Goal: Task Accomplishment & Management: Manage account settings

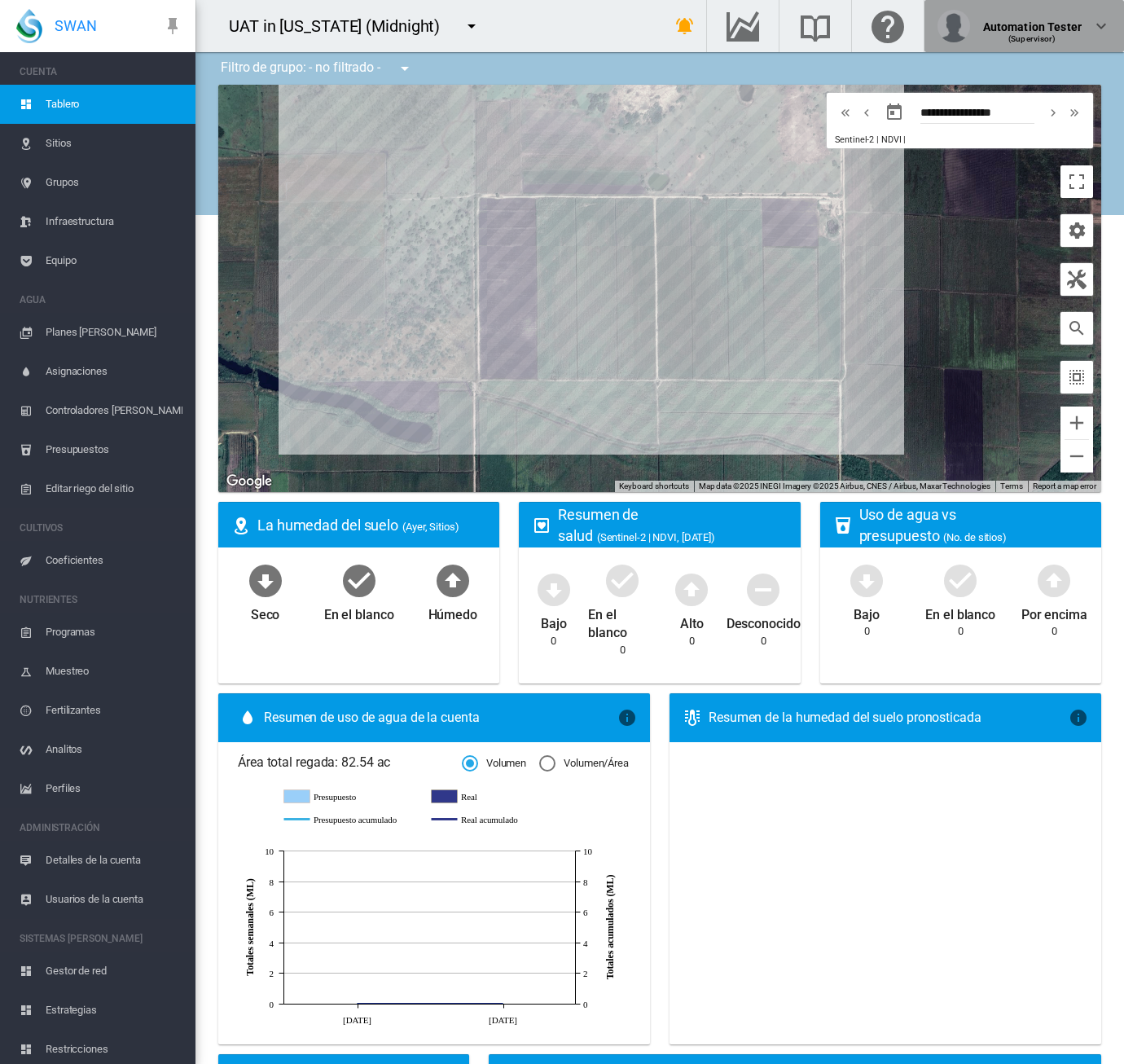
click at [1026, 28] on div "Automation Tester" at bounding box center [1032, 20] width 98 height 17
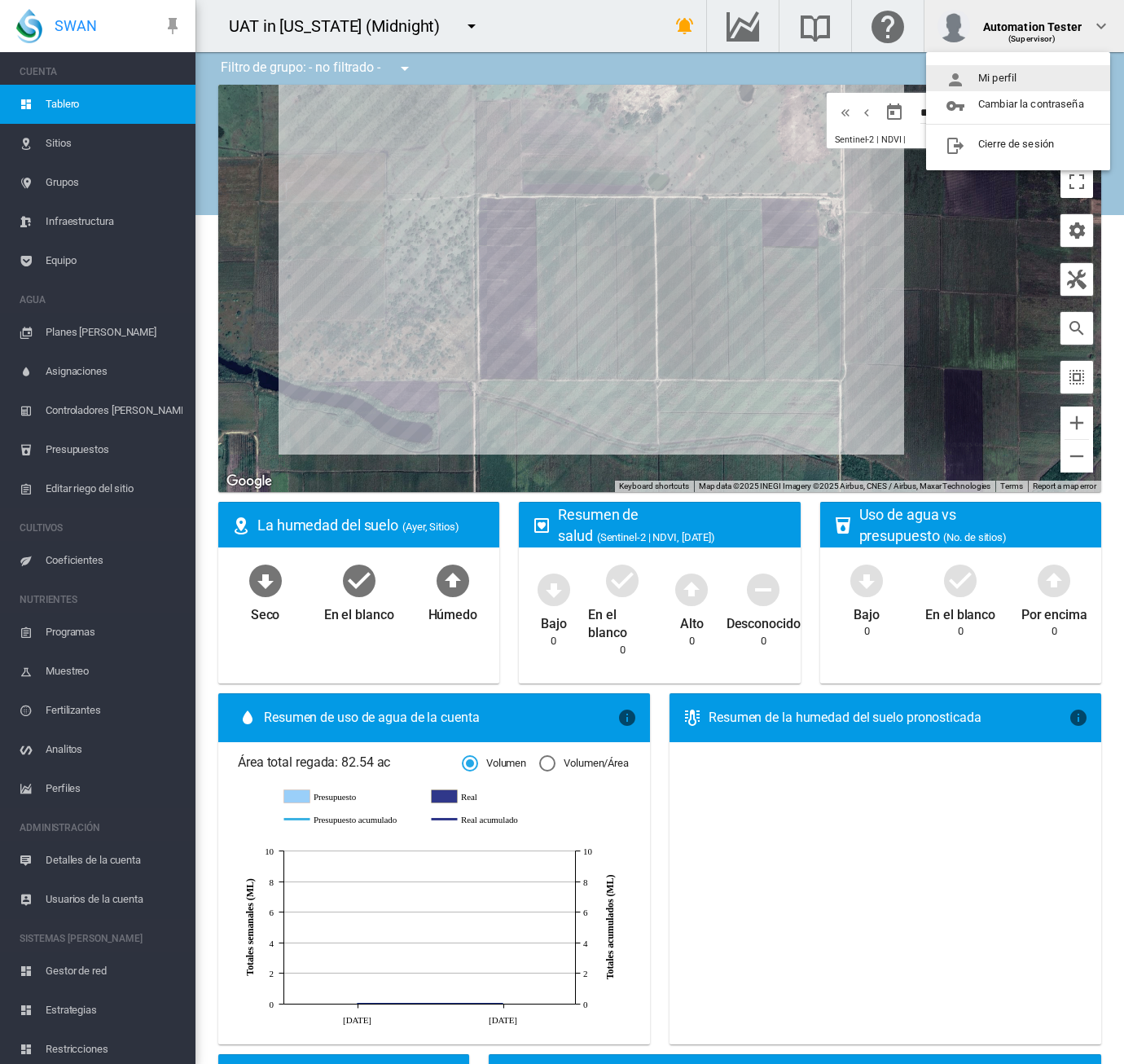
click at [1026, 84] on button "Mi perfil" at bounding box center [1018, 78] width 184 height 26
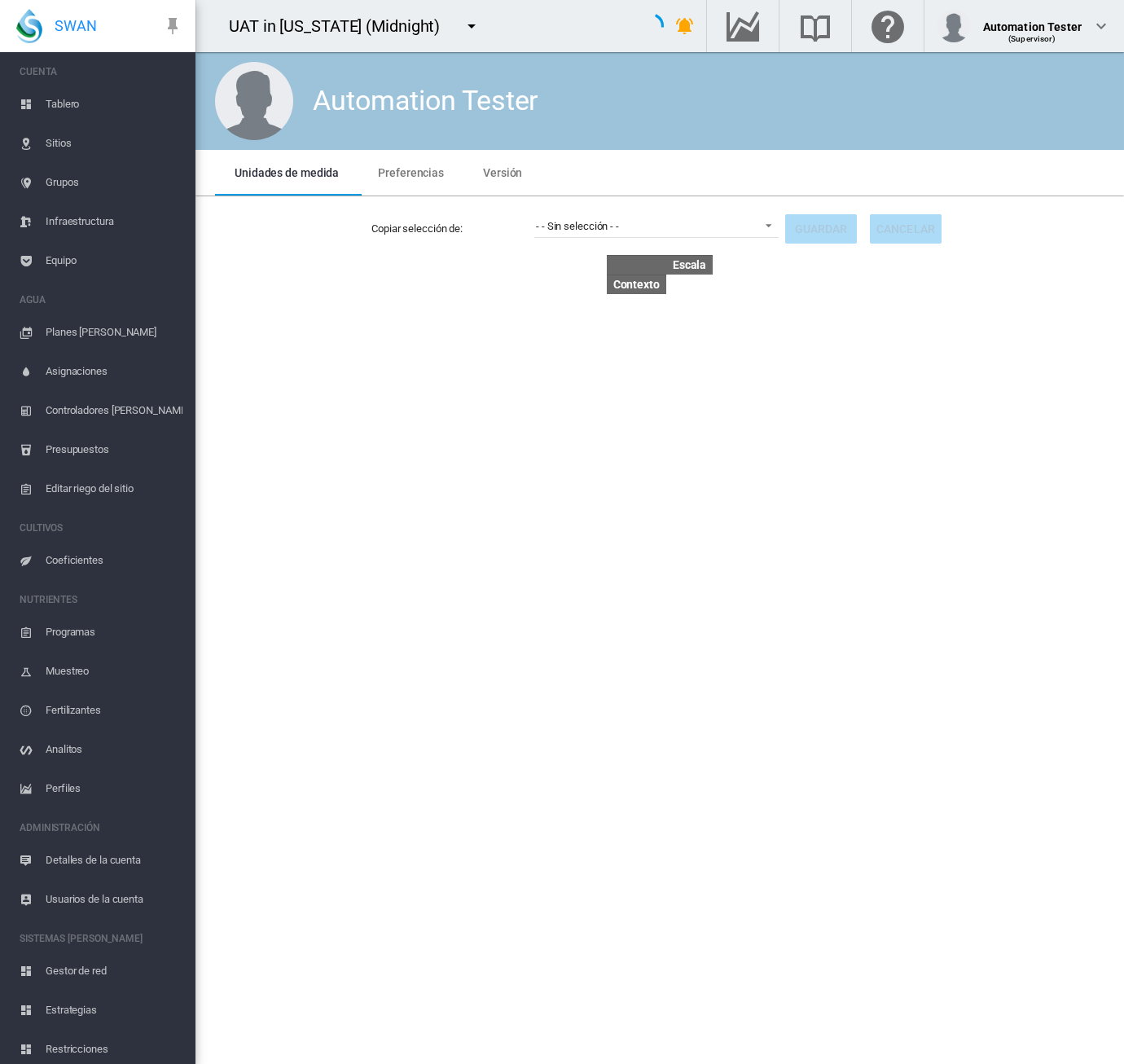
click at [406, 172] on span "Preferencias" at bounding box center [411, 172] width 66 height 13
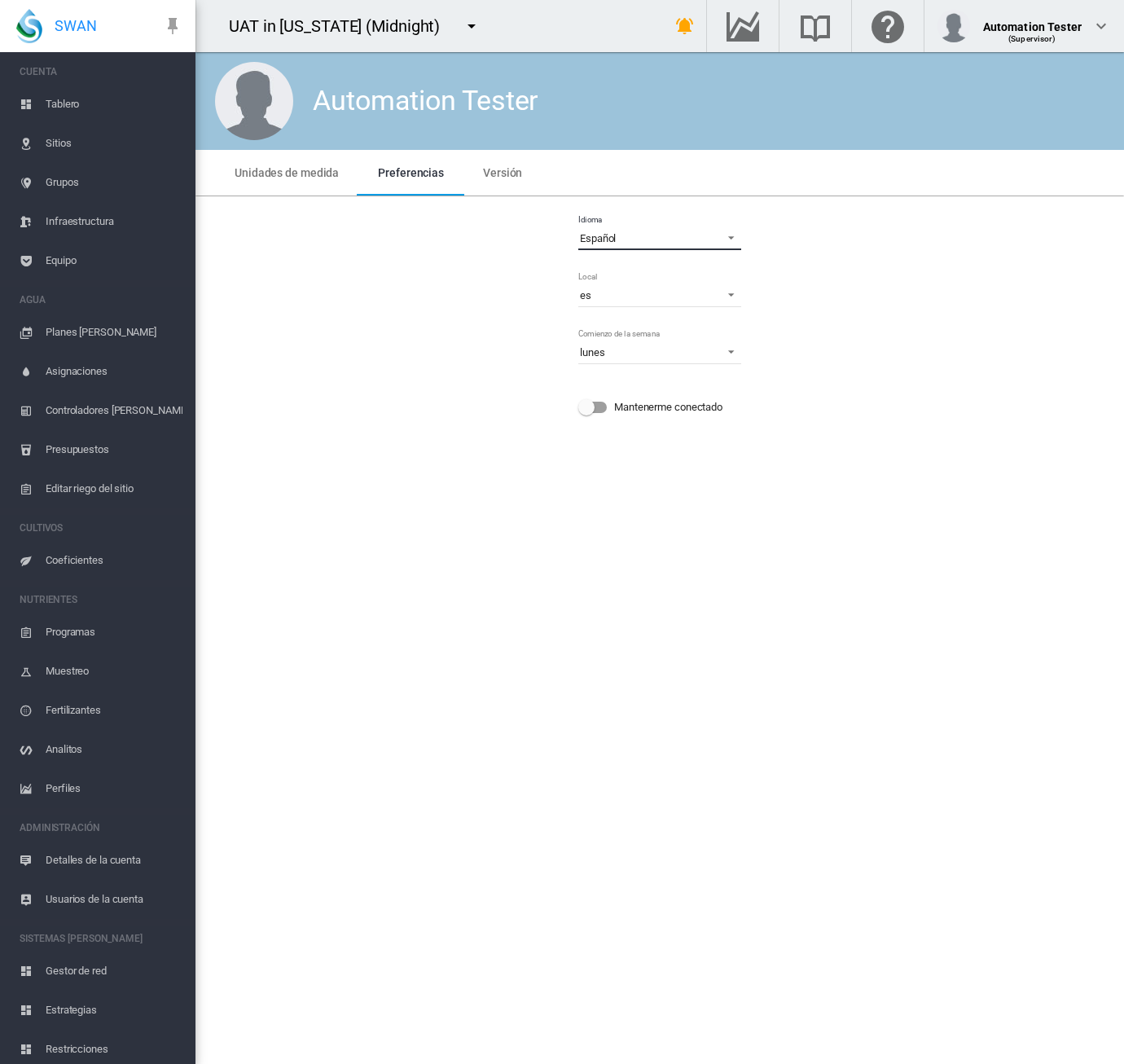
click at [659, 235] on span "Español" at bounding box center [646, 238] width 134 height 15
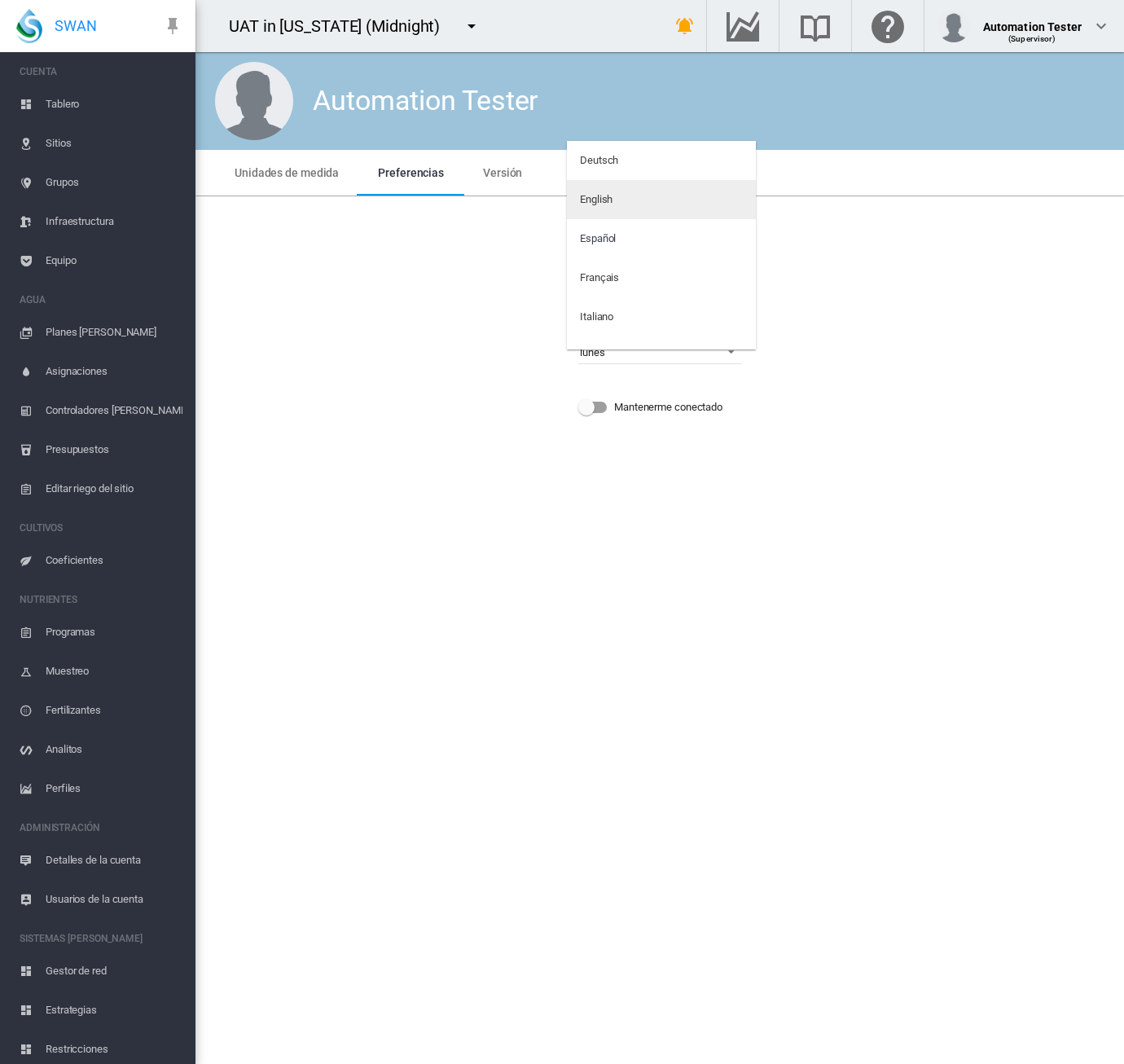
click at [638, 205] on md-option "English" at bounding box center [662, 200] width 189 height 39
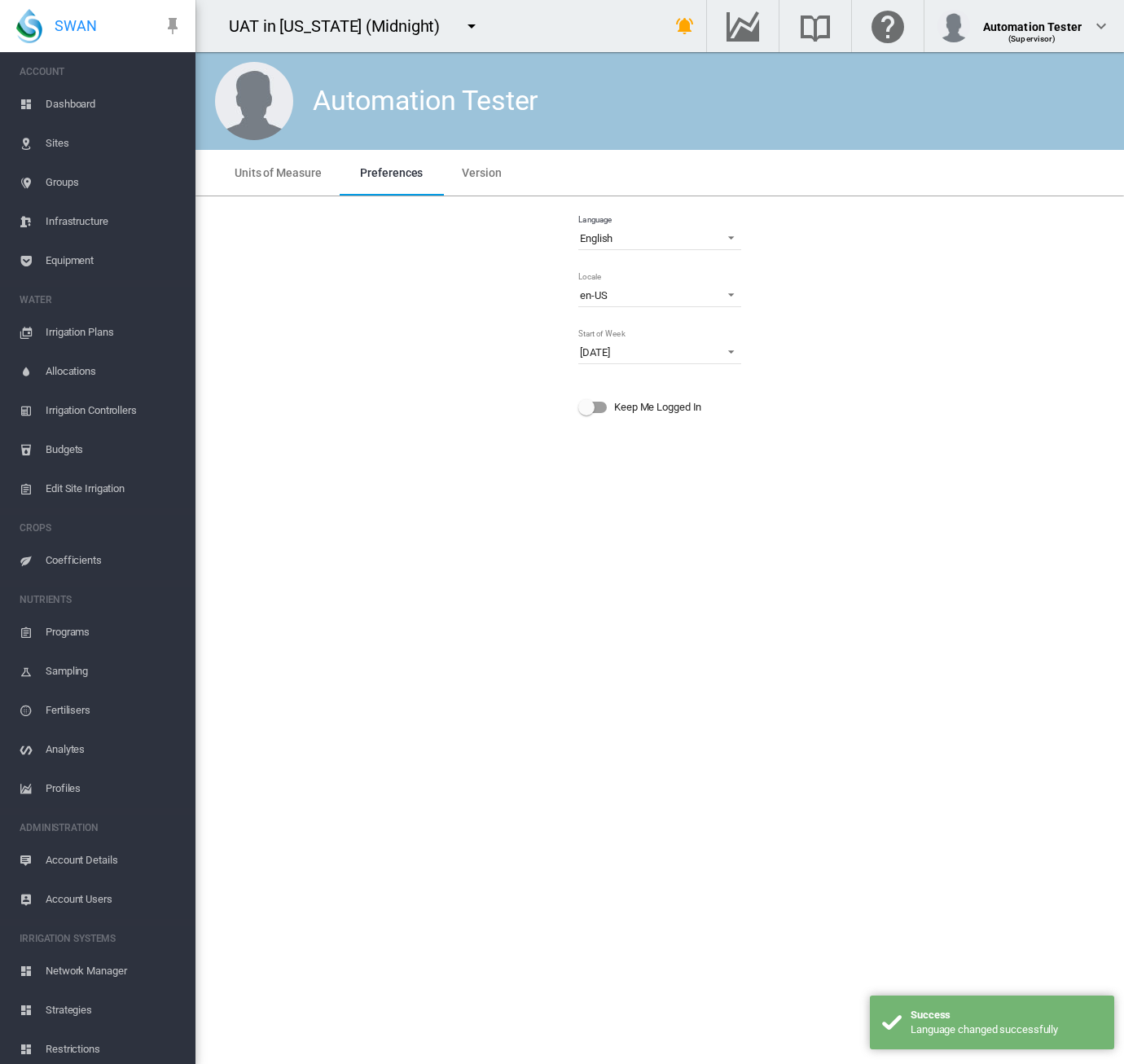
click at [85, 103] on span "Dashboard" at bounding box center [114, 104] width 136 height 39
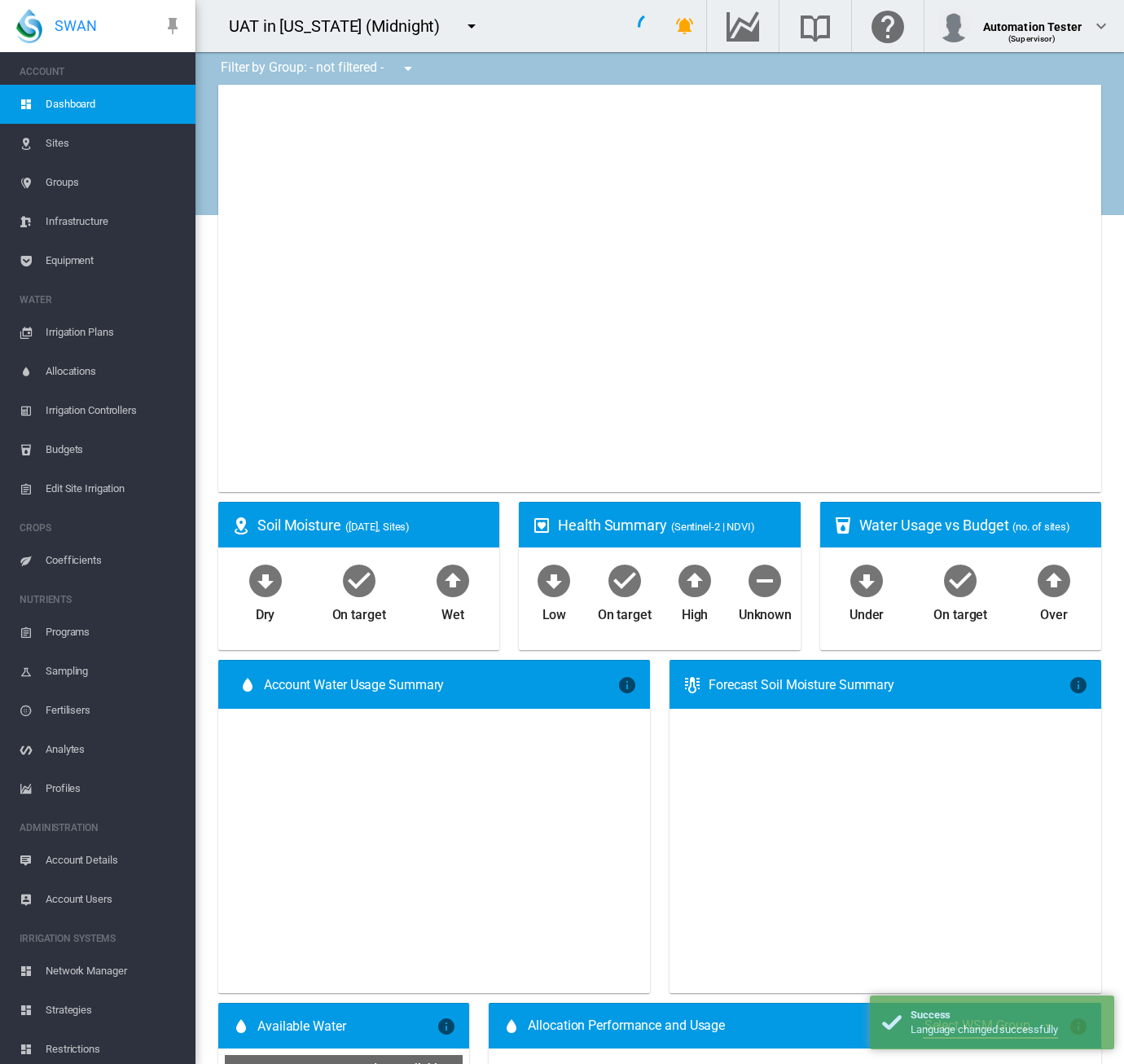
type input "**********"
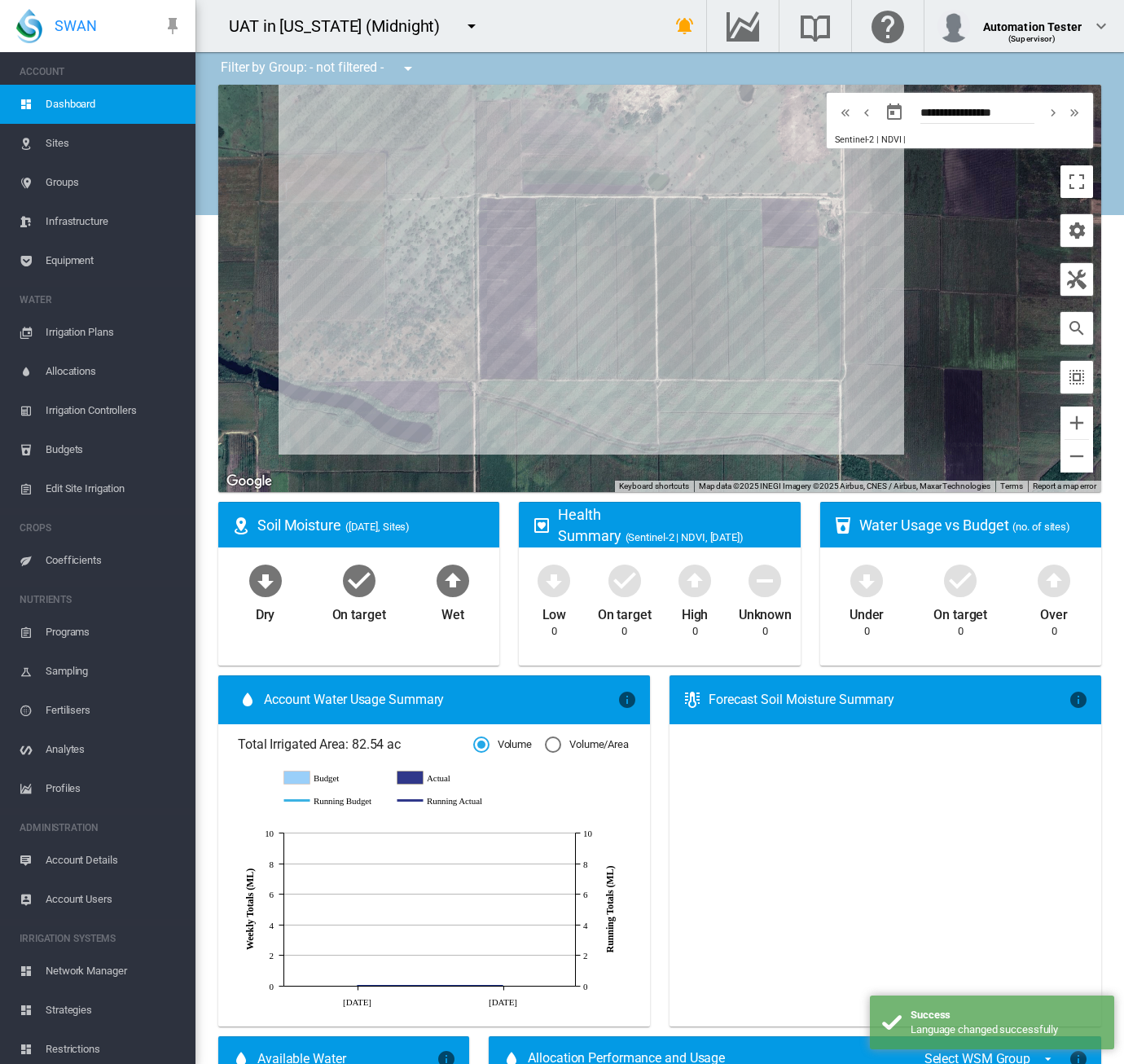
click at [414, 74] on md-icon "icon-menu-down" at bounding box center [408, 68] width 19 height 20
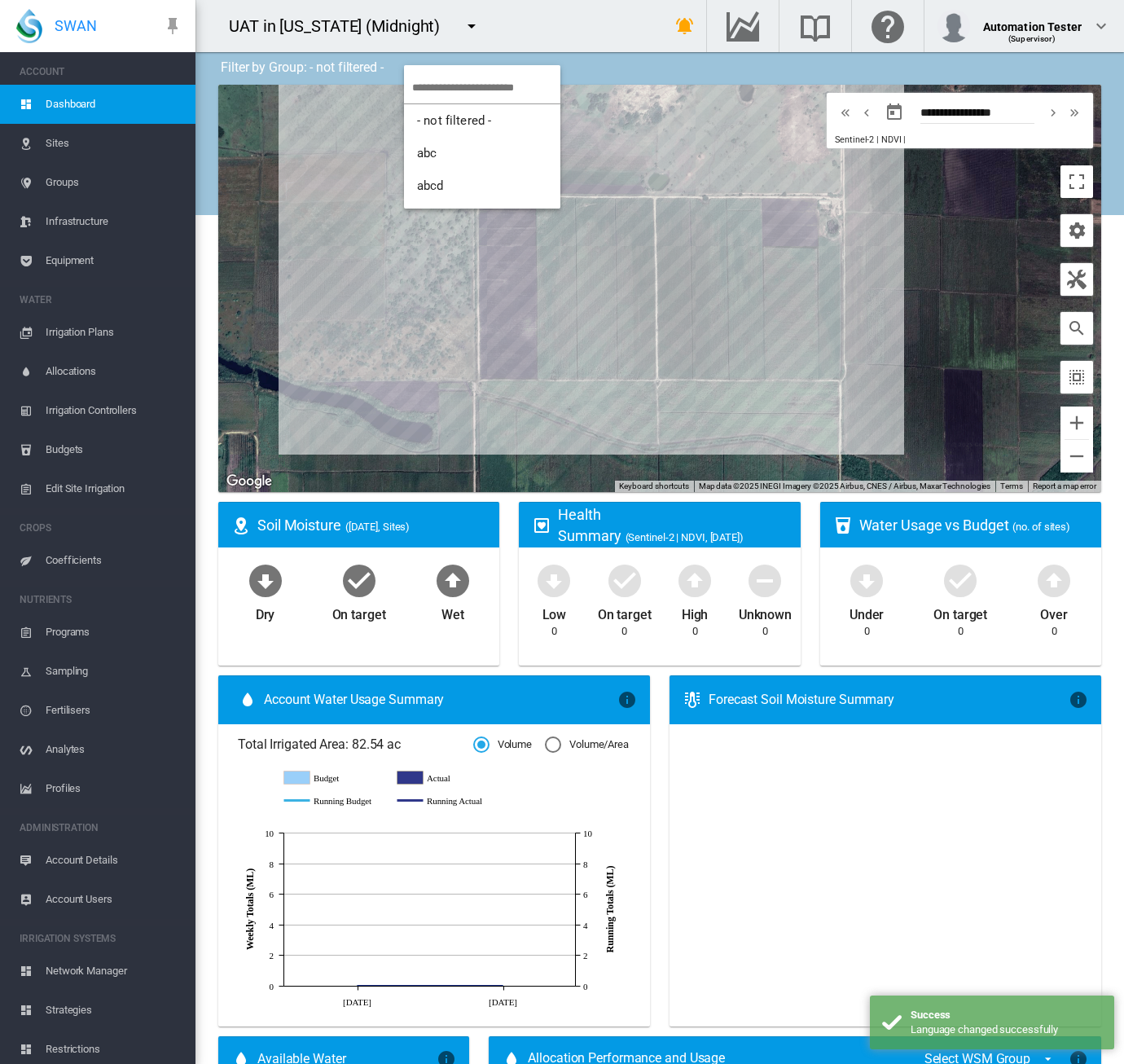
click at [484, 42] on md-backdrop at bounding box center [562, 532] width 1124 height 1064
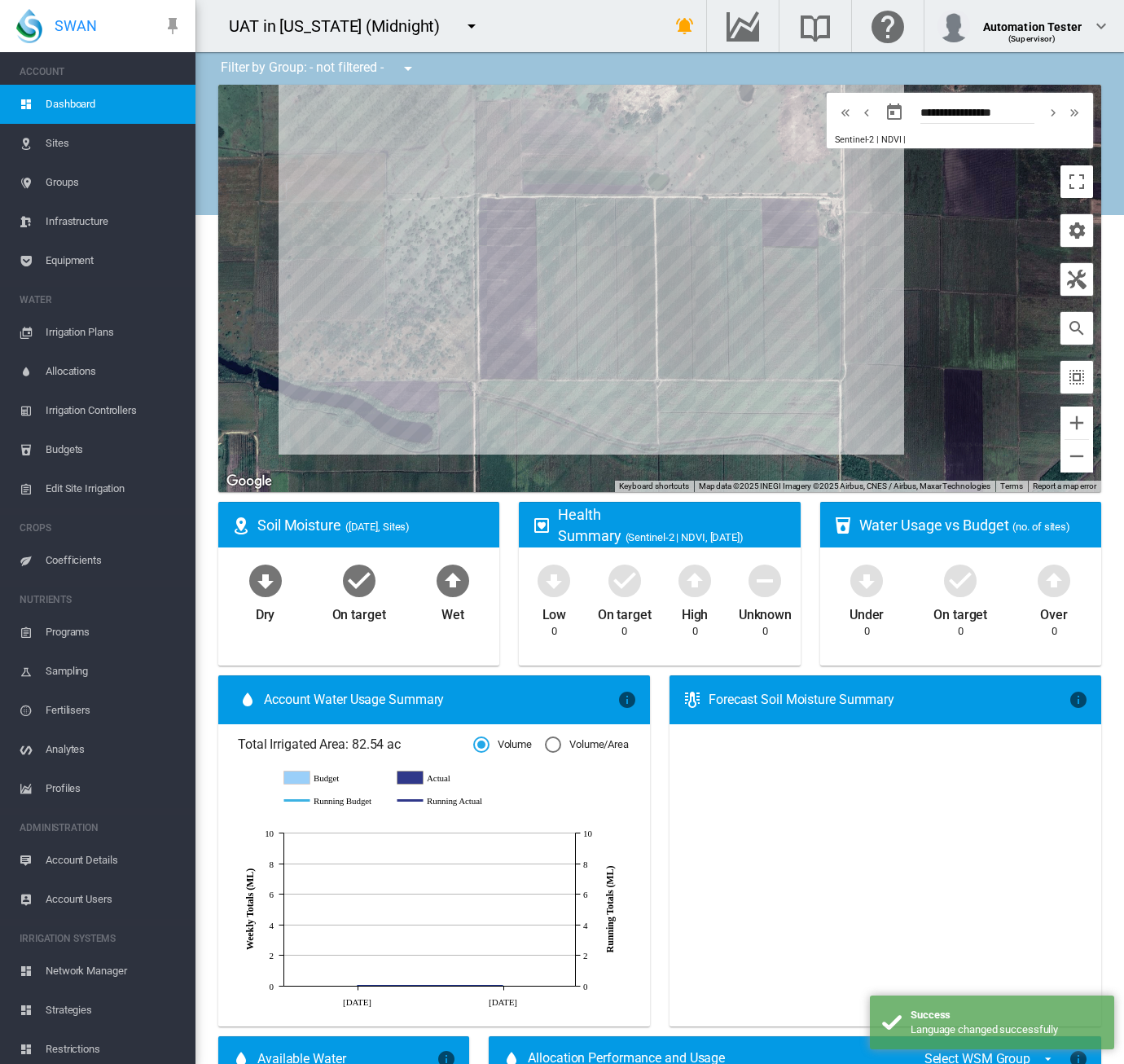
click at [462, 25] on md-icon "icon-menu-down" at bounding box center [472, 26] width 19 height 20
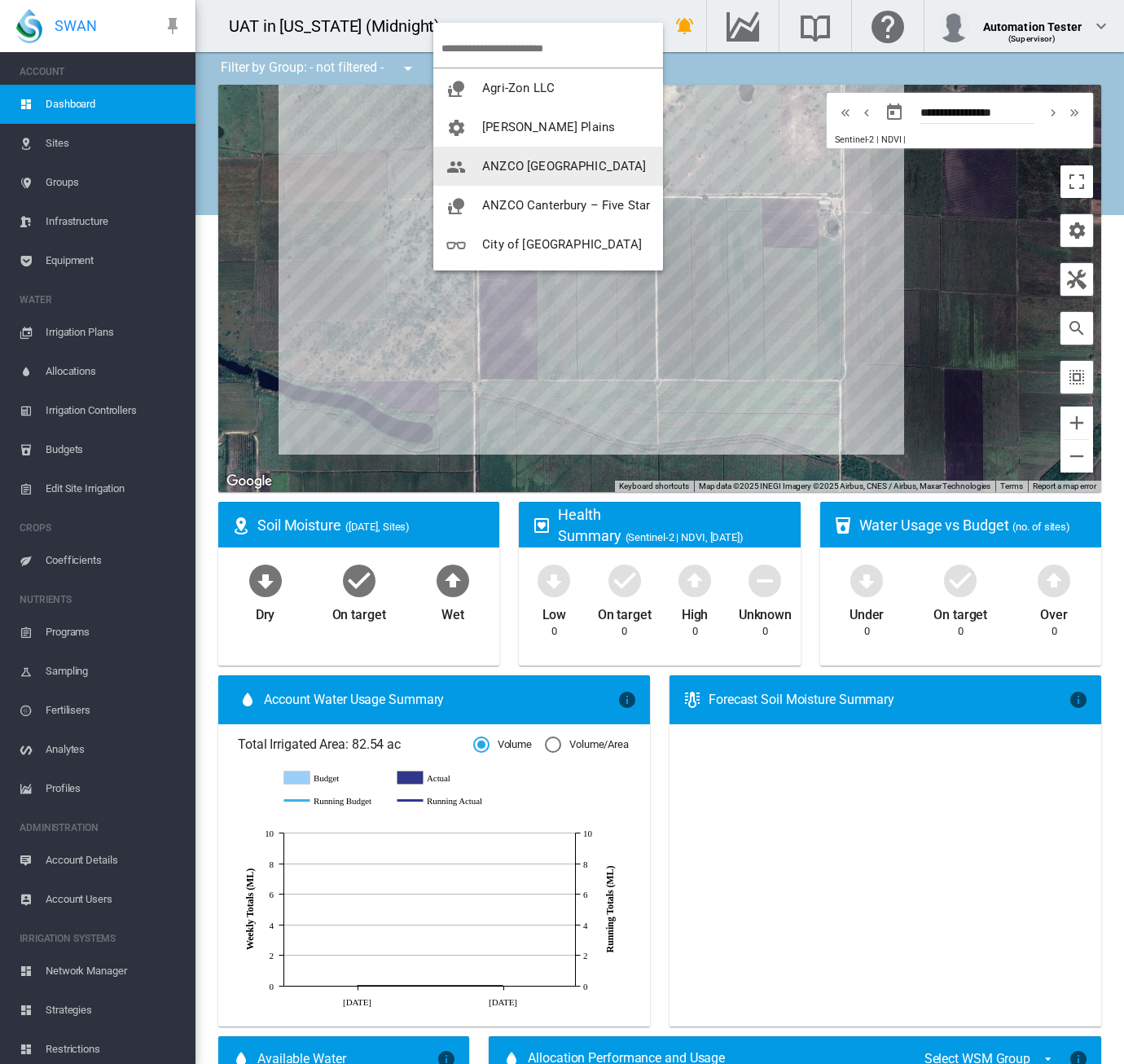
scroll to position [235, 0]
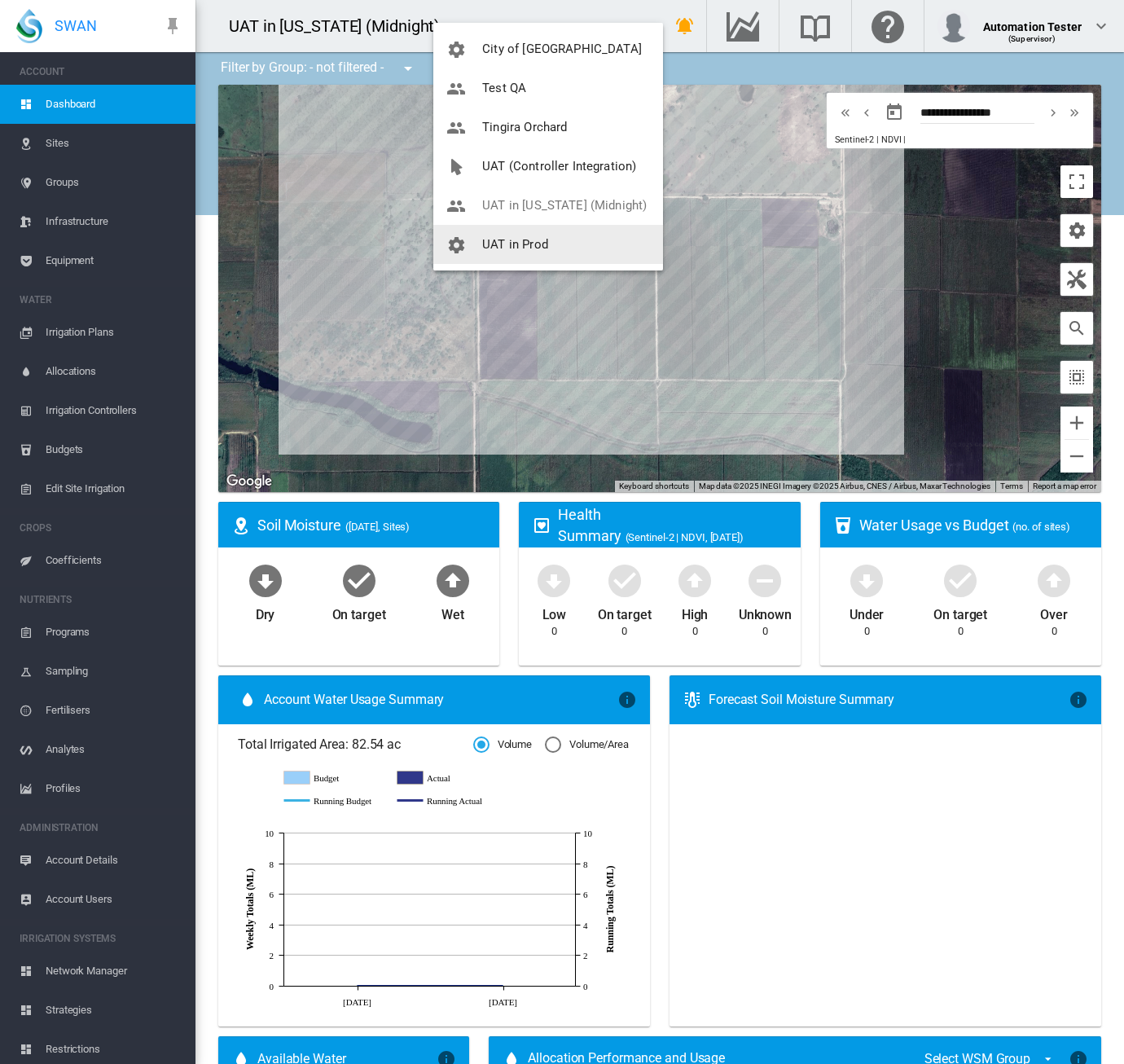
click at [513, 247] on span "UAT in Prod" at bounding box center [516, 244] width 66 height 15
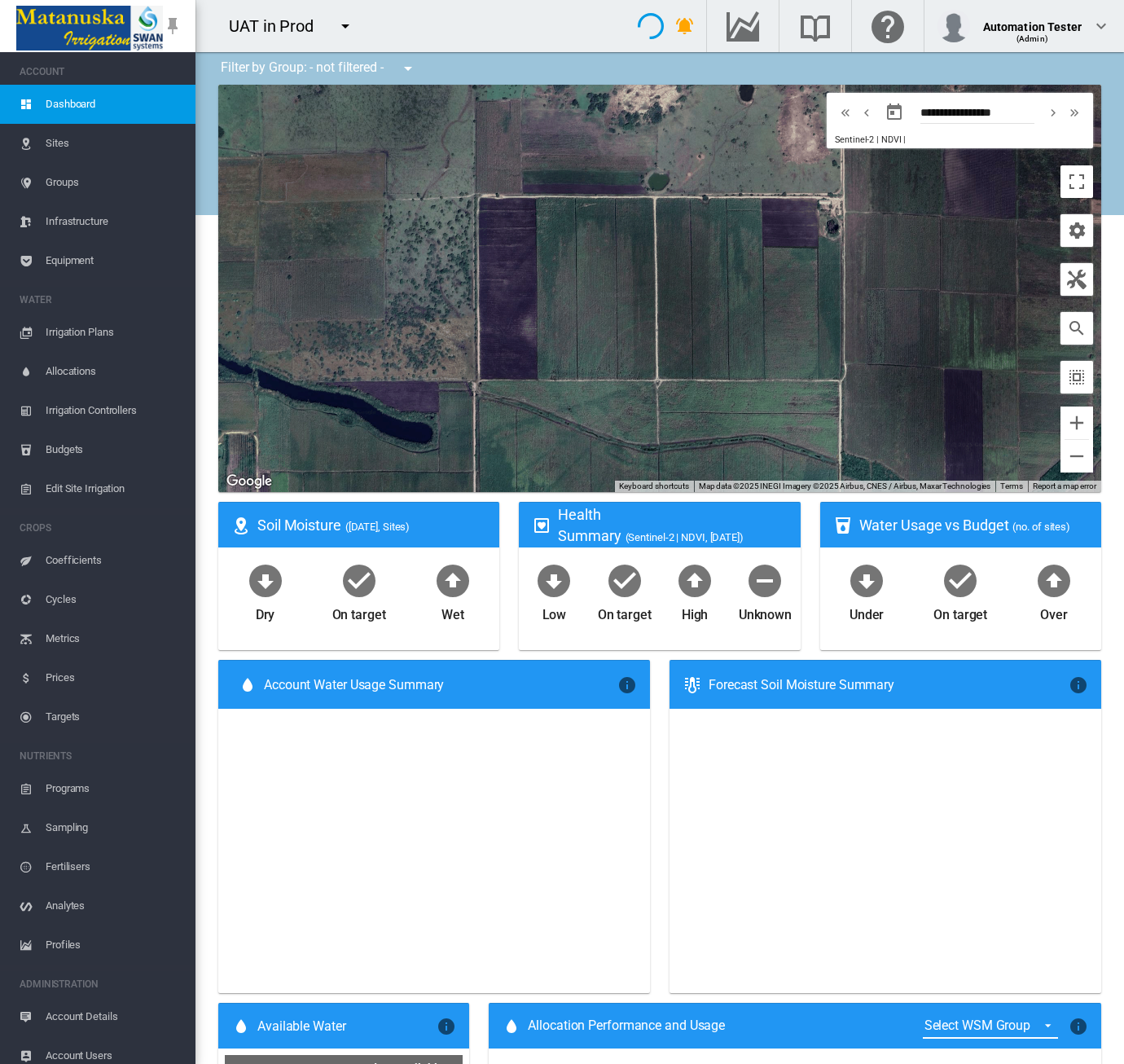
type input "**********"
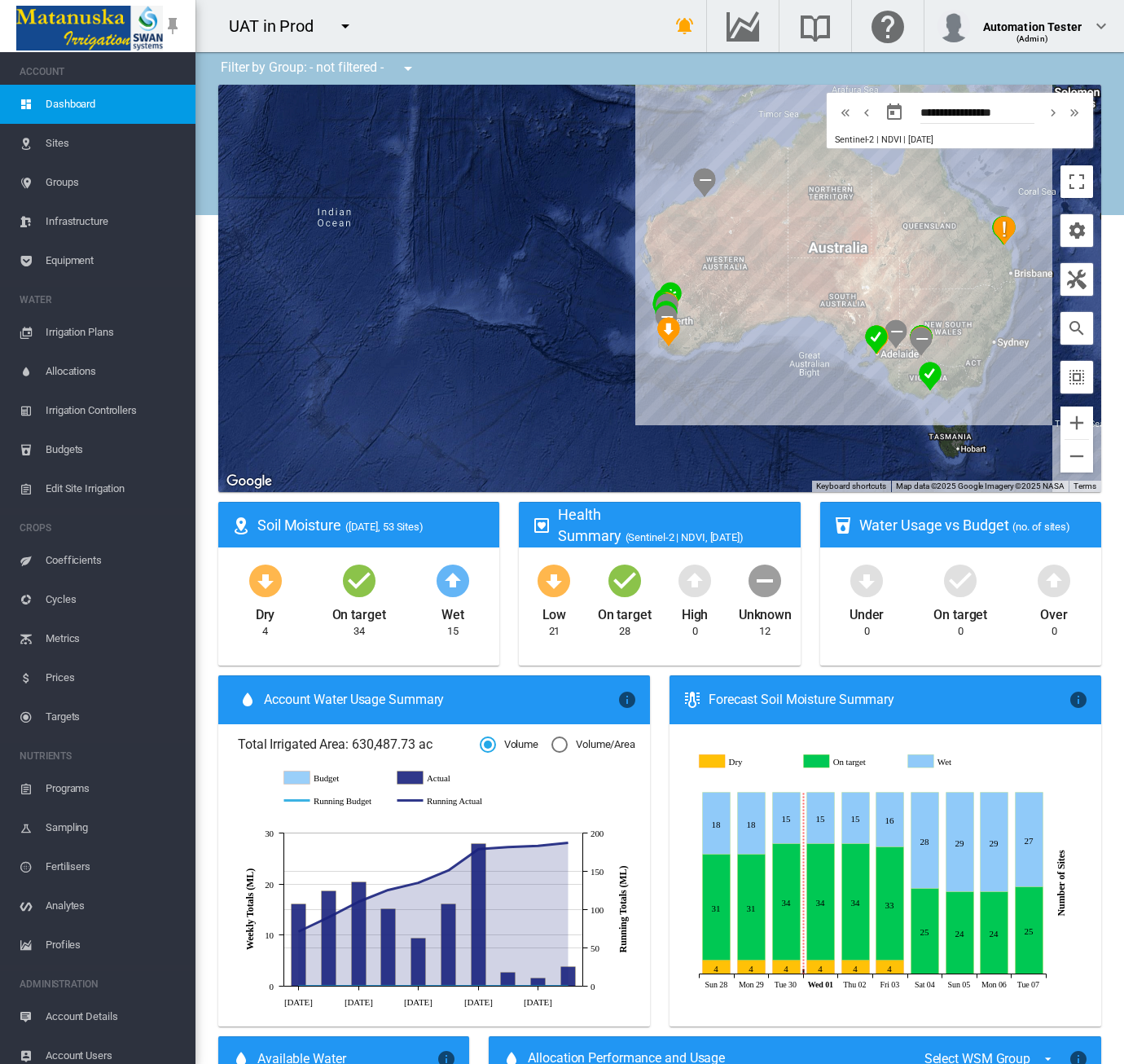
click at [55, 189] on span "Groups" at bounding box center [114, 182] width 136 height 39
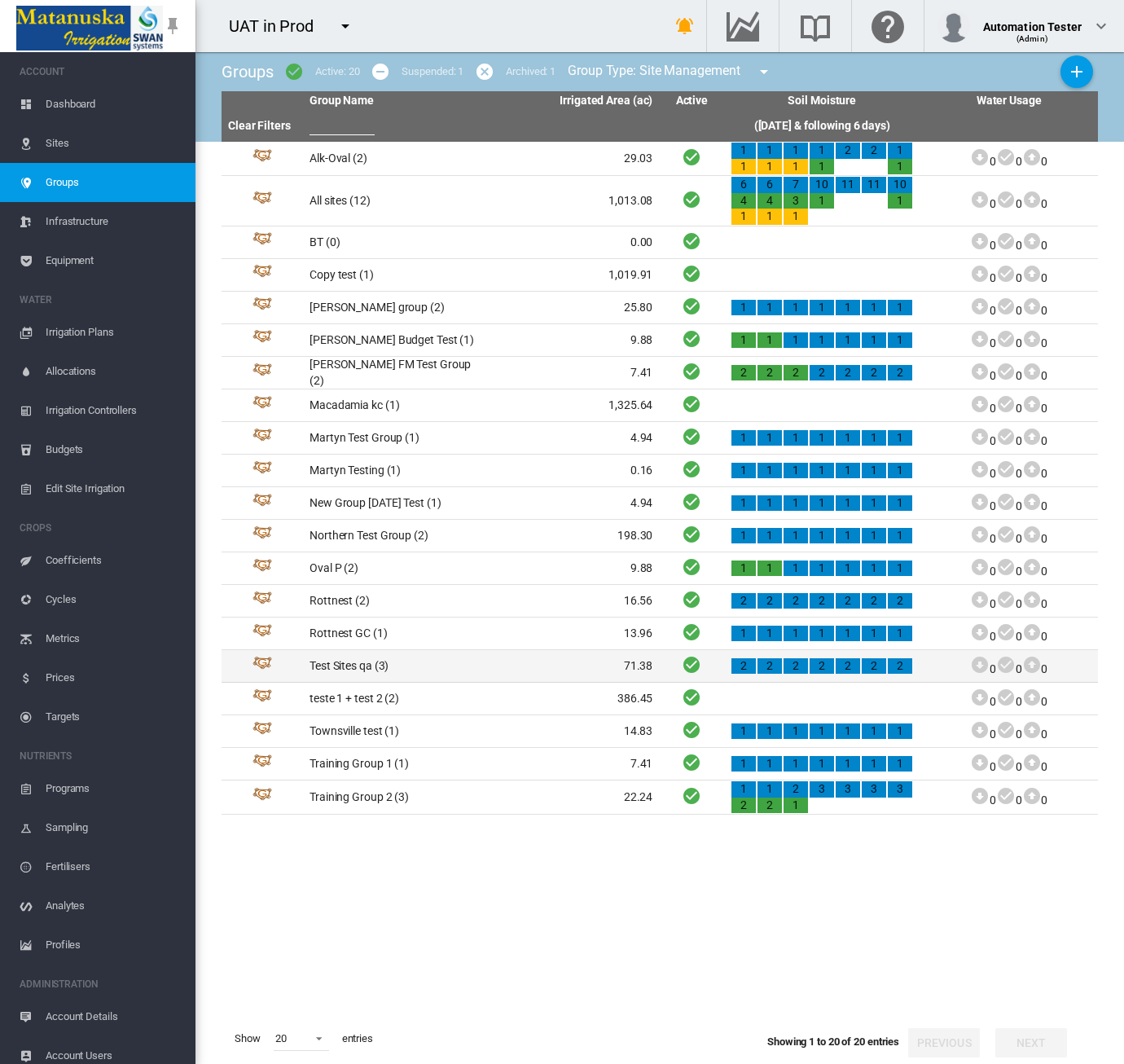
click at [522, 679] on td "71.38" at bounding box center [570, 666] width 178 height 32
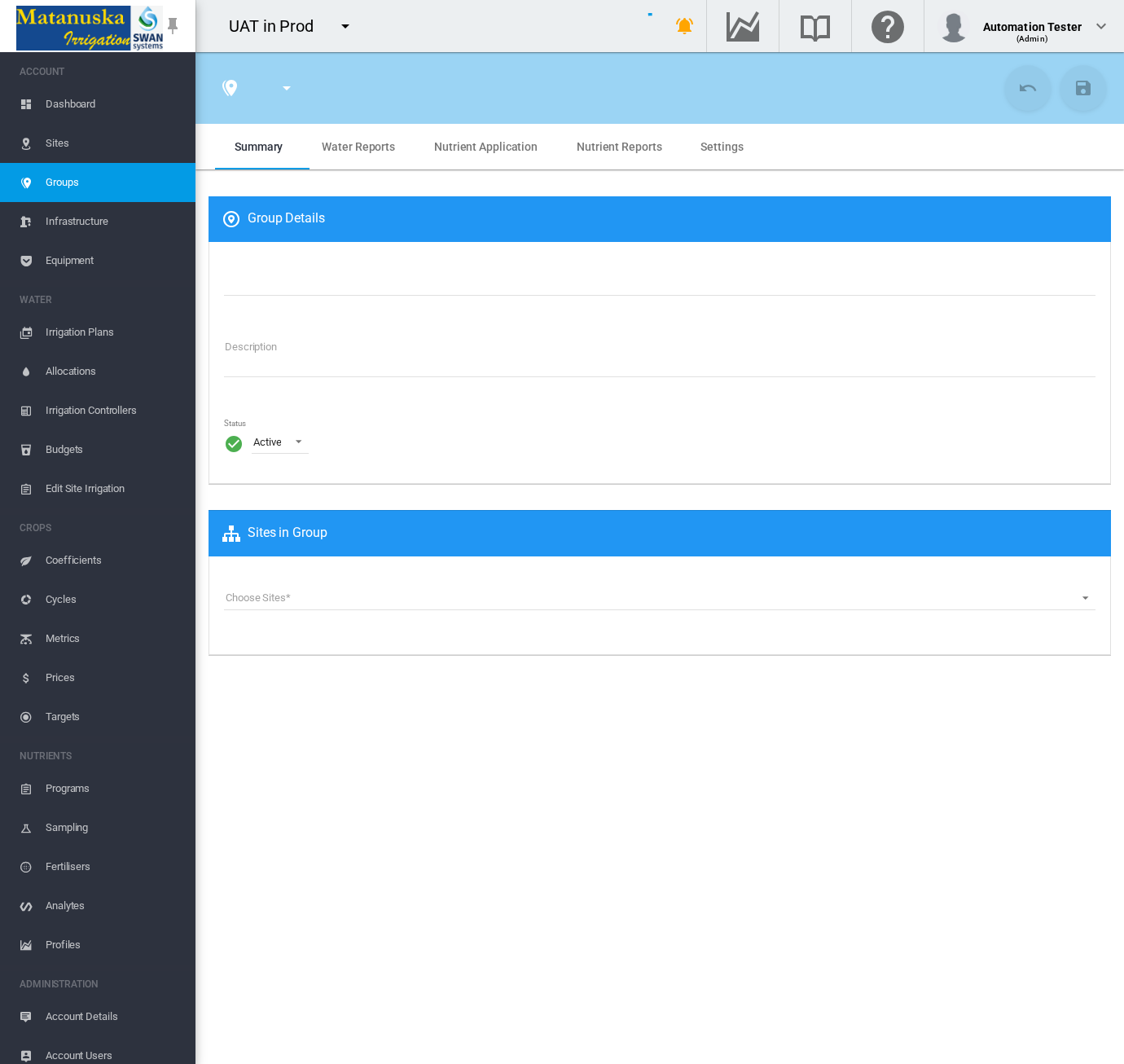
type input "**********"
type textarea "**********"
click at [53, 264] on span "Equipment" at bounding box center [114, 260] width 136 height 39
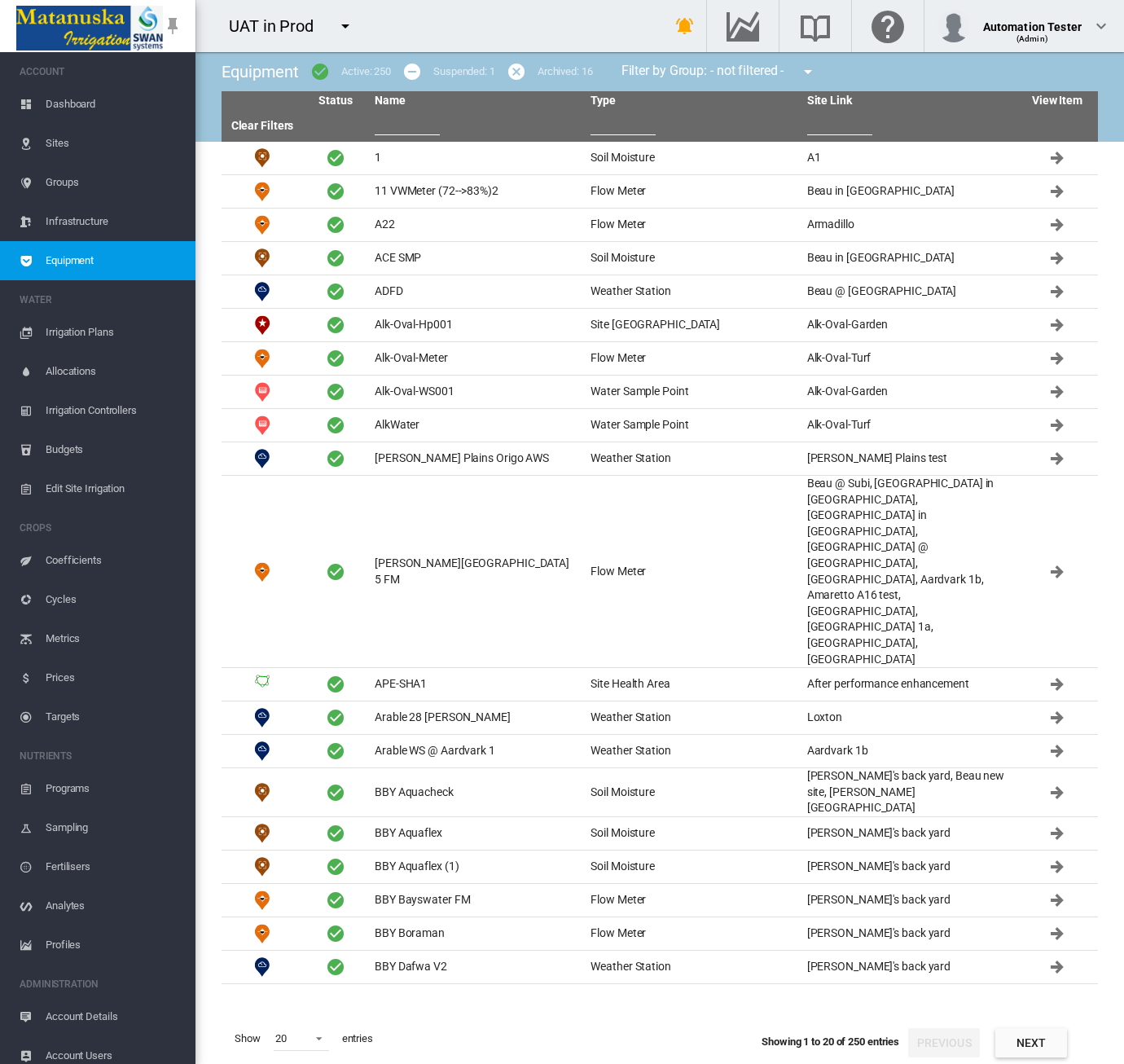
click at [815, 72] on md-icon "icon-menu-down" at bounding box center [808, 72] width 19 height 20
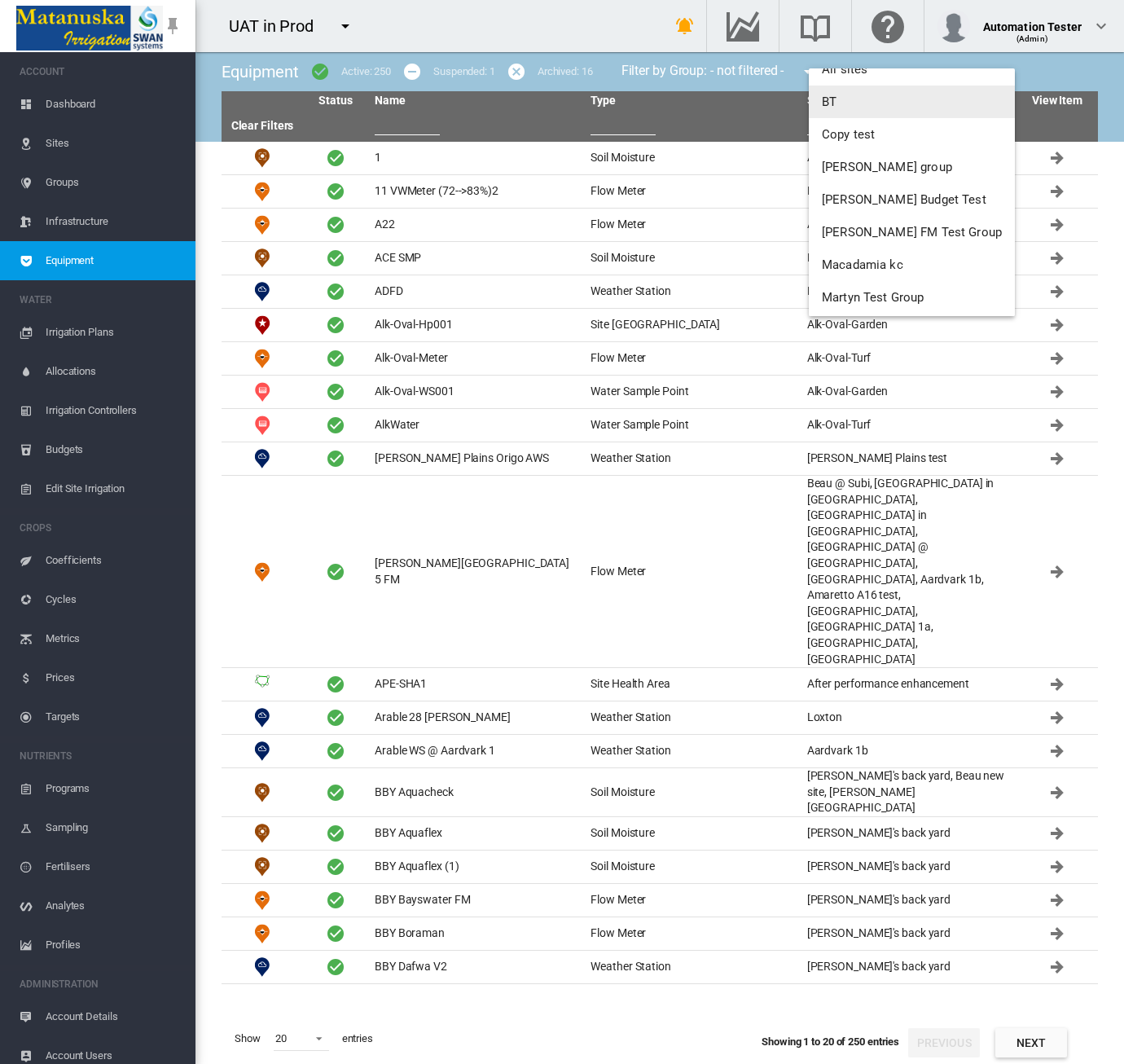
scroll to position [483, 0]
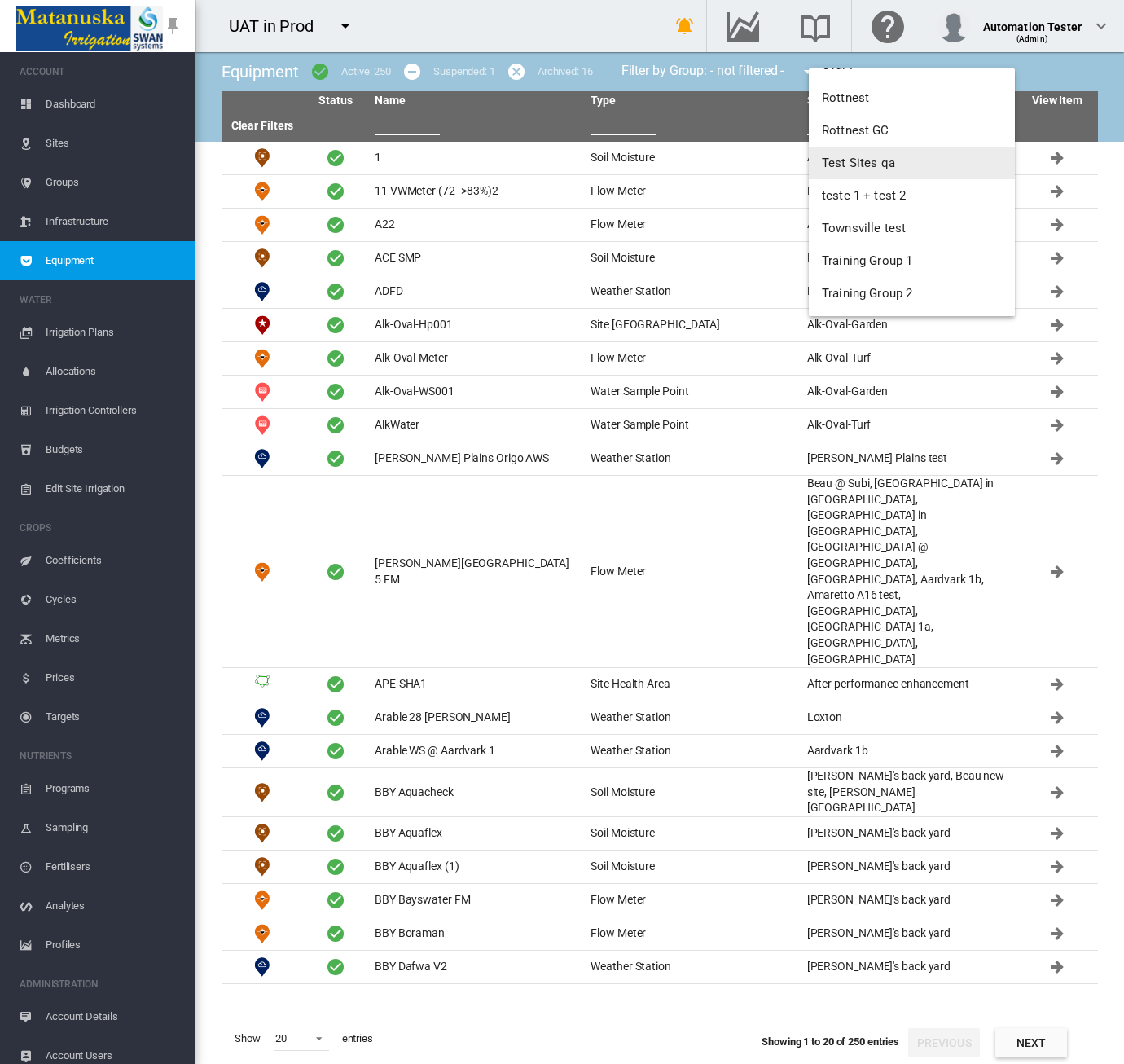
click at [877, 159] on span "Test Sites qa" at bounding box center [858, 163] width 73 height 15
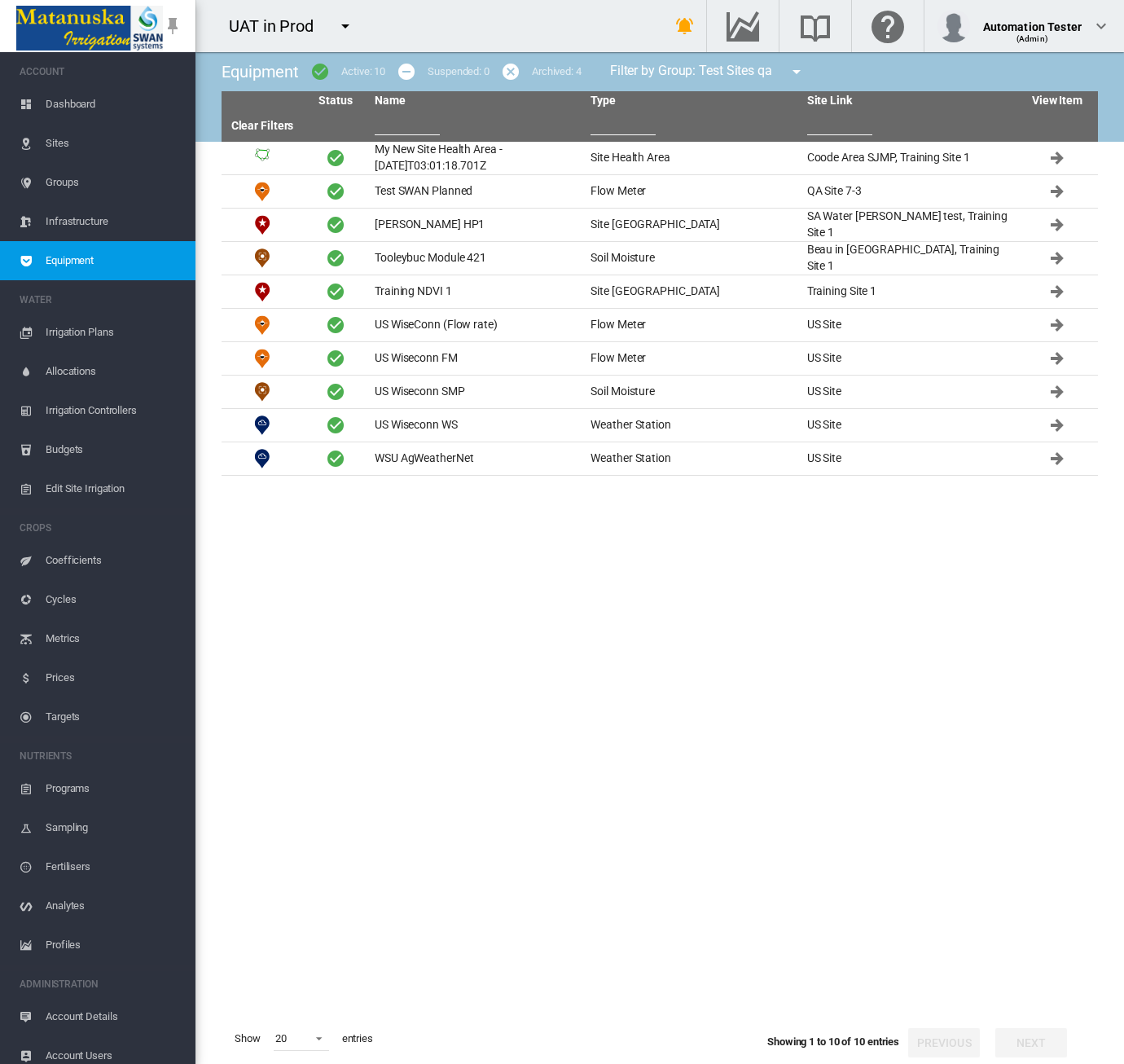
click at [810, 722] on tbody "My New Site Health Area - 2018-08-21T03:01:18.701Z Site Health Area Coode Area …" at bounding box center [659, 577] width 876 height 872
click at [83, 105] on span "Dashboard" at bounding box center [114, 104] width 136 height 39
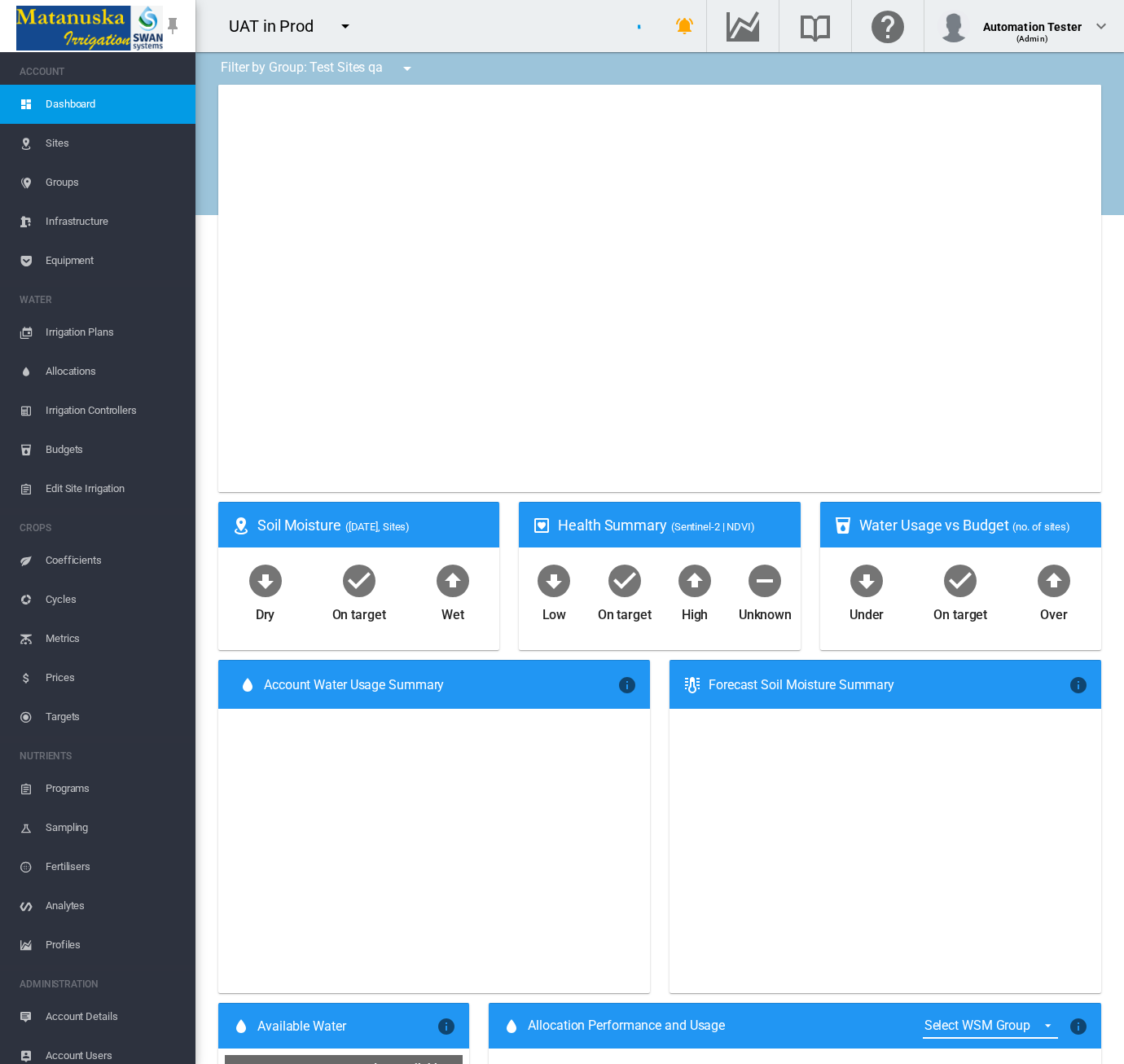
type input "**********"
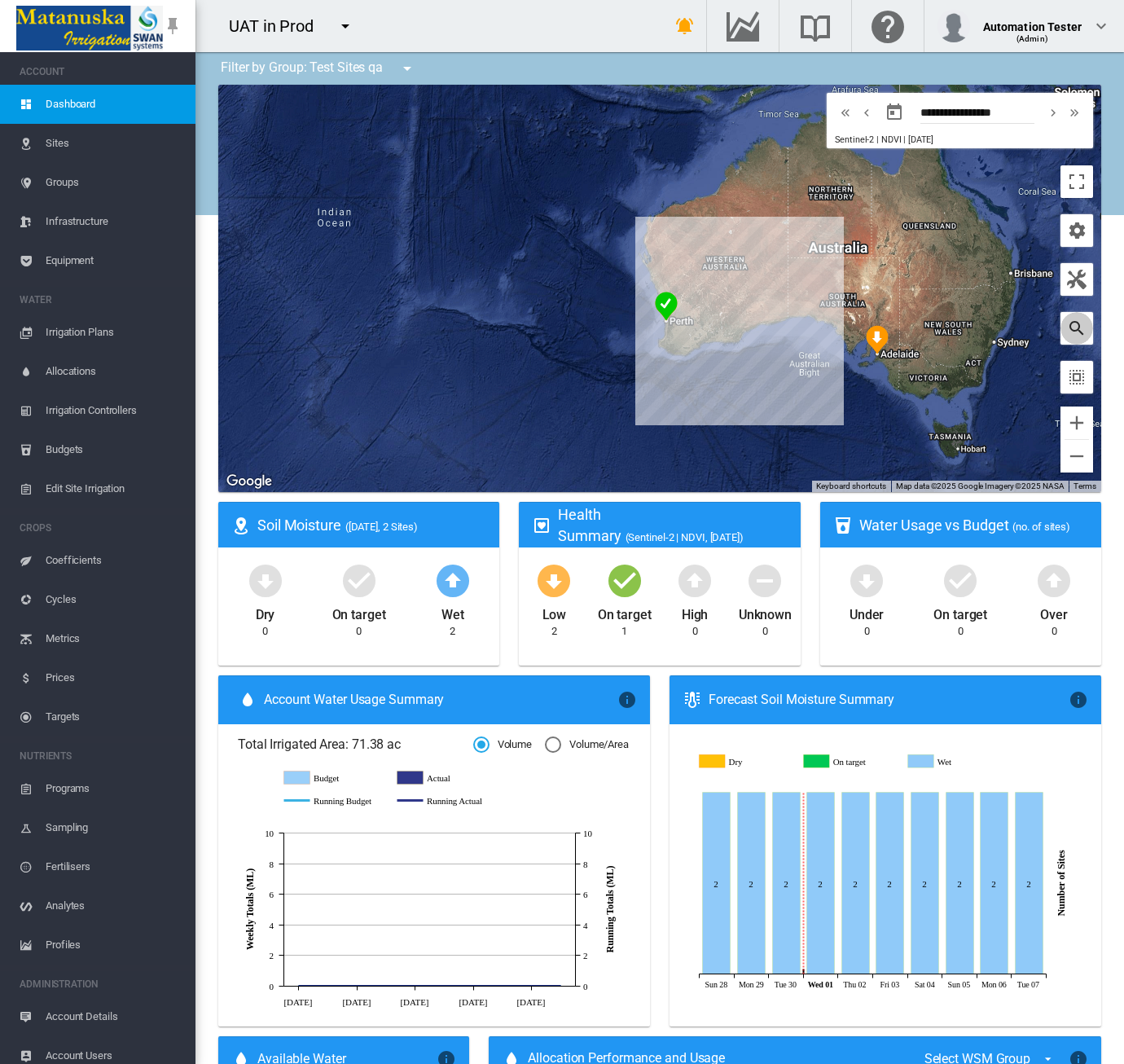
click at [1026, 335] on md-icon "icon-magnify" at bounding box center [1077, 329] width 19 height 20
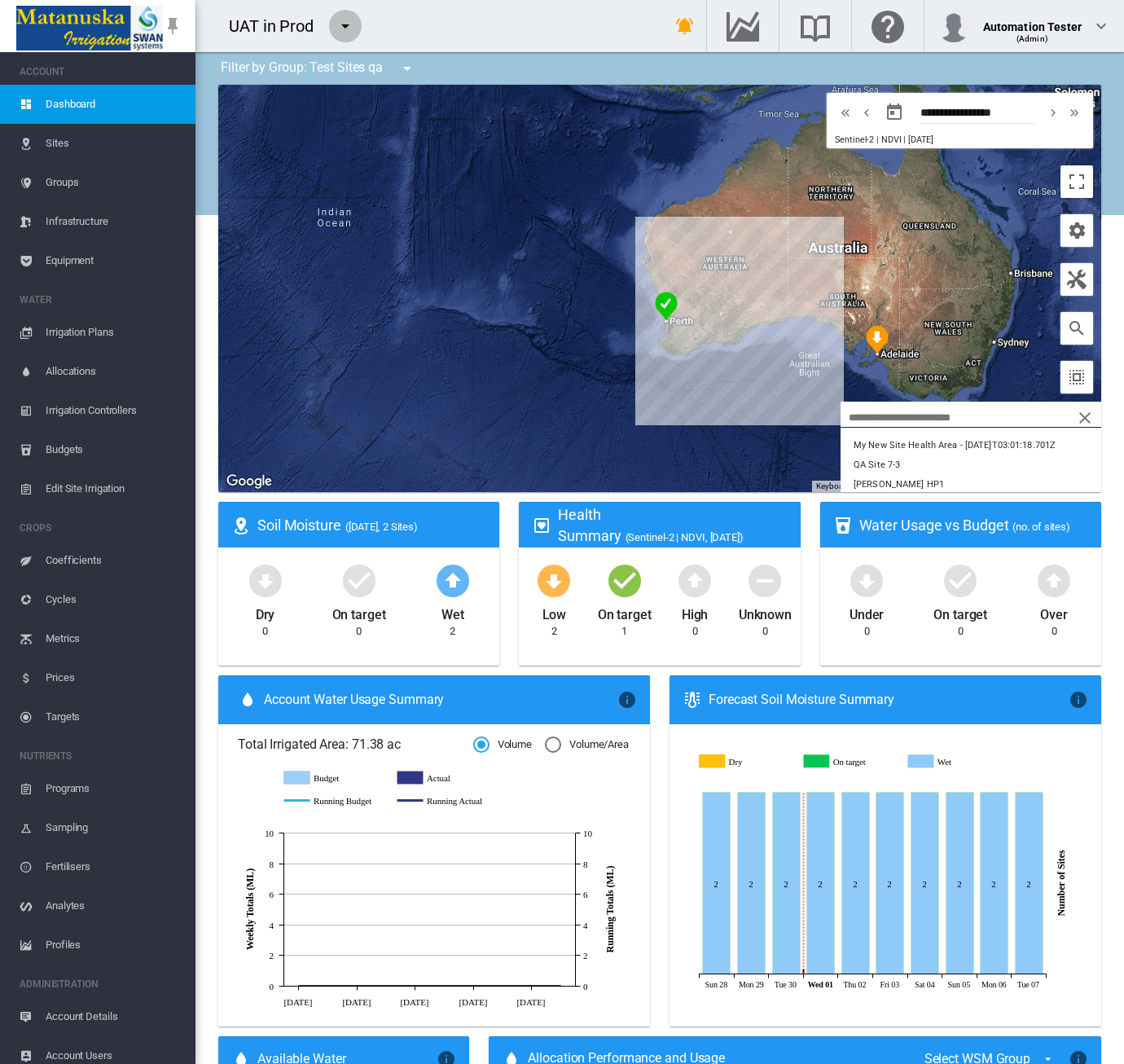
click at [342, 27] on md-icon "icon-menu-down" at bounding box center [345, 26] width 19 height 20
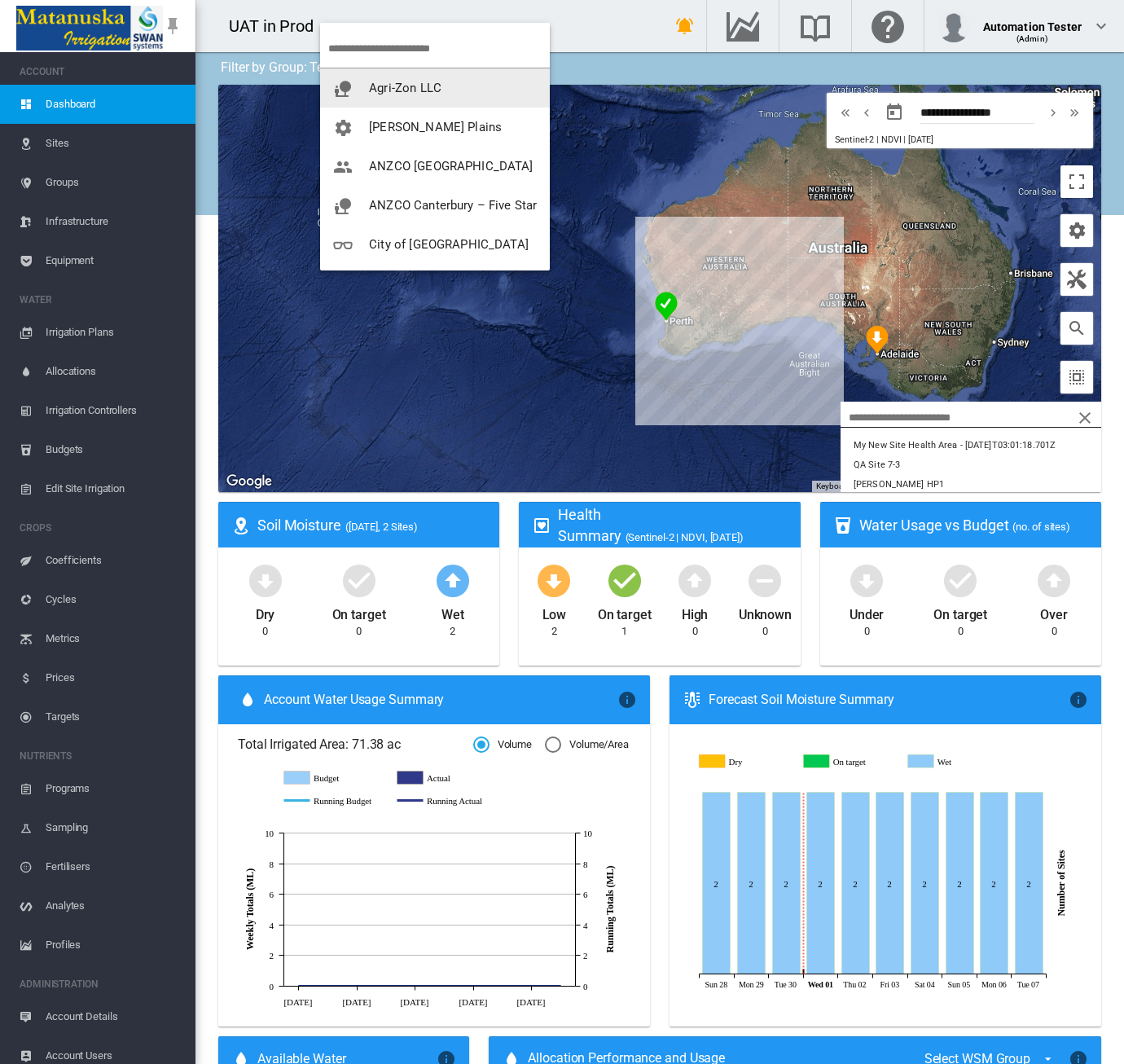
click at [394, 82] on span "Agri-Zon LLC" at bounding box center [406, 88] width 72 height 15
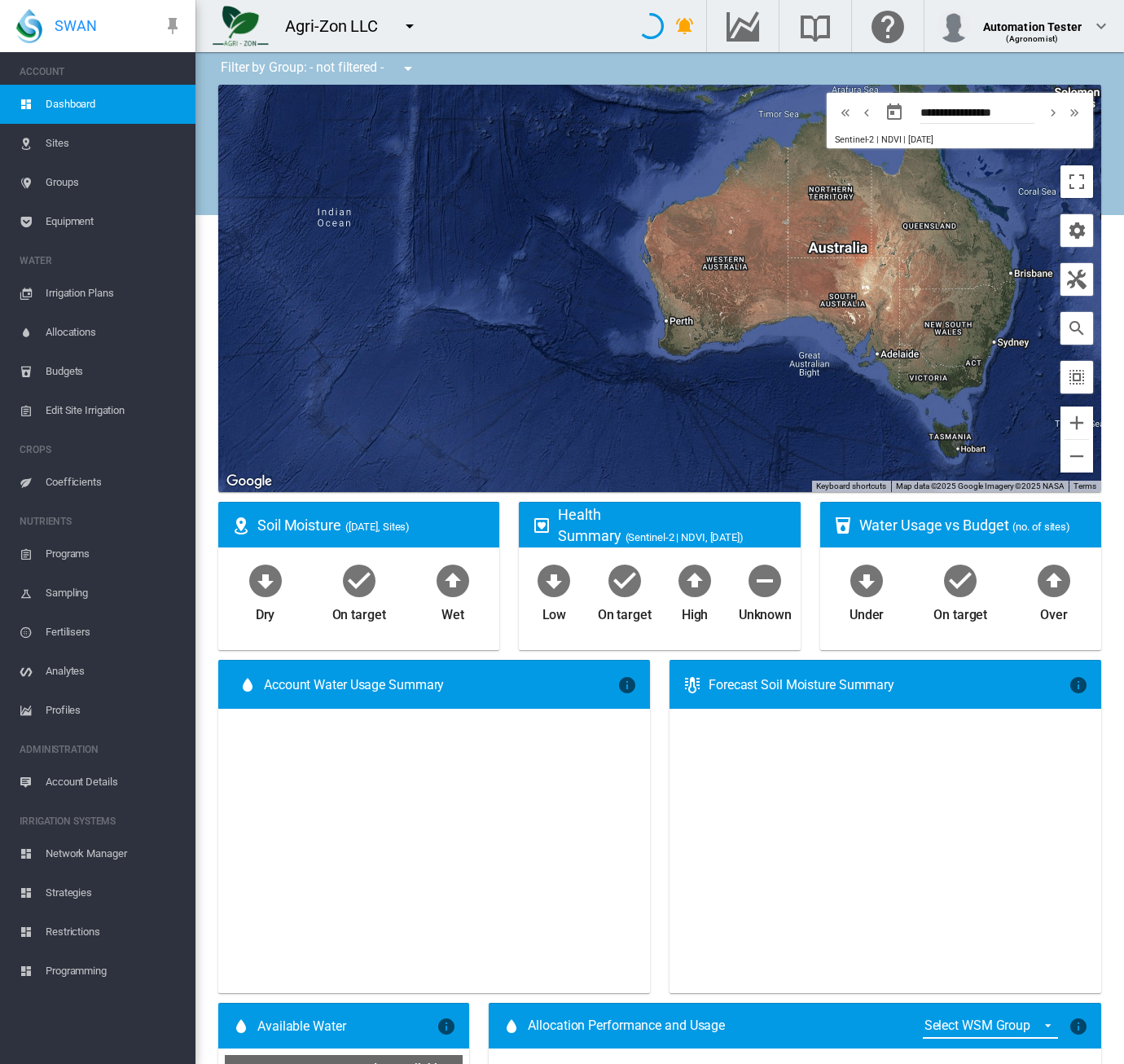
type input "**********"
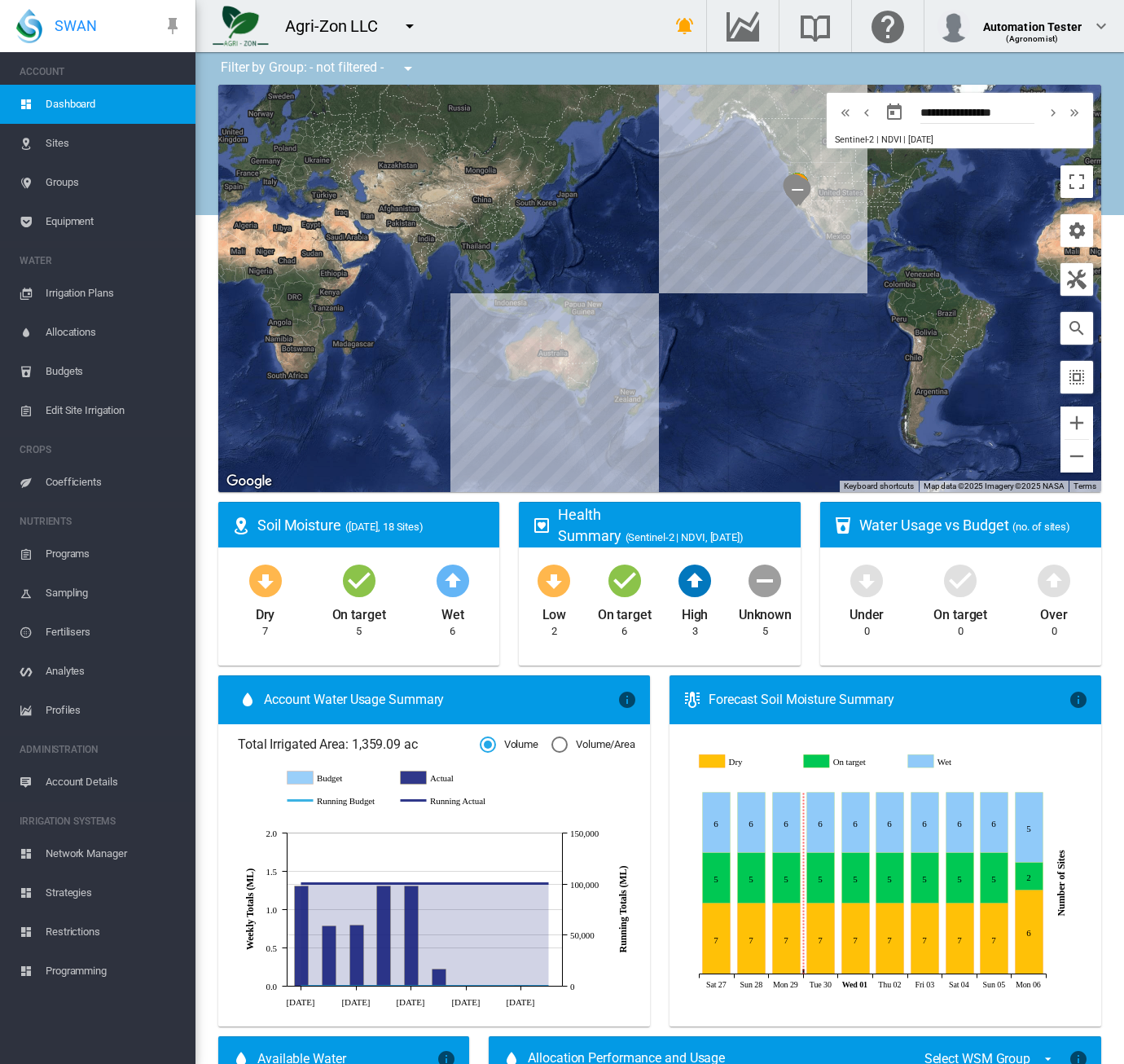
click at [67, 225] on span "Equipment" at bounding box center [114, 221] width 136 height 39
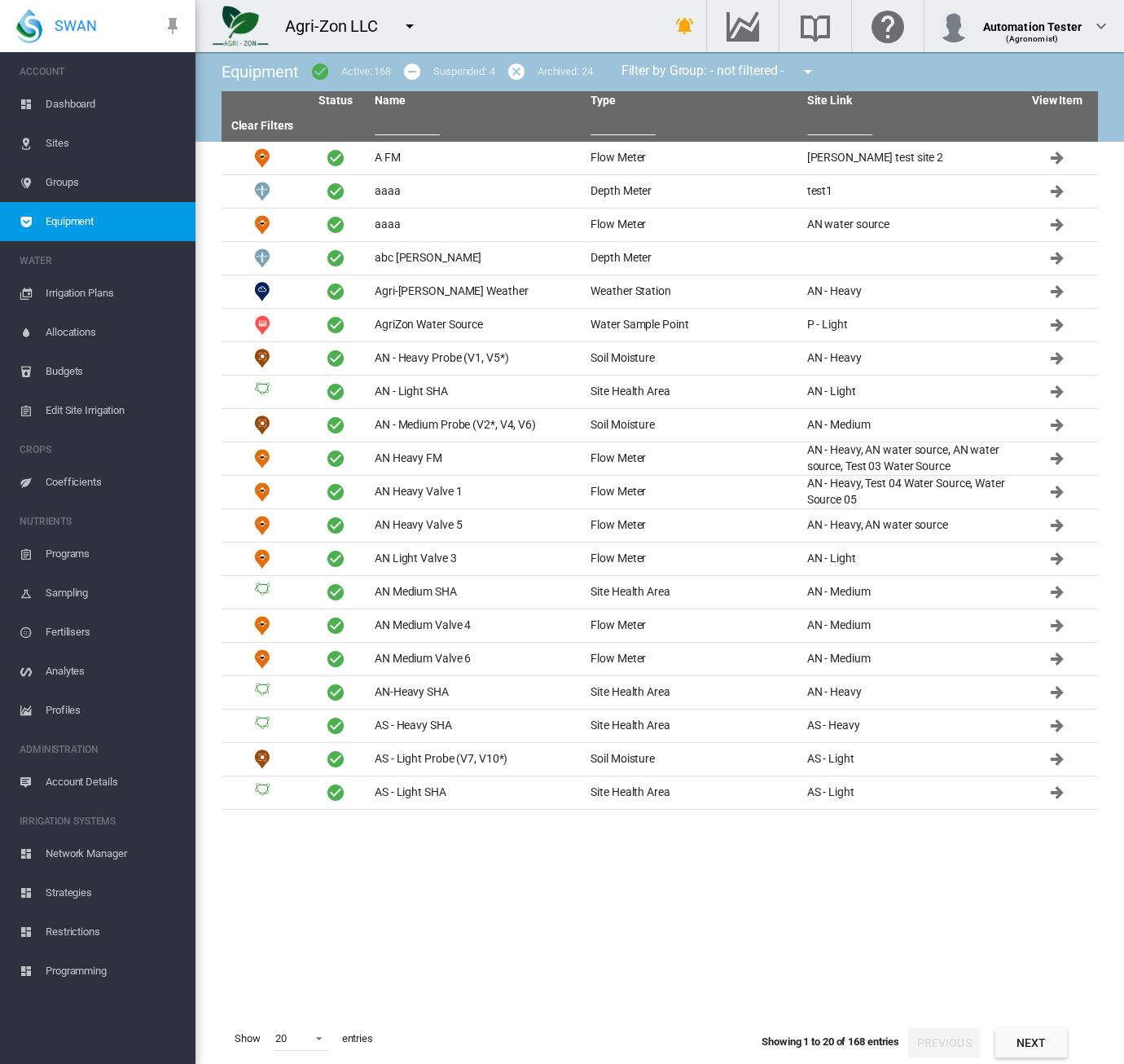
click at [607, 126] on input "text" at bounding box center [623, 123] width 65 height 24
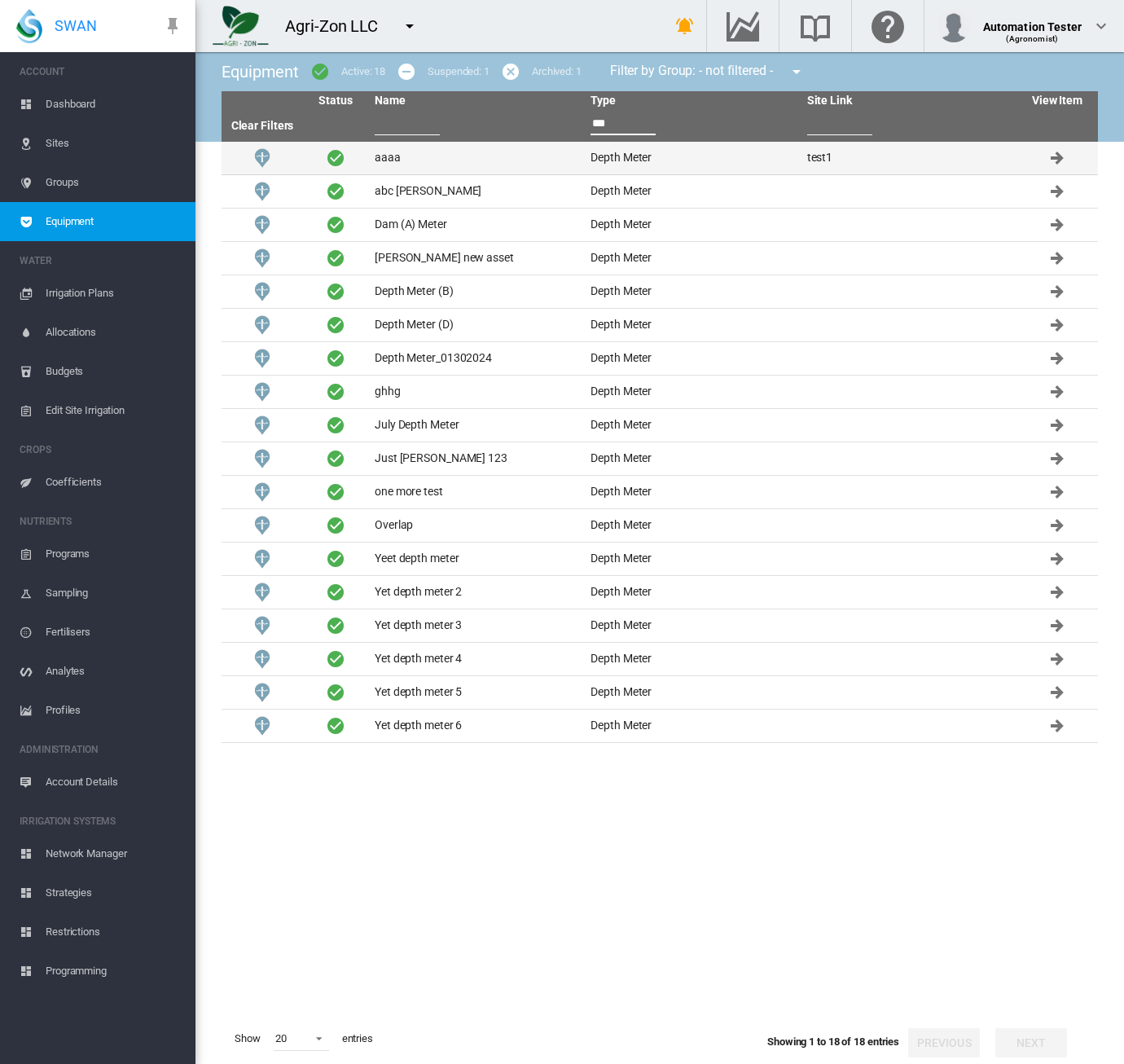
type input "***"
click at [588, 161] on td "Depth Meter" at bounding box center [691, 157] width 215 height 32
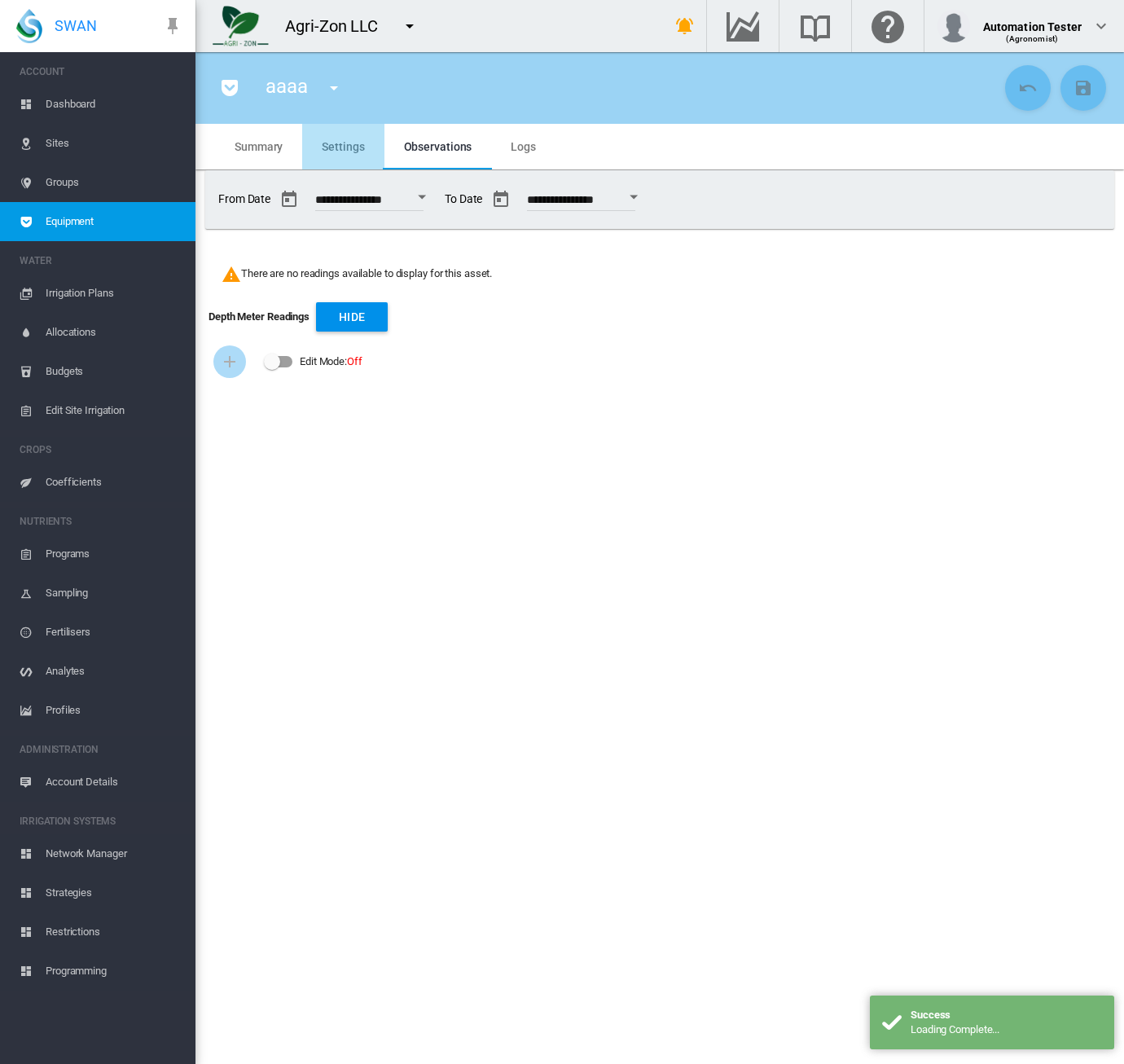
click at [334, 145] on span "Settings" at bounding box center [342, 146] width 42 height 13
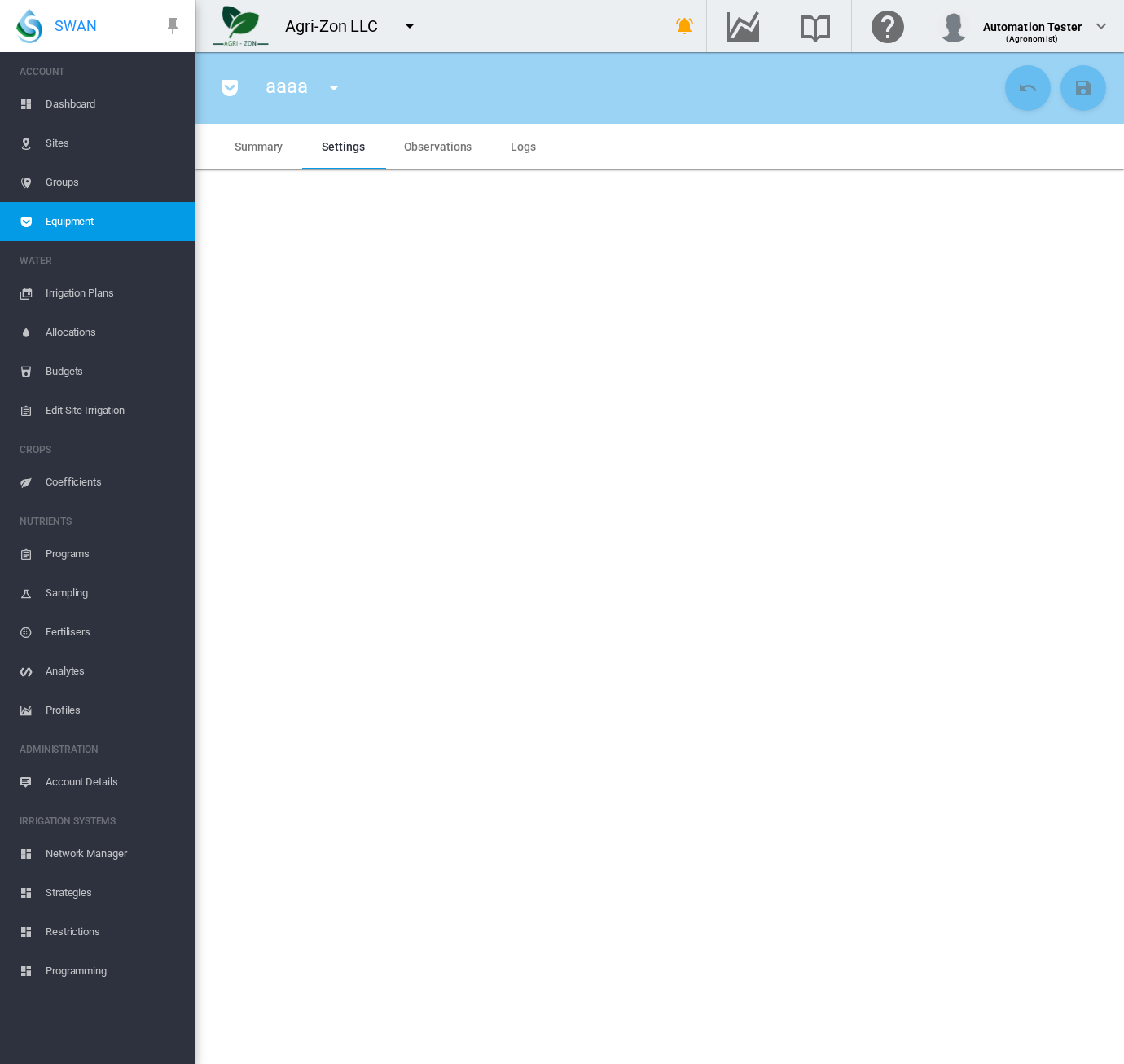
click at [272, 138] on md-tab-item "Summary" at bounding box center [258, 146] width 87 height 46
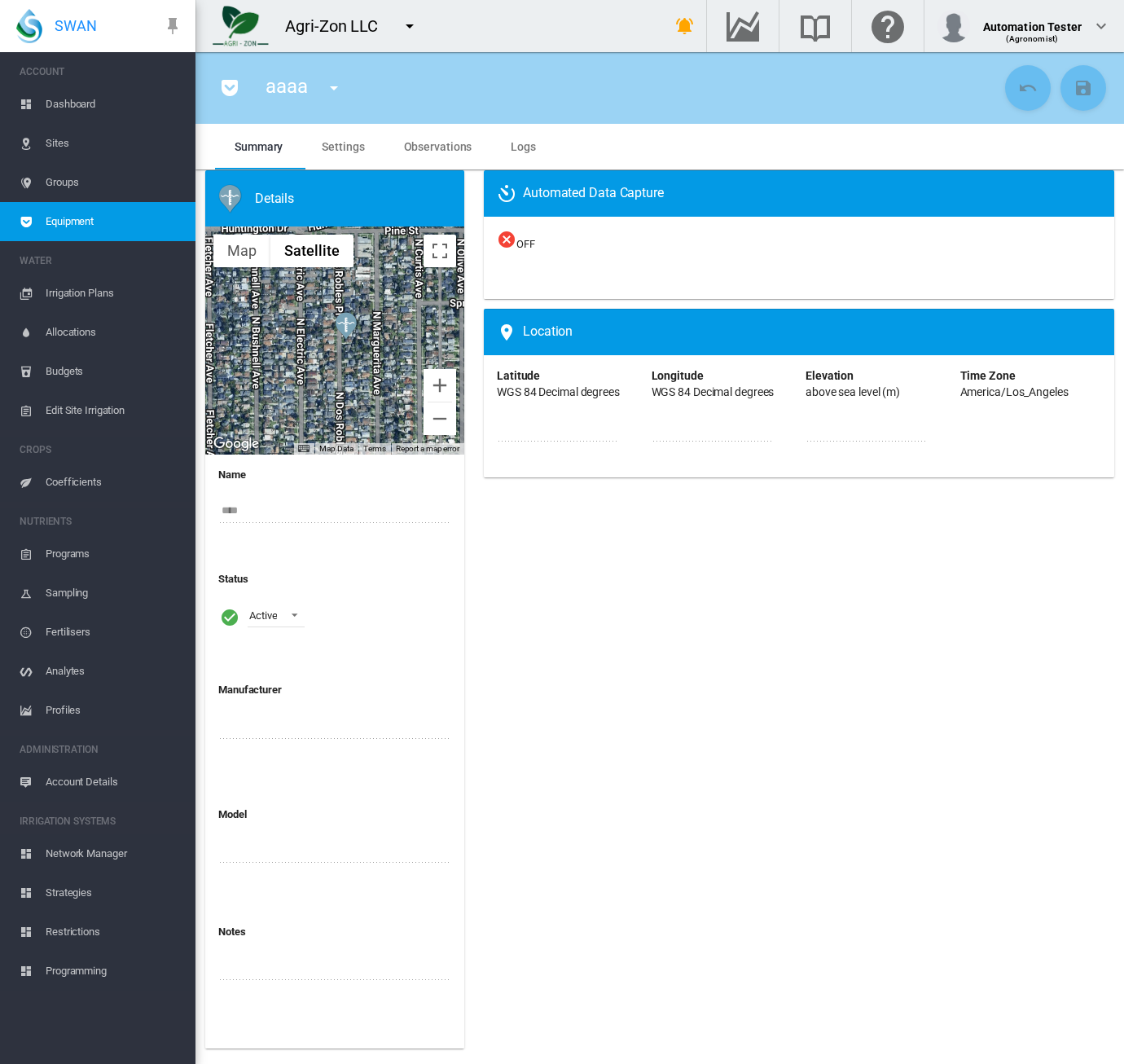
click at [443, 136] on md-tab-item "Observations" at bounding box center [438, 146] width 107 height 46
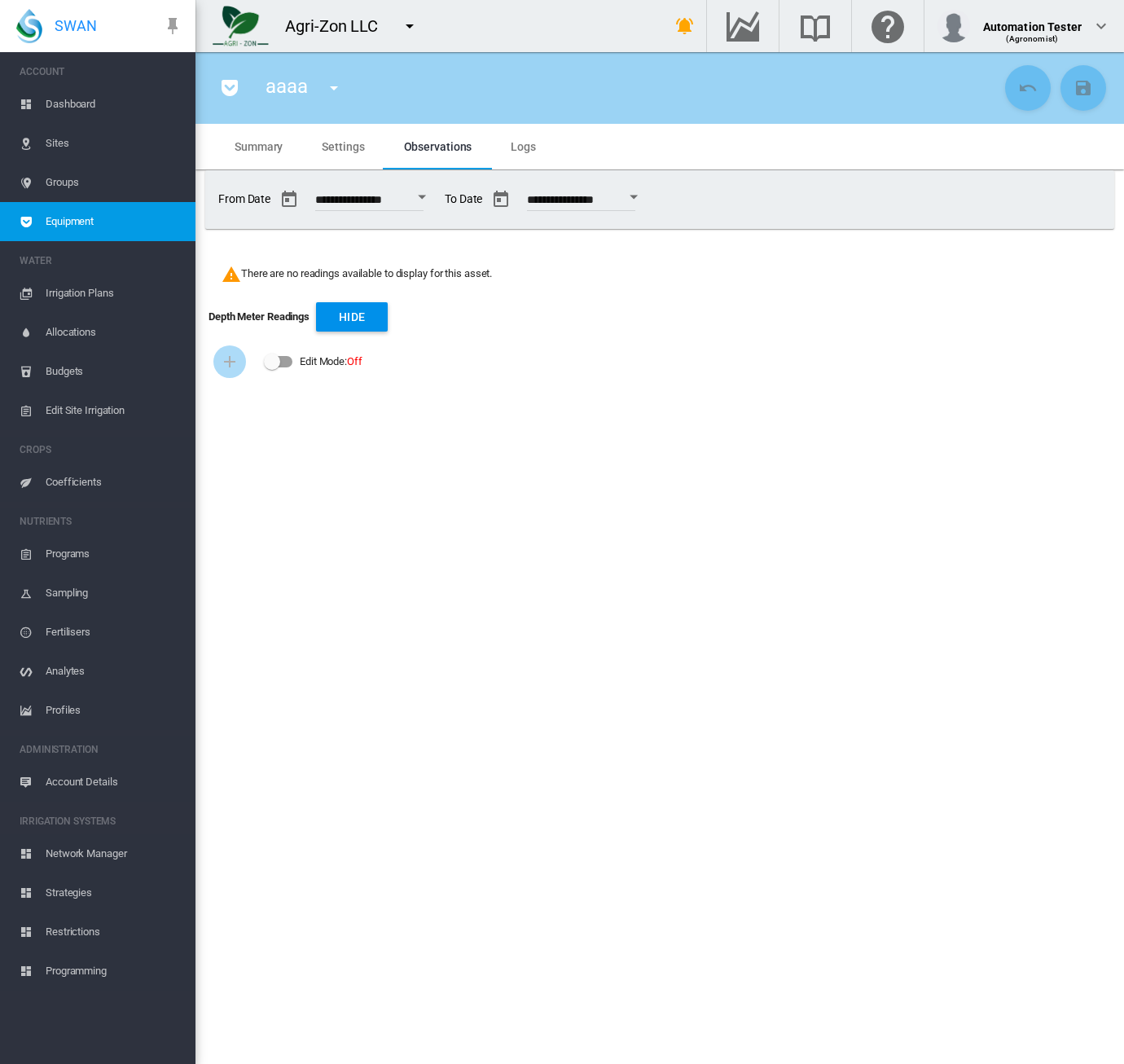
click at [276, 141] on span "Summary" at bounding box center [258, 146] width 48 height 13
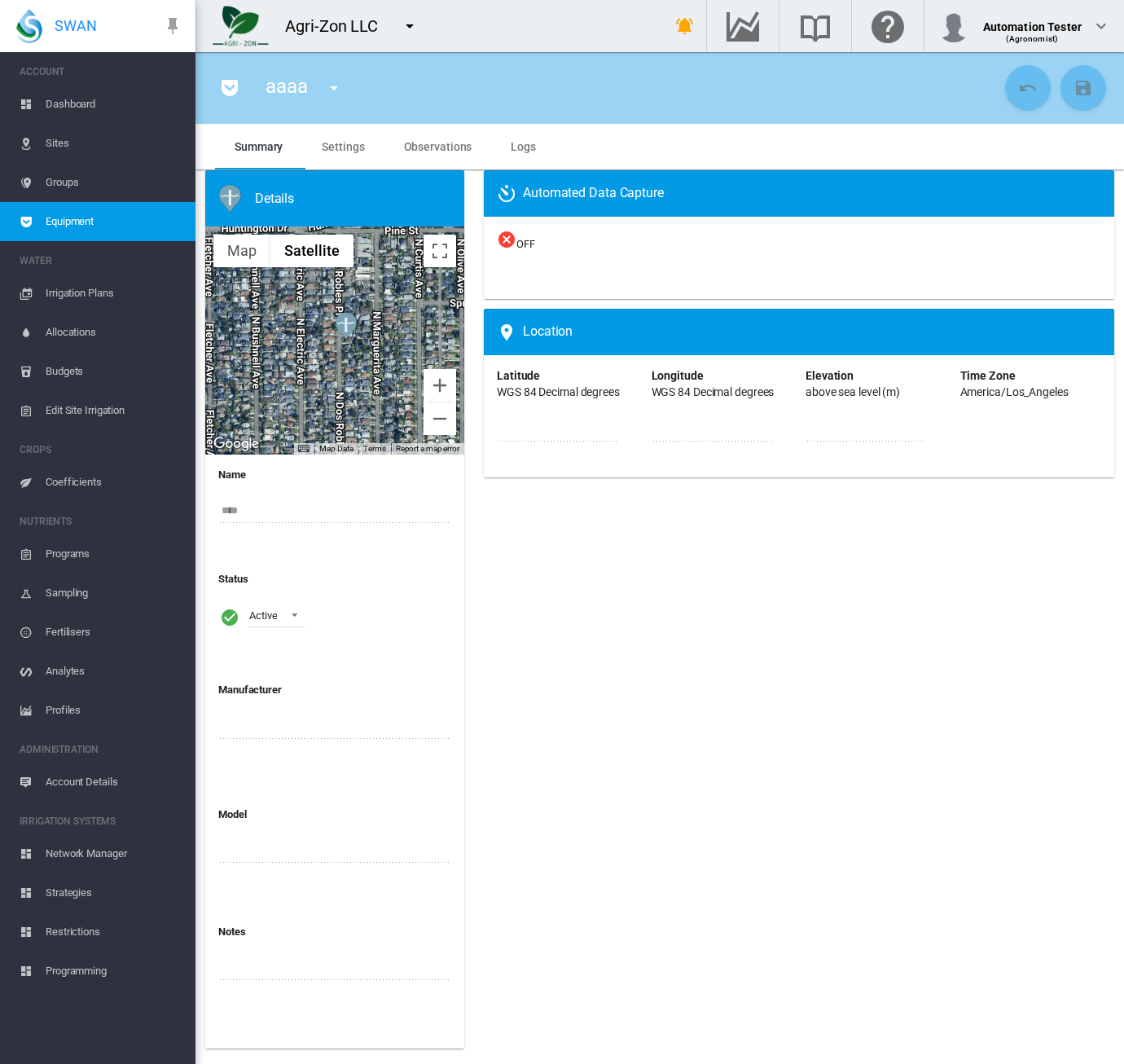
click at [448, 142] on span "Observations" at bounding box center [438, 146] width 68 height 13
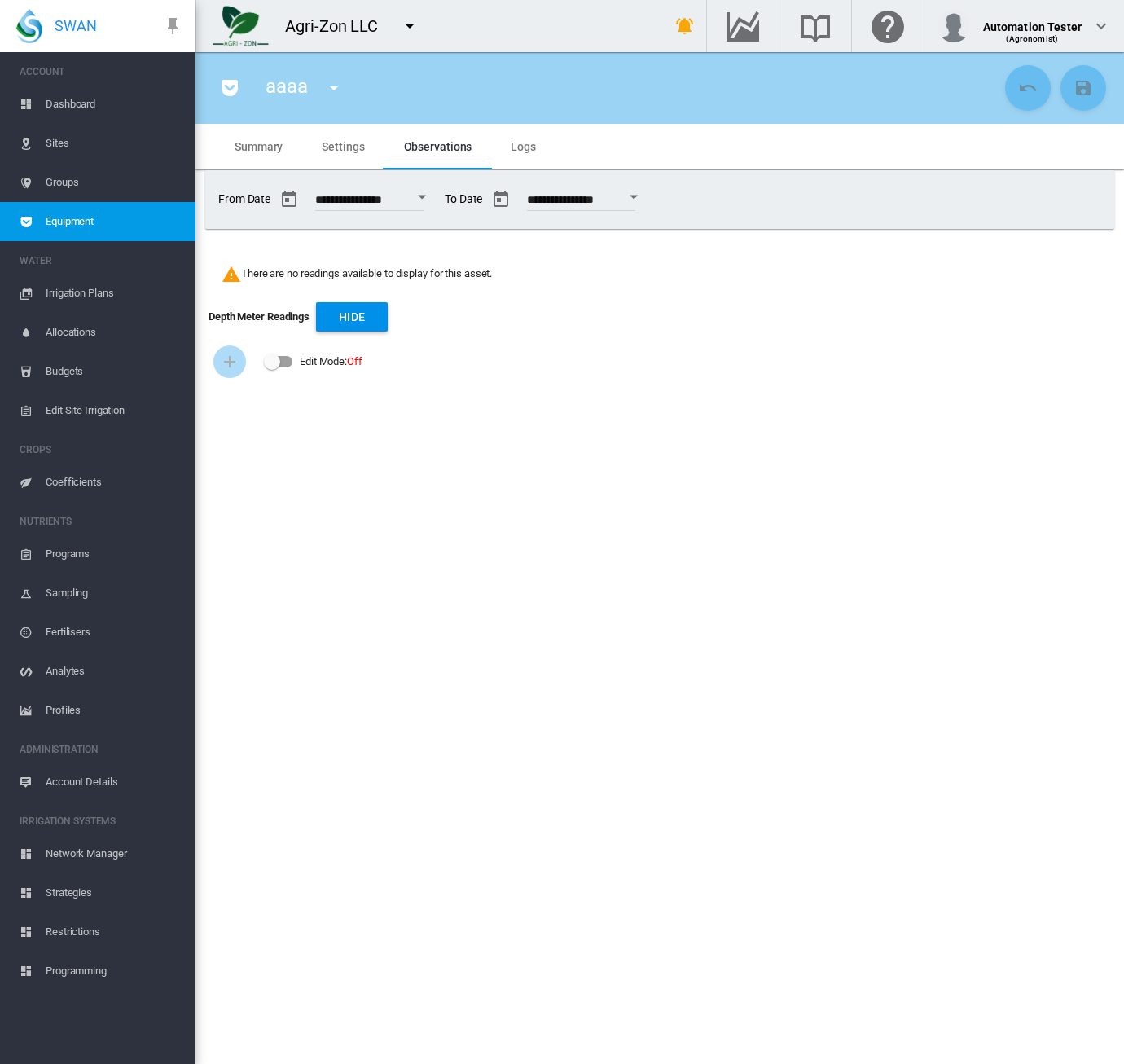
click at [282, 365] on div "Edit Mode:\a \a Off" at bounding box center [279, 362] width 27 height 12
click at [230, 372] on button "Add Infrastructure Record" at bounding box center [229, 361] width 32 height 32
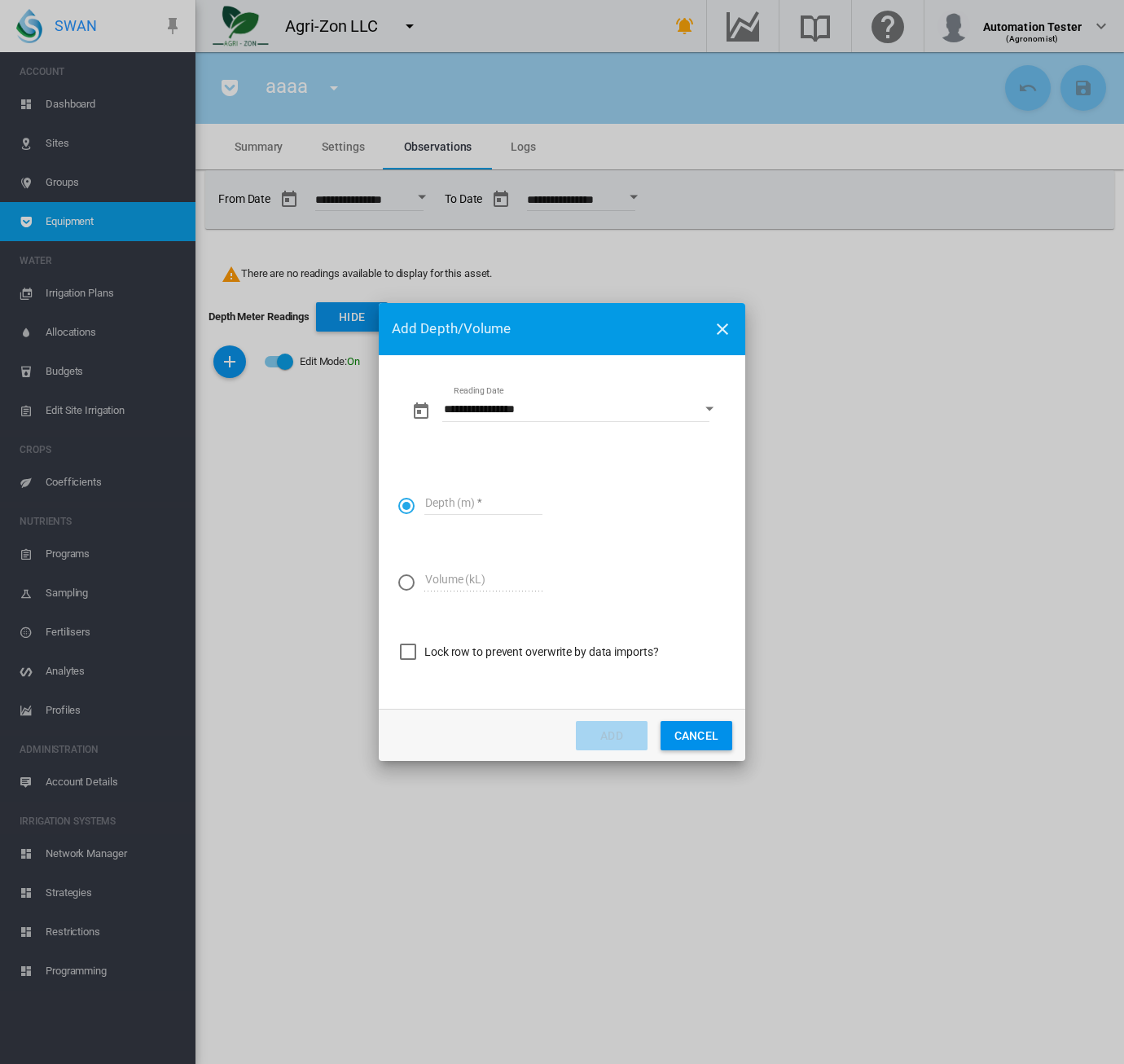
click at [534, 404] on input "**********" at bounding box center [576, 410] width 267 height 24
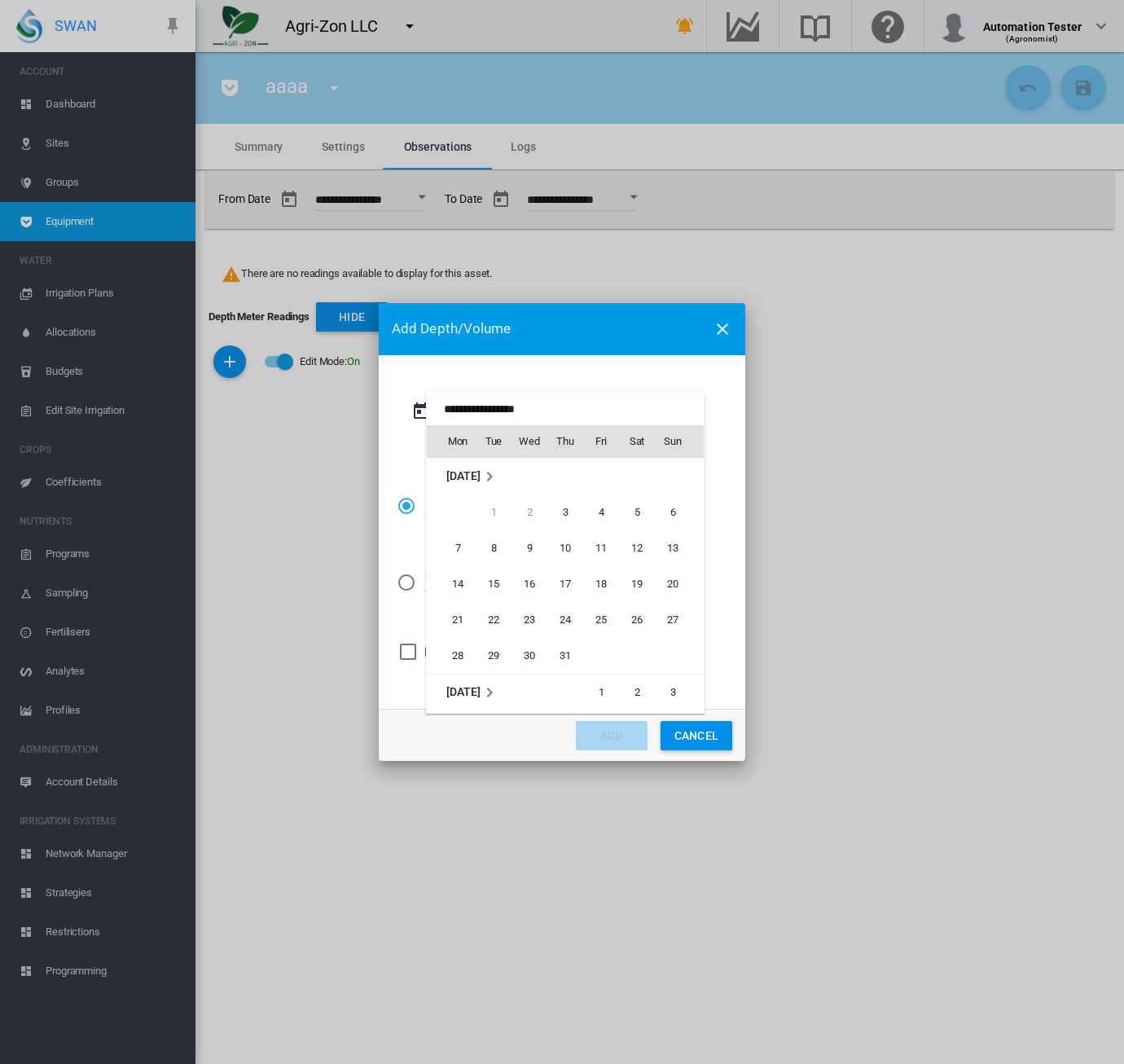
scroll to position [432, 0]
drag, startPoint x: 491, startPoint y: 654, endPoint x: 459, endPoint y: 573, distance: 87.1
click at [492, 654] on span "30" at bounding box center [493, 655] width 32 height 32
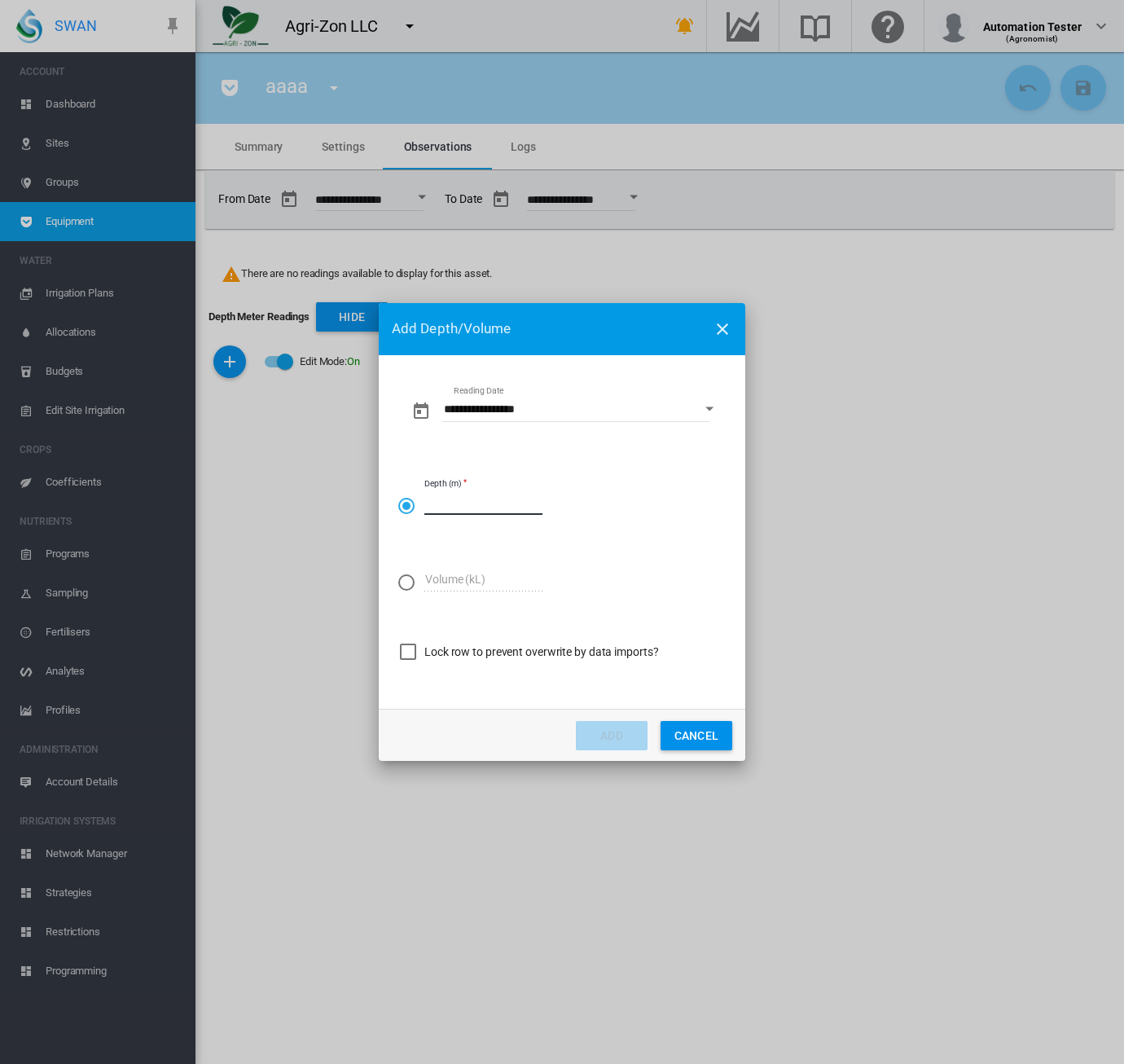
click at [448, 511] on input "Depth (m)" at bounding box center [483, 502] width 118 height 24
type input "**"
click at [606, 731] on button "Add" at bounding box center [612, 736] width 72 height 29
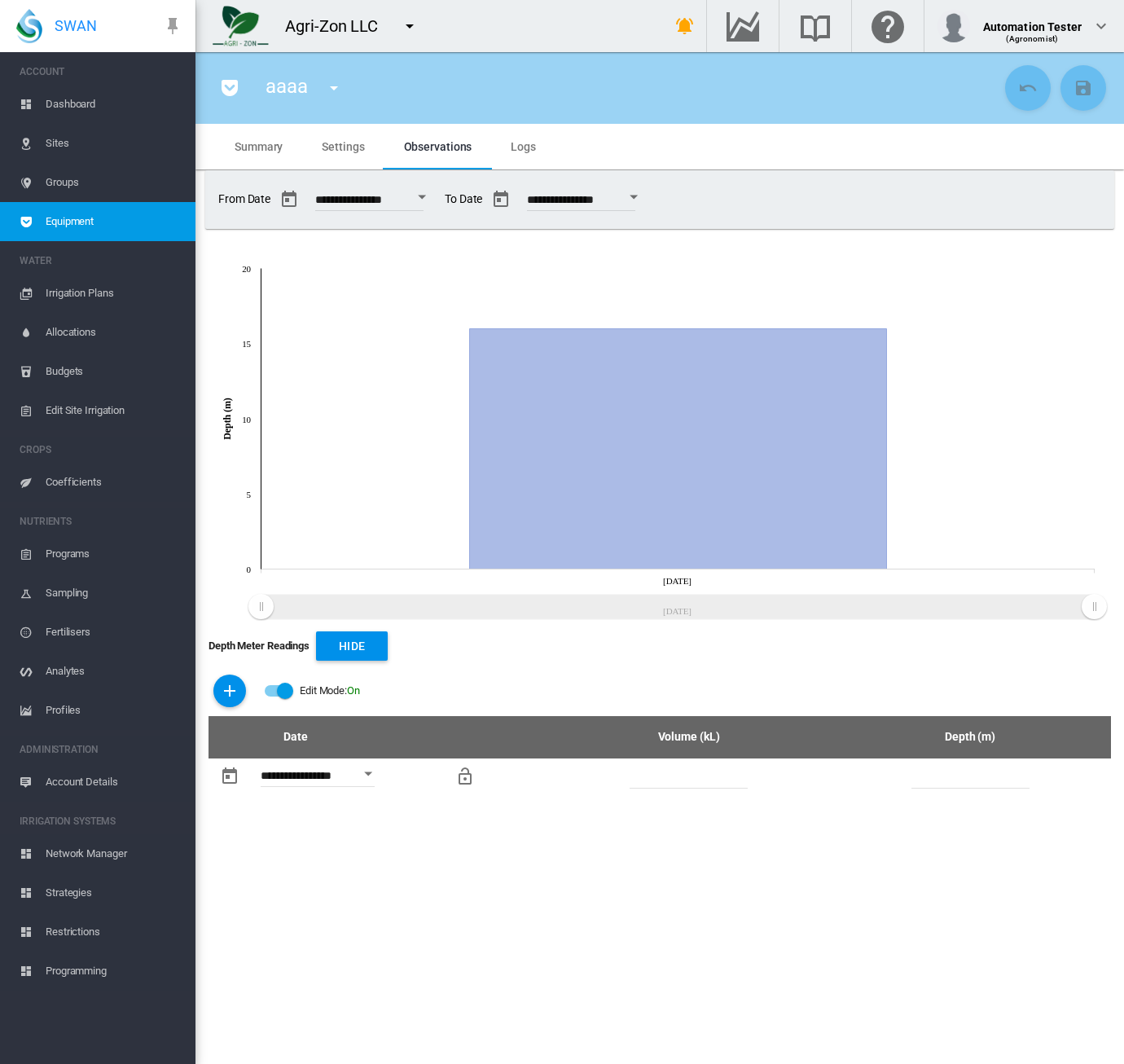
click at [408, 34] on md-icon "icon-menu-down" at bounding box center [409, 26] width 19 height 20
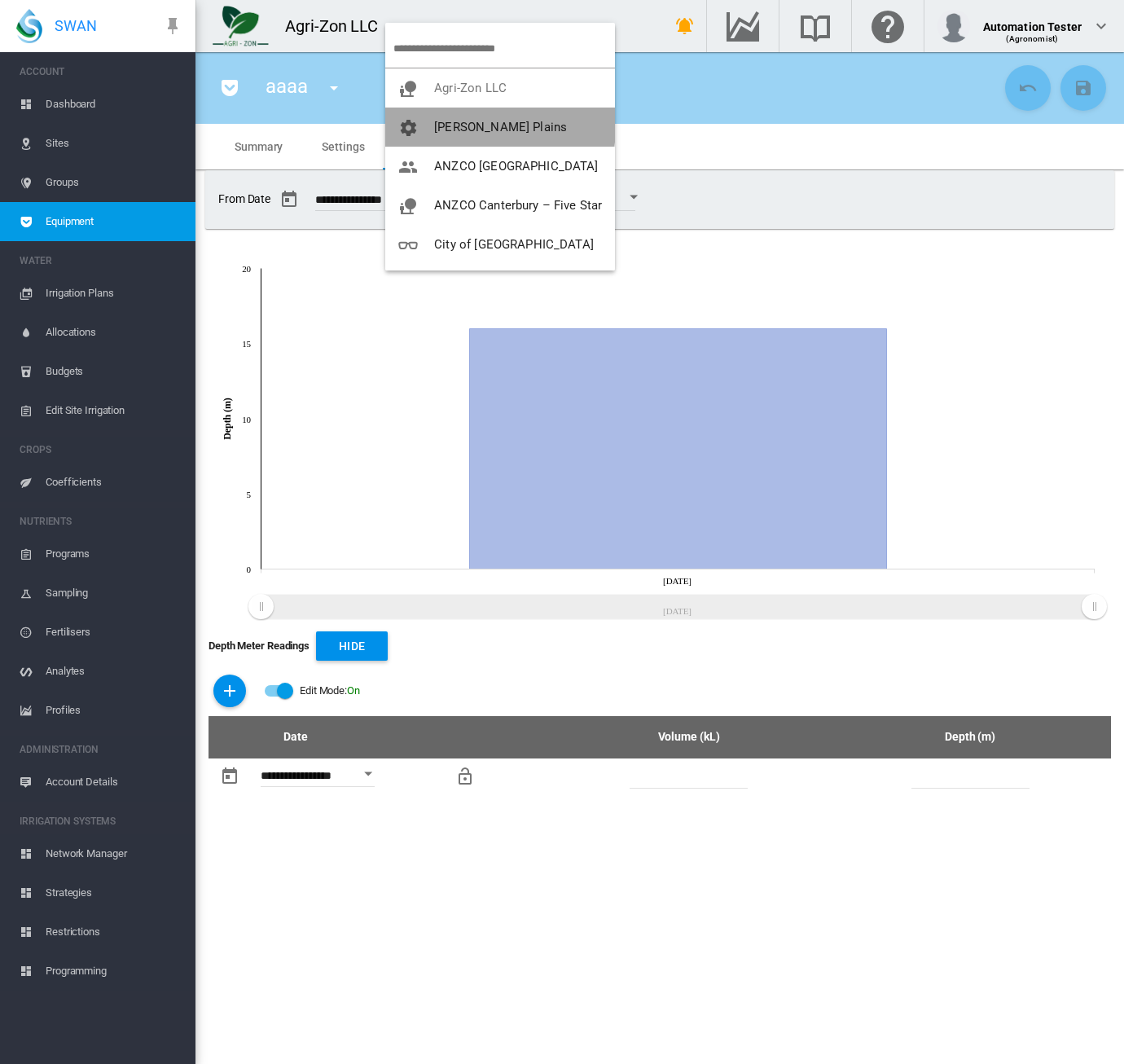
click at [472, 116] on button "Anna Plains" at bounding box center [500, 127] width 230 height 39
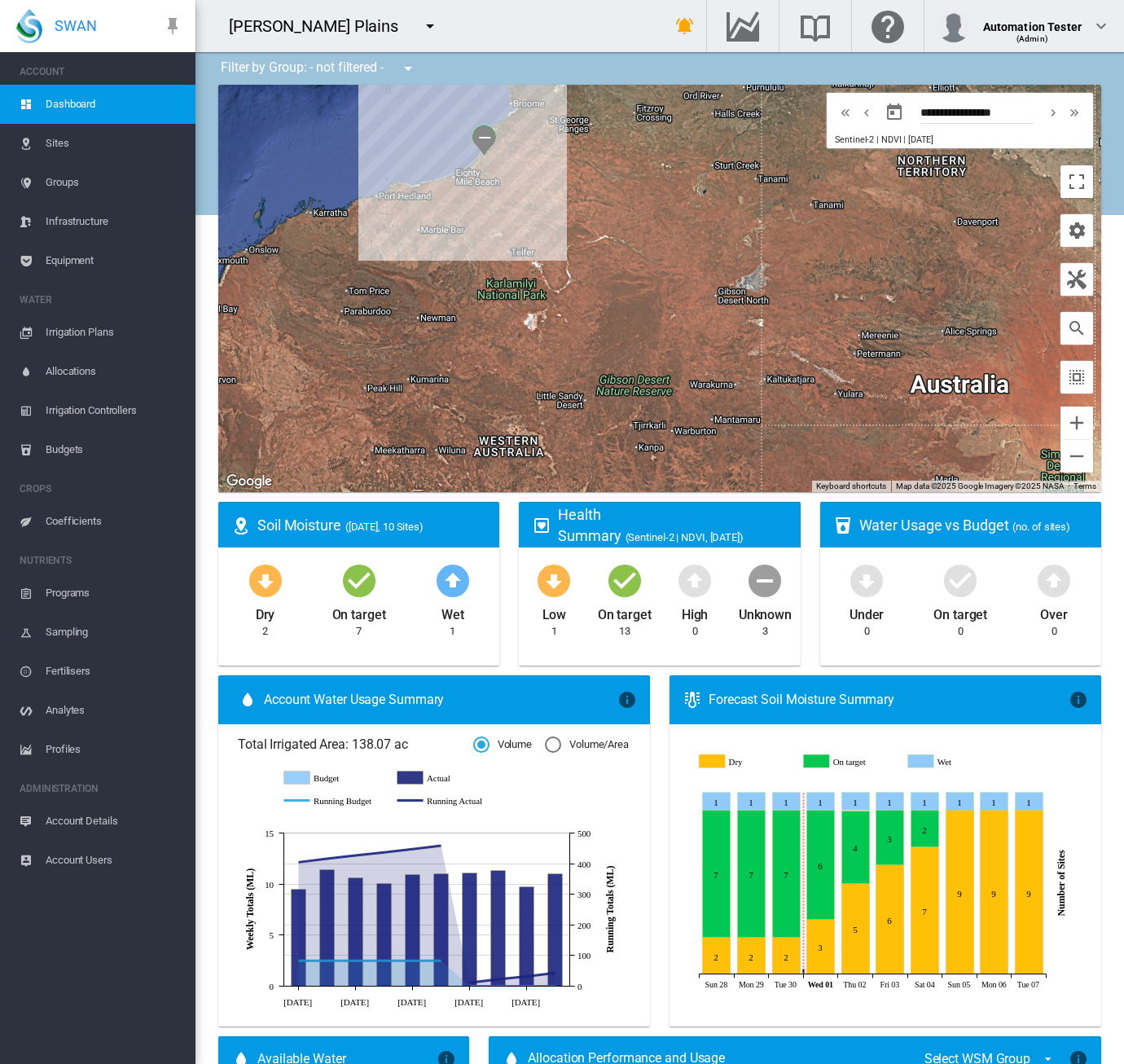
click at [72, 257] on span "Equipment" at bounding box center [114, 260] width 136 height 39
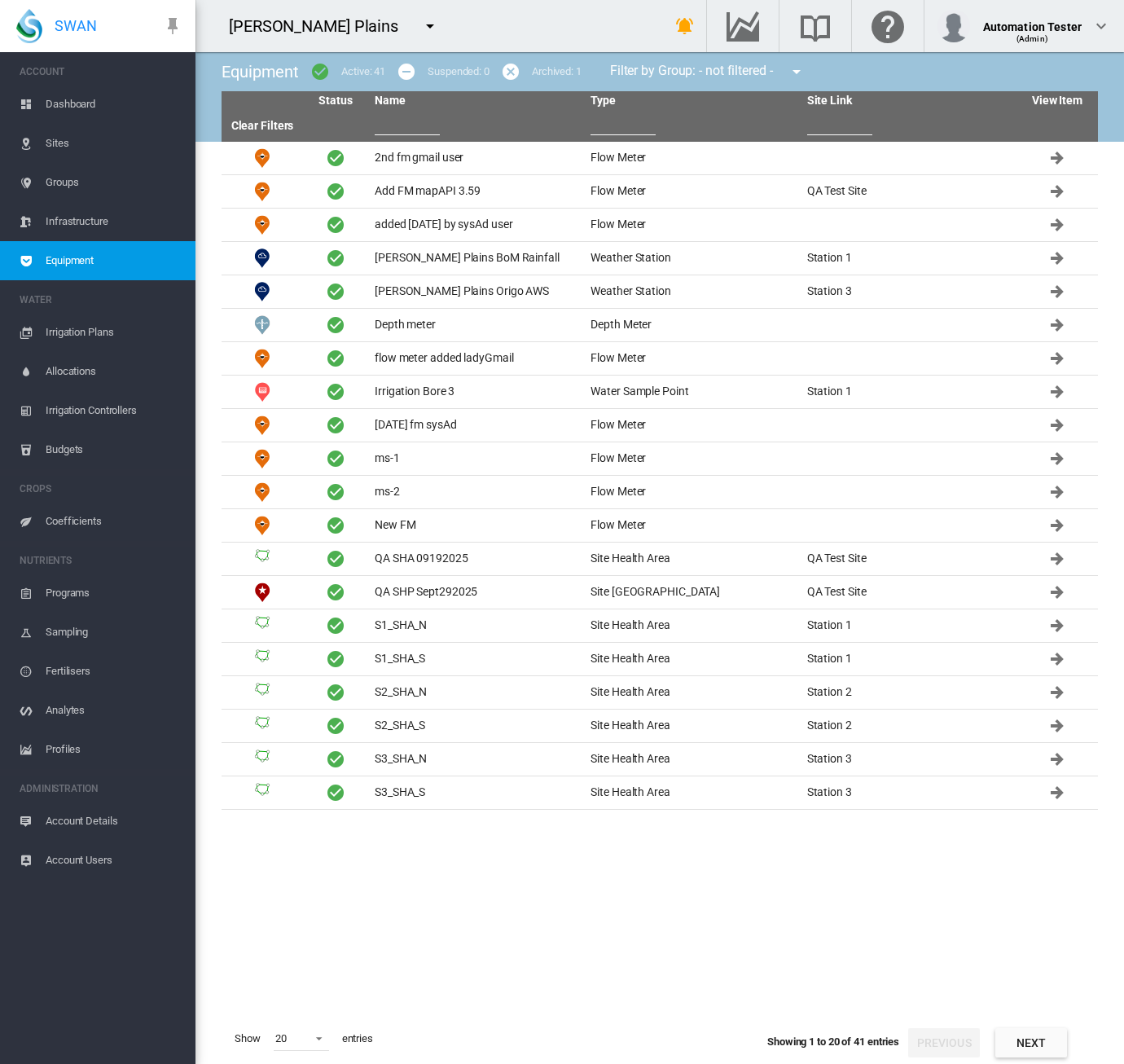
drag, startPoint x: 1029, startPoint y: 1038, endPoint x: 1038, endPoint y: 1034, distance: 9.8
click at [1026, 1039] on button "Next" at bounding box center [1031, 1044] width 72 height 29
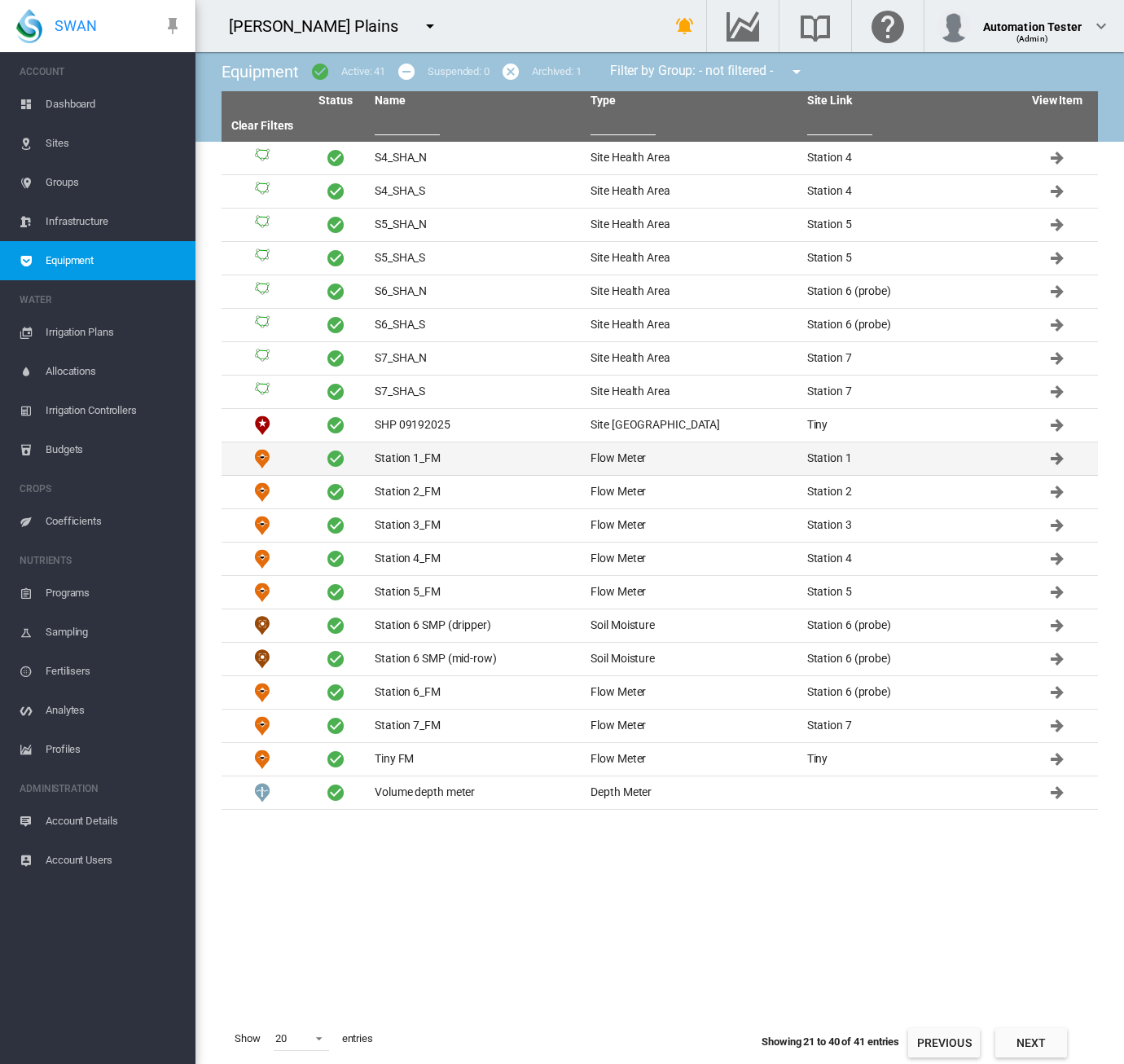
click at [442, 461] on td "Station 1_FM" at bounding box center [476, 458] width 215 height 32
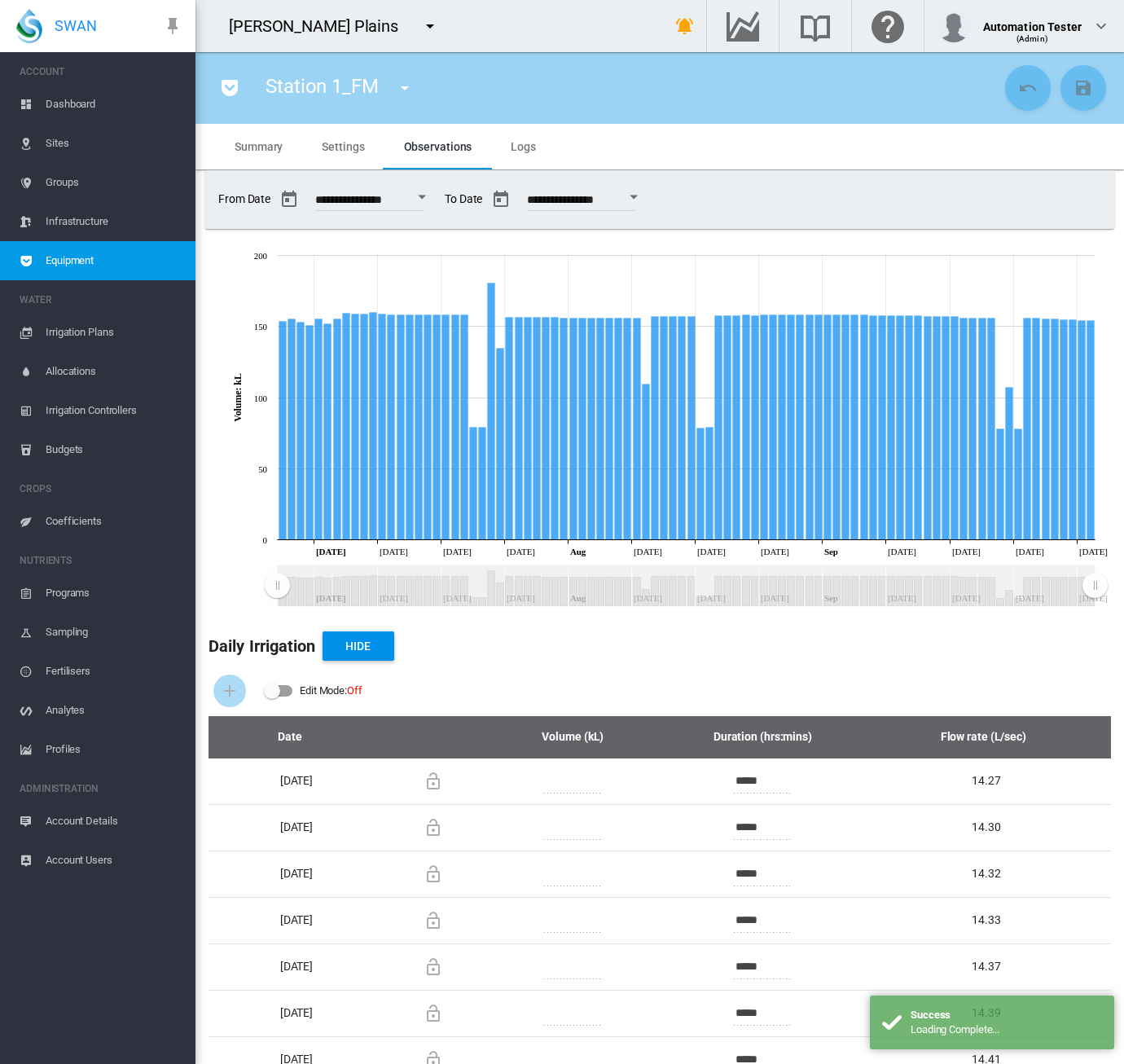
click at [323, 154] on md-tab-item "Settings" at bounding box center [343, 146] width 82 height 46
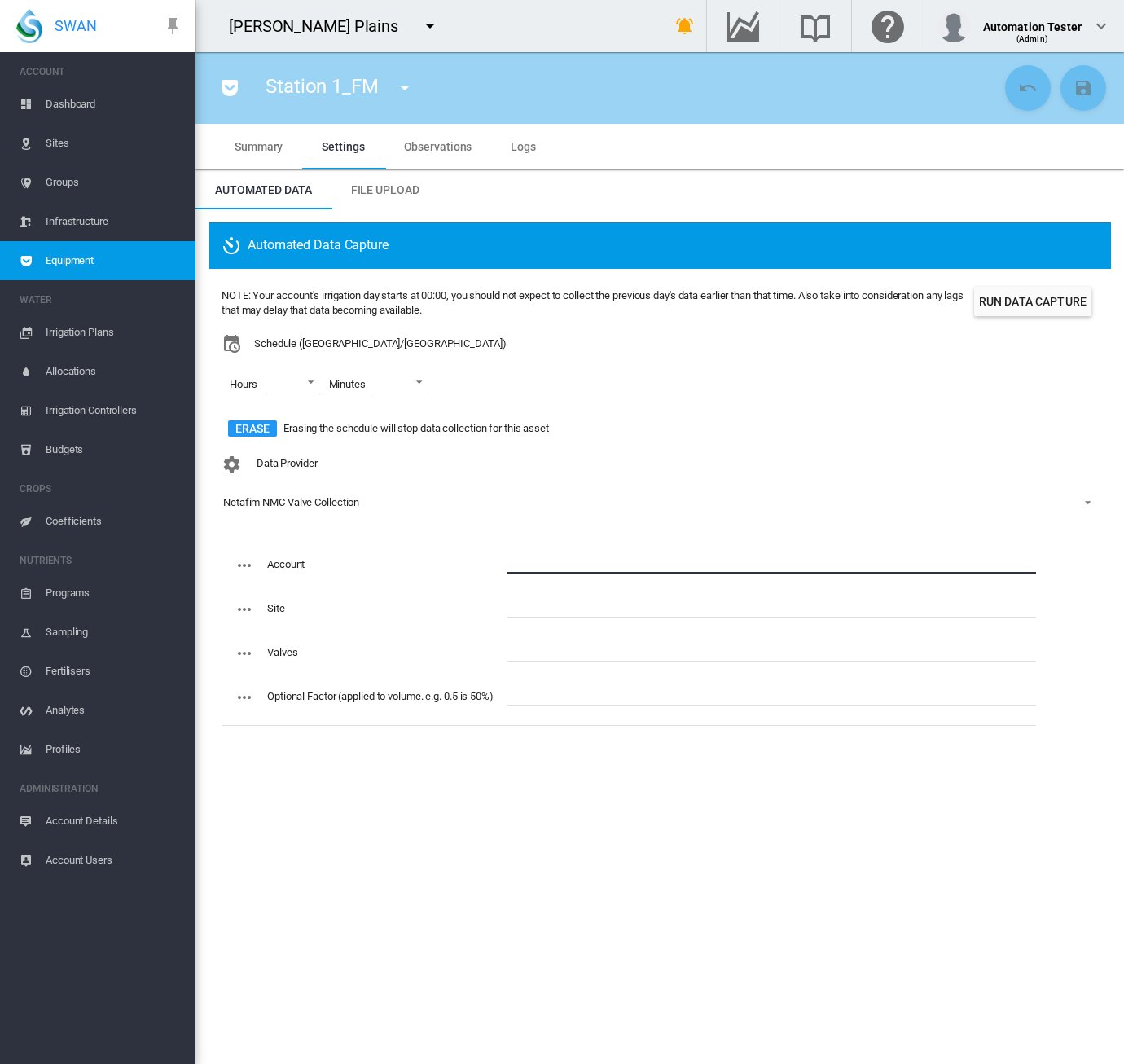
click at [536, 555] on input "text" at bounding box center [772, 561] width 528 height 24
paste input "**********"
type input "**********"
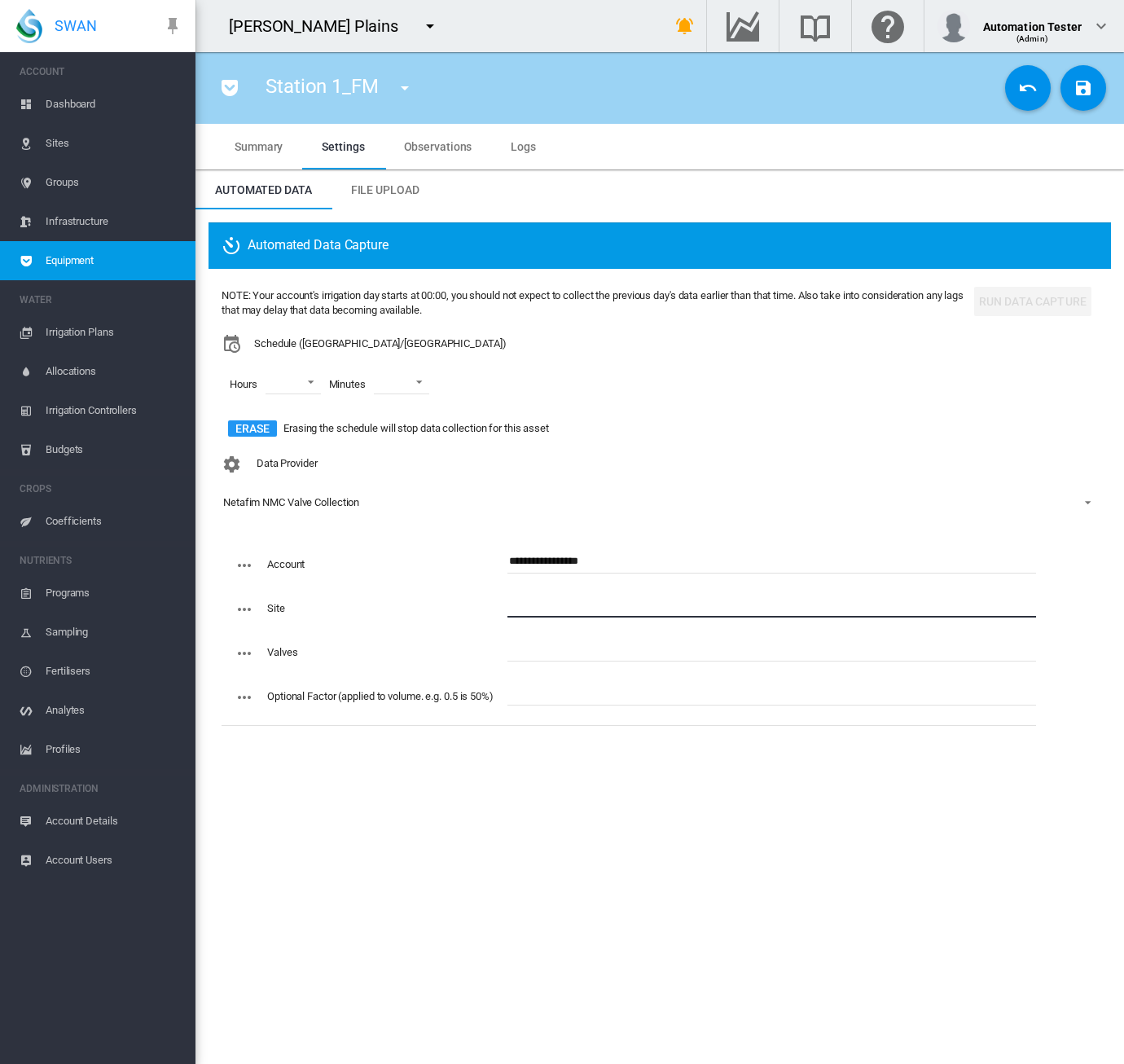
click at [528, 610] on input "text" at bounding box center [772, 605] width 528 height 24
paste input "**********"
type input "**********"
click at [588, 652] on input "text" at bounding box center [772, 649] width 528 height 24
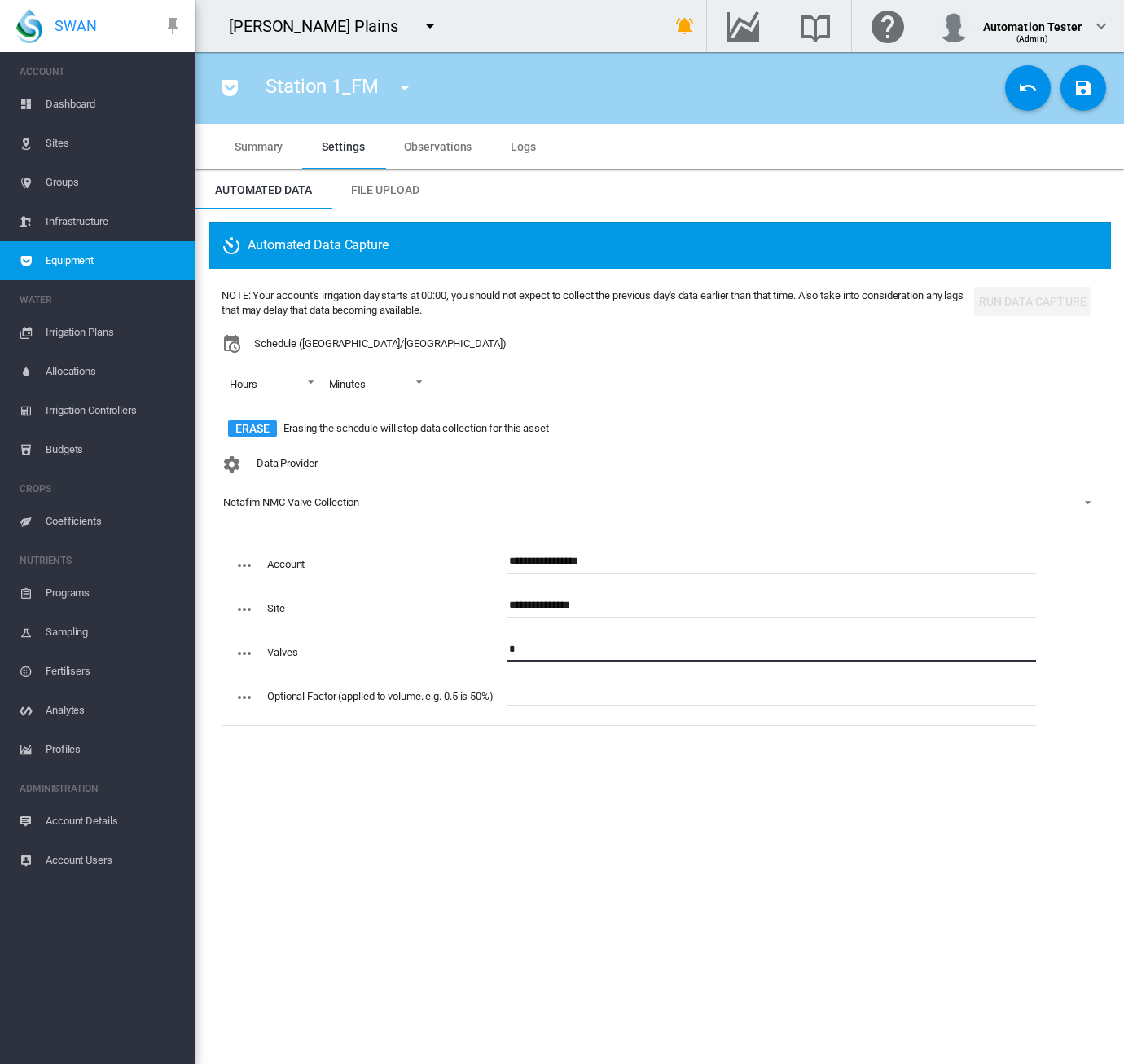
type input "*"
drag, startPoint x: 602, startPoint y: 767, endPoint x: 679, endPoint y: 688, distance: 110.3
click at [602, 767] on section "Station 1_FM 2nd fm gmail user (Flow Meter) Add FM mapAPI 3.59 (Flow Meter) add…" at bounding box center [660, 558] width 929 height 1012
click at [1026, 82] on md-icon "icon-content-save" at bounding box center [1083, 88] width 19 height 20
click at [78, 102] on span "Dashboard" at bounding box center [114, 104] width 136 height 39
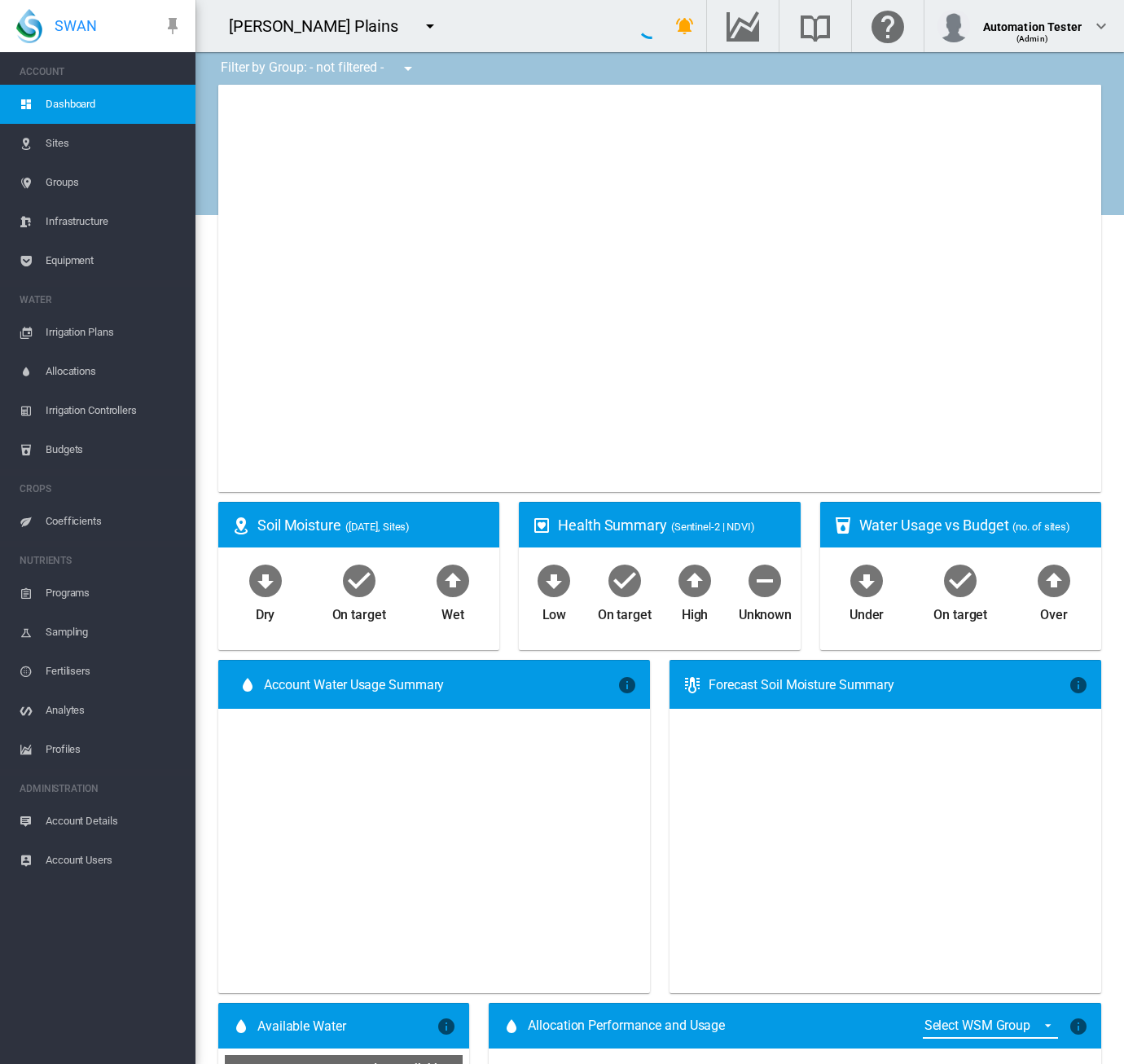
type input "**********"
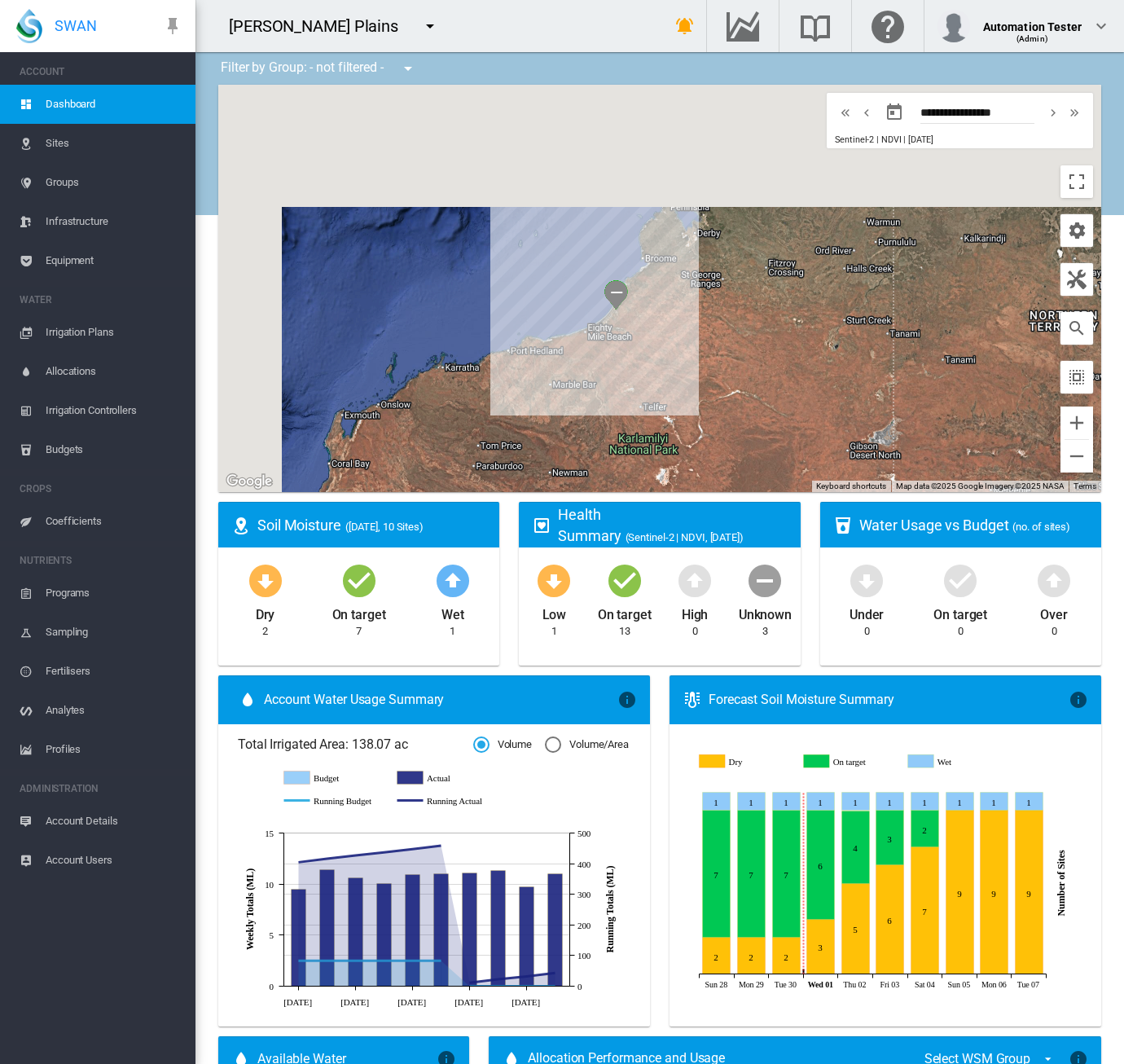
drag, startPoint x: 388, startPoint y: 219, endPoint x: 586, endPoint y: 300, distance: 213.9
click at [502, 343] on div at bounding box center [660, 289] width 883 height 408
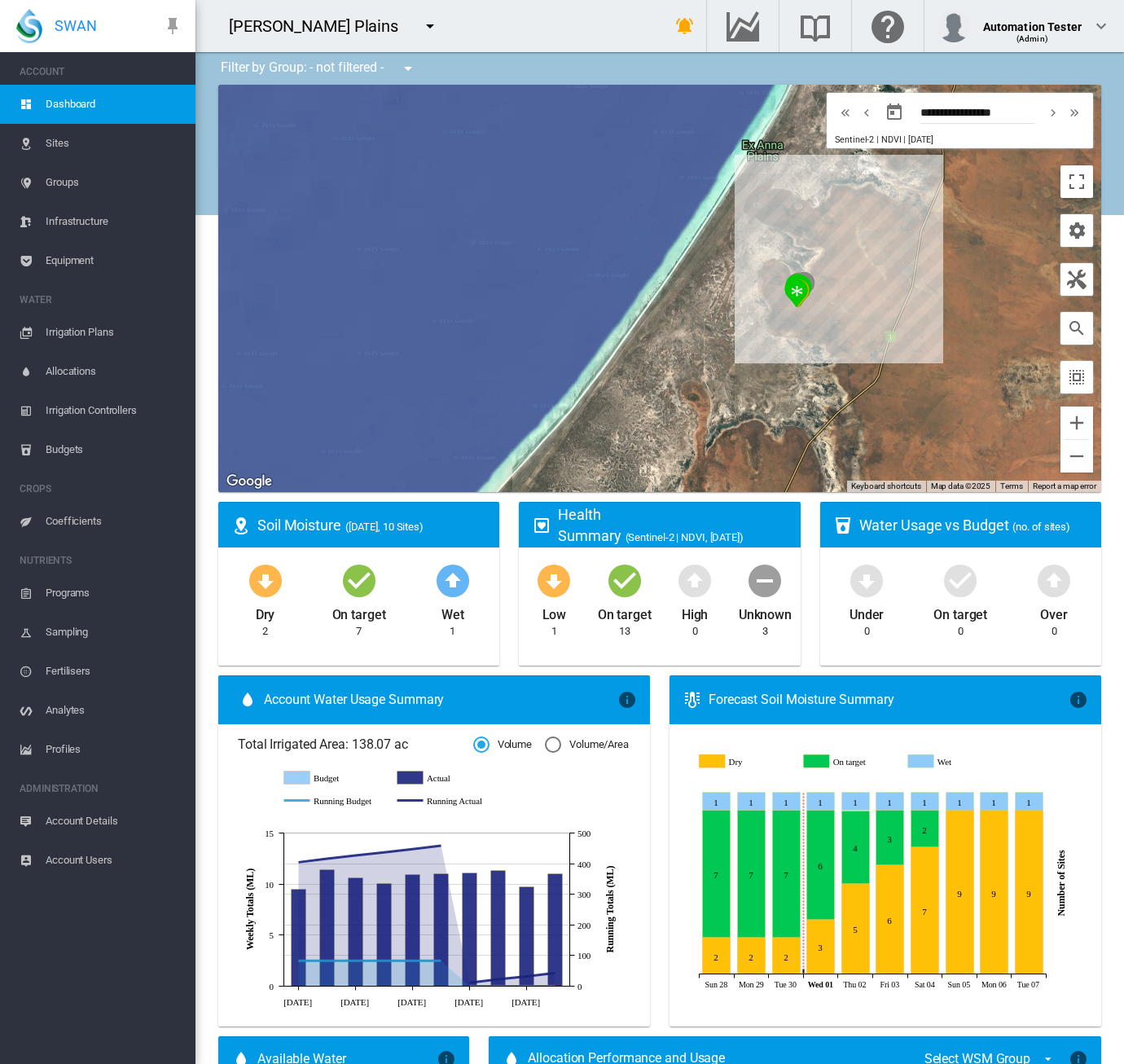
drag, startPoint x: 741, startPoint y: 296, endPoint x: 548, endPoint y: 348, distance: 199.9
click at [548, 348] on div at bounding box center [660, 289] width 883 height 408
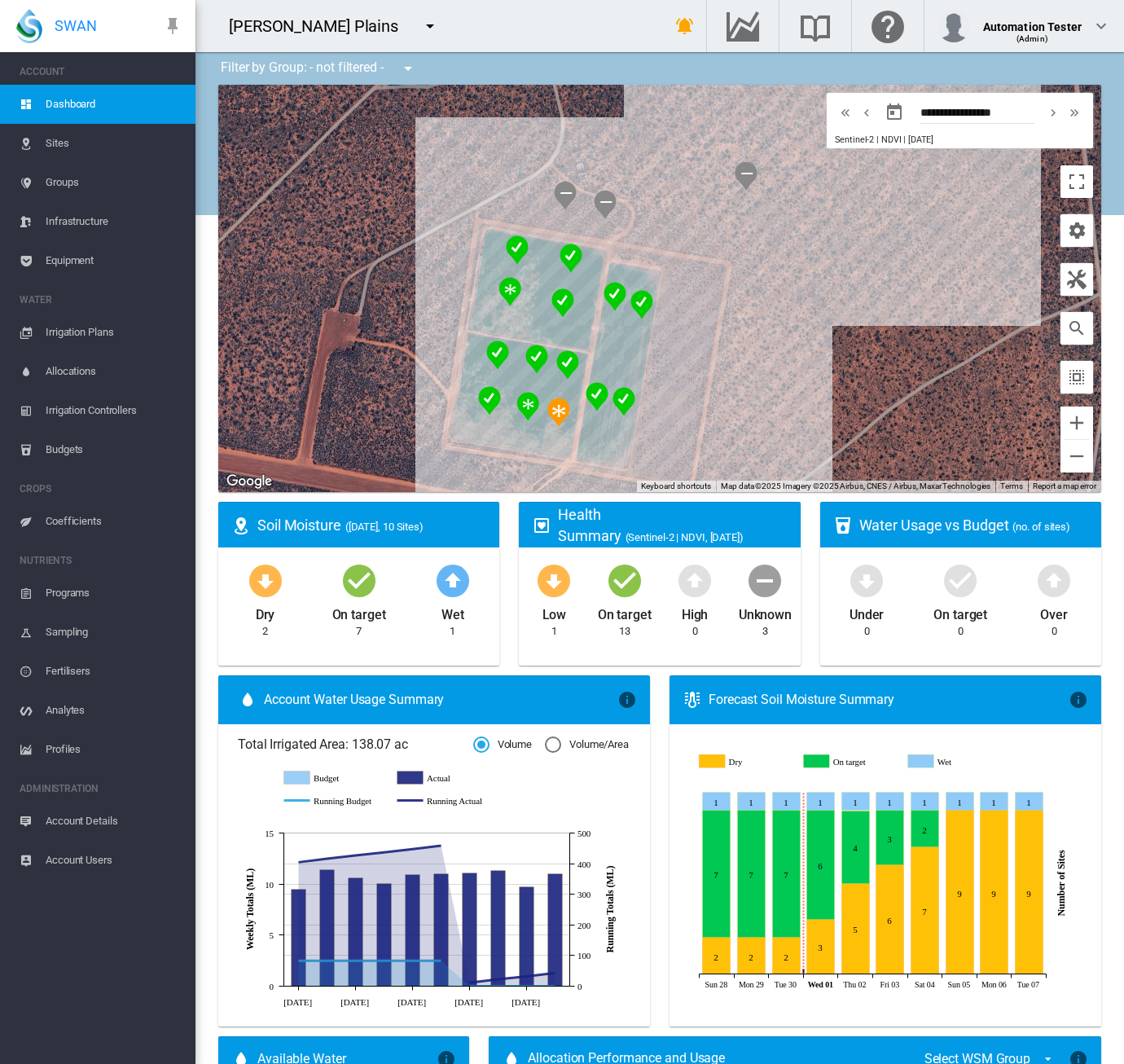
drag, startPoint x: 719, startPoint y: 397, endPoint x: 727, endPoint y: 344, distance: 53.6
click at [727, 344] on div at bounding box center [660, 289] width 883 height 408
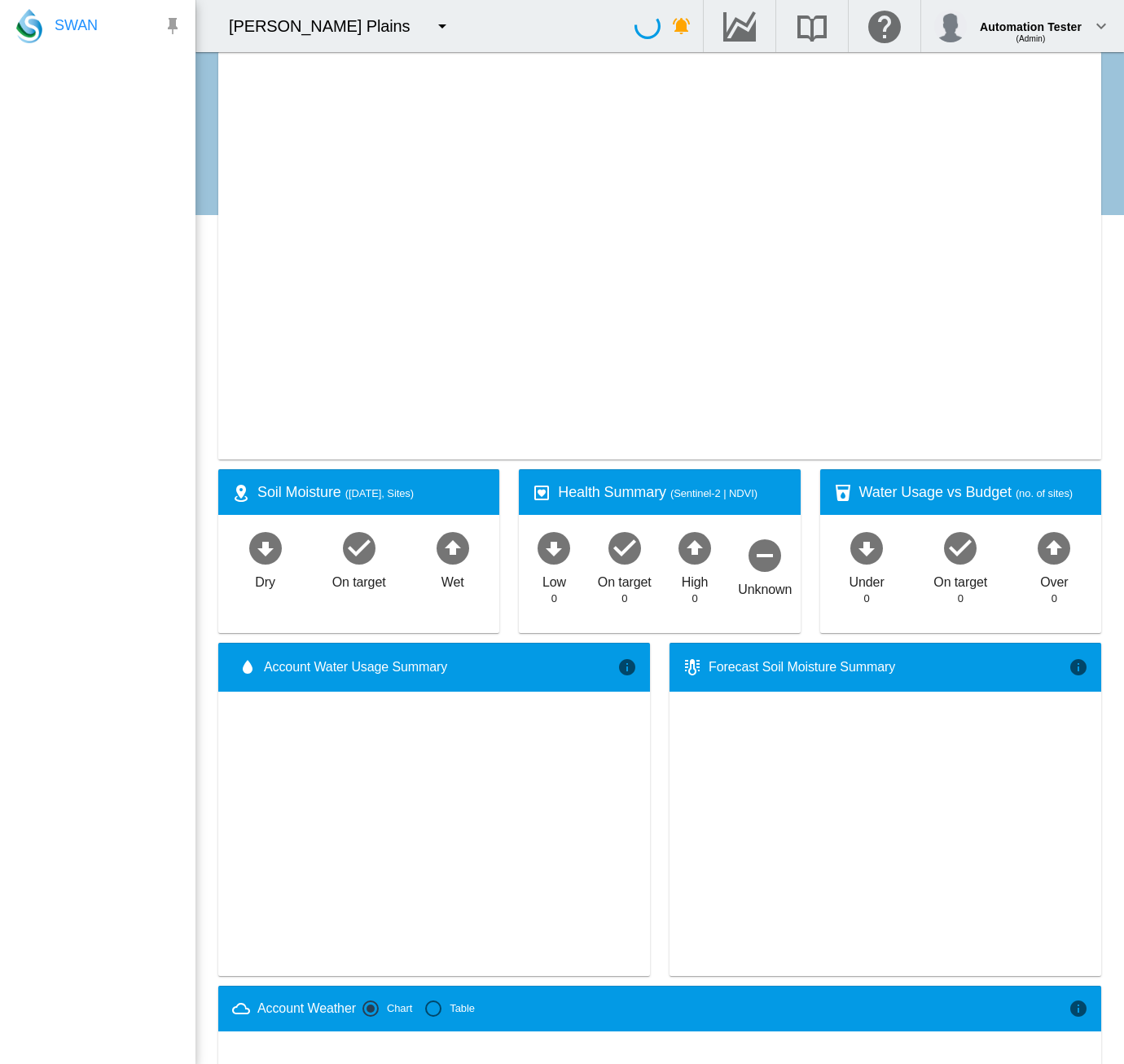
type input "**********"
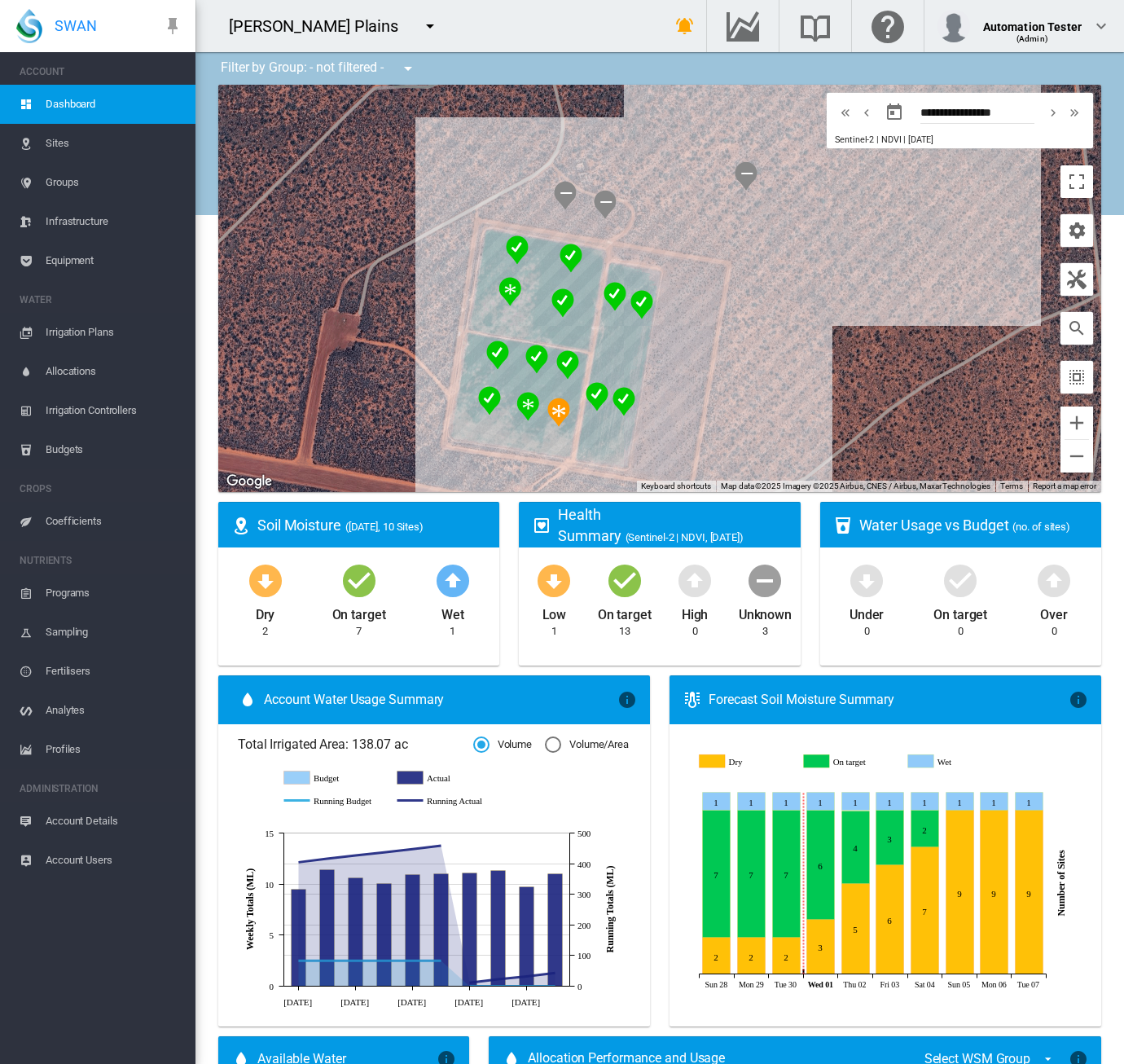
click at [62, 251] on span "Equipment" at bounding box center [114, 260] width 136 height 39
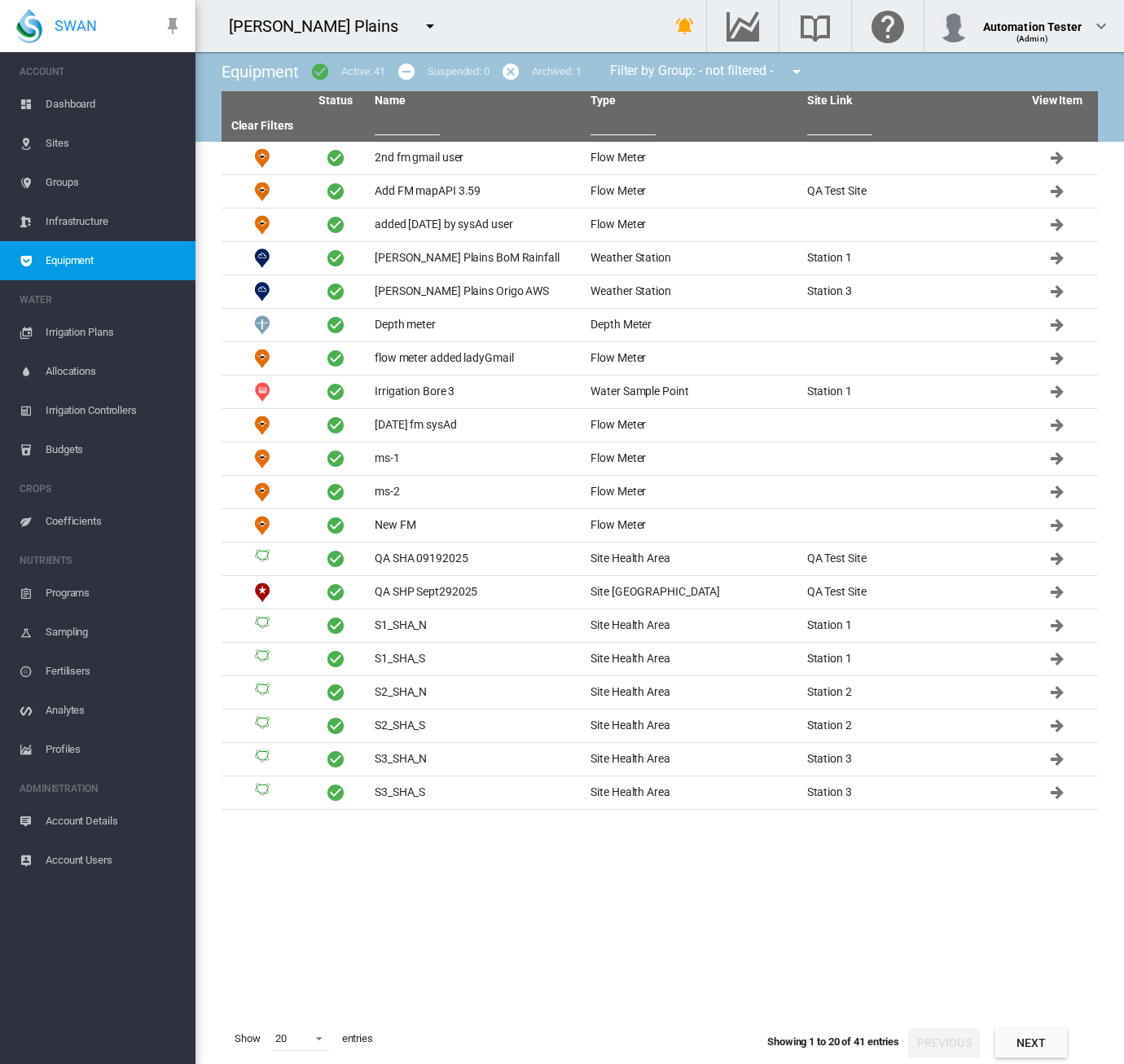
click at [1038, 1045] on button "Next" at bounding box center [1031, 1044] width 72 height 29
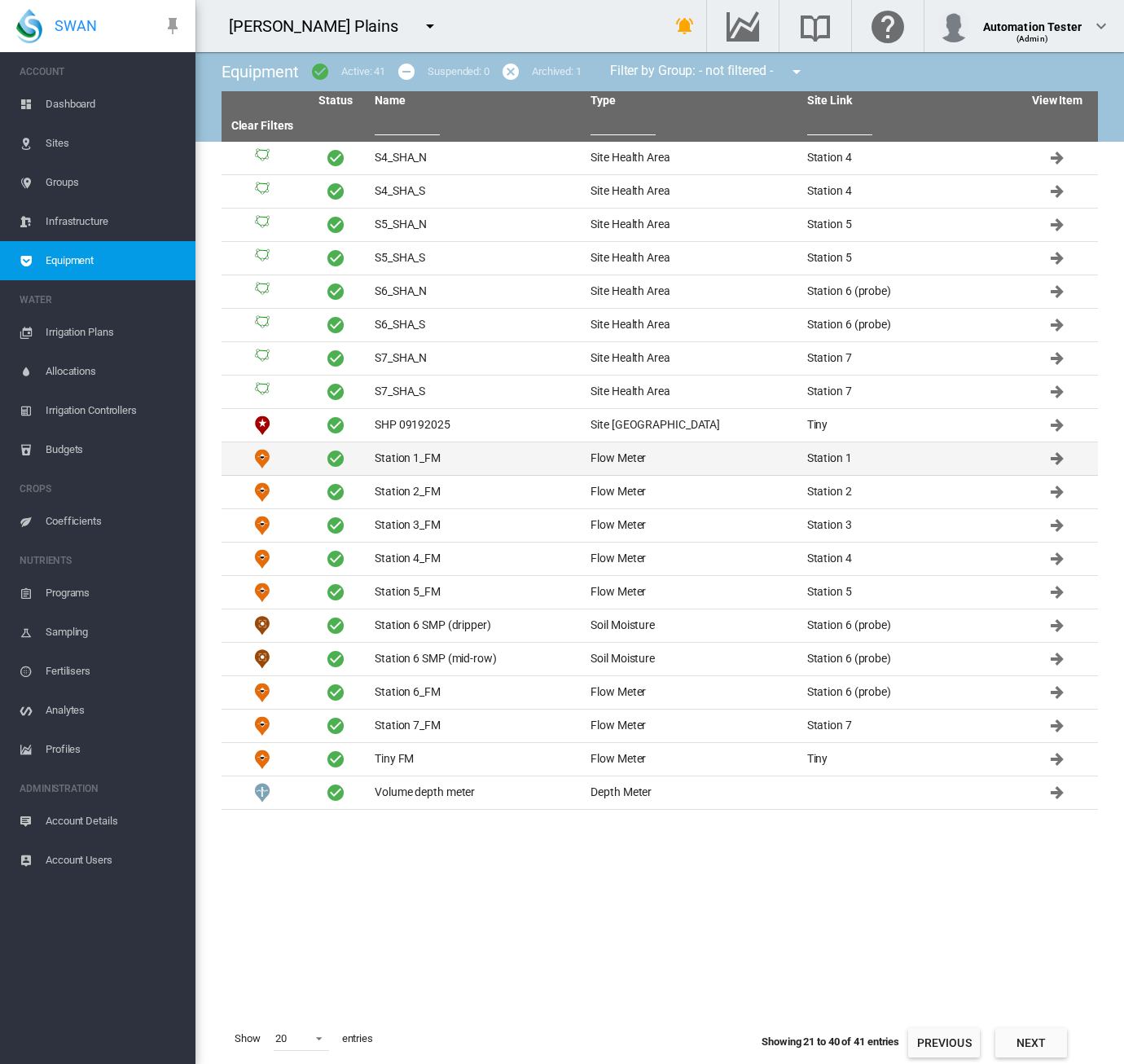
click at [481, 467] on td "Station 1_FM" at bounding box center [476, 458] width 215 height 32
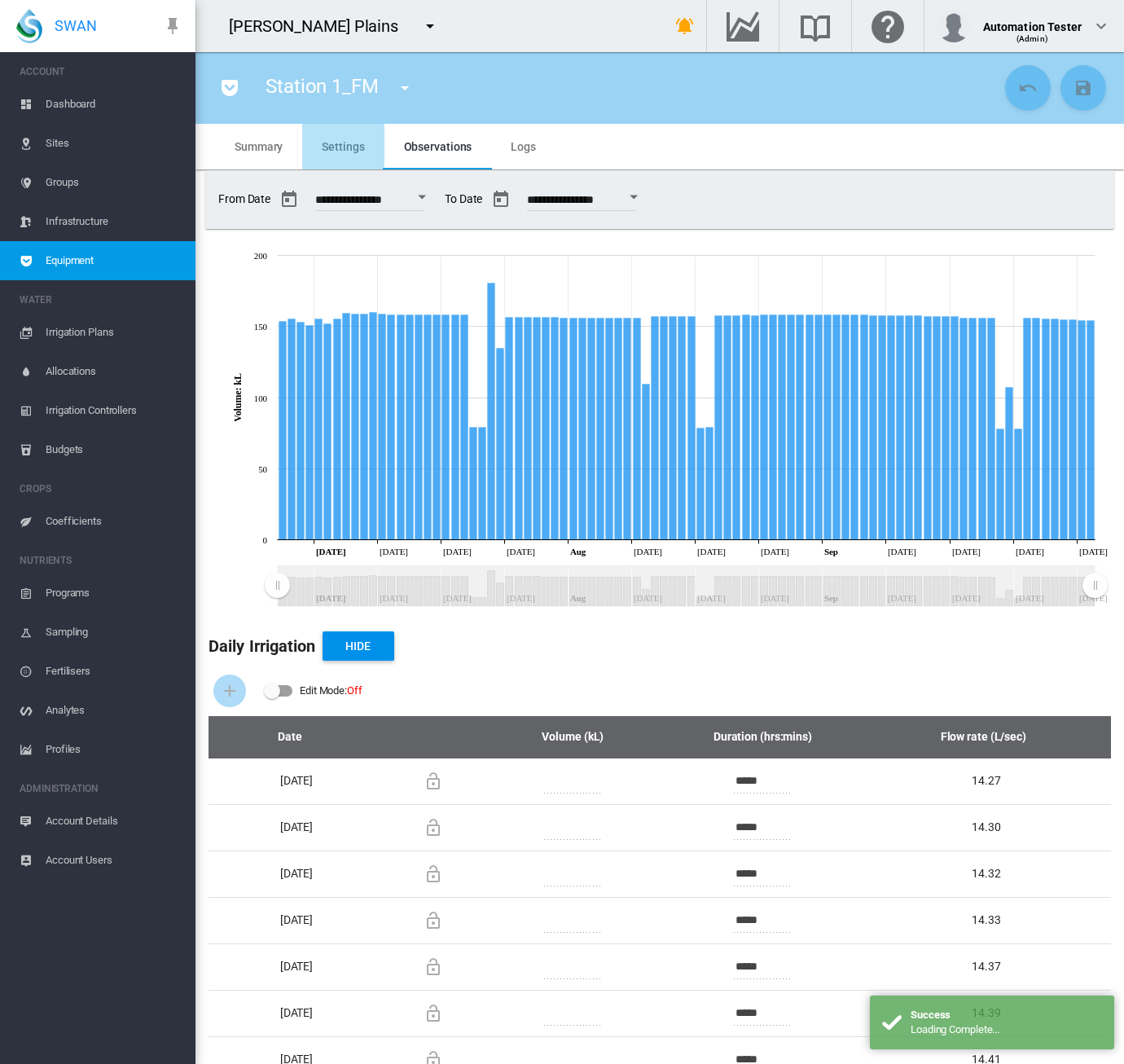
click at [329, 143] on span "Settings" at bounding box center [342, 146] width 42 height 13
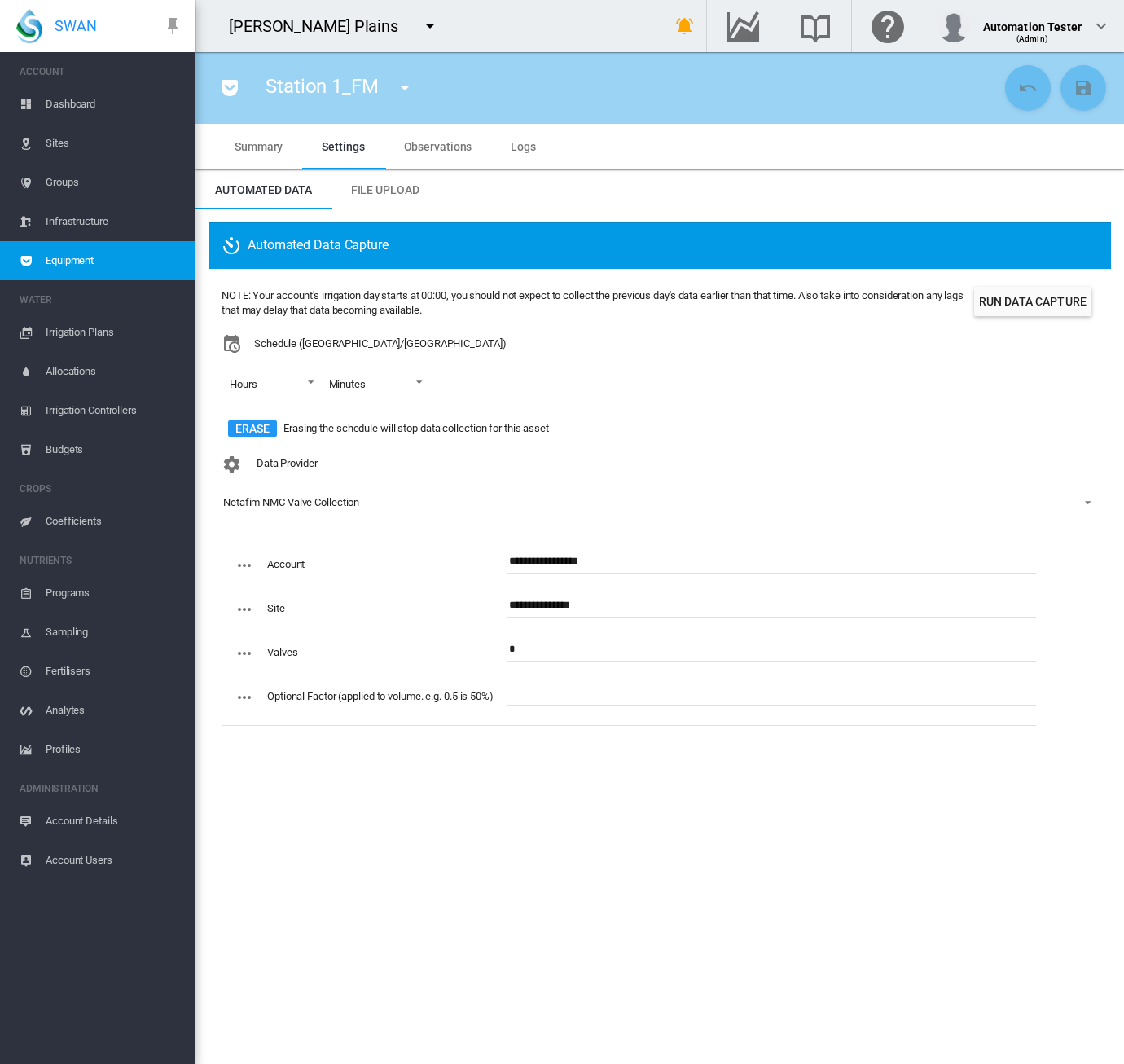
click at [74, 109] on span "Dashboard" at bounding box center [114, 104] width 136 height 39
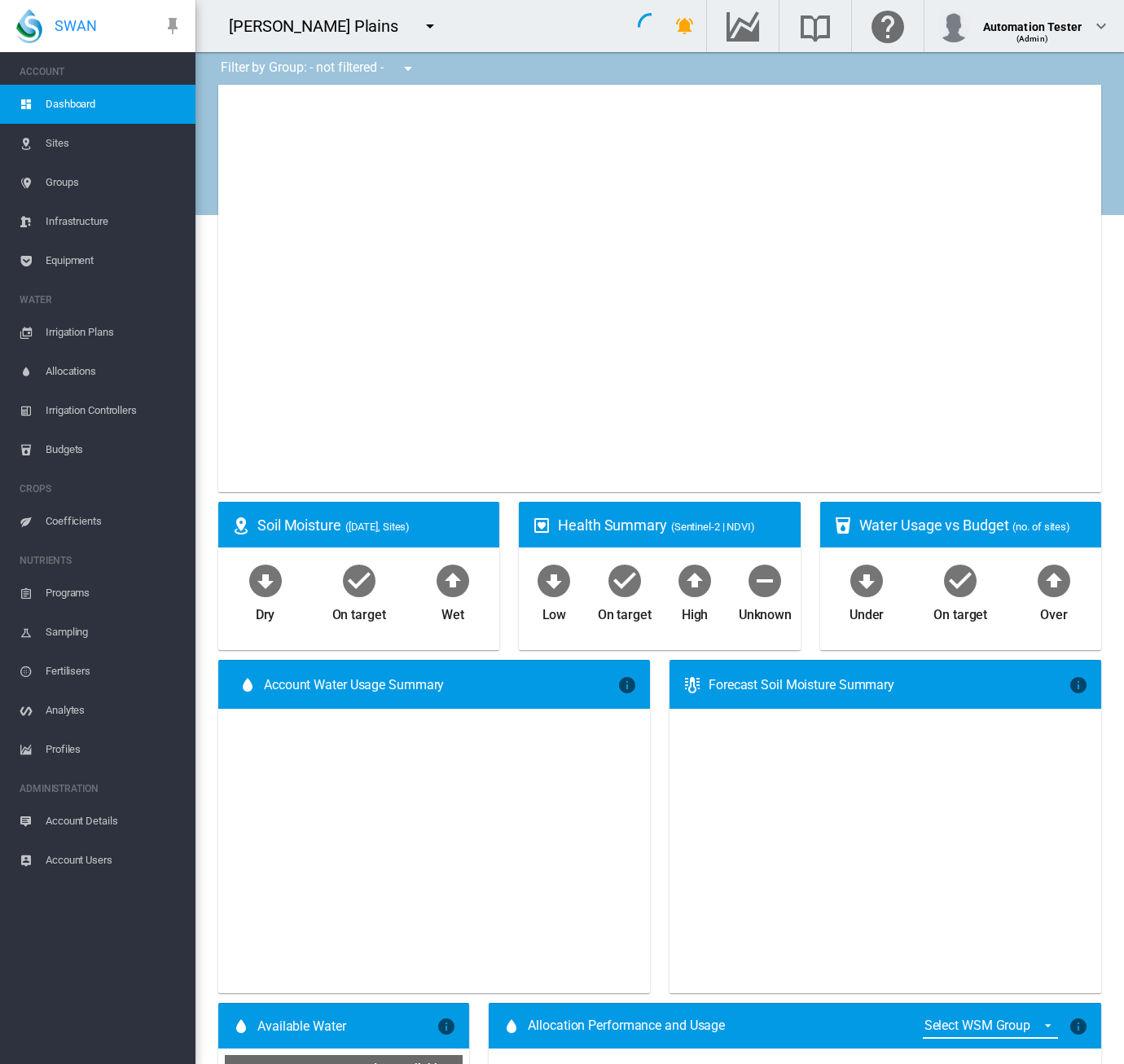
type input "**********"
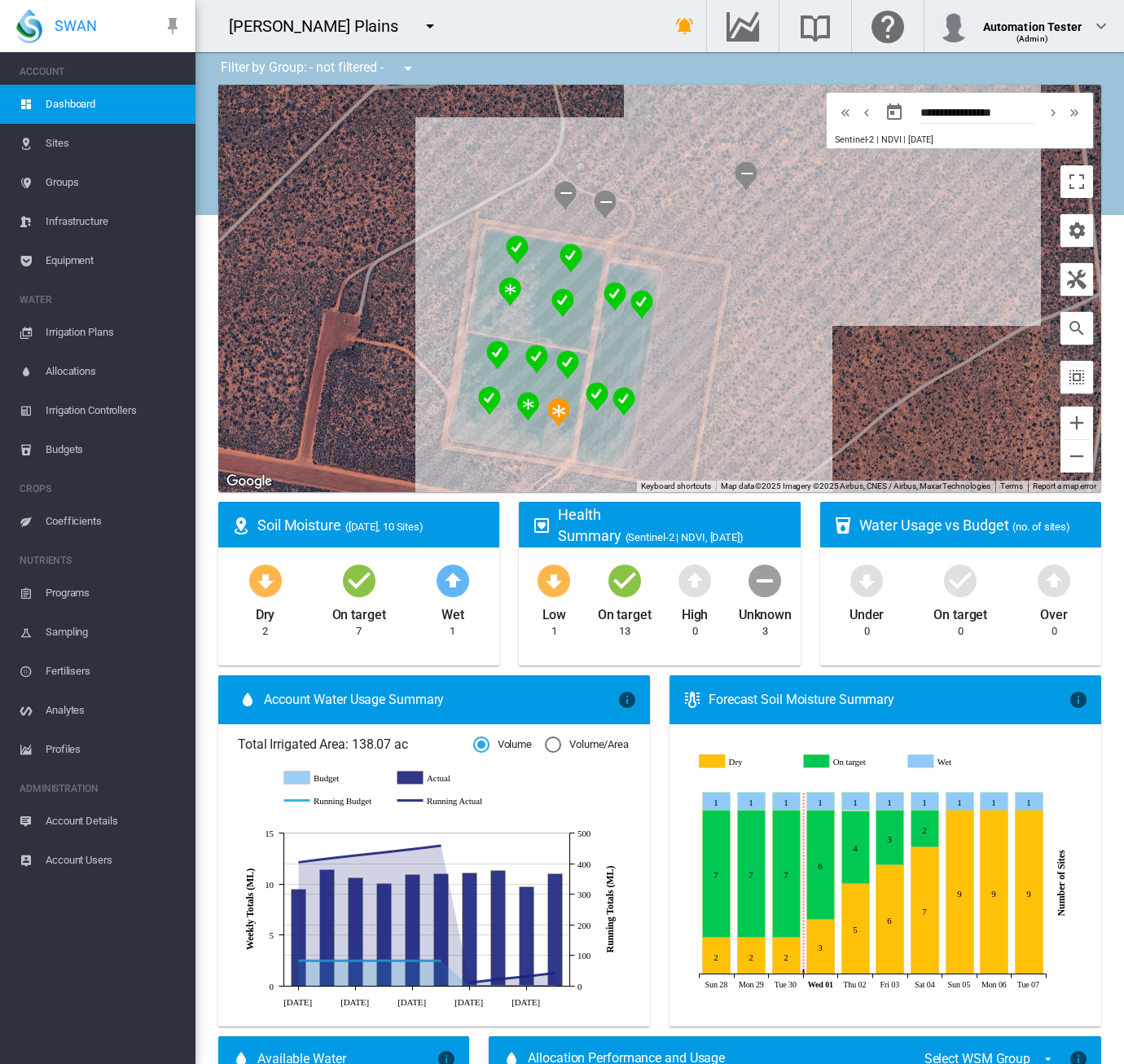
click at [85, 264] on span "Equipment" at bounding box center [114, 260] width 136 height 39
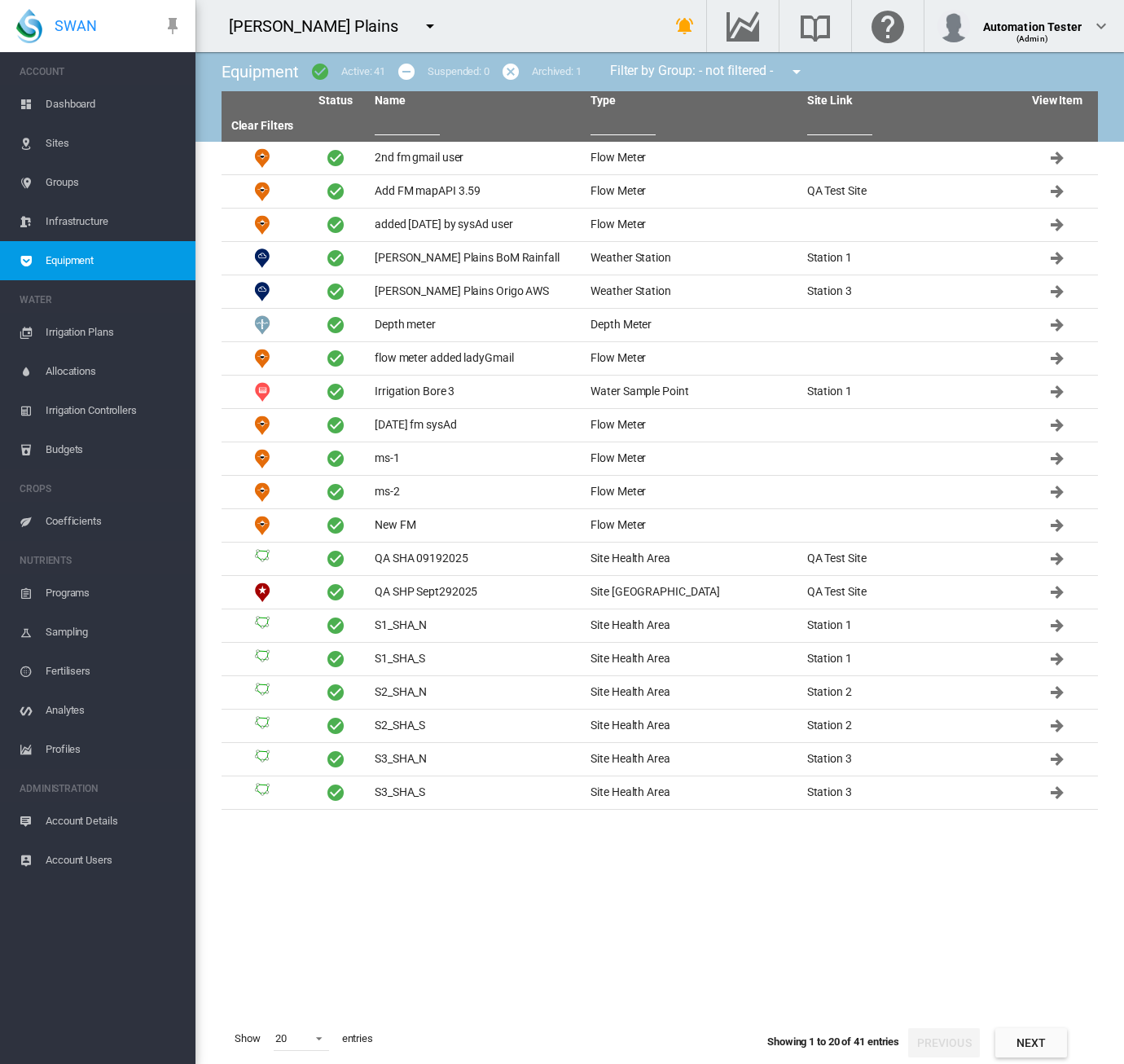
click at [1025, 1049] on button "Next" at bounding box center [1031, 1044] width 72 height 29
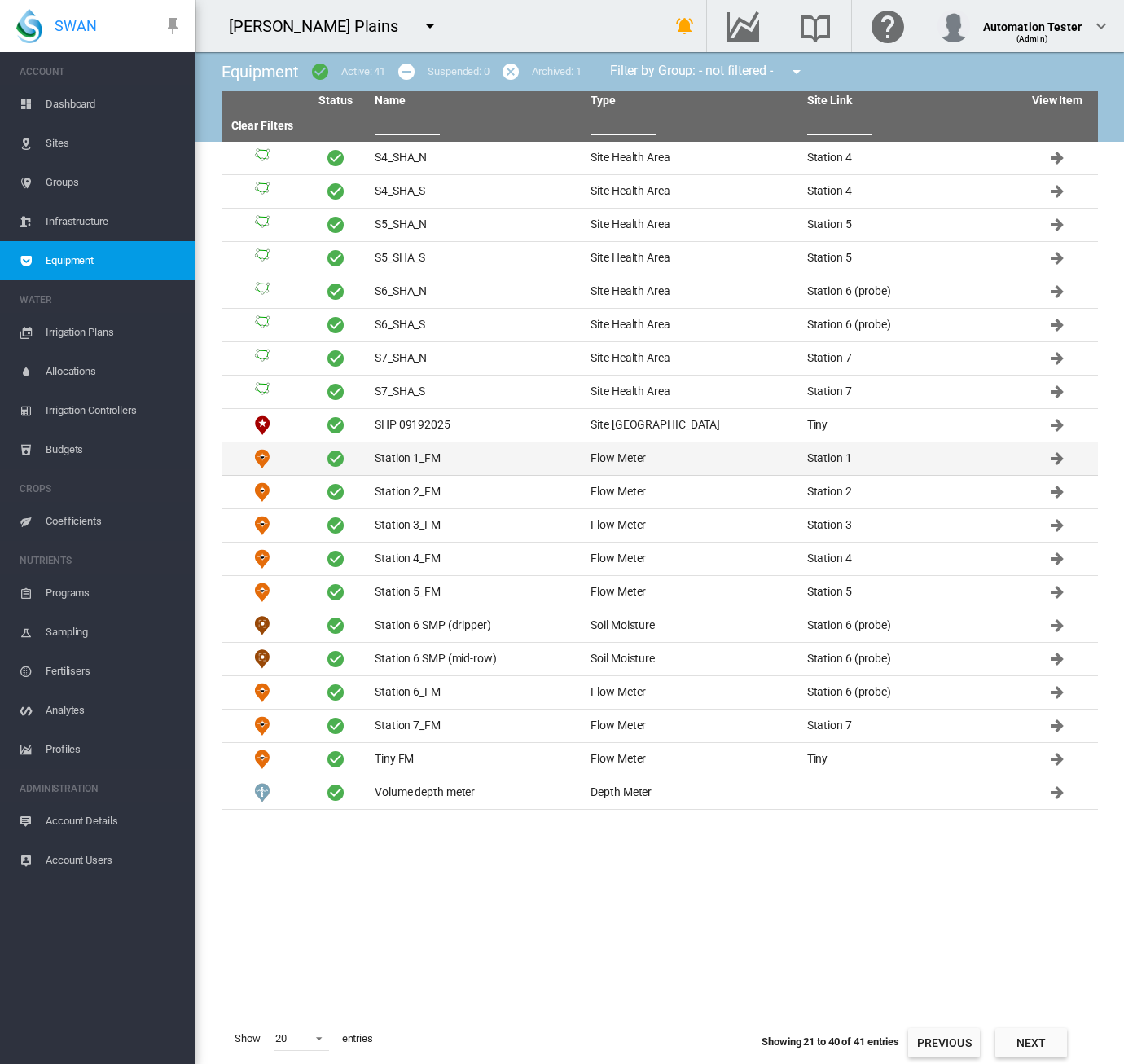
click at [408, 469] on td "Station 1_FM" at bounding box center [476, 458] width 215 height 32
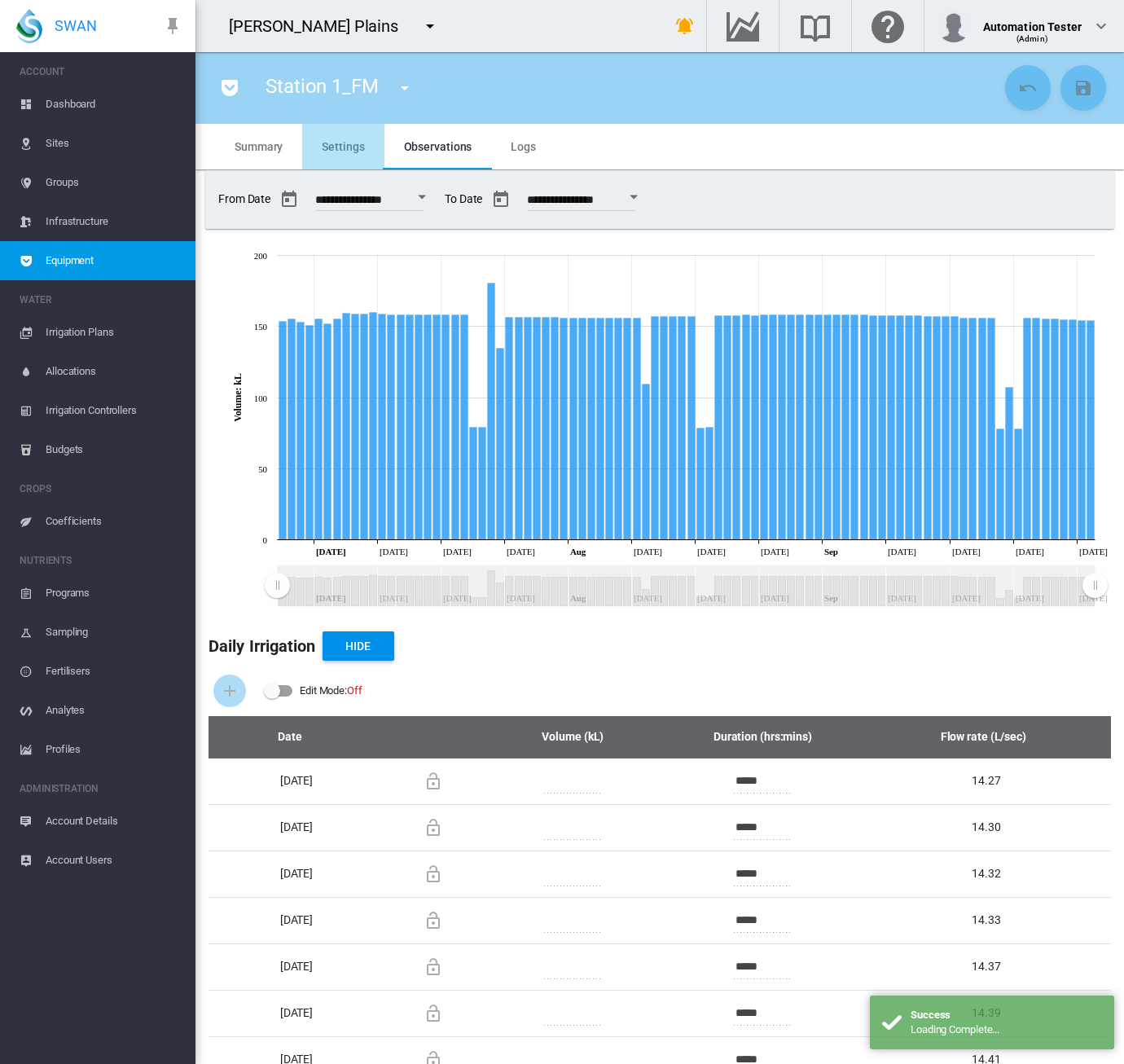
click at [329, 146] on span "Settings" at bounding box center [342, 146] width 42 height 13
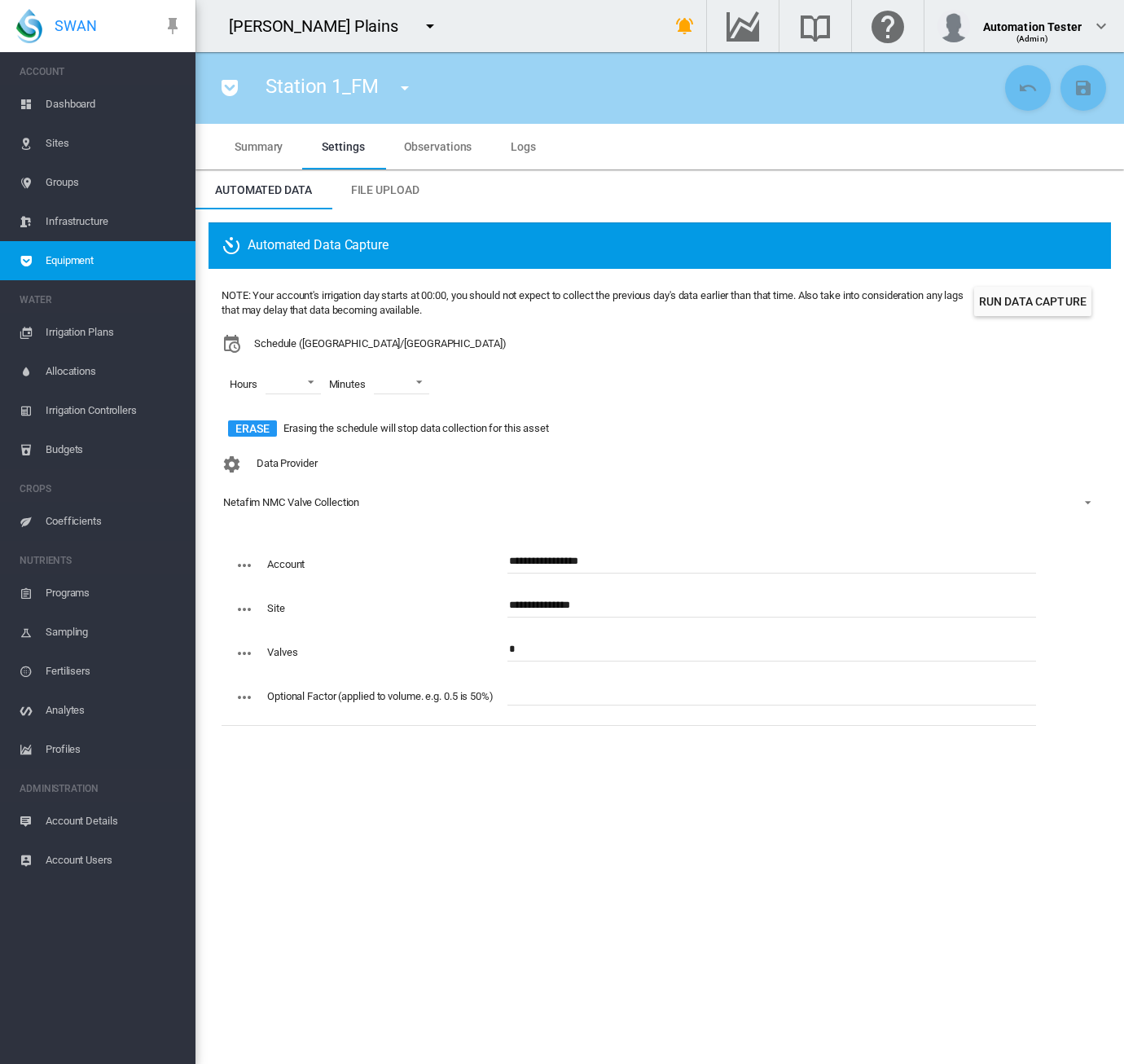
click at [90, 105] on span "Dashboard" at bounding box center [114, 104] width 136 height 39
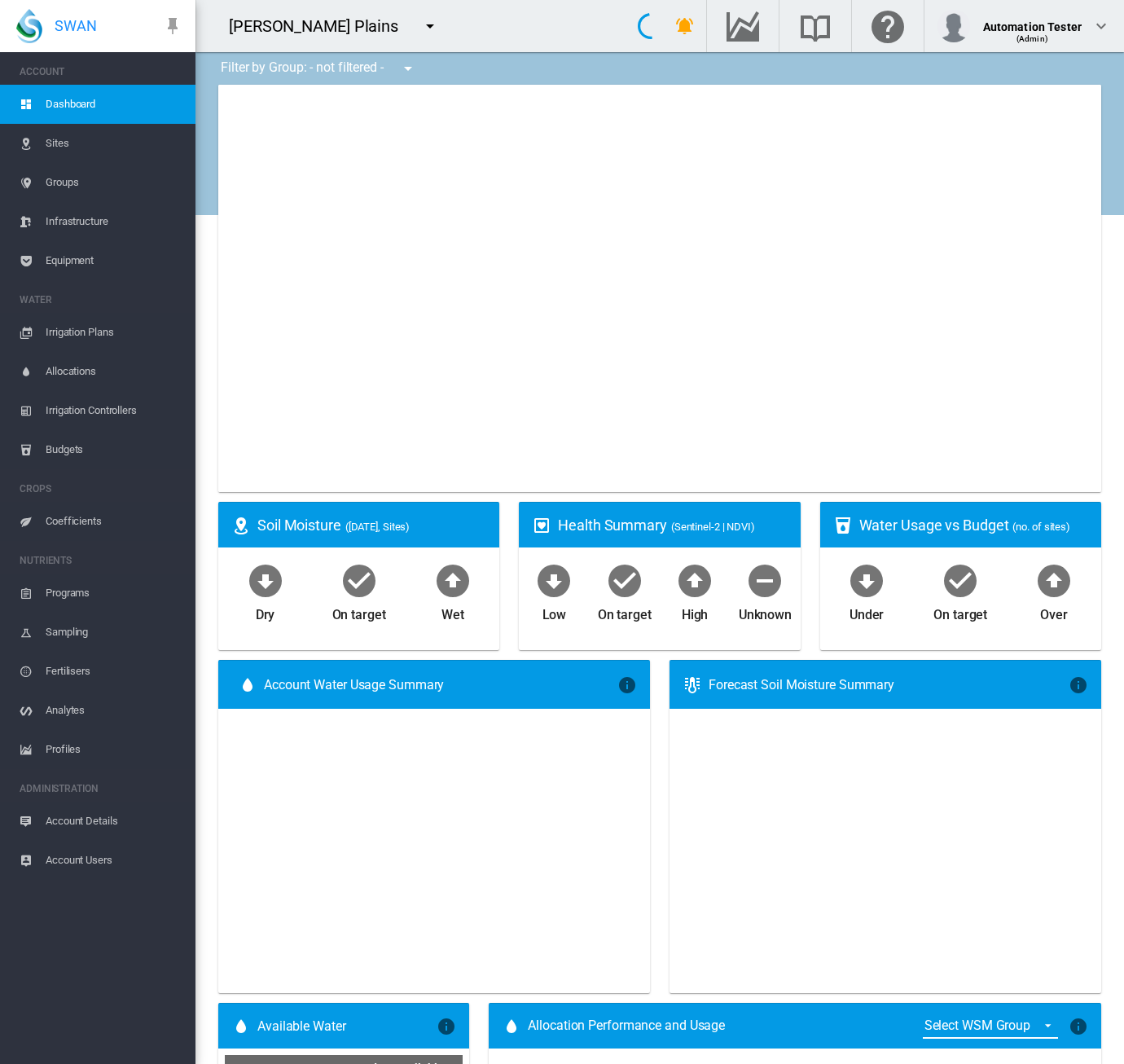
type input "**********"
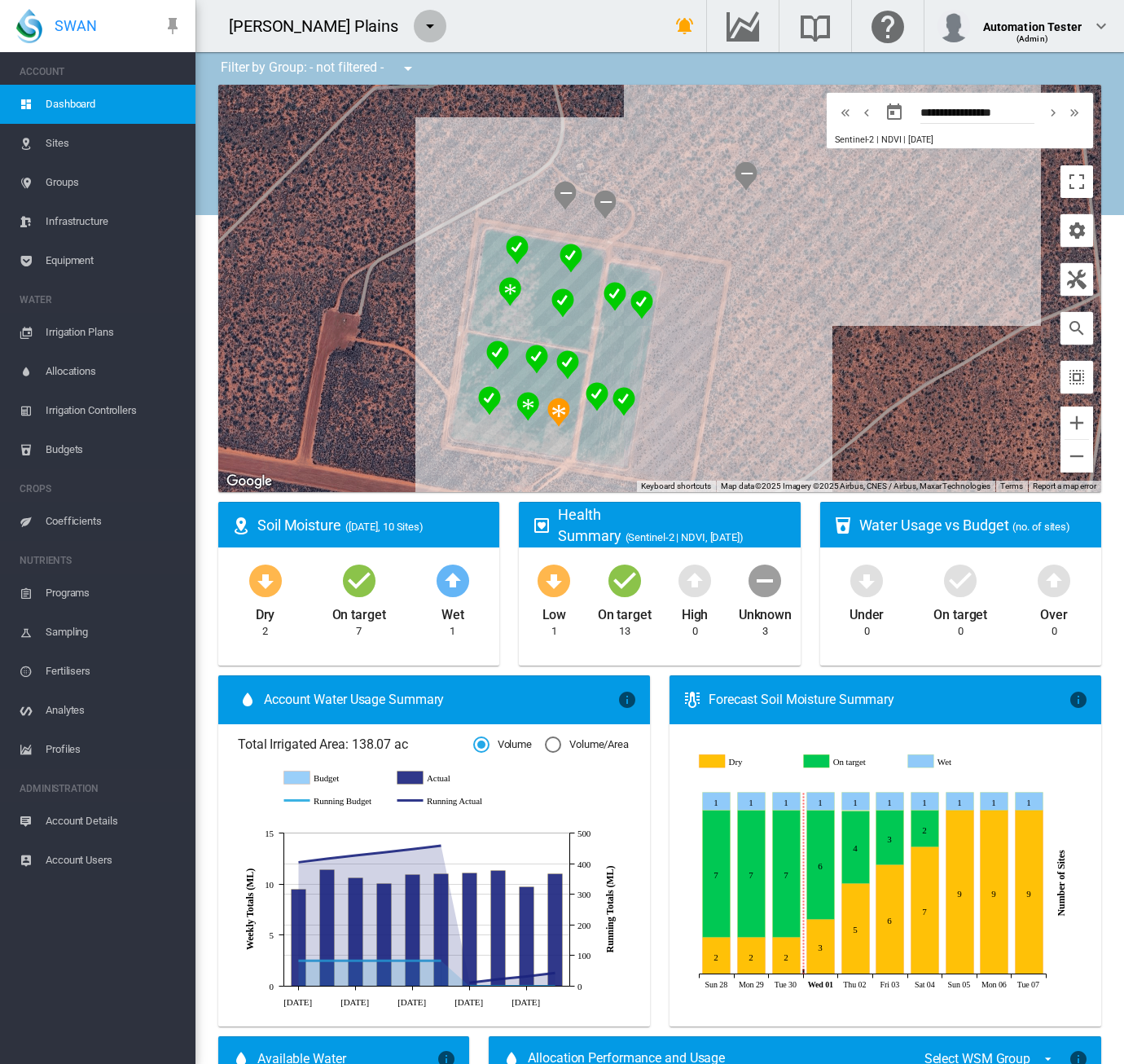
click at [414, 34] on button "button" at bounding box center [430, 25] width 32 height 32
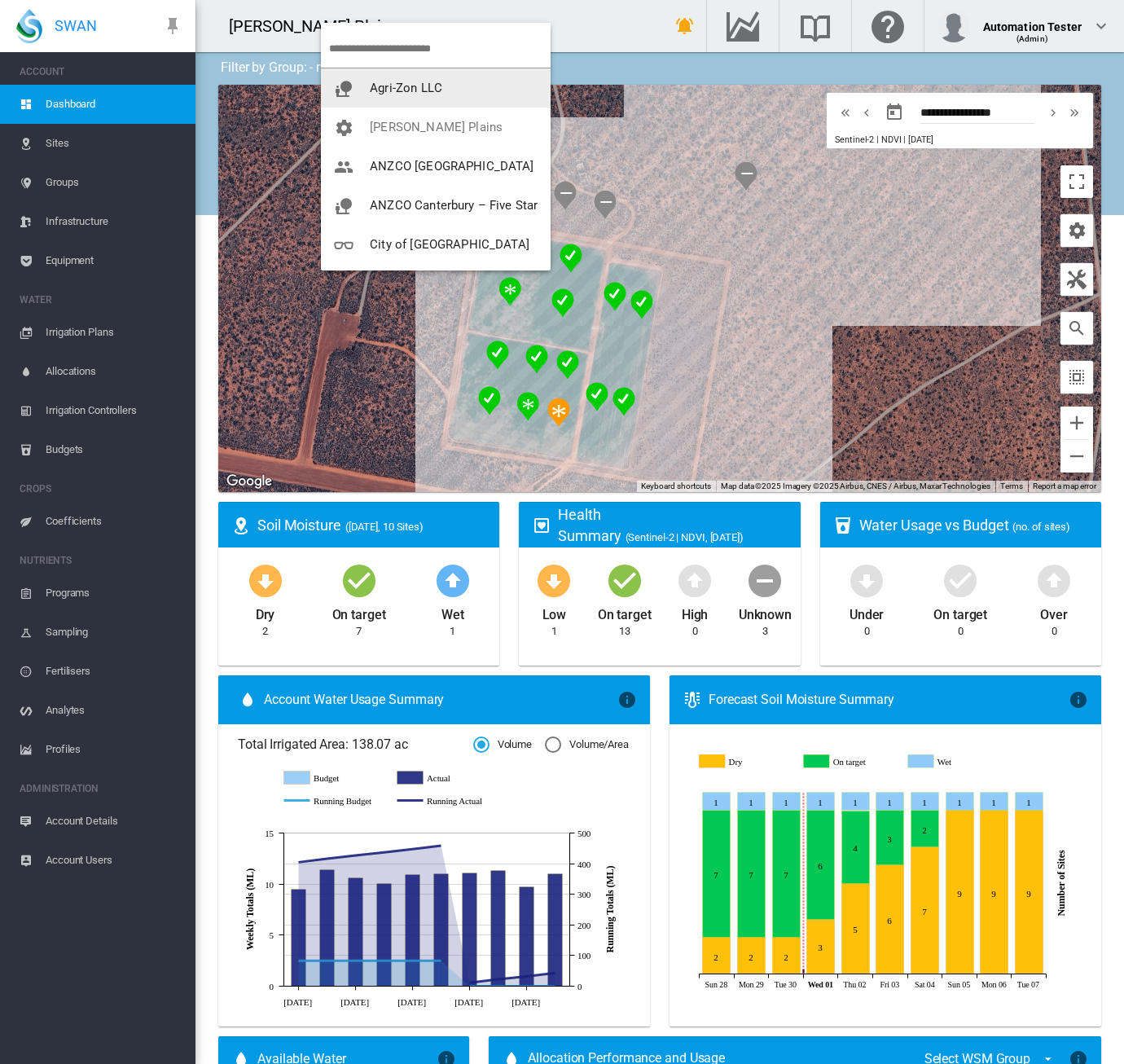
click at [451, 94] on button "Agri-Zon LLC" at bounding box center [436, 88] width 230 height 39
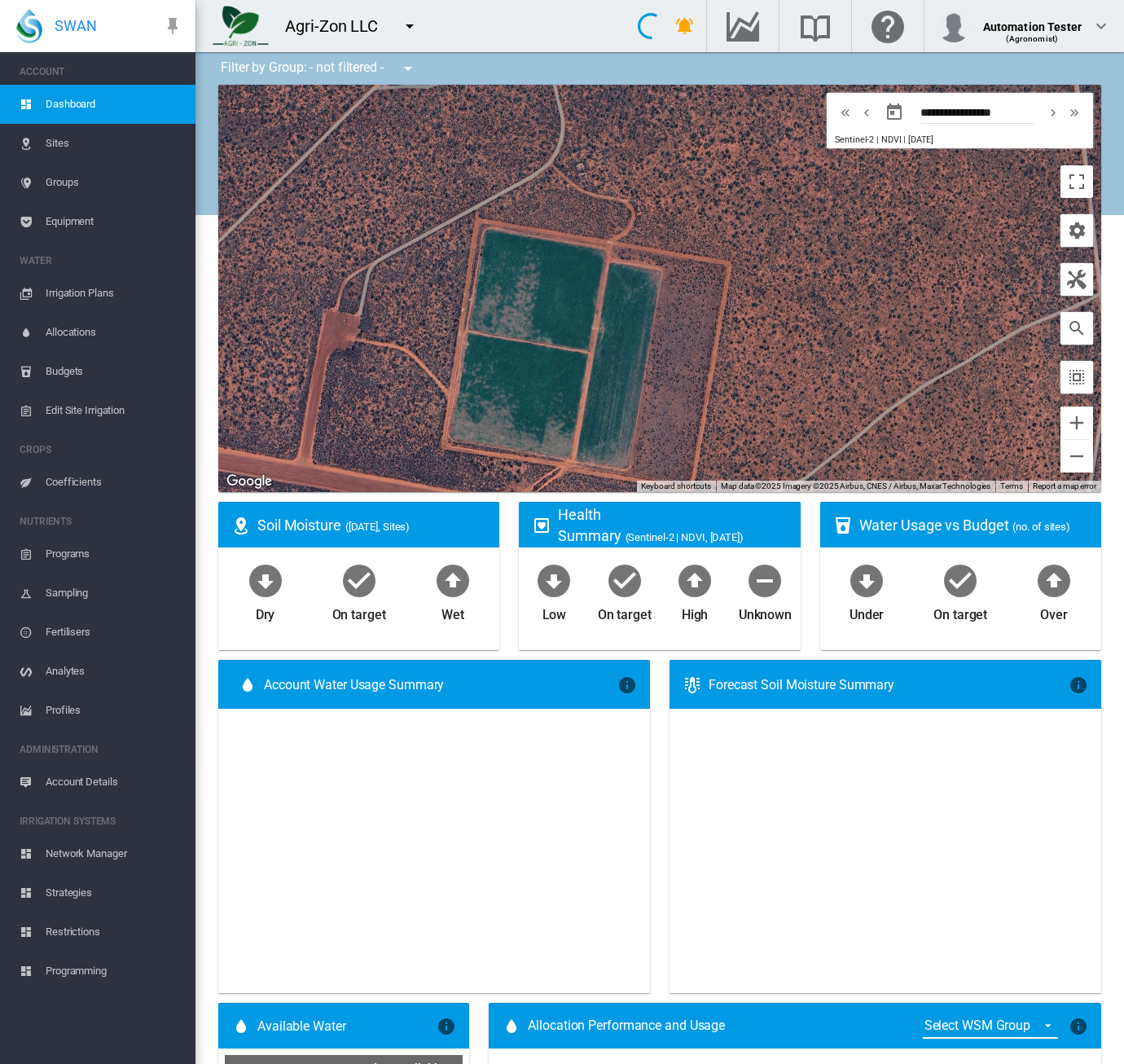
type input "**********"
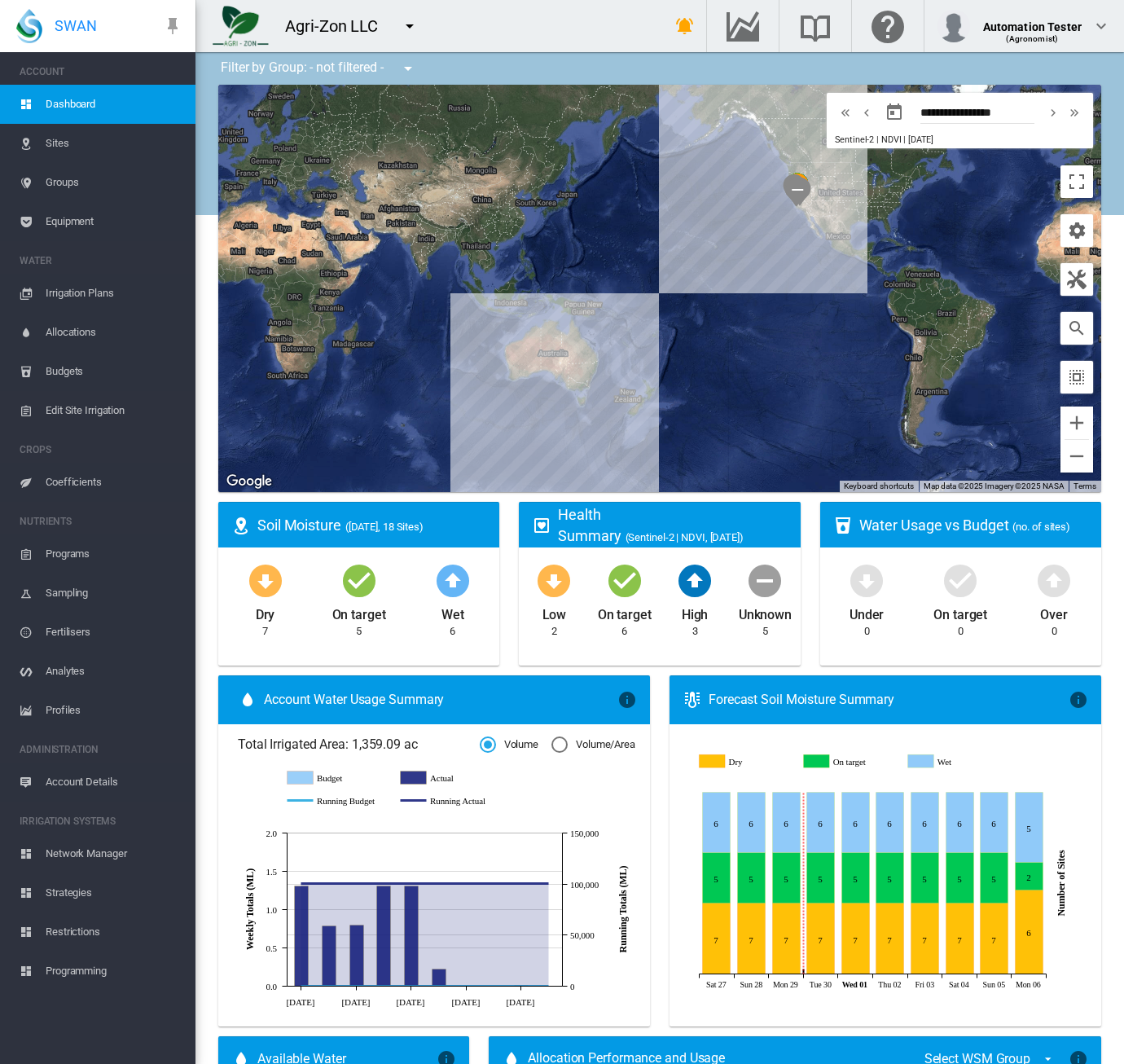
click at [43, 217] on link "Equipment" at bounding box center [97, 221] width 196 height 39
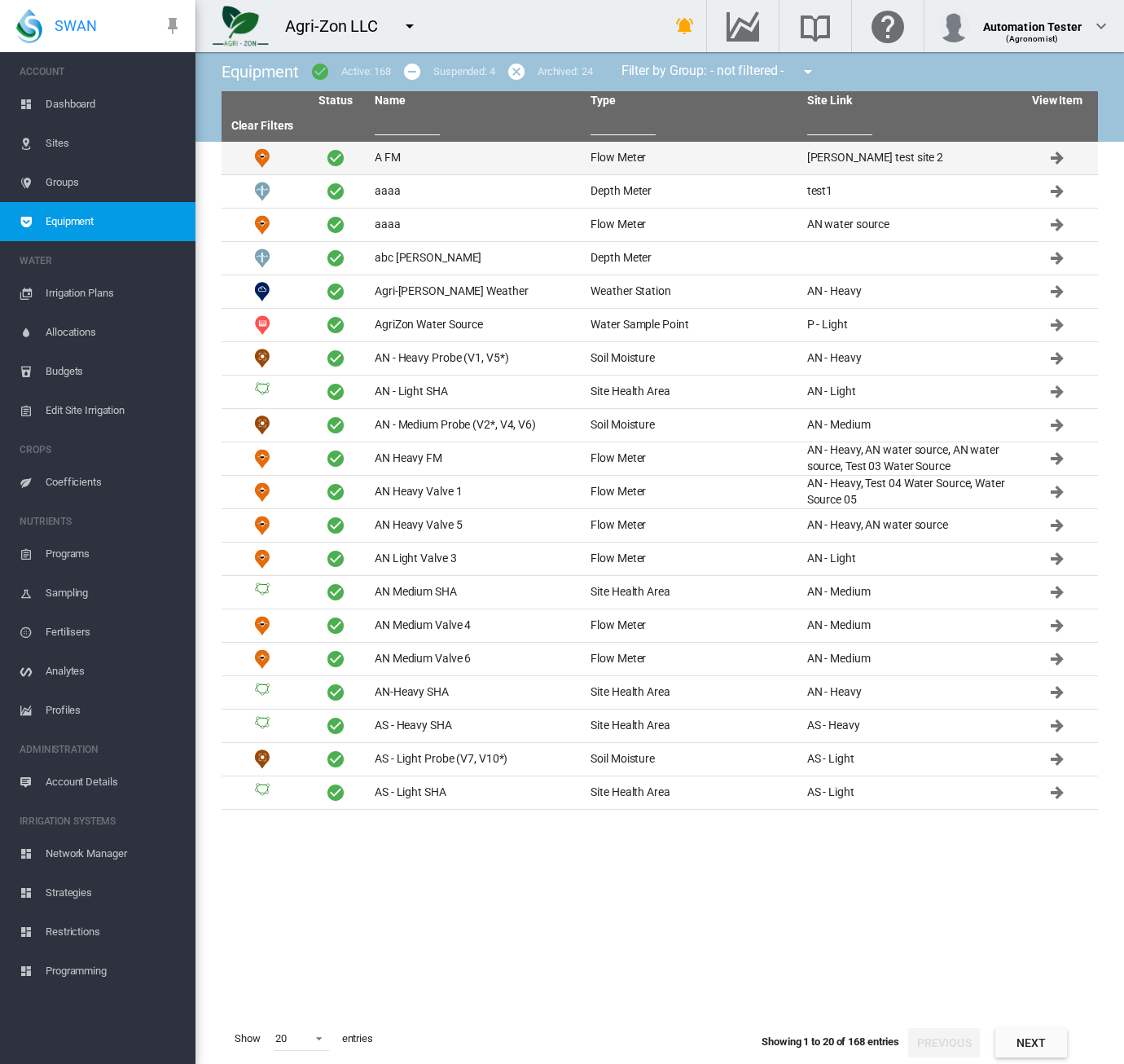
click at [391, 164] on td "A FM" at bounding box center [476, 157] width 215 height 32
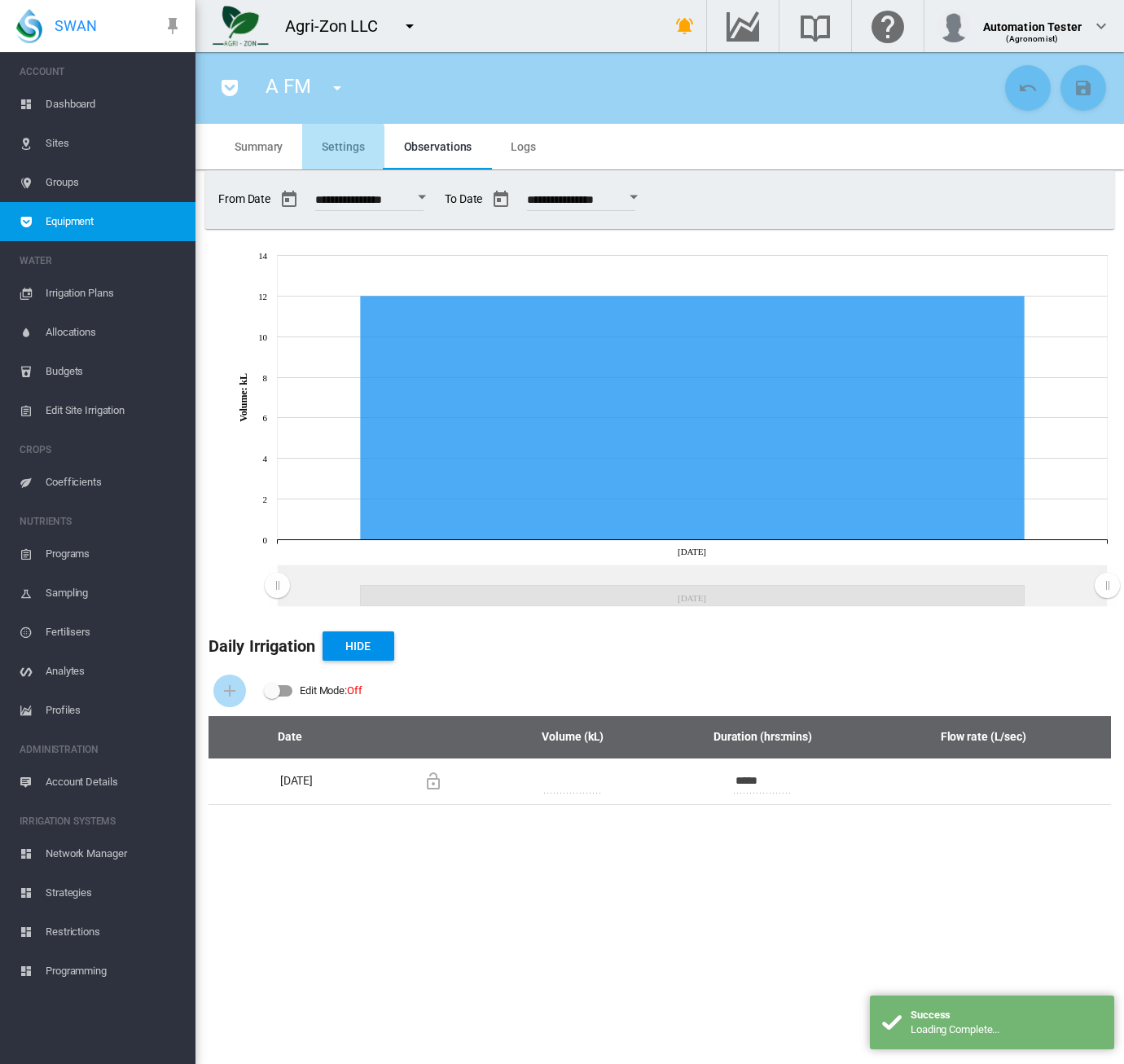
click at [329, 151] on span "Settings" at bounding box center [342, 146] width 42 height 13
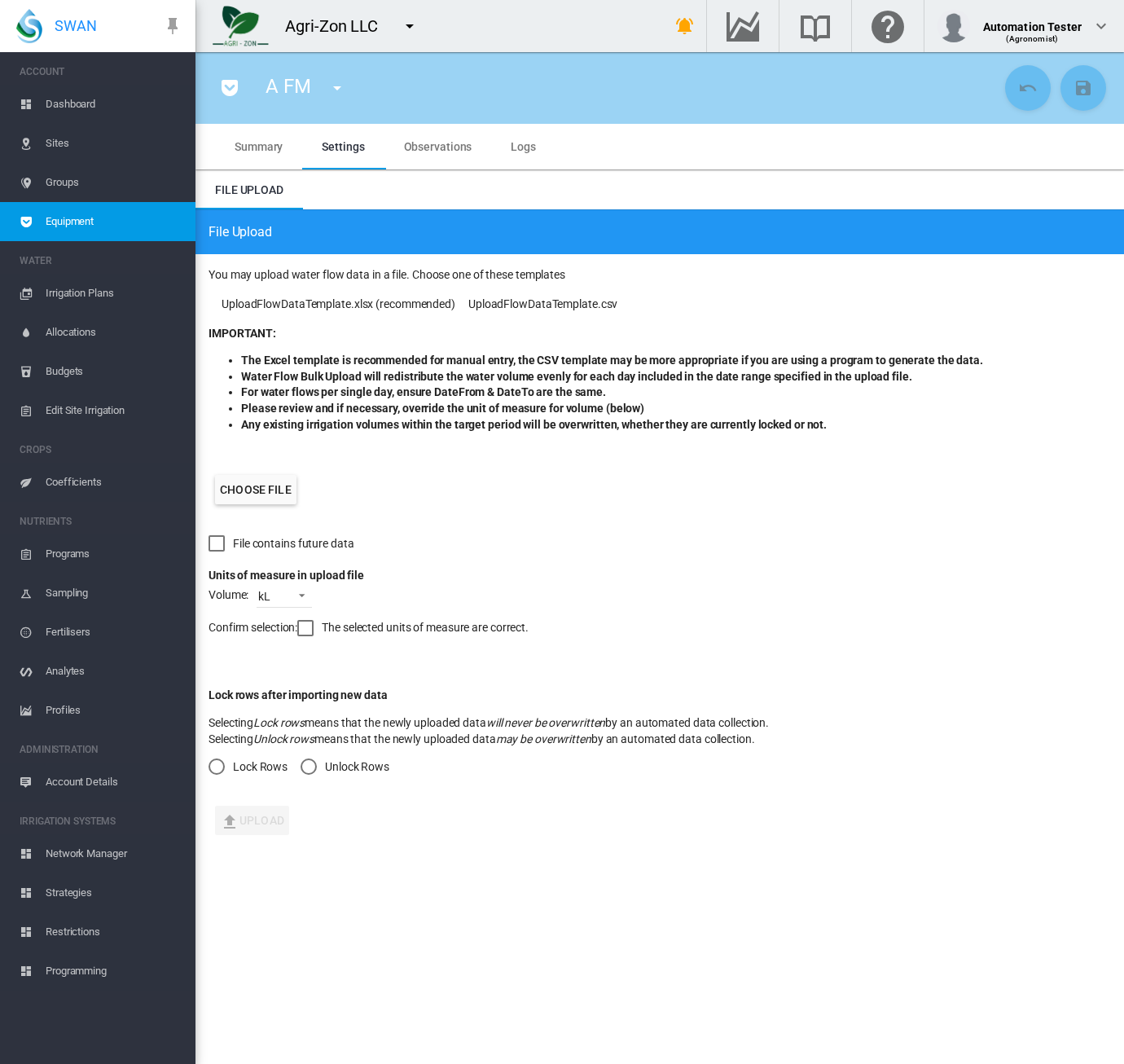
click at [257, 485] on label "Choose file" at bounding box center [256, 490] width 82 height 29
click at [0, 0] on input "Choose file" at bounding box center [0, 0] width 0 height 0
click at [246, 494] on label "Choose file" at bounding box center [256, 490] width 82 height 29
click at [0, 0] on input "Choose file" at bounding box center [0, 0] width 0 height 0
click at [308, 630] on div at bounding box center [305, 628] width 17 height 17
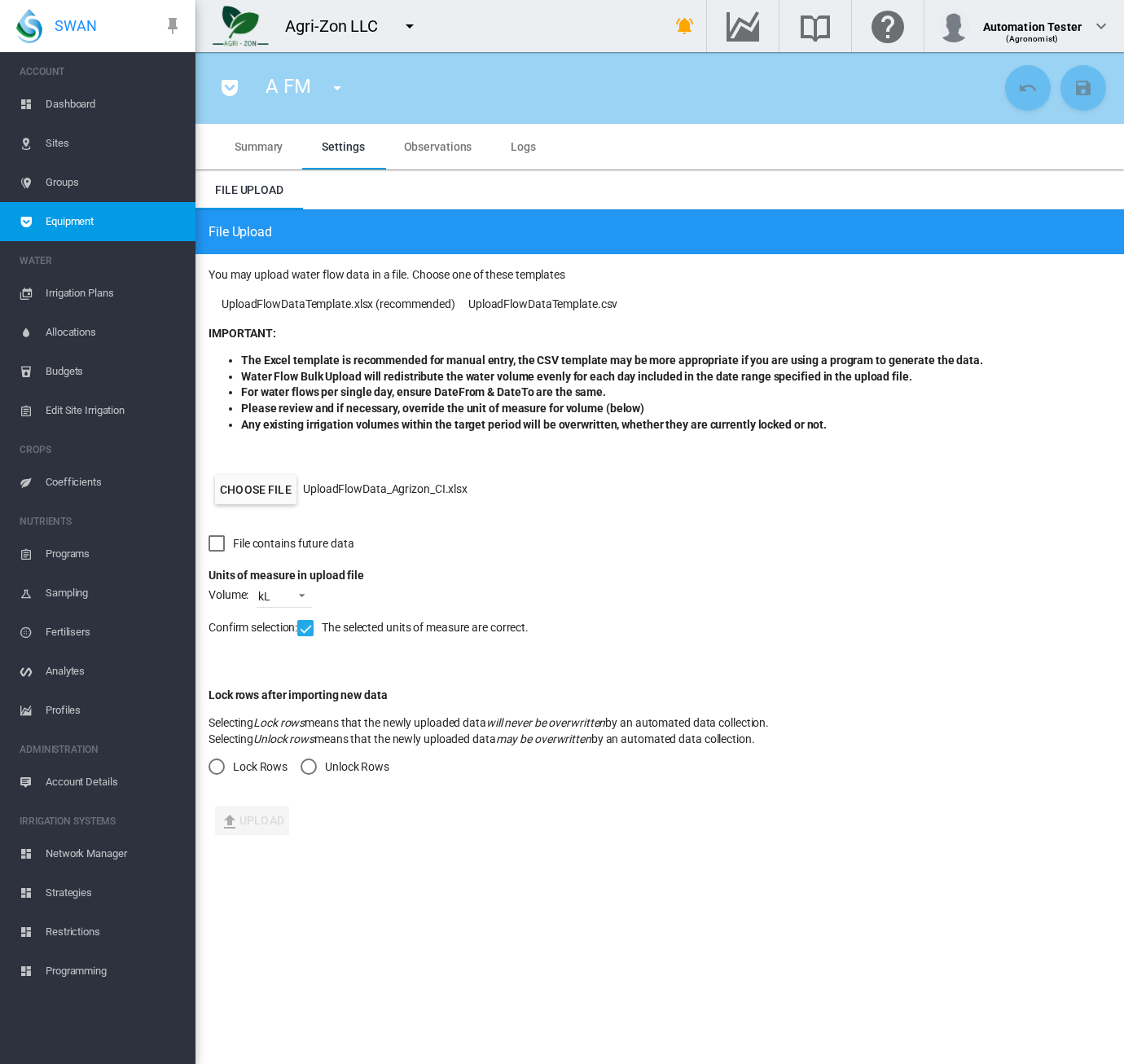
click at [215, 766] on div "Lock Rows" at bounding box center [216, 767] width 17 height 17
click at [252, 821] on button "Upload" at bounding box center [252, 820] width 74 height 29
click at [41, 213] on link "Equipment" at bounding box center [97, 221] width 196 height 39
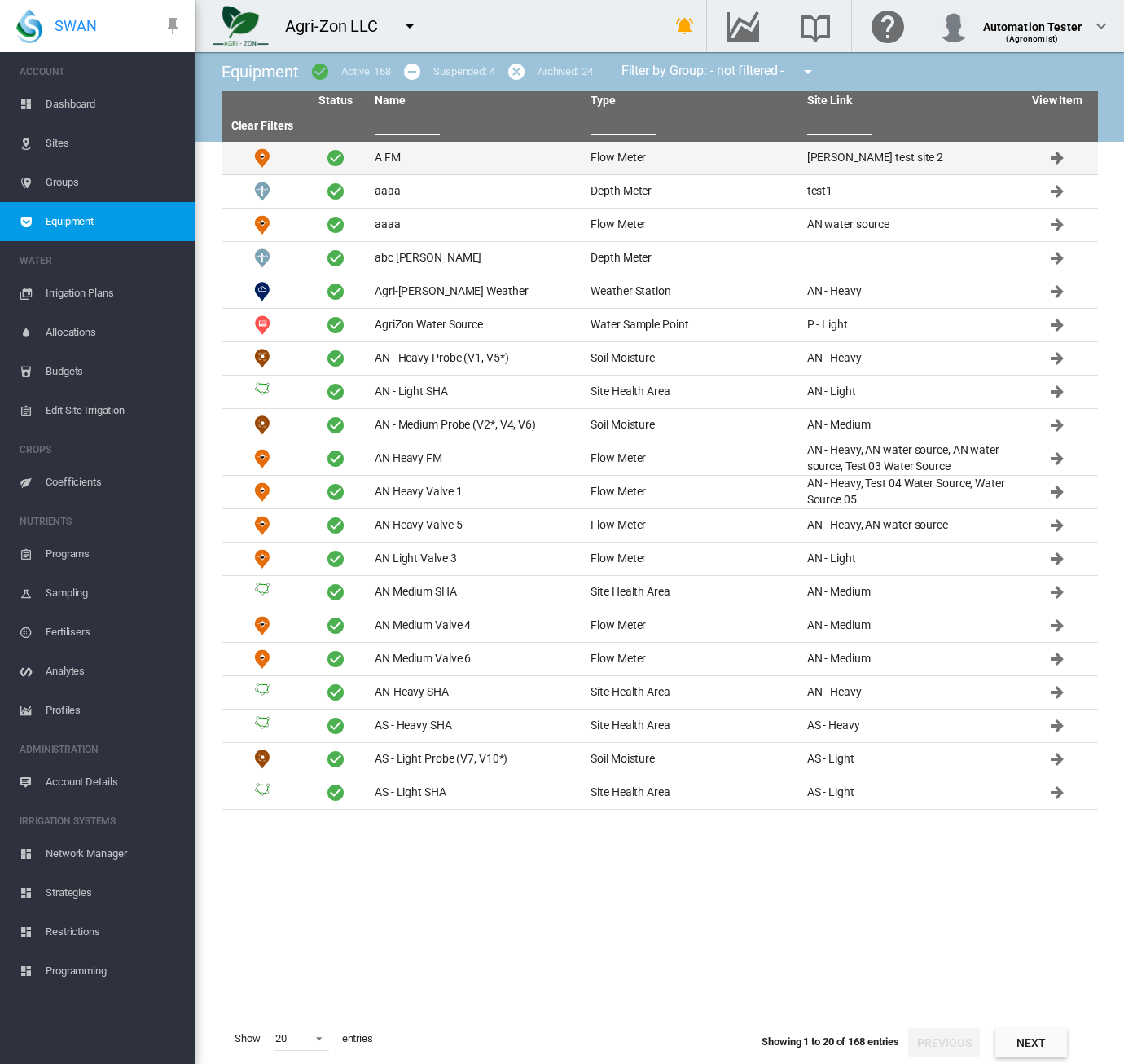
click at [616, 161] on td "Flow Meter" at bounding box center [691, 157] width 215 height 32
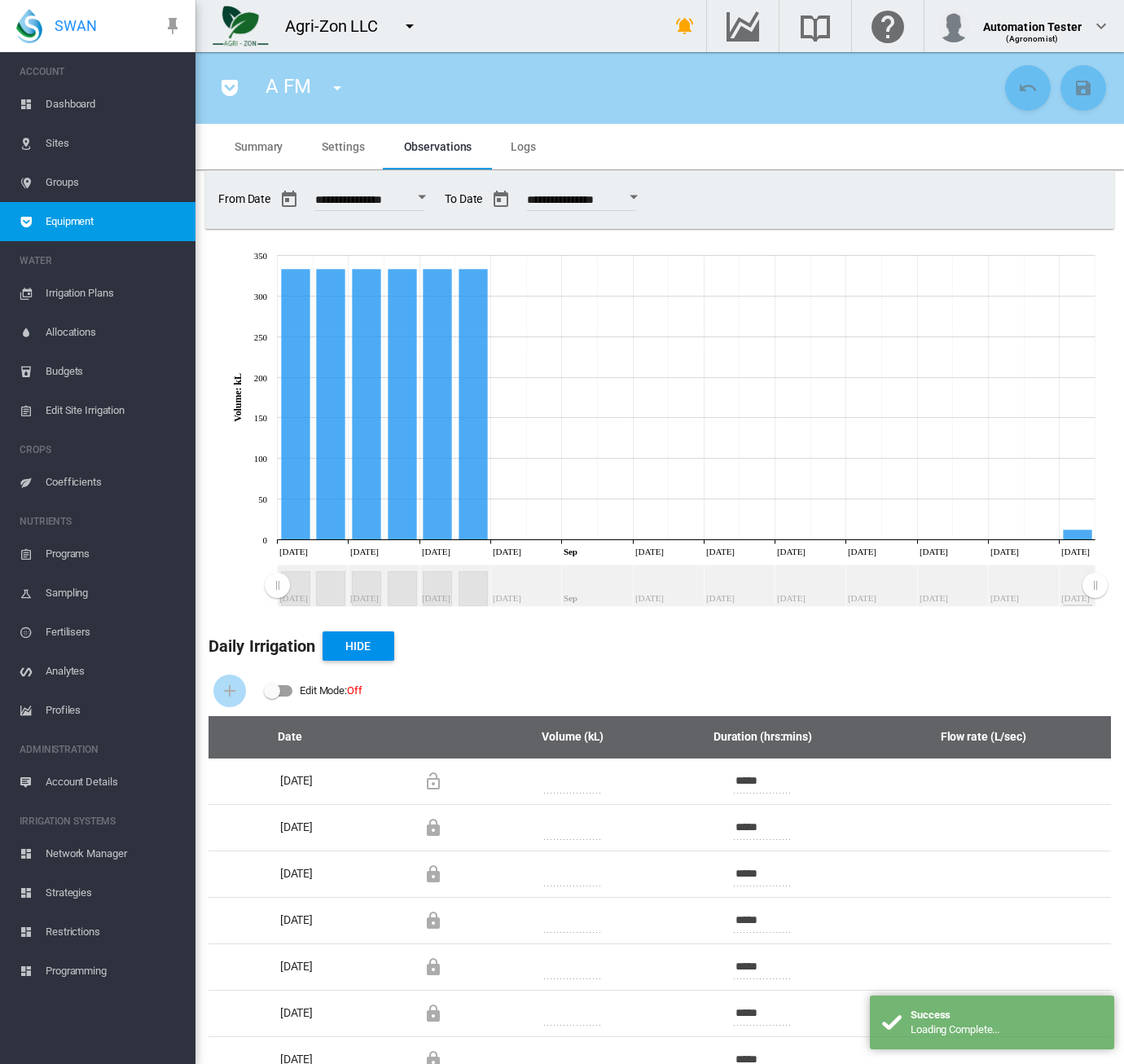
click at [526, 142] on span "Logs" at bounding box center [523, 146] width 25 height 13
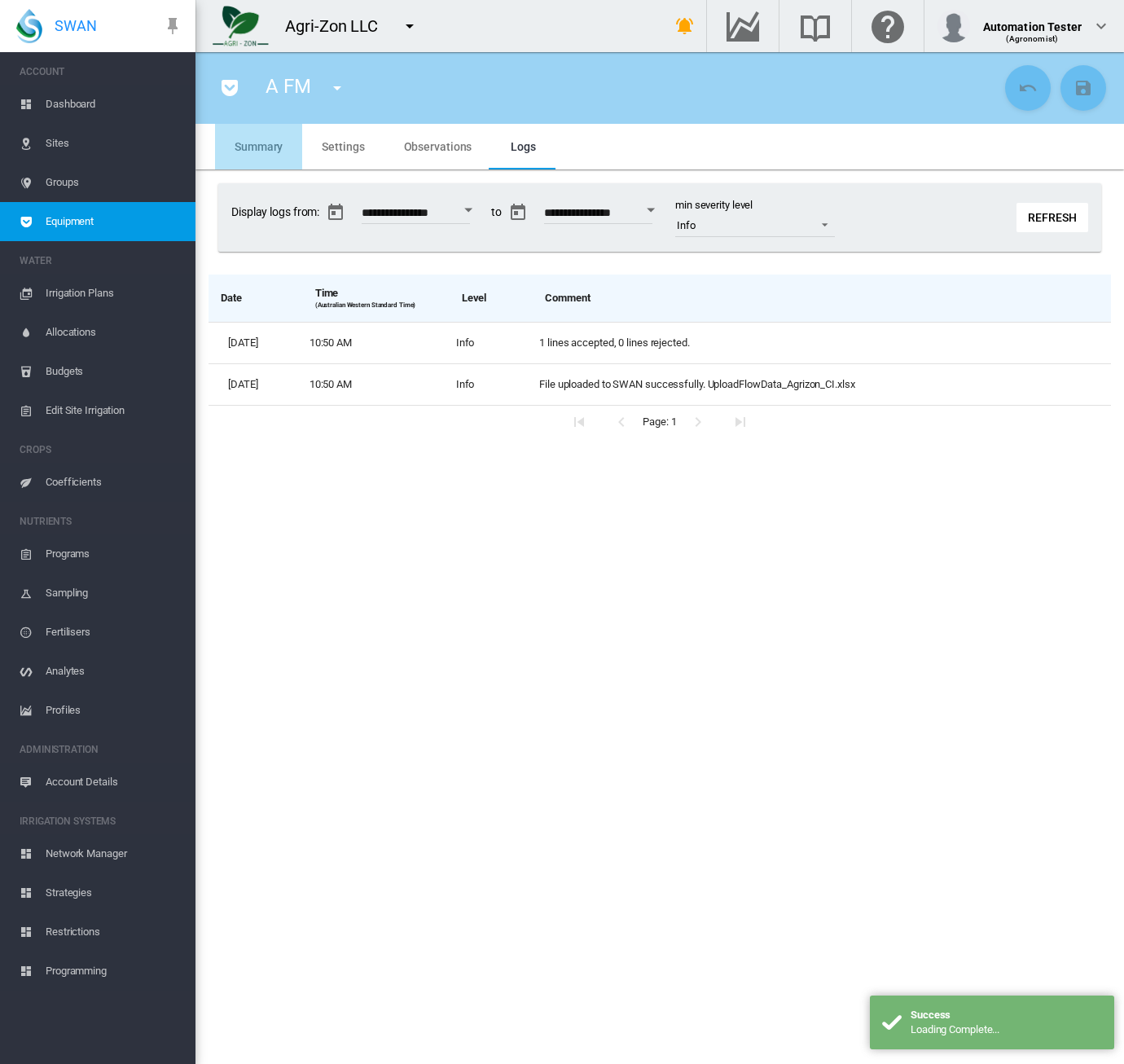
click at [255, 156] on md-tab-item "Summary" at bounding box center [258, 146] width 87 height 46
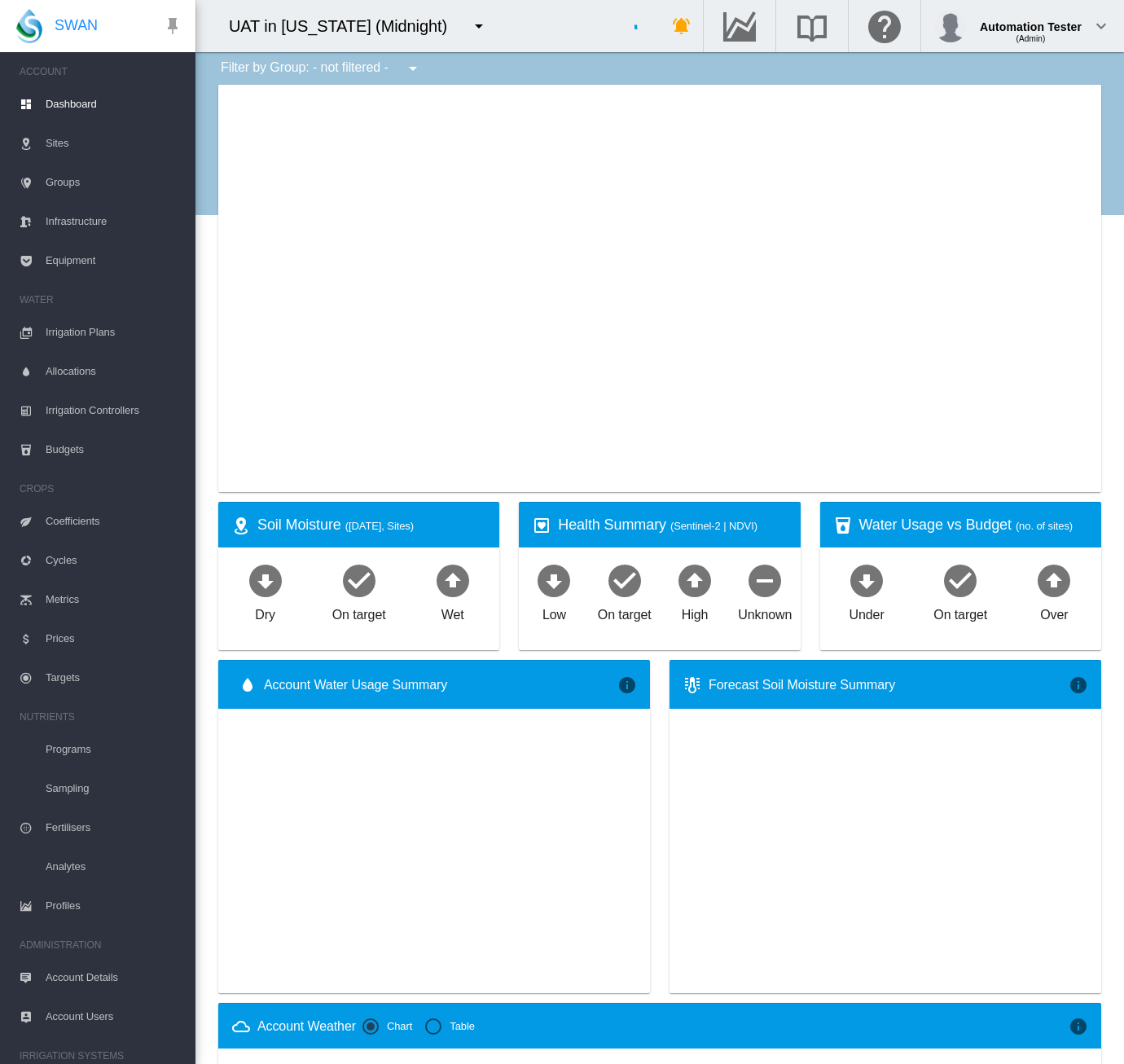
type input "**********"
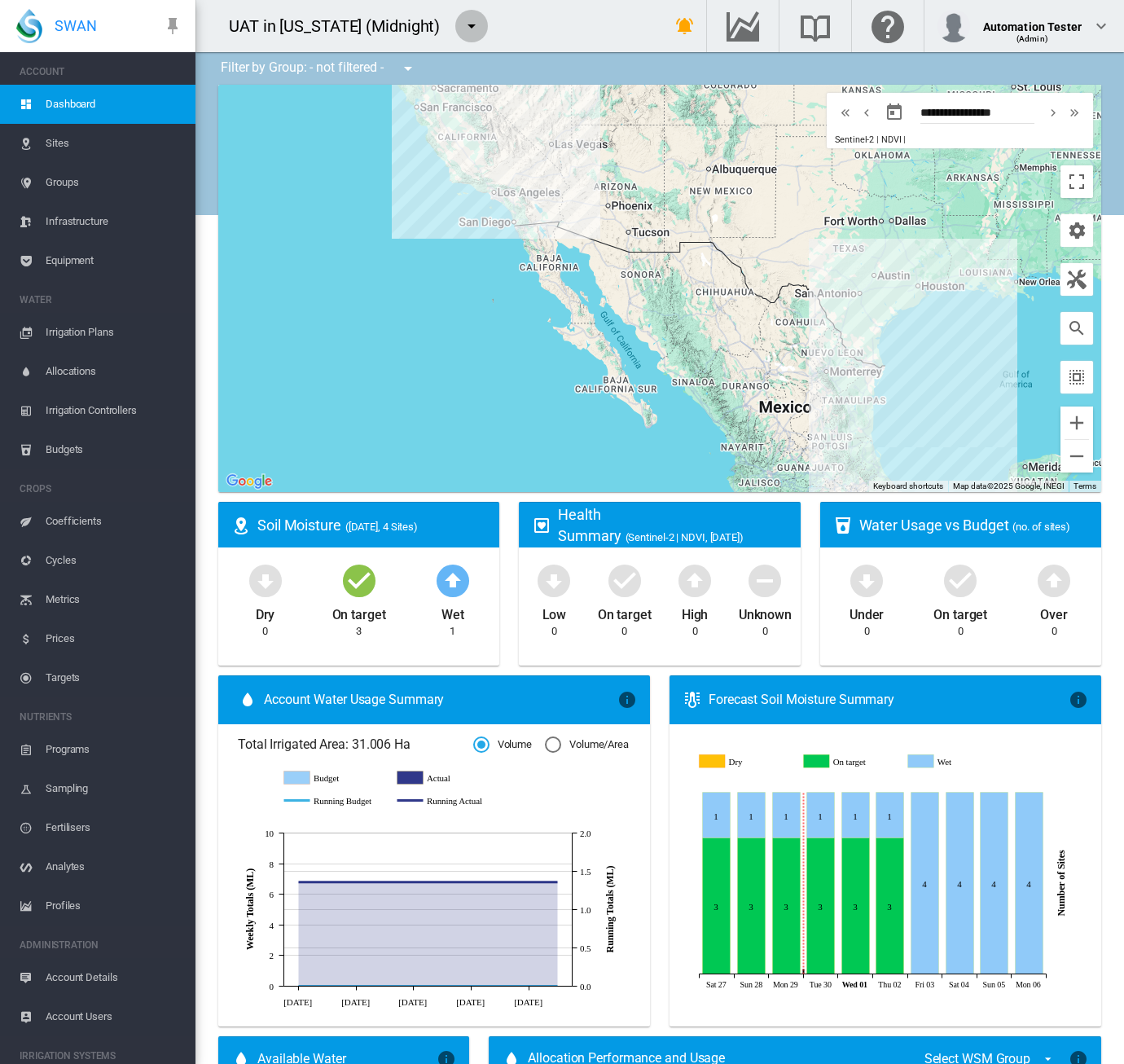
click at [465, 25] on md-icon "icon-menu-down" at bounding box center [472, 26] width 19 height 20
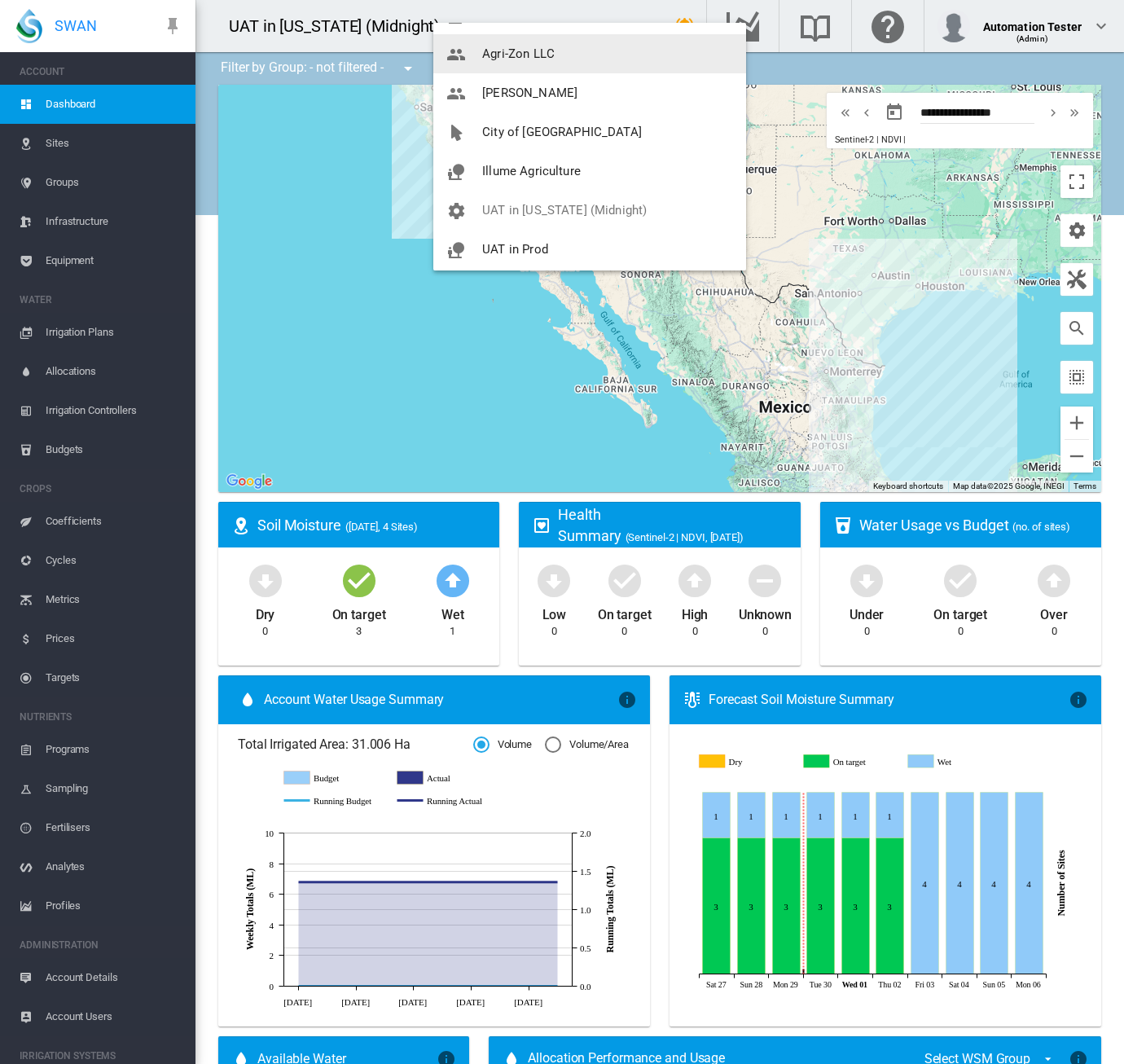
scroll to position [196, 0]
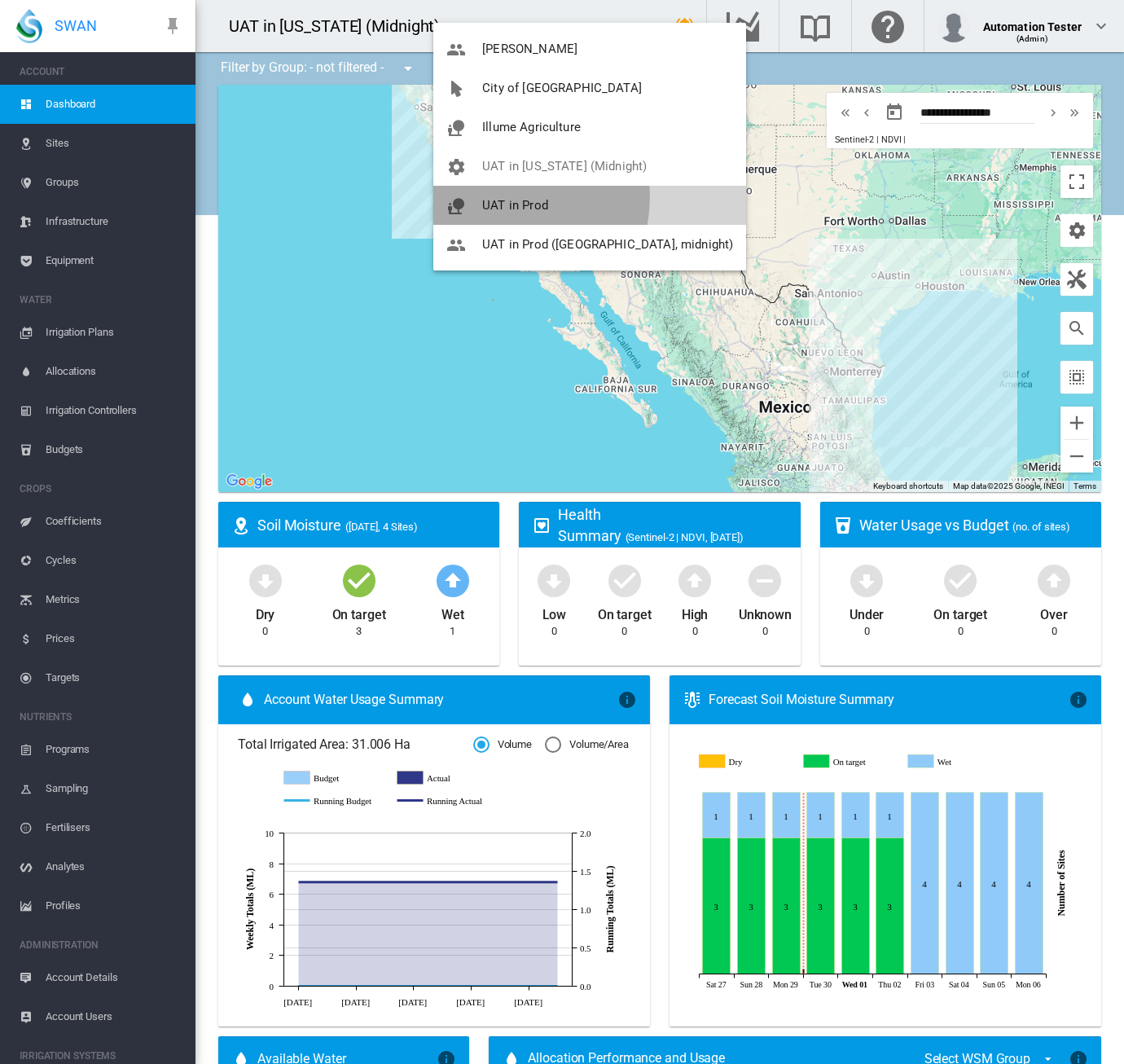
click at [495, 196] on button "UAT in Prod" at bounding box center [590, 206] width 313 height 39
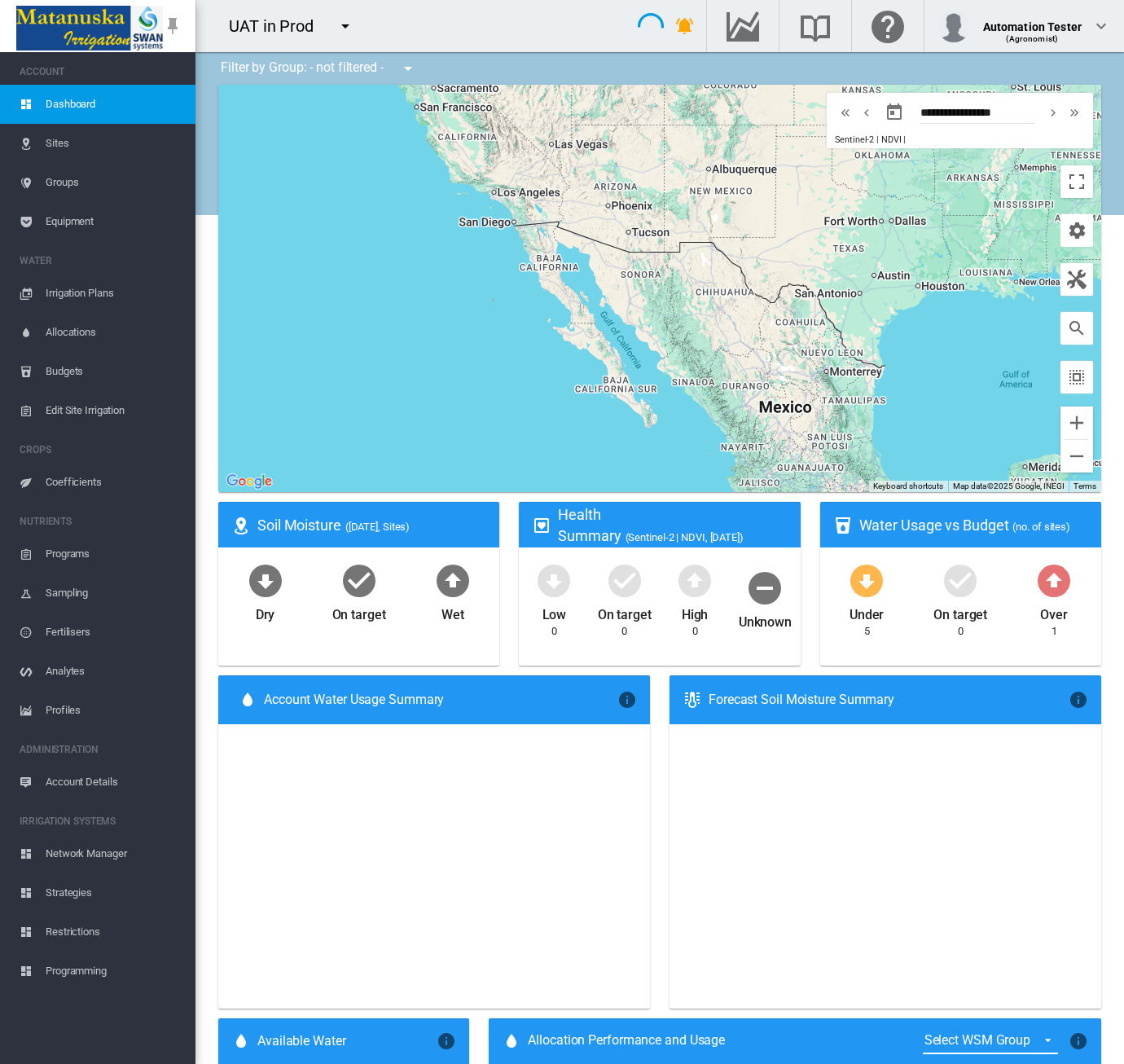
type input "**********"
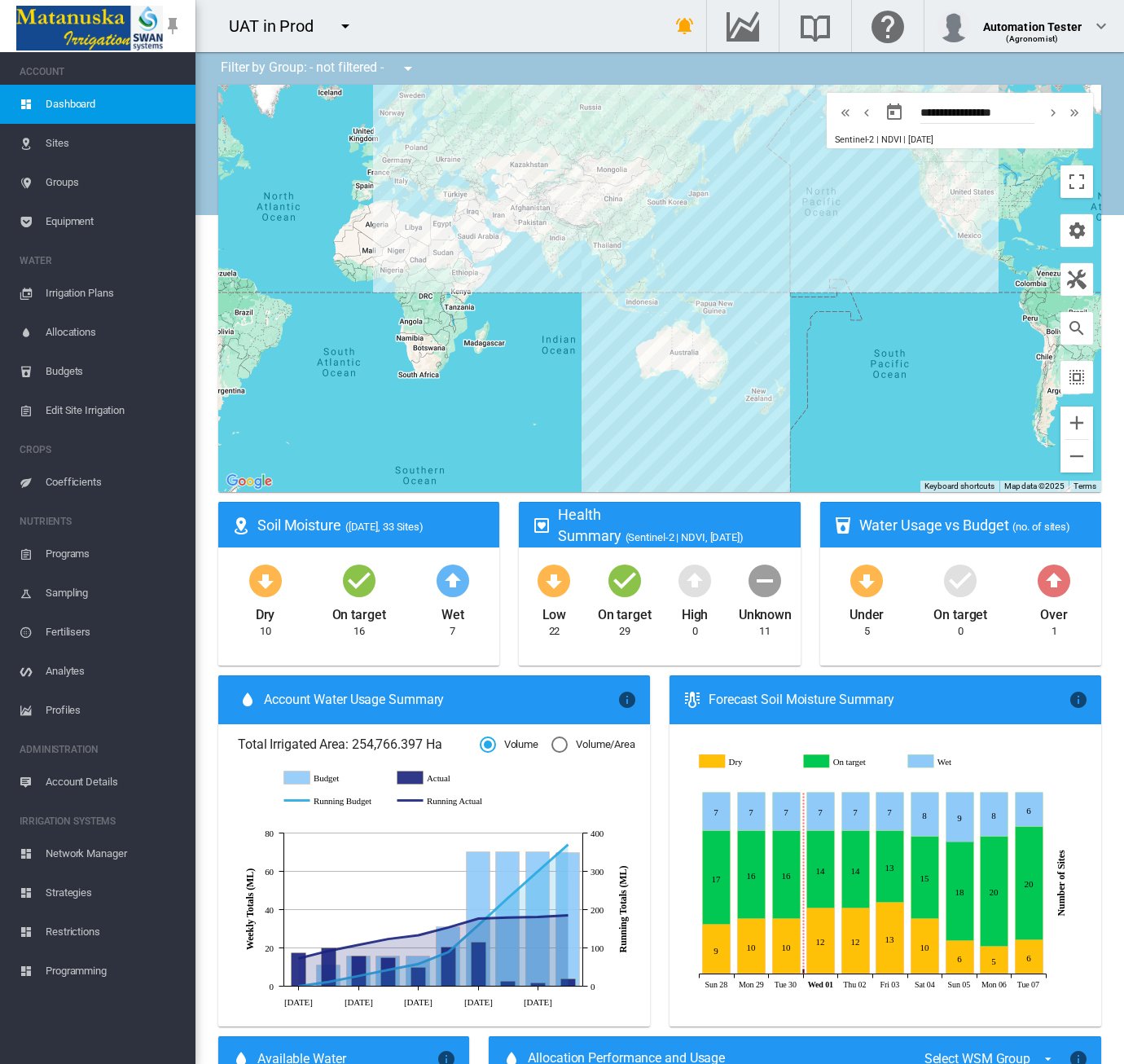
click at [106, 215] on span "Equipment" at bounding box center [114, 221] width 136 height 39
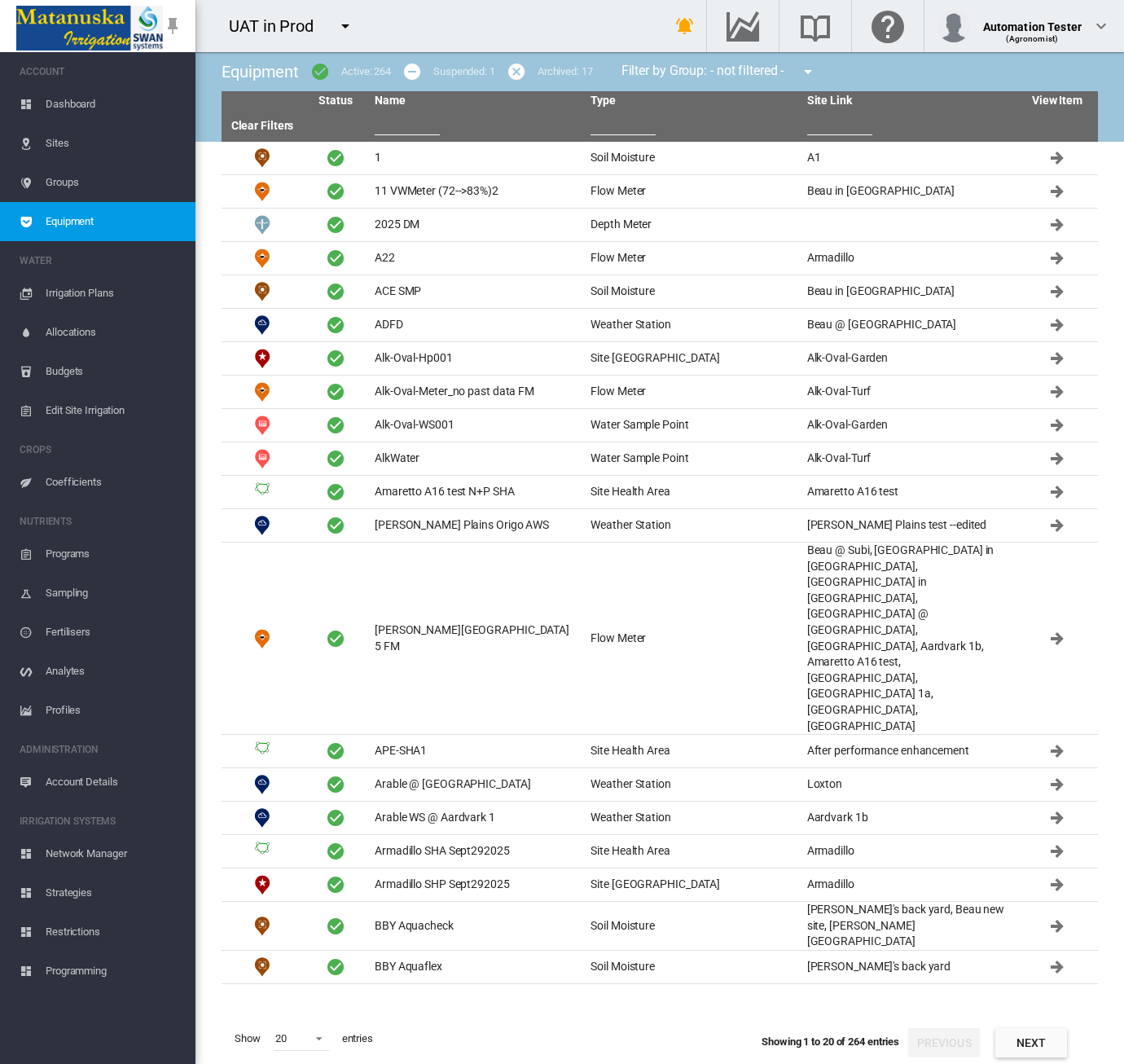
click at [817, 68] on md-icon "icon-menu-down" at bounding box center [808, 72] width 19 height 20
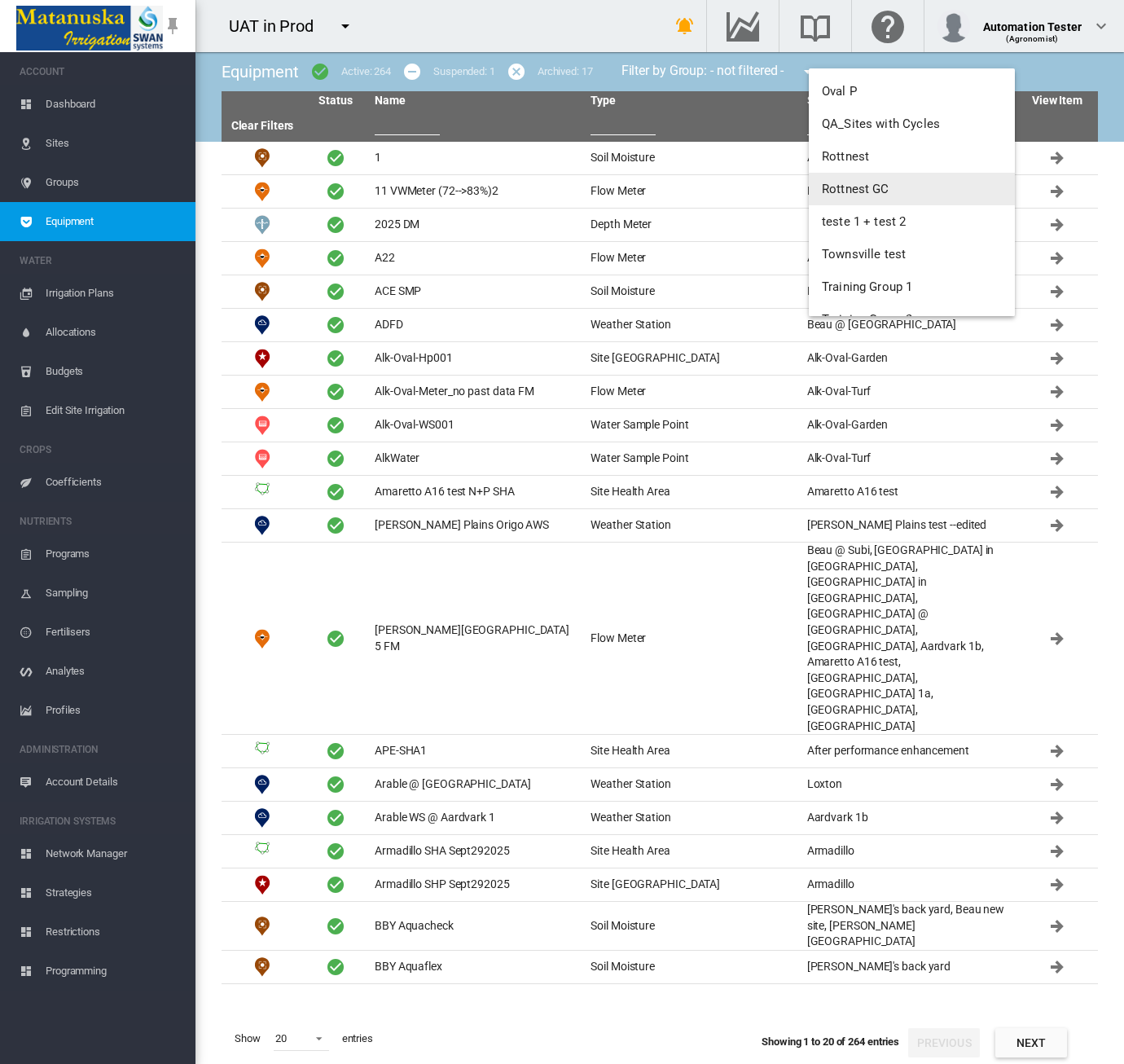
scroll to position [401, 0]
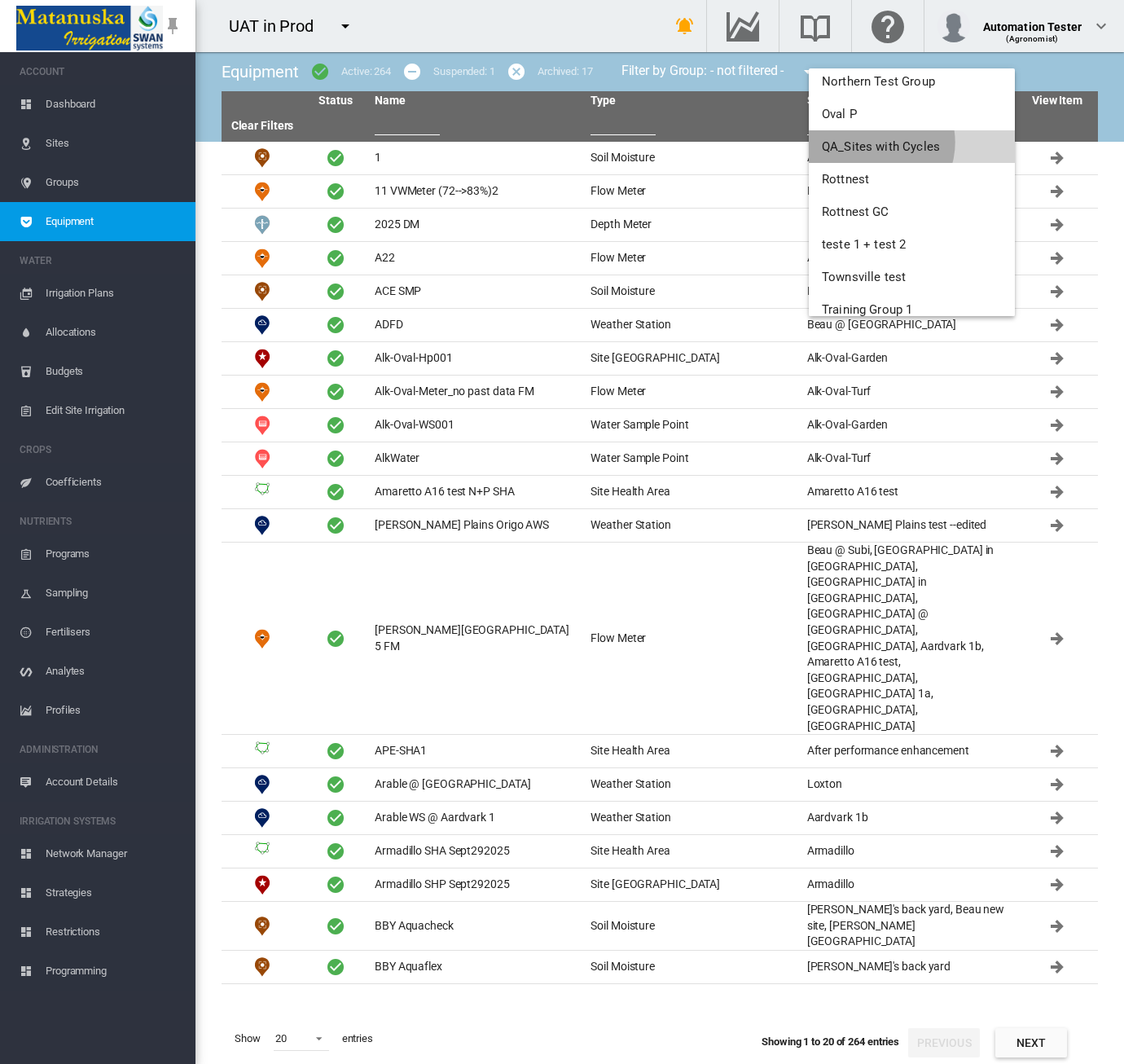
click at [875, 142] on span "QA_Sites with Cycles" at bounding box center [880, 146] width 118 height 15
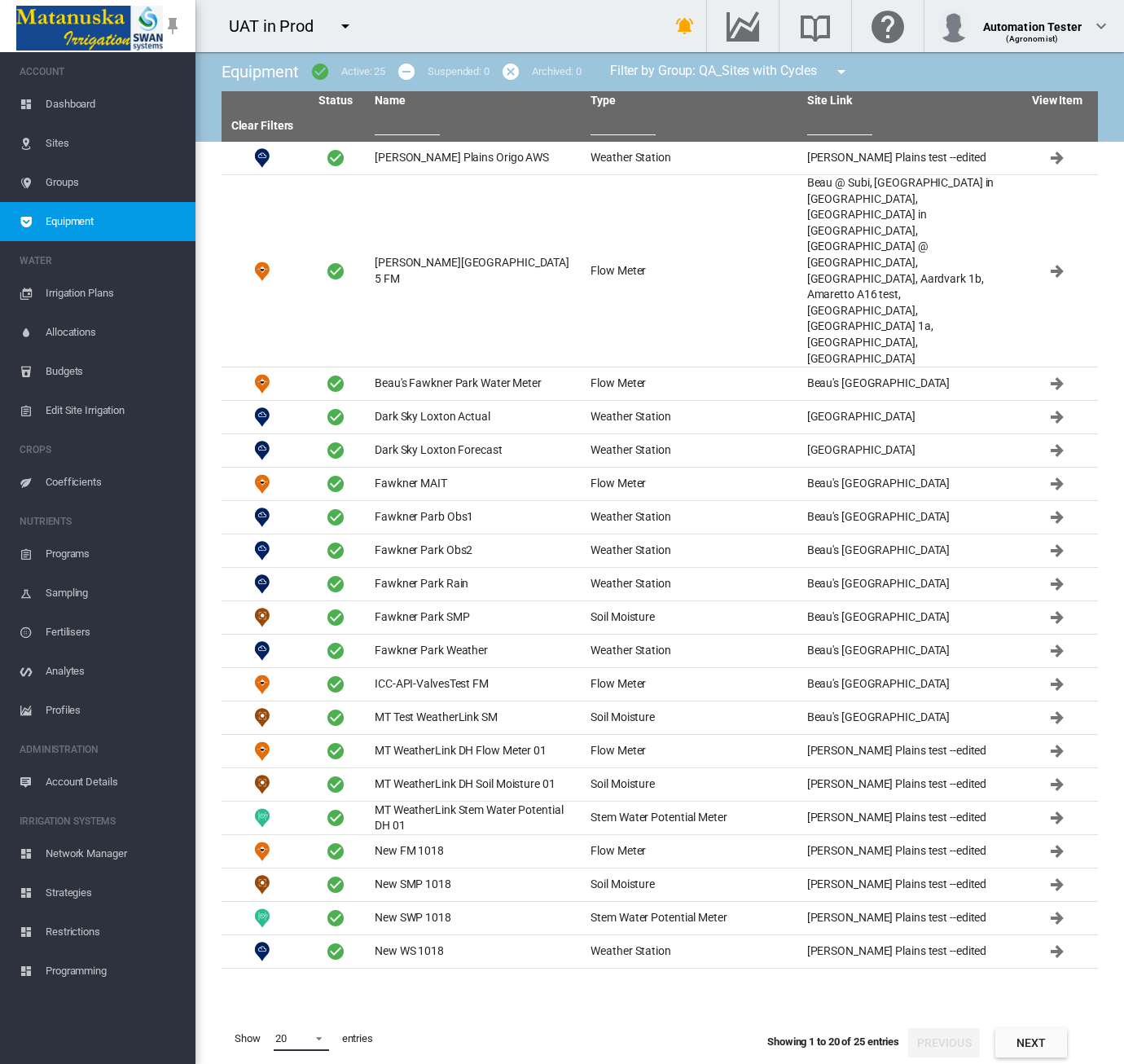
click at [301, 1034] on md-select-value "20" at bounding box center [301, 1039] width 56 height 24
click at [296, 978] on md-option "30" at bounding box center [317, 985] width 111 height 39
click at [91, 91] on span "Dashboard" at bounding box center [114, 104] width 136 height 39
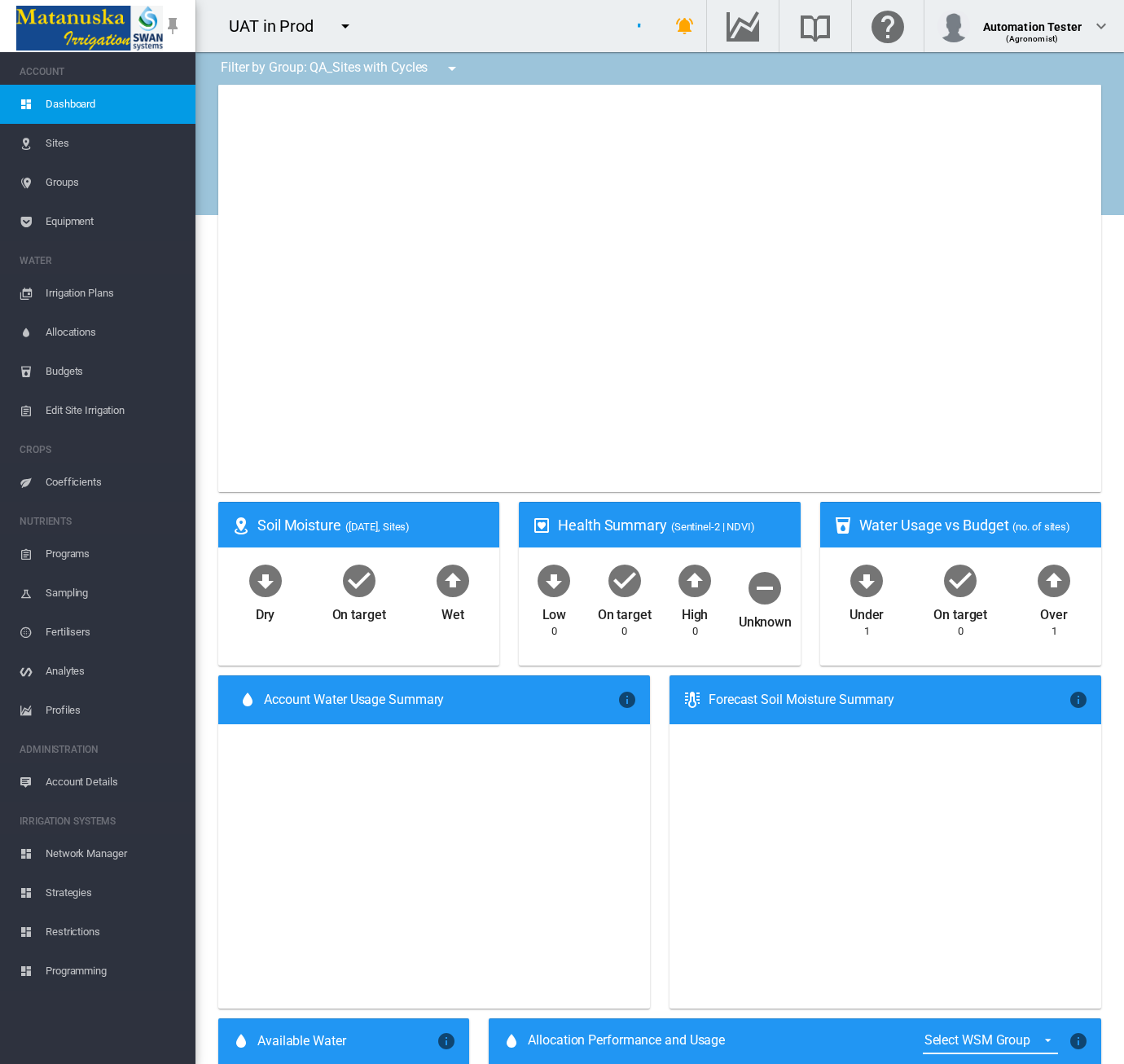
type input "**********"
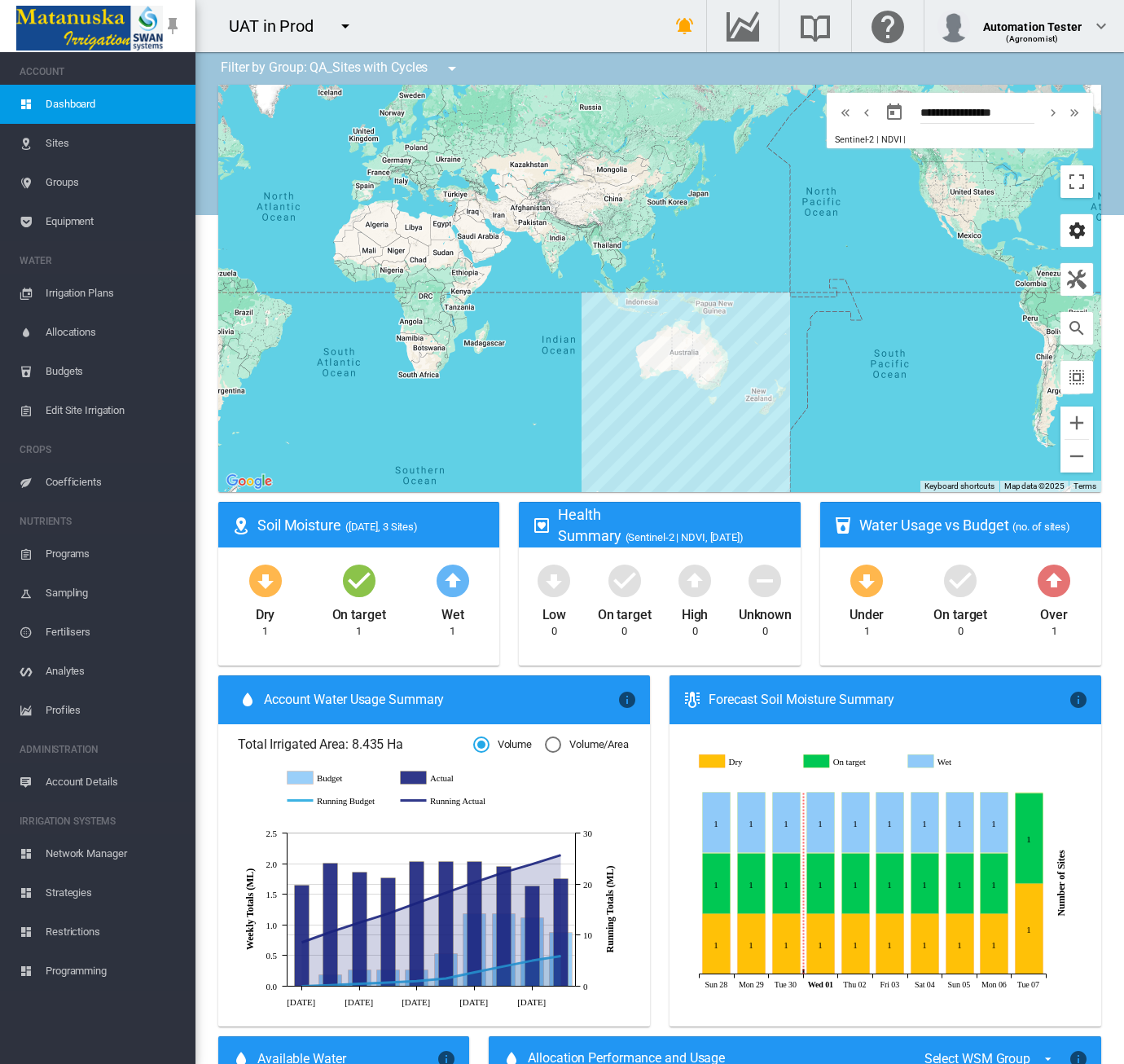
click at [1073, 240] on md-icon "icon-cog" at bounding box center [1077, 230] width 19 height 20
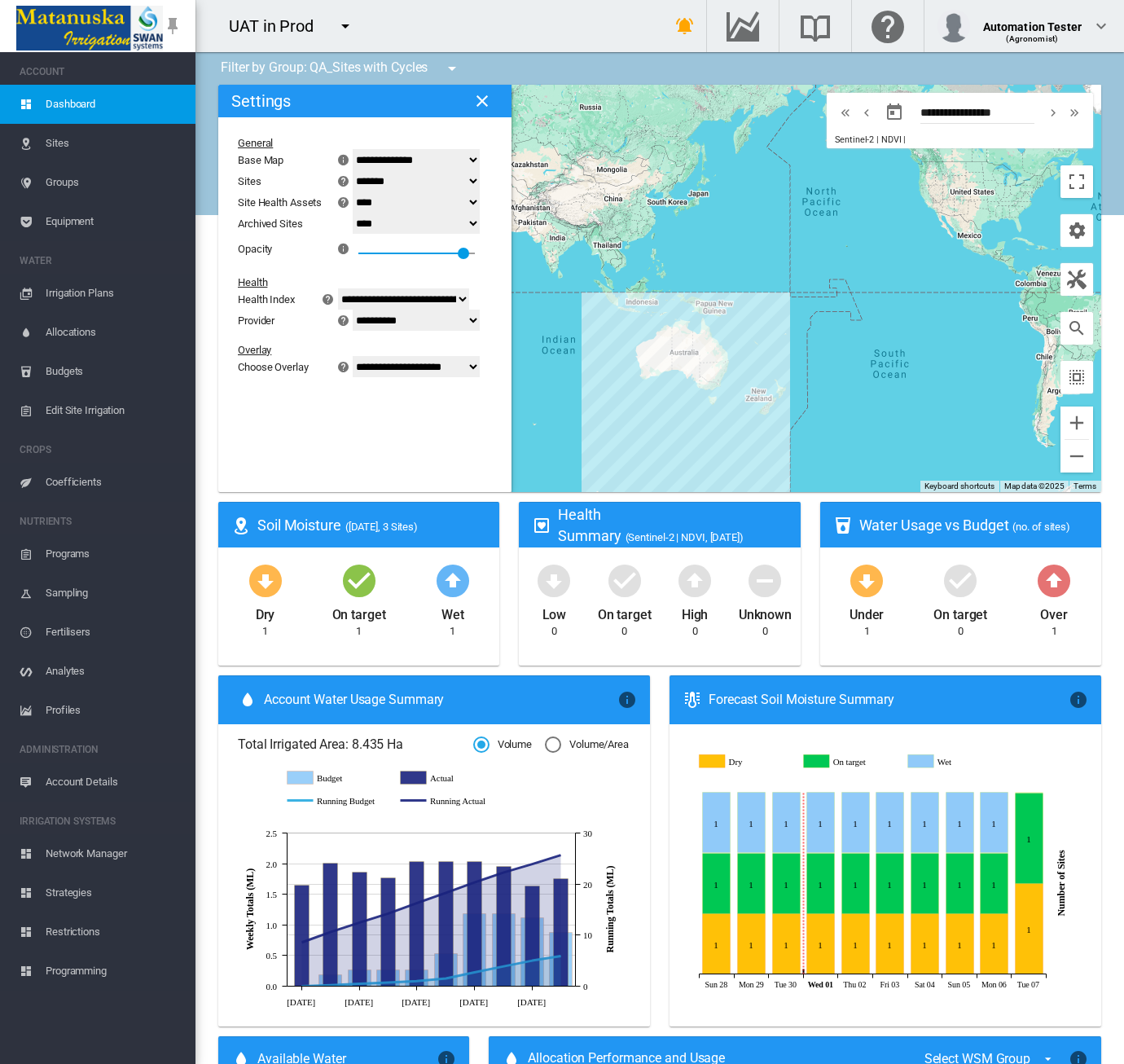
click at [382, 154] on select "**********" at bounding box center [416, 160] width 127 height 21
select select "*********"
click at [363, 150] on select "**********" at bounding box center [416, 160] width 127 height 21
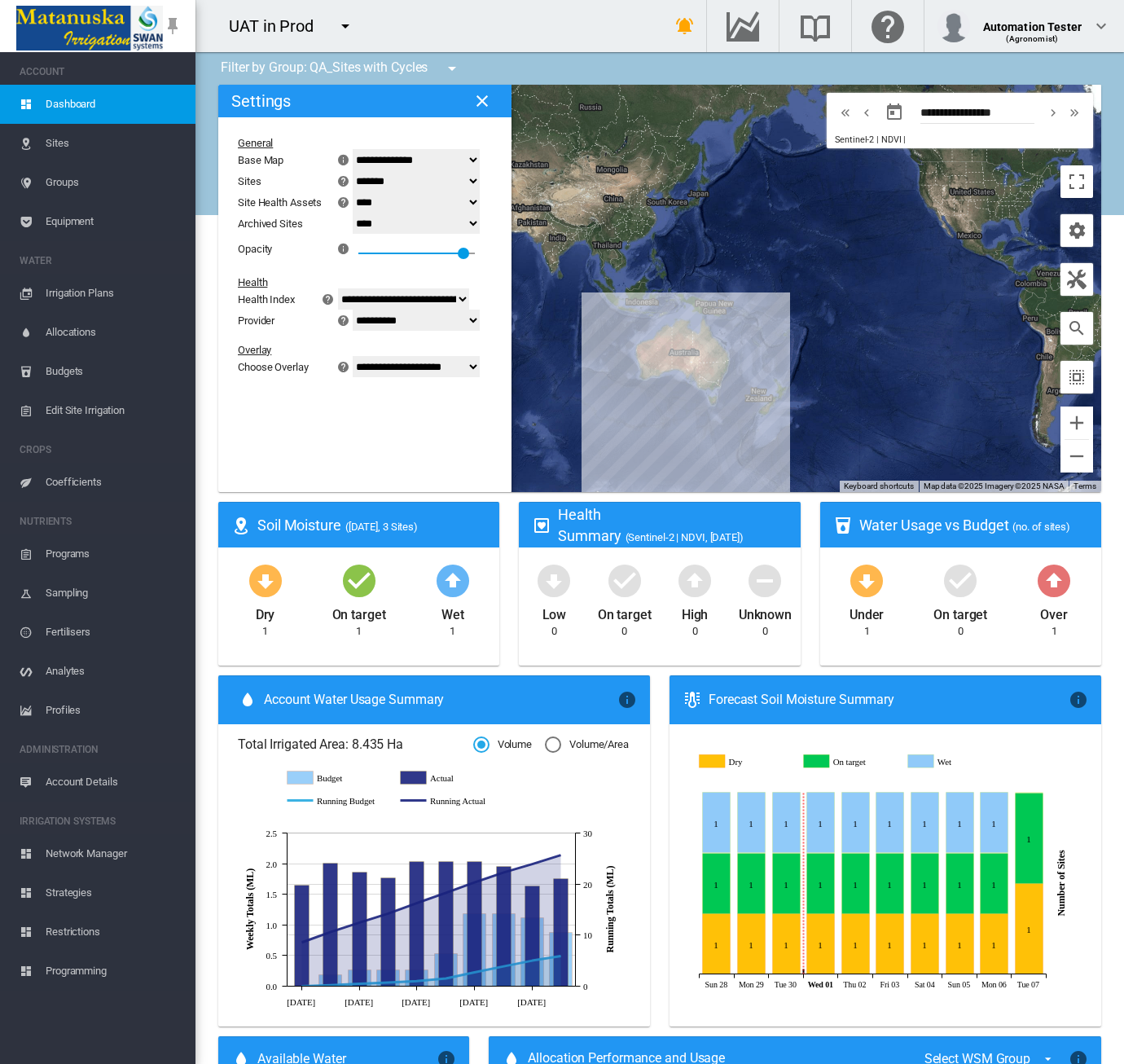
drag, startPoint x: 378, startPoint y: 202, endPoint x: 379, endPoint y: 213, distance: 11.0
click at [378, 202] on select "******* **** ****" at bounding box center [416, 202] width 127 height 21
select select "****"
click at [363, 192] on select "******* **** ****" at bounding box center [416, 202] width 127 height 21
click at [483, 99] on md-icon "icon-close" at bounding box center [483, 101] width 19 height 20
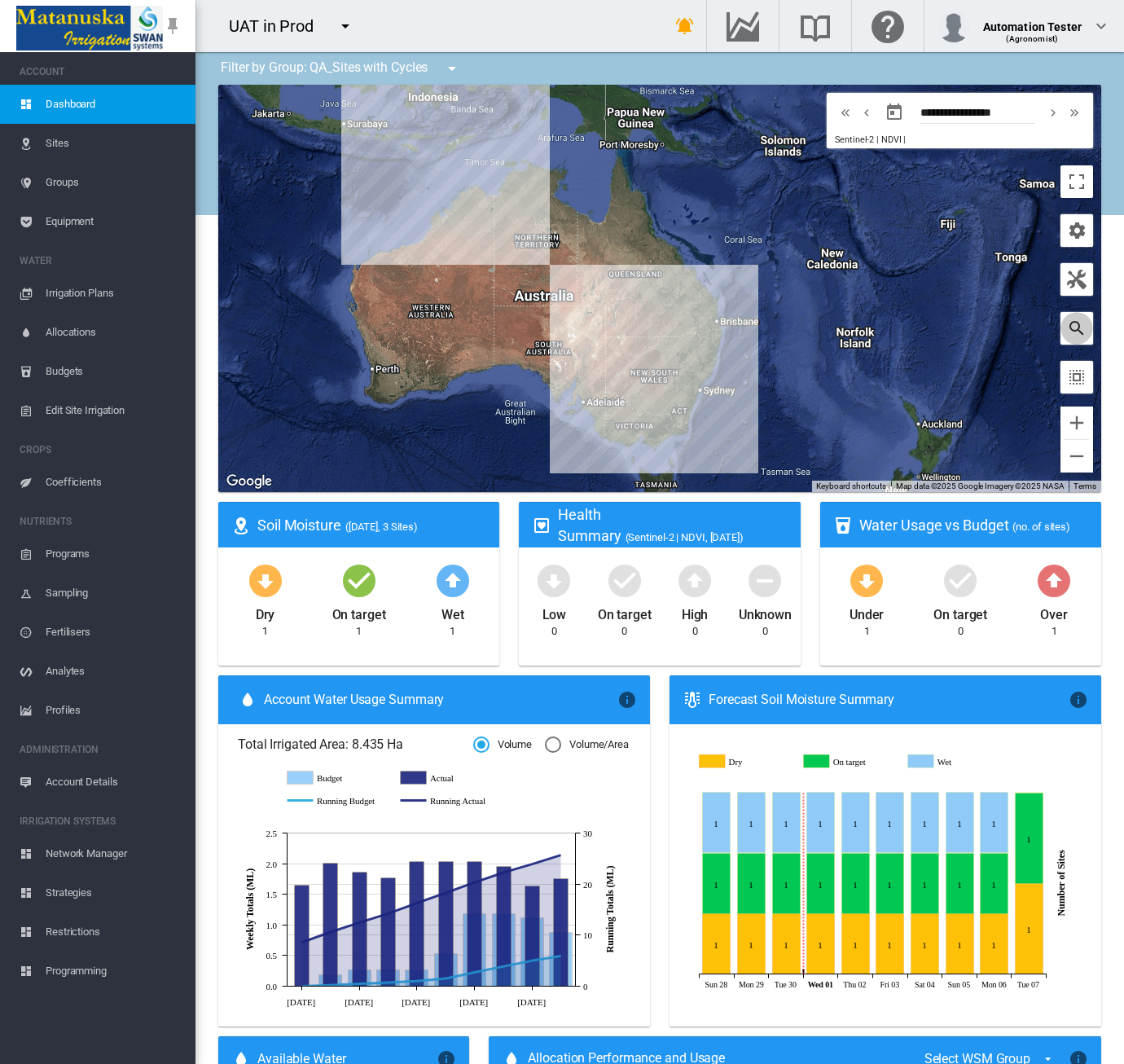
click at [1067, 332] on md-icon "icon-magnify" at bounding box center [1077, 329] width 19 height 20
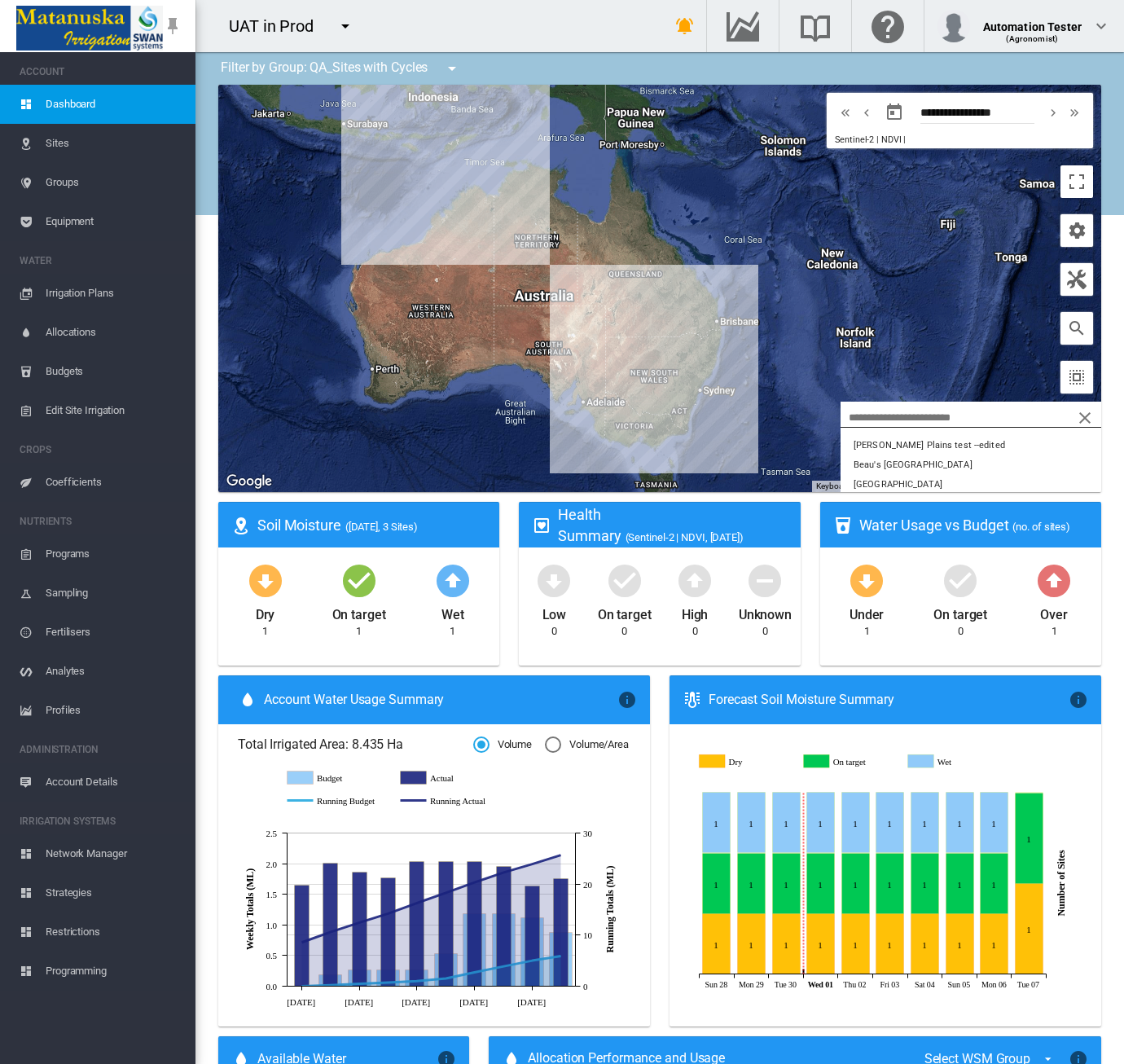
click at [61, 139] on span "Sites" at bounding box center [114, 143] width 136 height 39
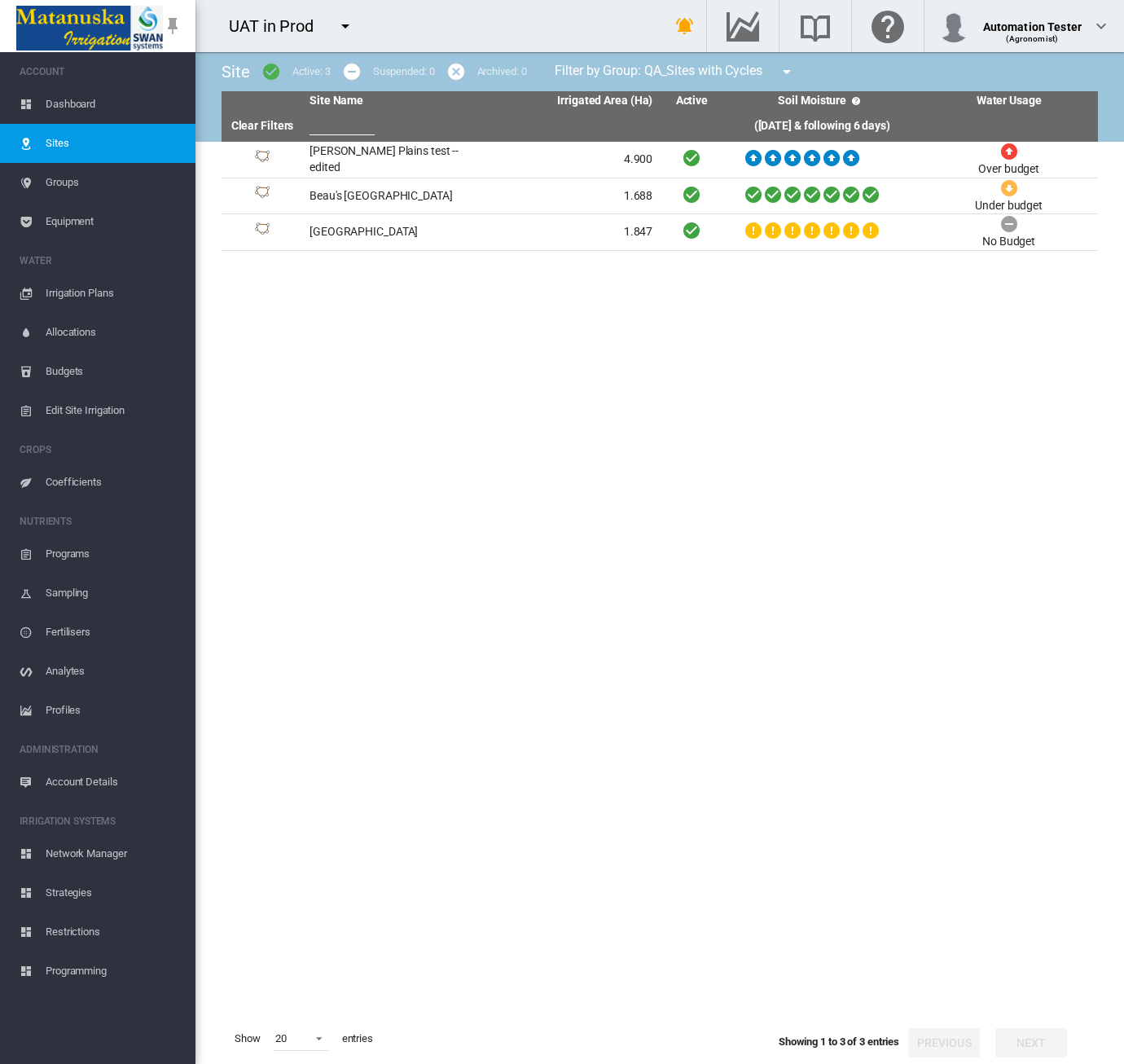
click at [62, 110] on span "Dashboard" at bounding box center [114, 104] width 136 height 39
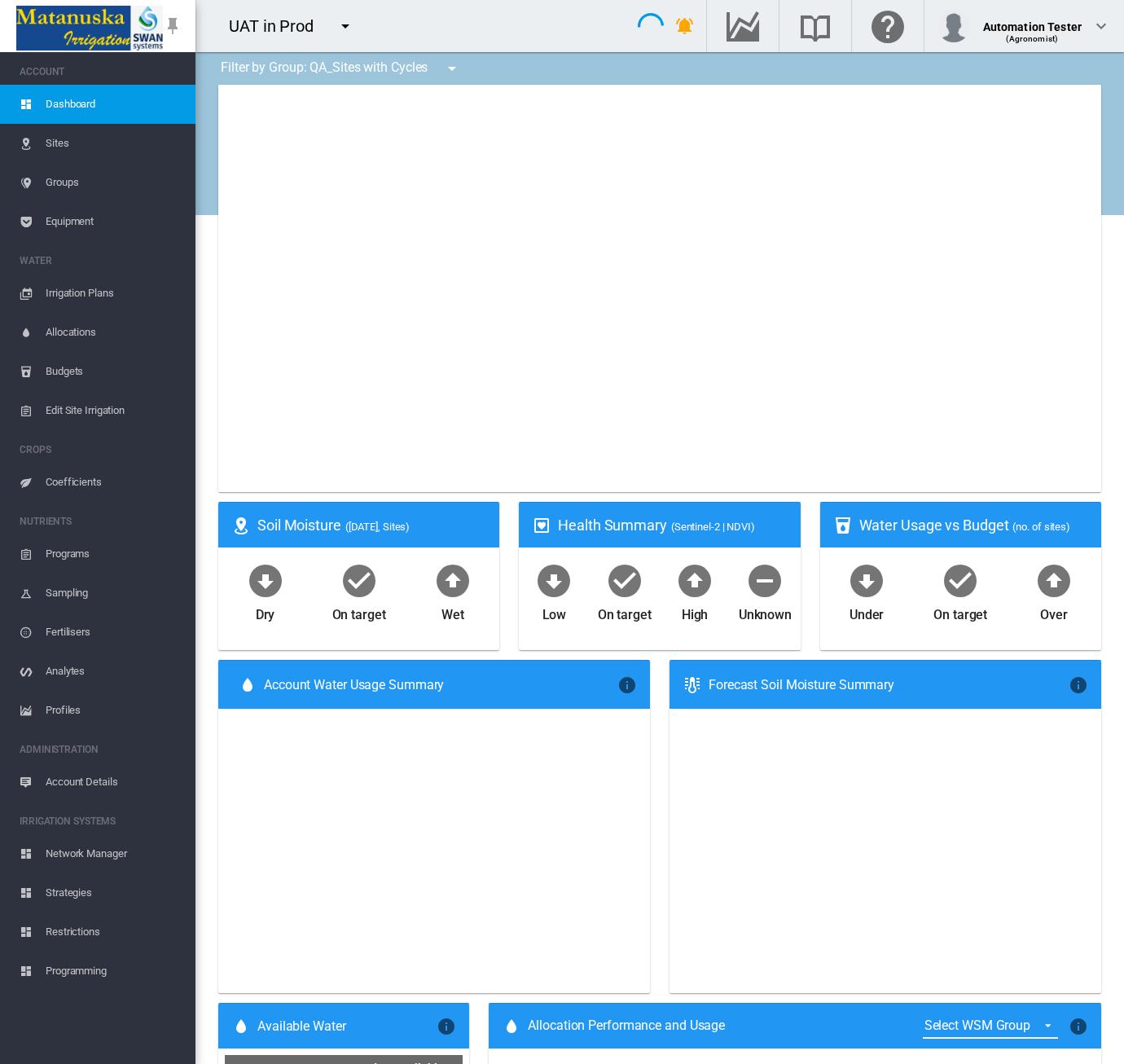
type input "**********"
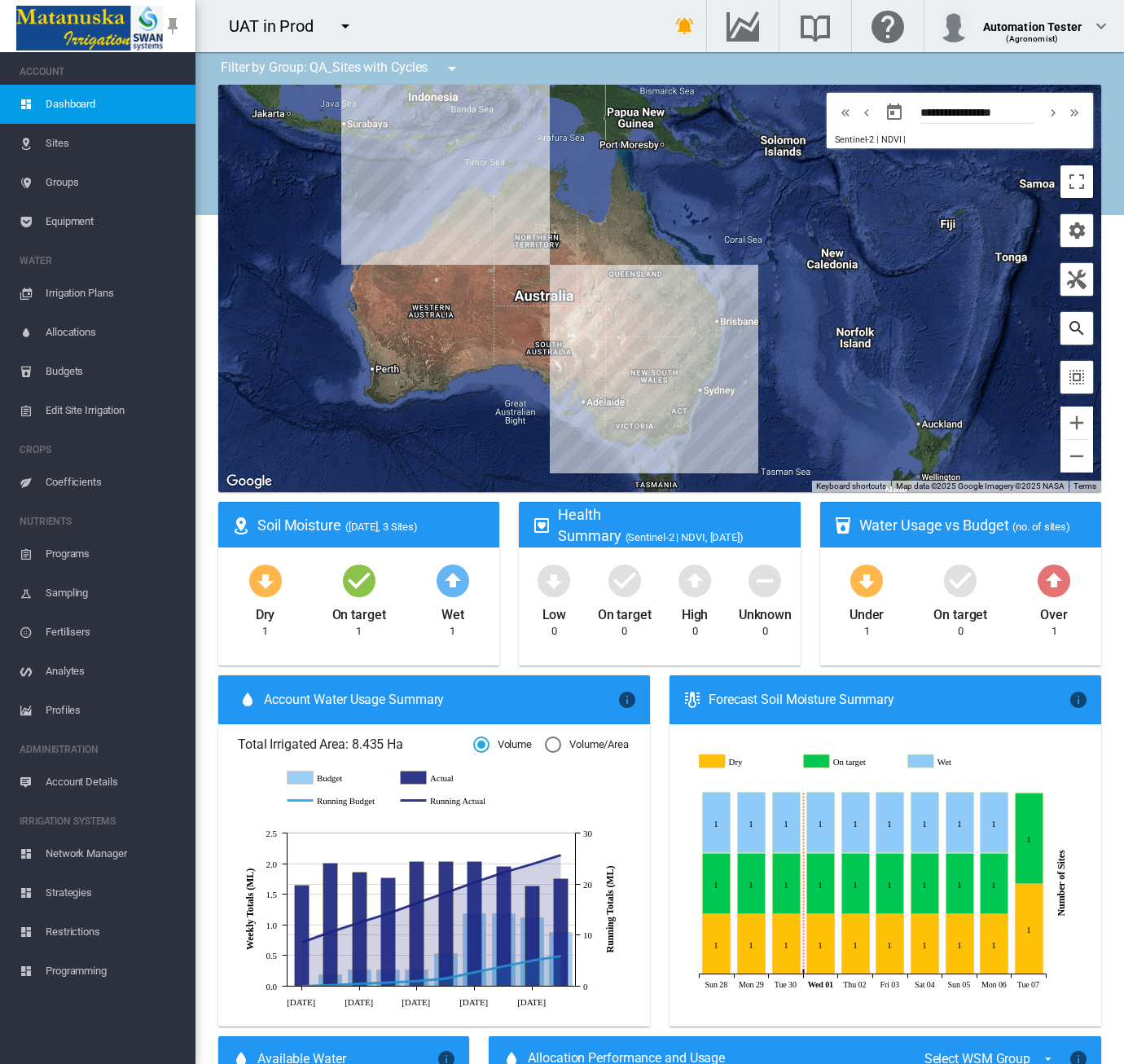
click at [1067, 330] on md-icon "icon-magnify" at bounding box center [1077, 329] width 19 height 20
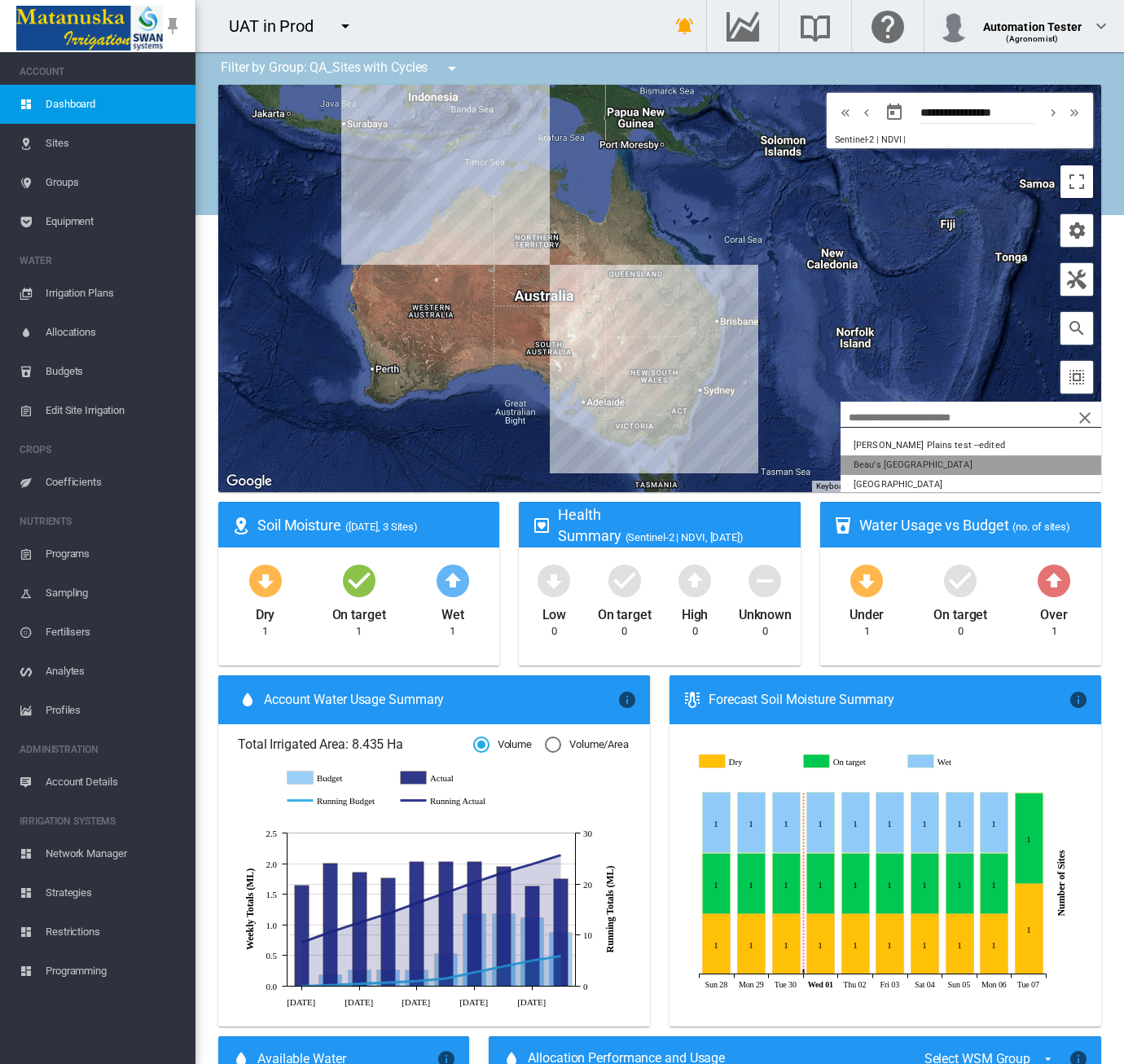
click at [961, 460] on button "Beau's Fawkner Park" at bounding box center [970, 465] width 260 height 20
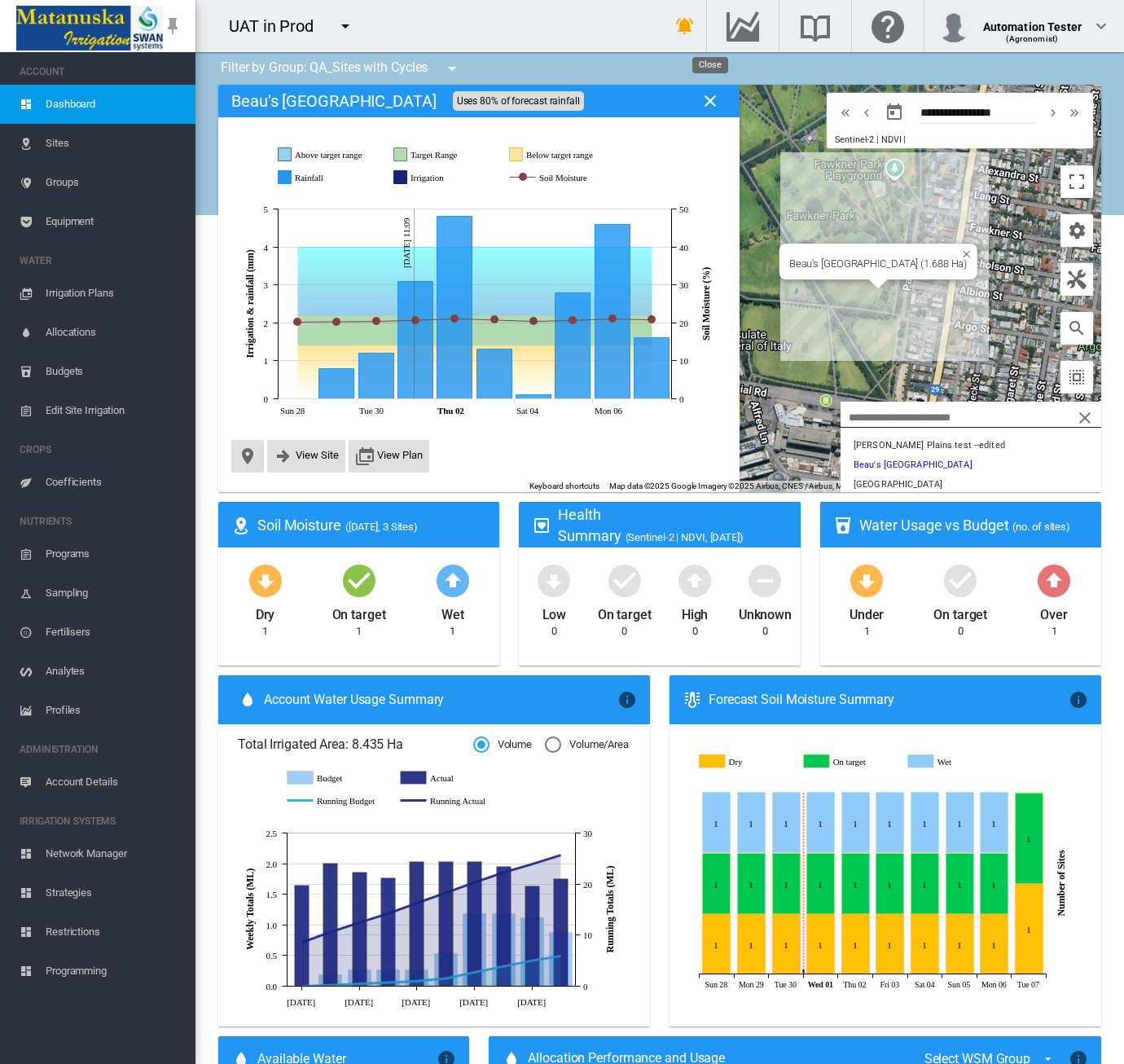
click at [712, 99] on md-icon "icon-close" at bounding box center [711, 101] width 19 height 20
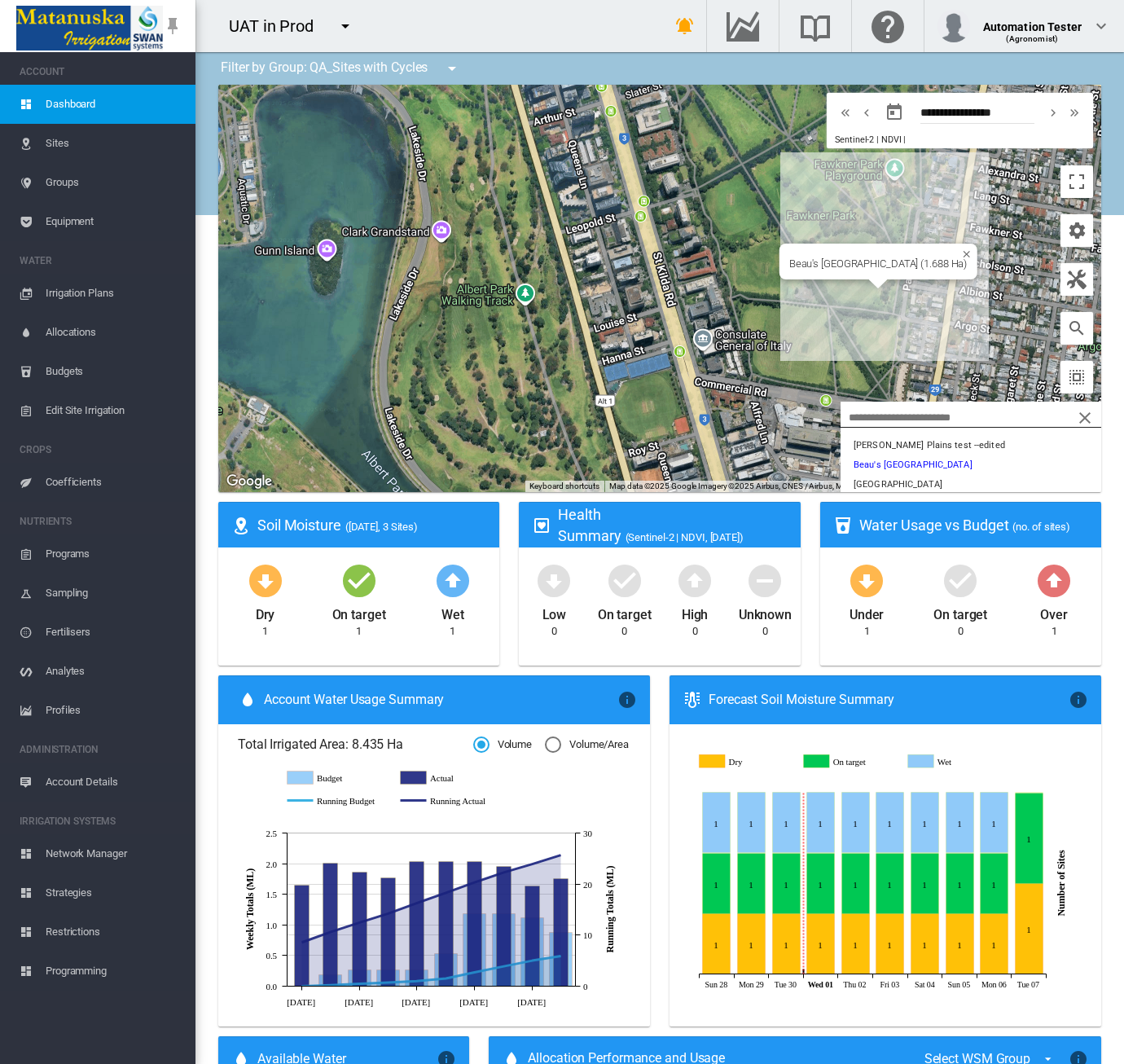
click at [342, 30] on md-icon "icon-menu-down" at bounding box center [345, 26] width 19 height 20
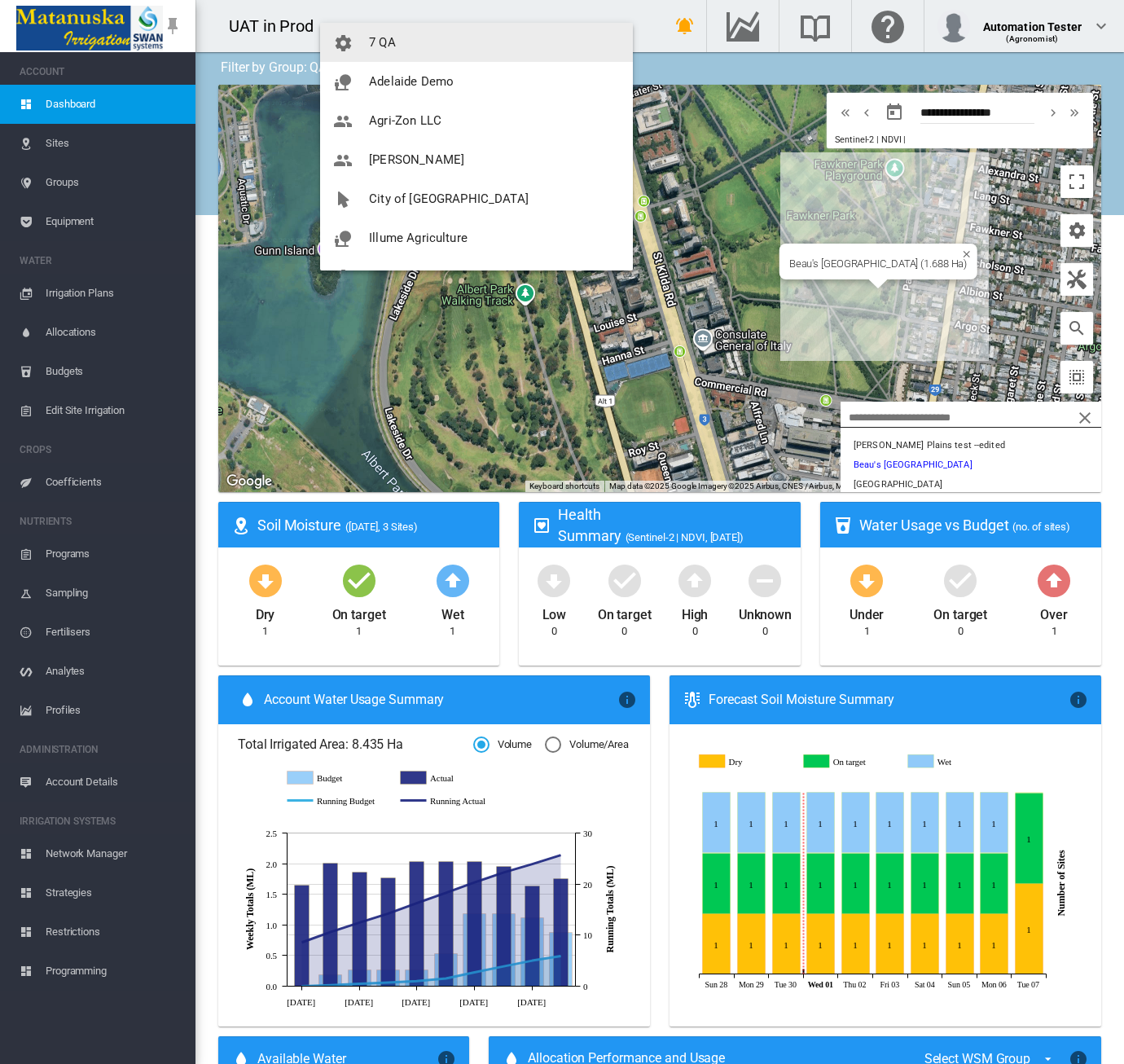
scroll to position [163, 0]
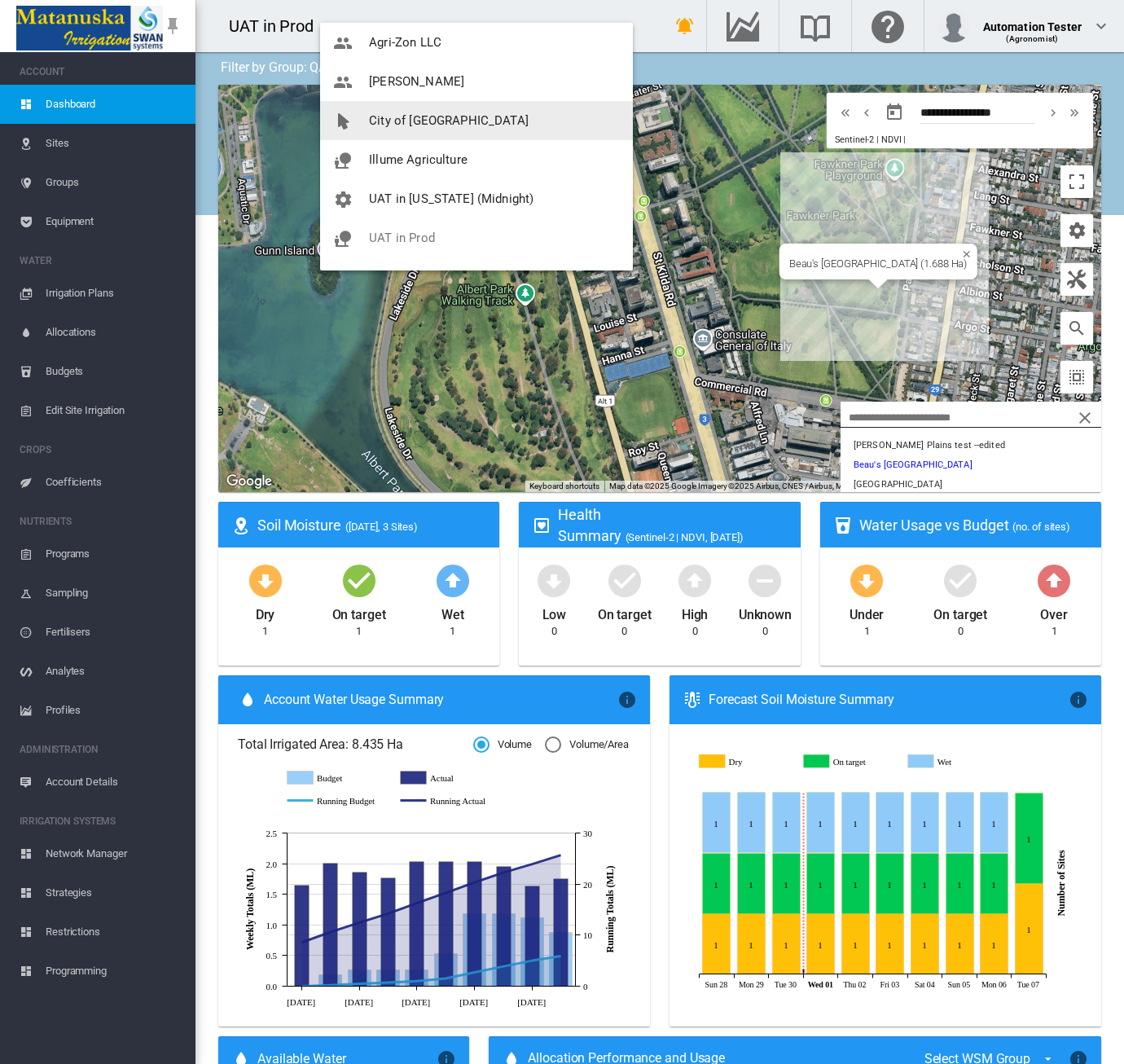
click at [449, 127] on span "City of [GEOGRAPHIC_DATA]" at bounding box center [449, 120] width 160 height 15
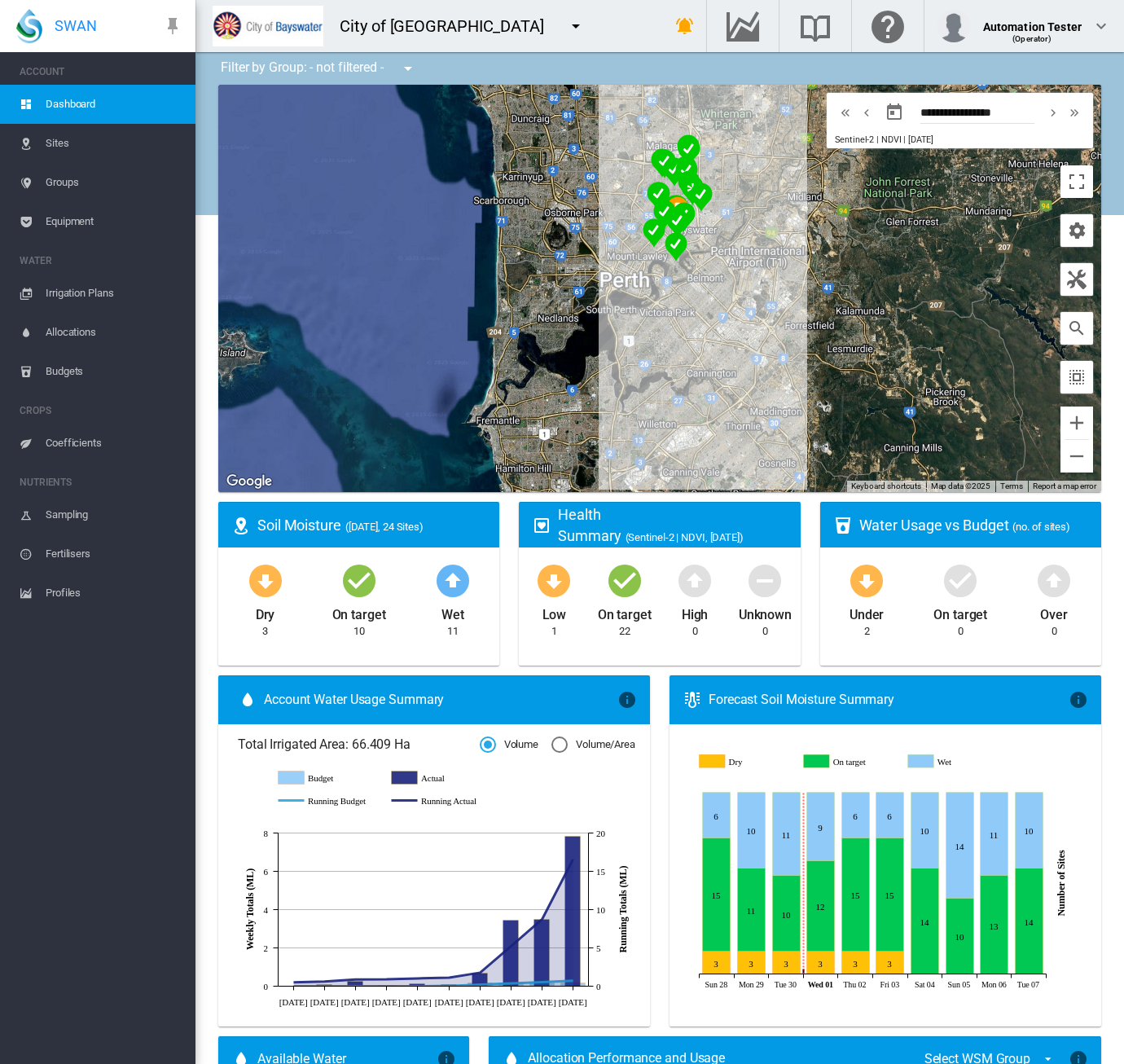
click at [68, 227] on span "Equipment" at bounding box center [114, 221] width 136 height 39
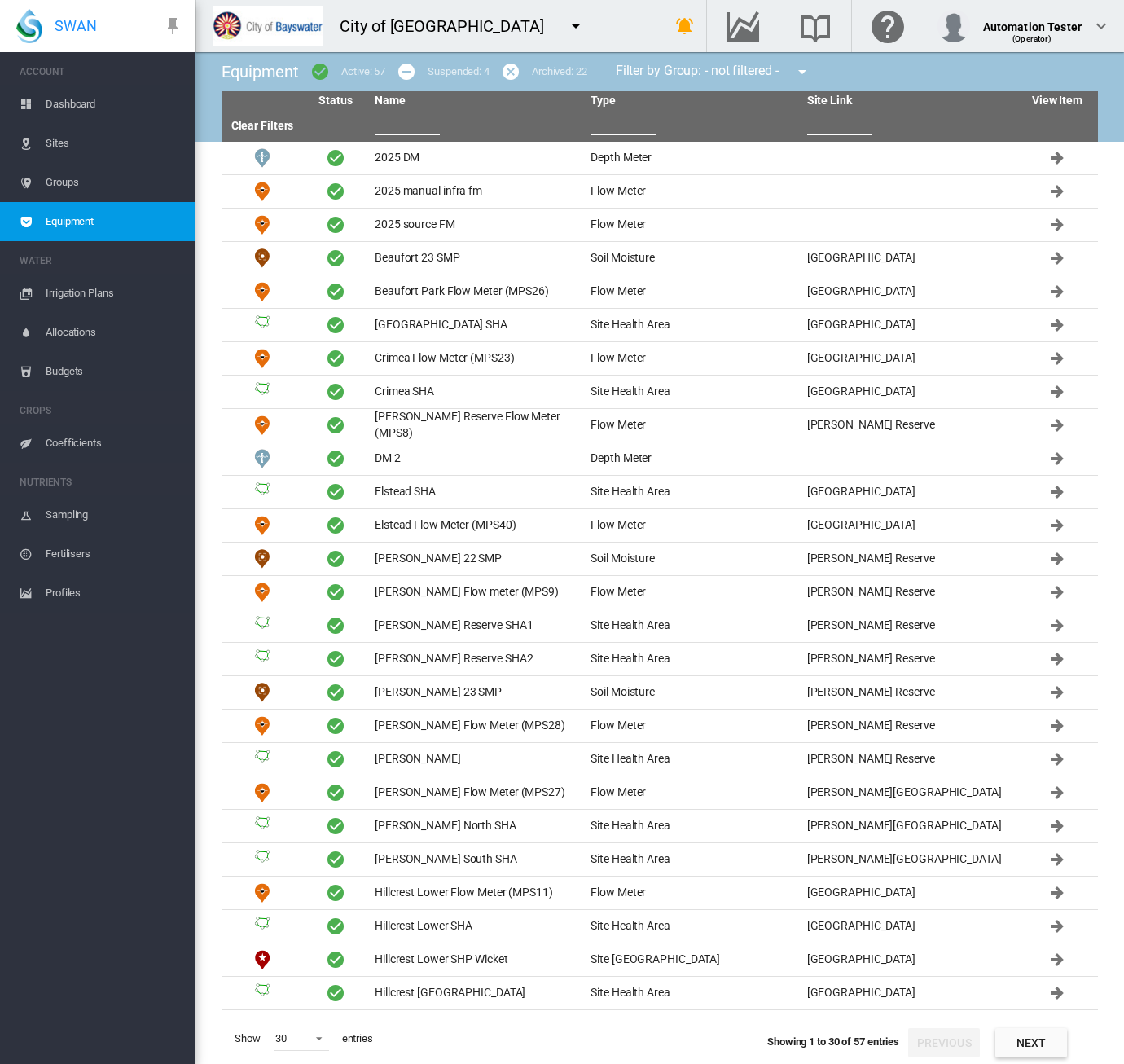
click at [398, 125] on input "text" at bounding box center [407, 123] width 65 height 24
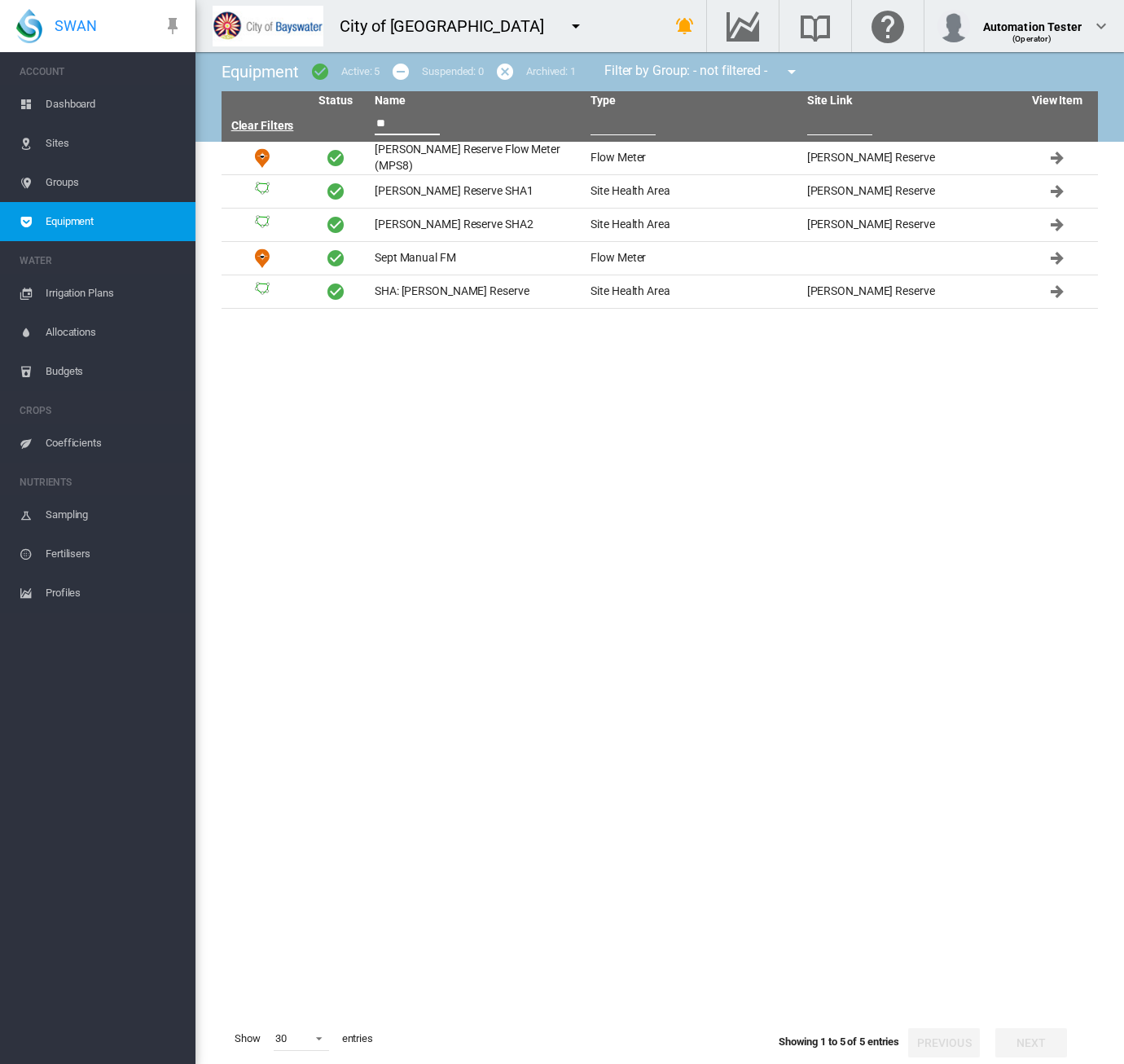
type input "**"
drag, startPoint x: 243, startPoint y: 129, endPoint x: 523, endPoint y: 138, distance: 280.1
click at [243, 128] on link "Clear Filters" at bounding box center [262, 125] width 62 height 13
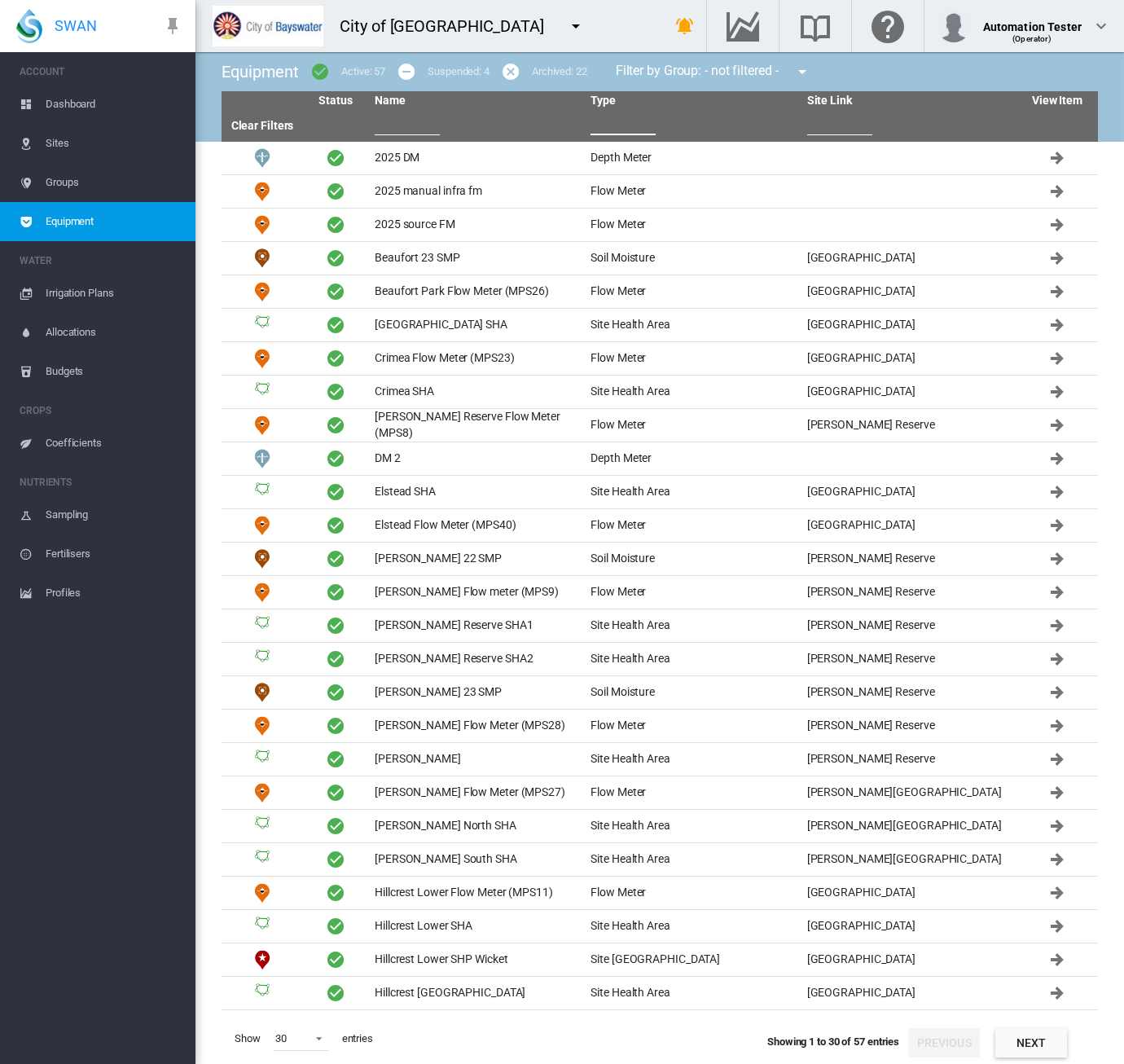
click at [616, 123] on input "text" at bounding box center [623, 123] width 65 height 24
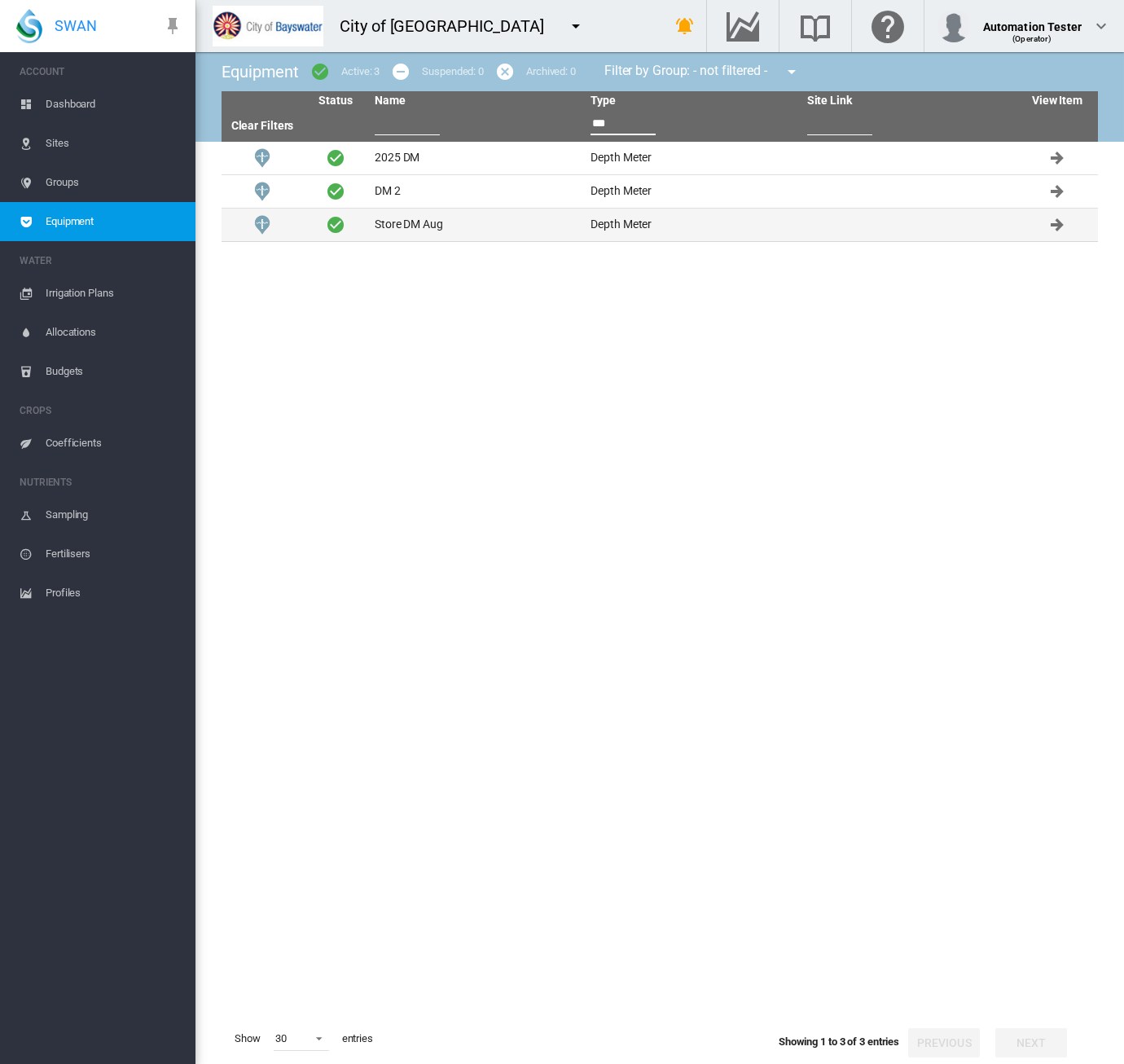
type input "***"
click at [598, 230] on td "Depth Meter" at bounding box center [691, 224] width 215 height 32
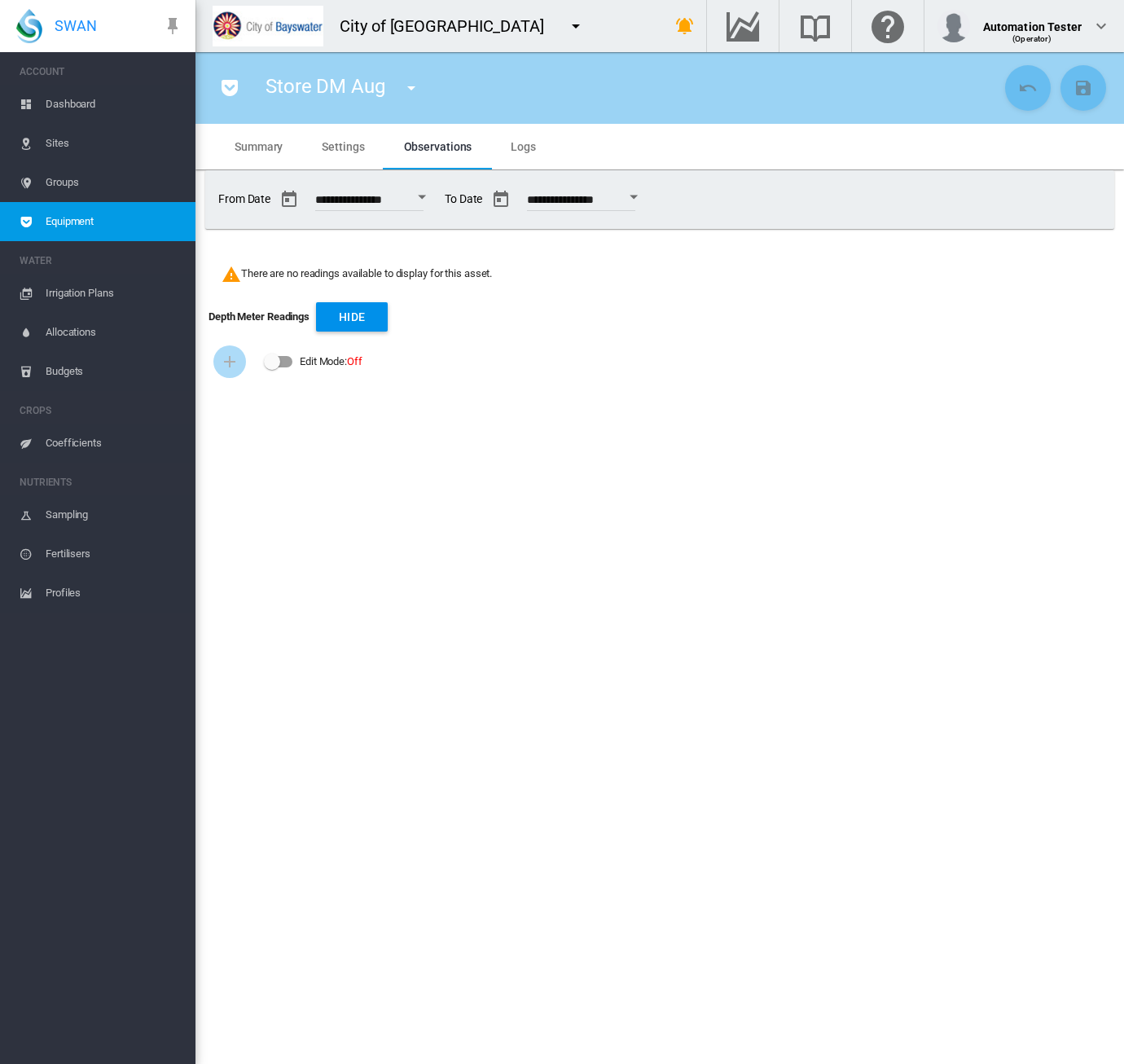
click at [242, 69] on div "Store DM [DATE] DM (Depth Meter) 2025 manual infra fm (Flow Meter) 2025 source …" at bounding box center [604, 88] width 792 height 46
click at [240, 74] on button "button" at bounding box center [229, 88] width 32 height 32
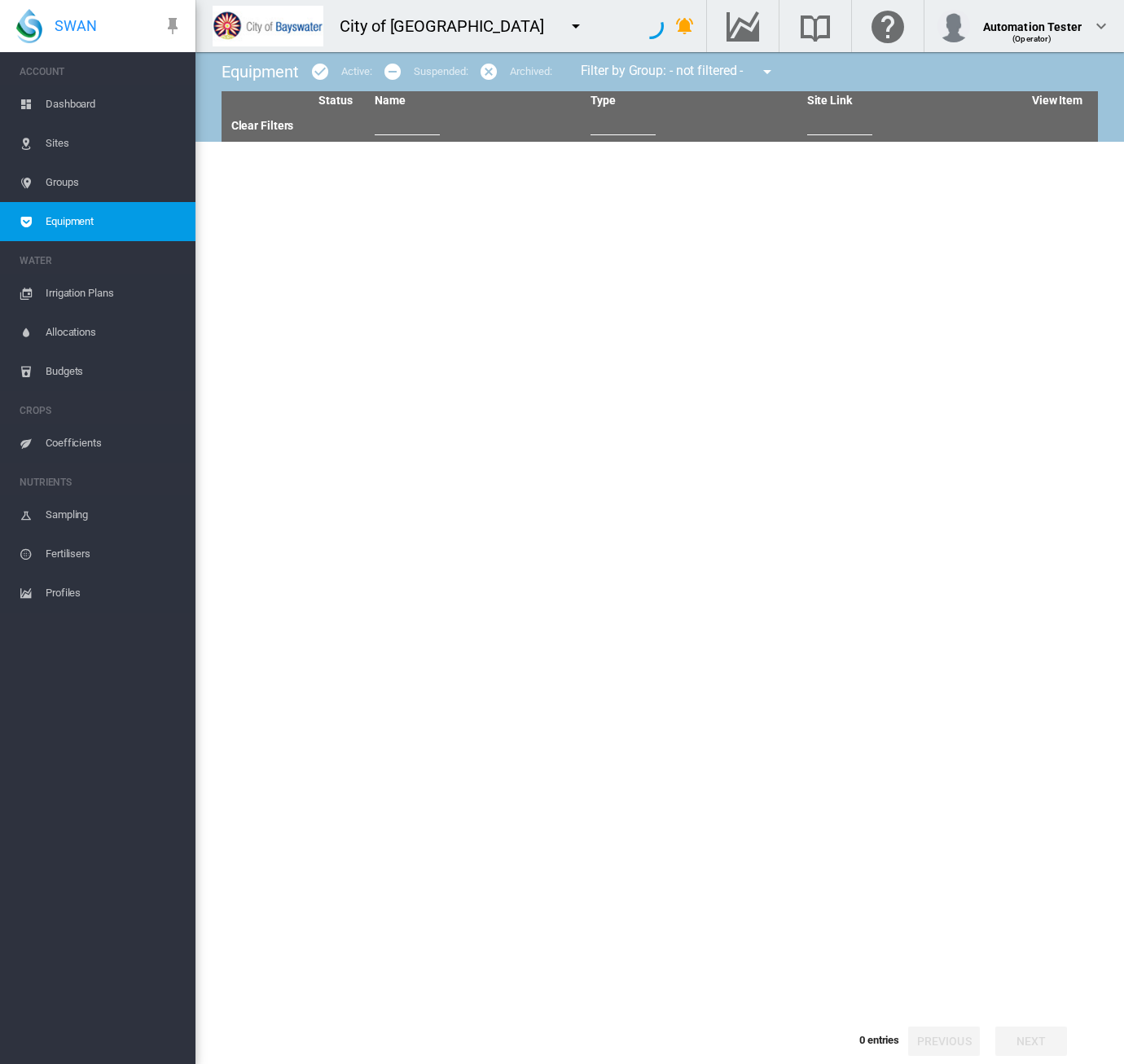
type input "***"
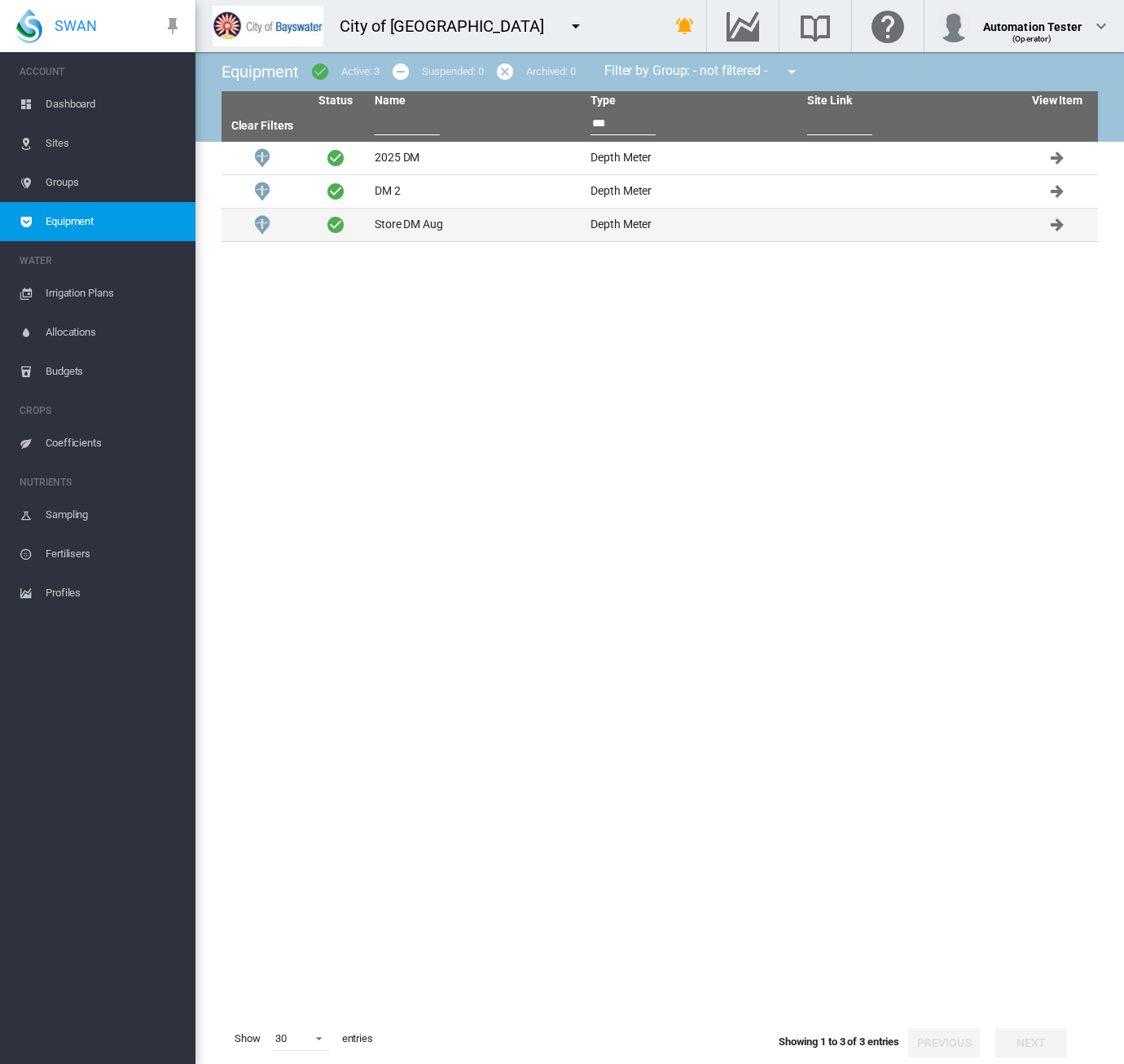
click at [520, 232] on td "Store DM Aug" at bounding box center [476, 224] width 215 height 32
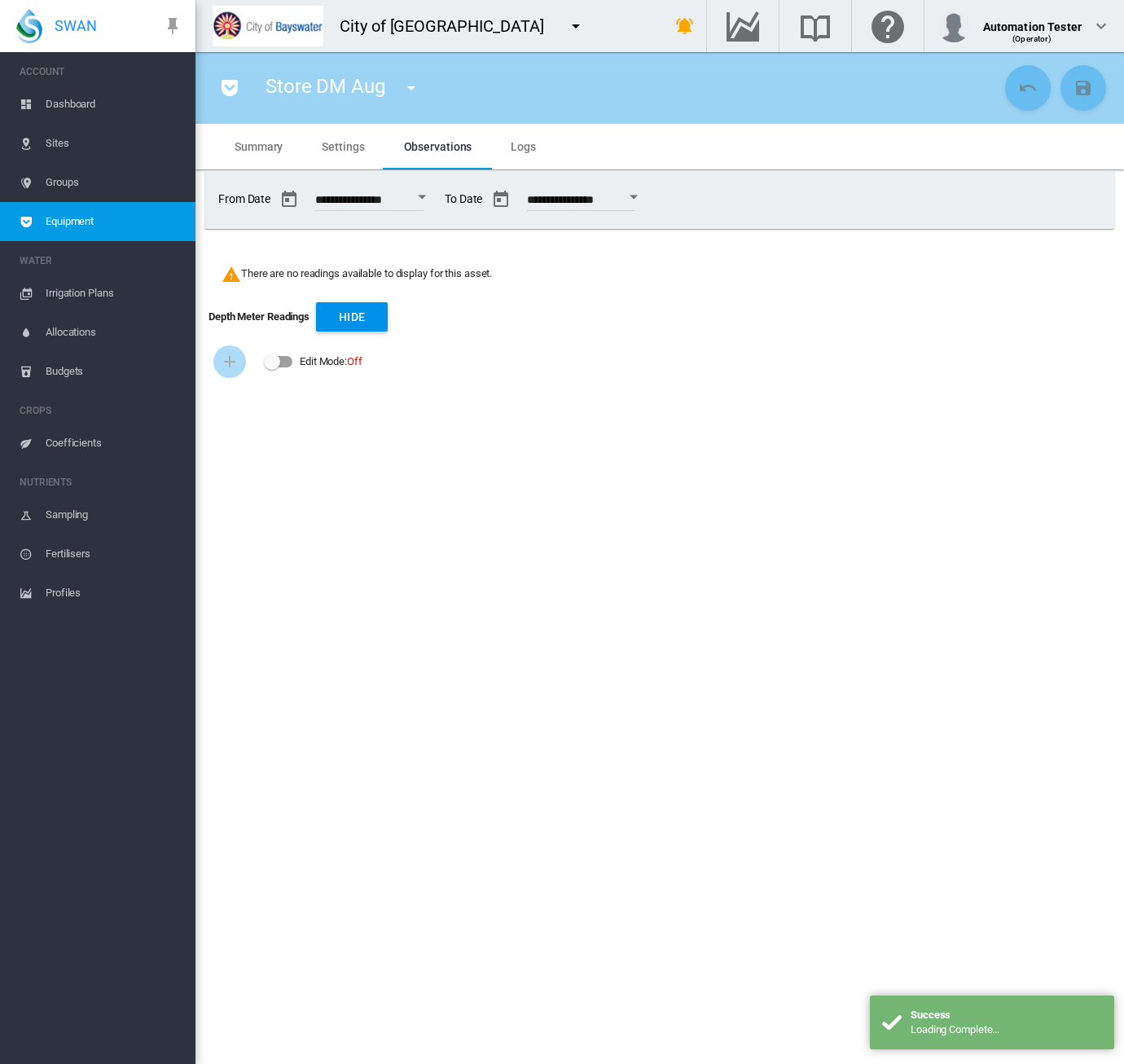
click at [279, 366] on div "Edit Mode:\a \a Off" at bounding box center [279, 362] width 27 height 12
click at [232, 374] on button "Add Infrastructure Record" at bounding box center [229, 361] width 32 height 32
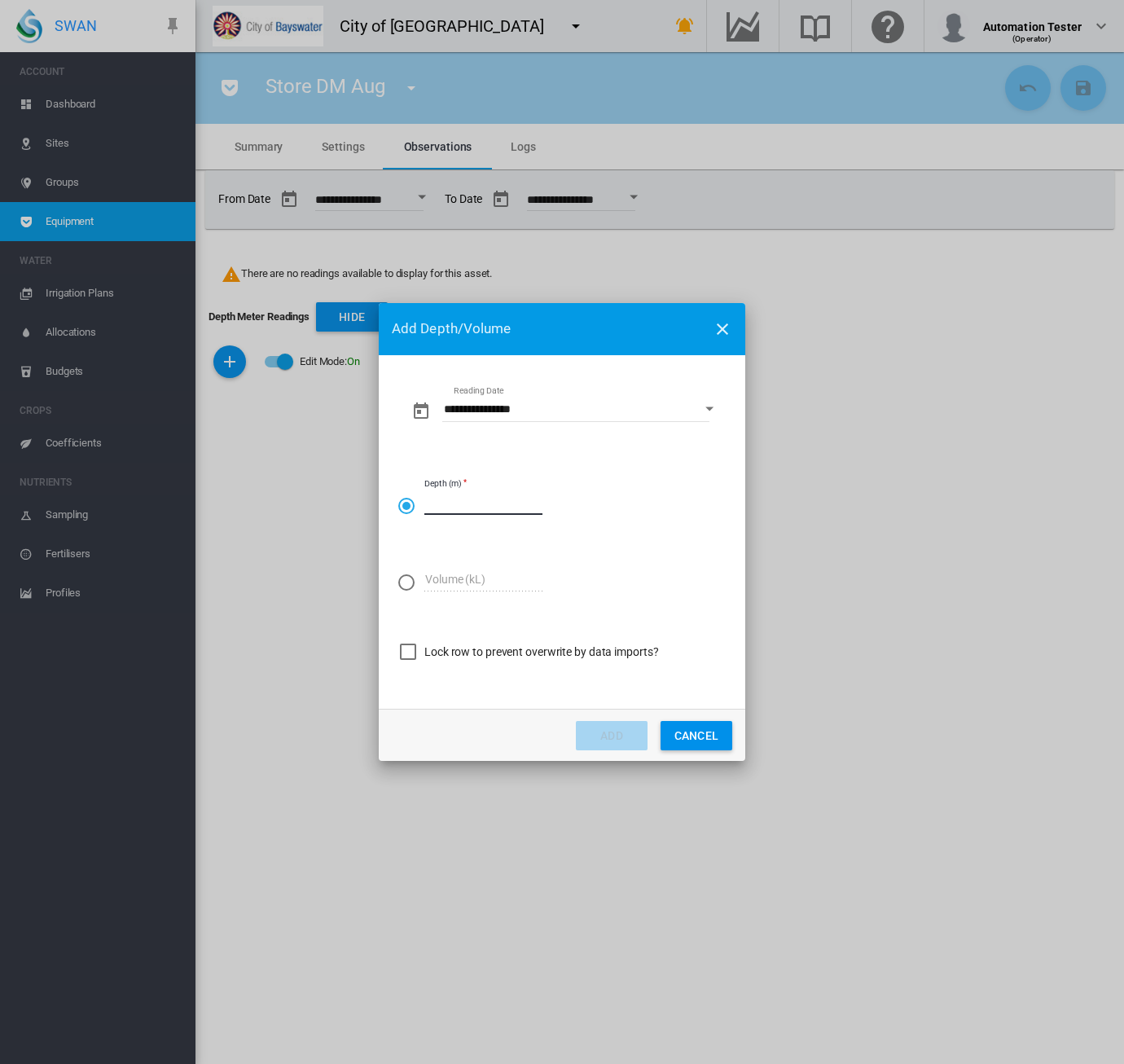
click at [471, 494] on input "Depth (m)" at bounding box center [483, 502] width 118 height 24
type input "**"
click at [614, 743] on button "Add" at bounding box center [612, 736] width 72 height 29
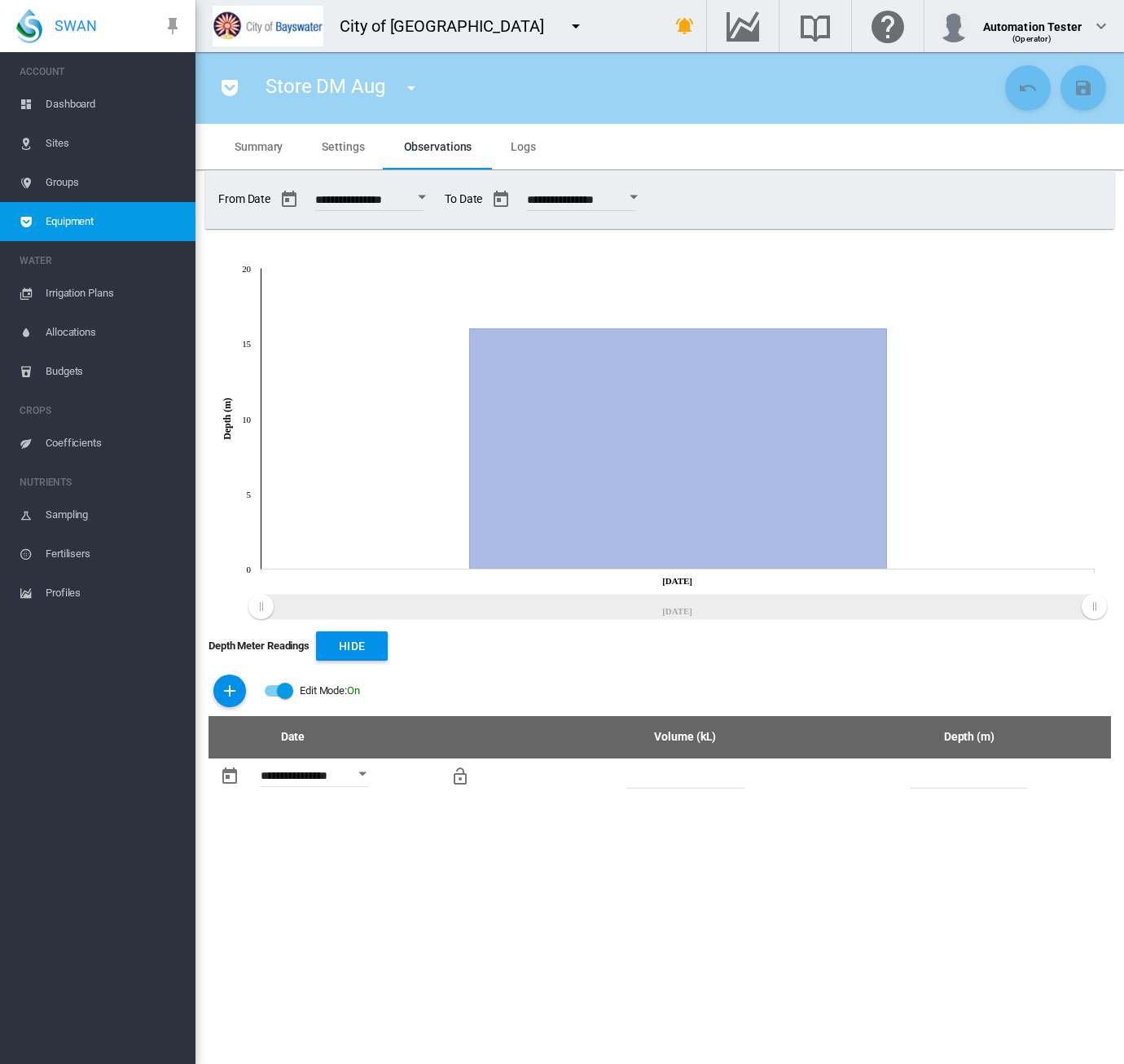
click at [566, 22] on md-icon "icon-menu-down" at bounding box center [576, 26] width 19 height 20
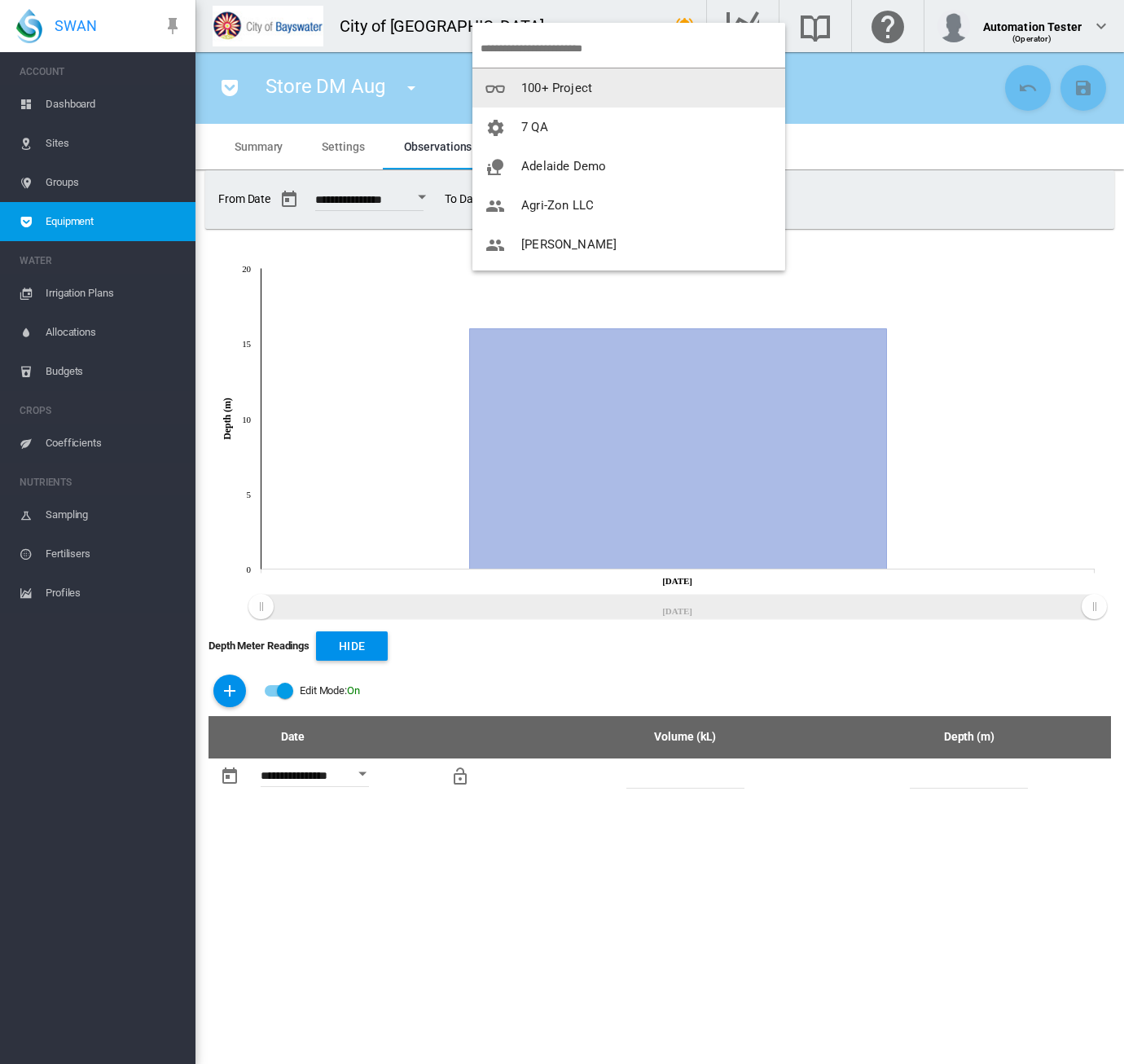
click at [579, 79] on button "100+ Project" at bounding box center [629, 88] width 313 height 39
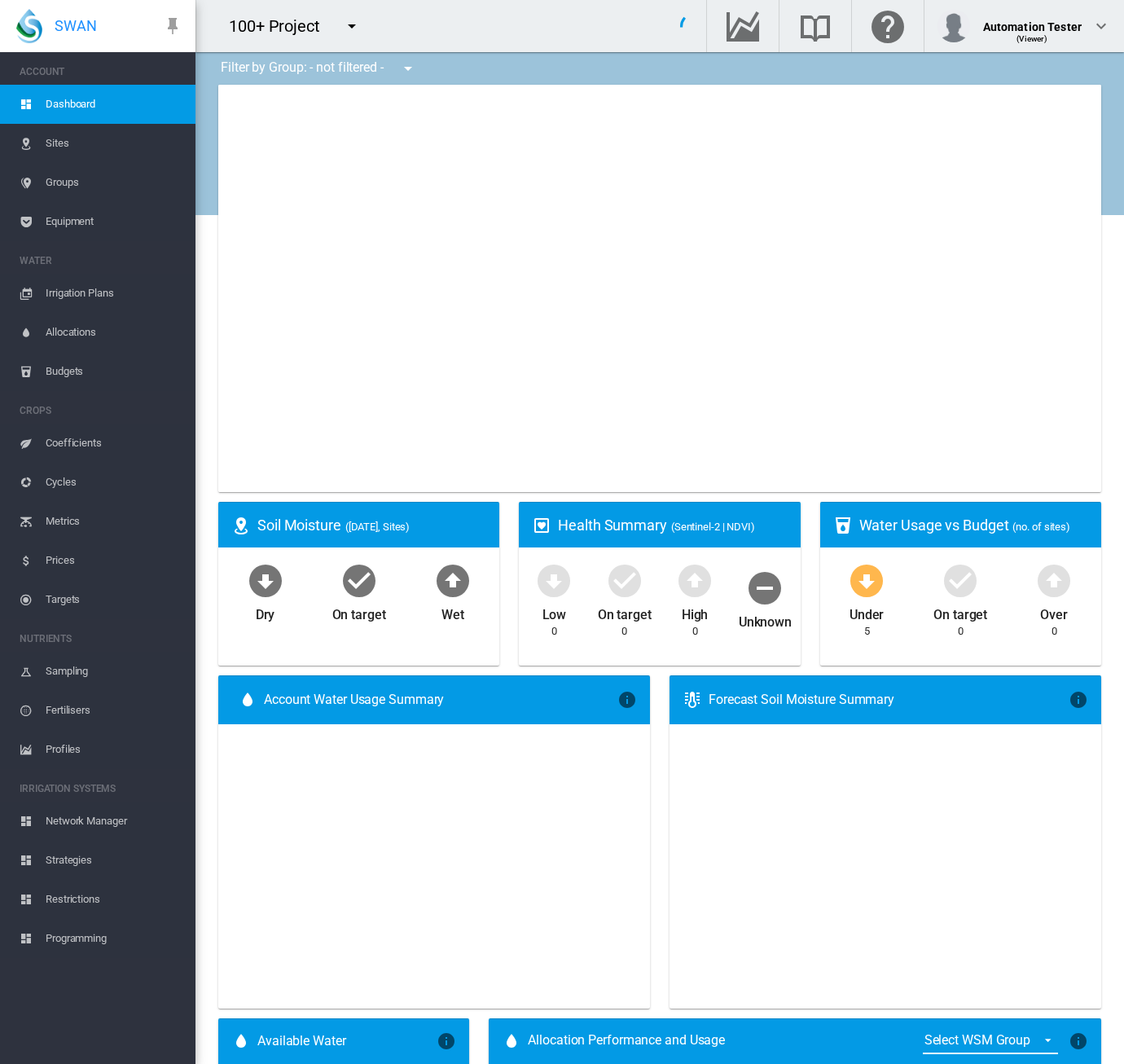
click at [62, 218] on span "Equipment" at bounding box center [114, 221] width 136 height 39
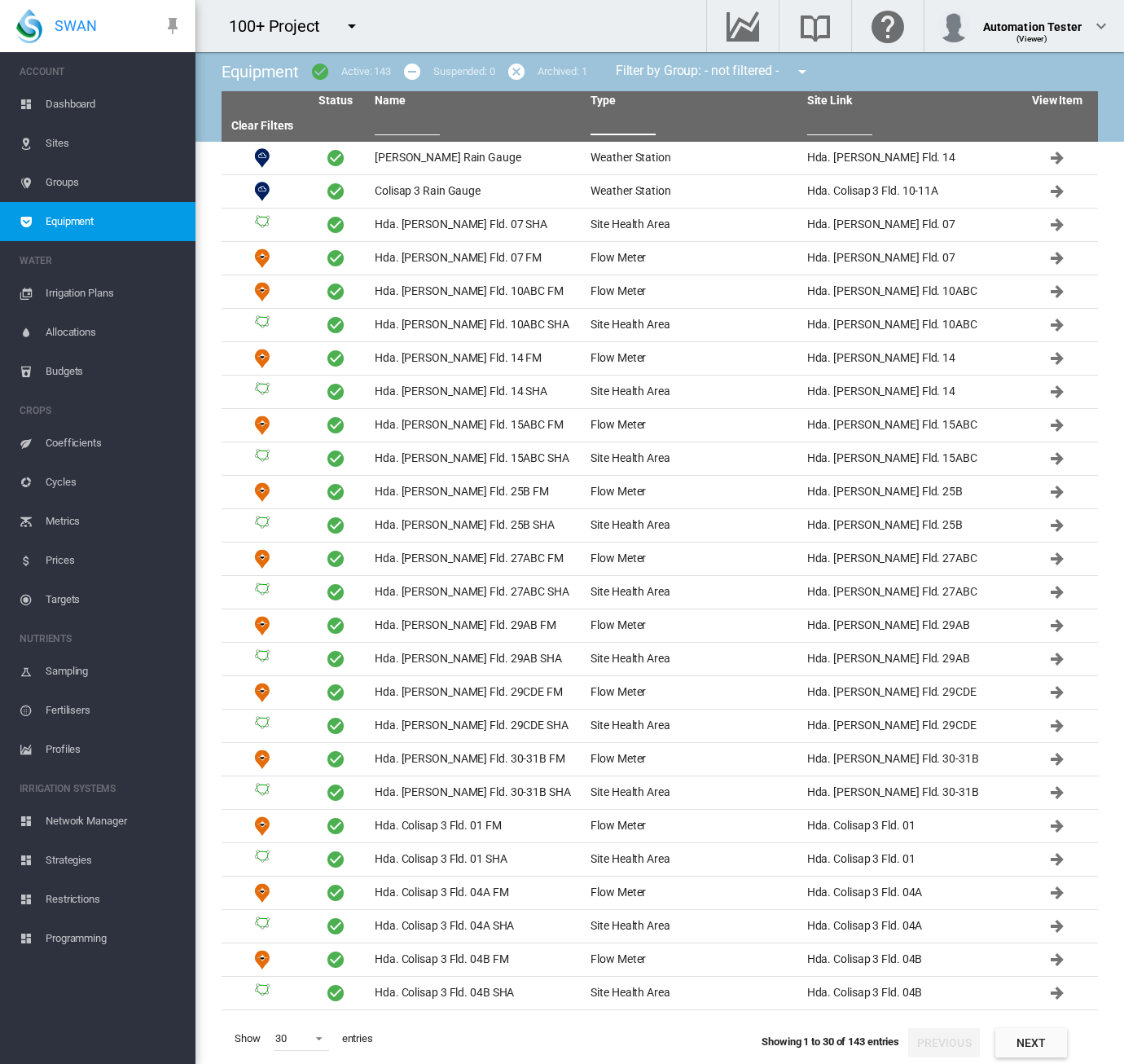
click at [623, 132] on input "text" at bounding box center [623, 123] width 65 height 24
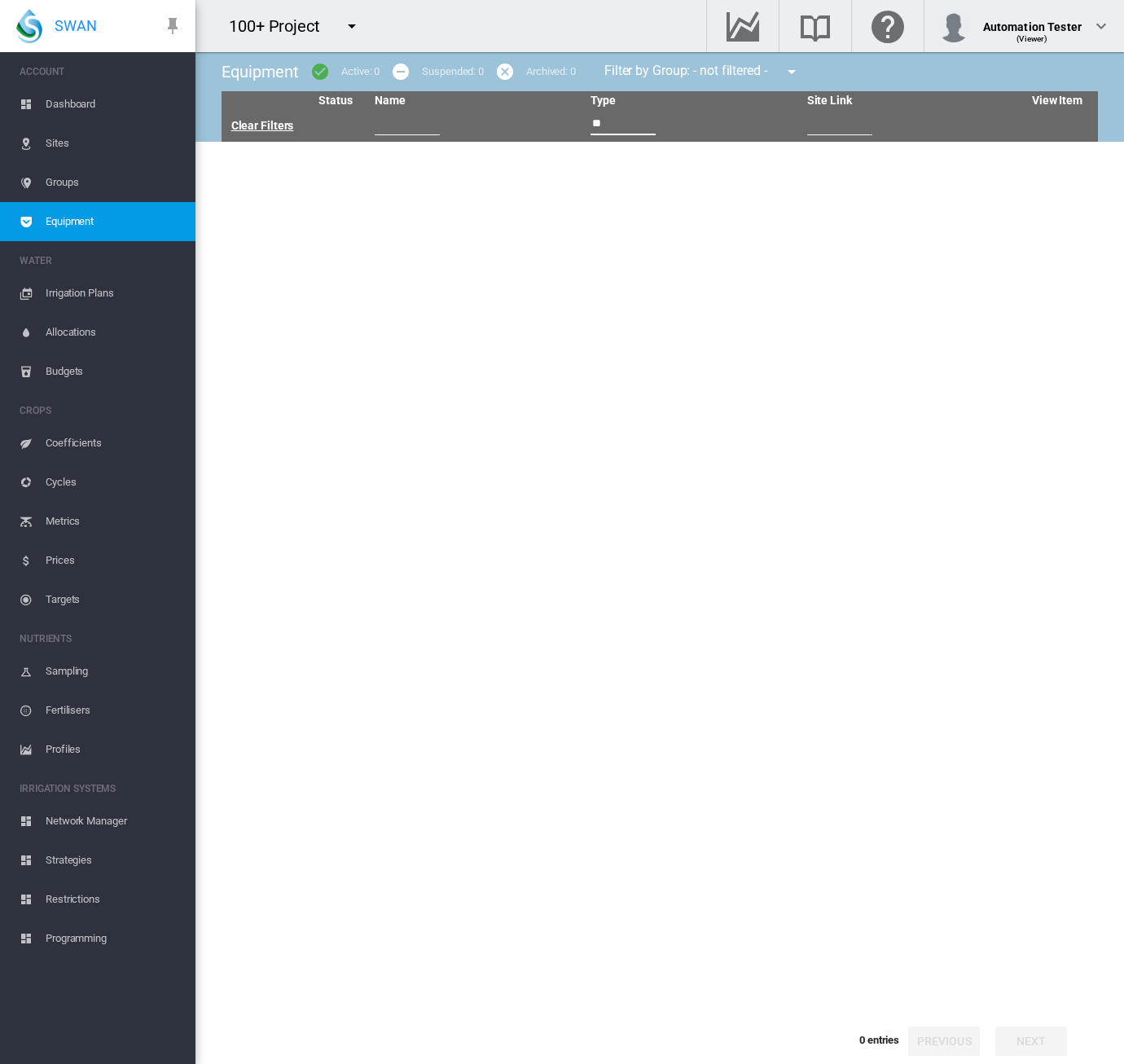
type input "**"
click at [248, 130] on link "Clear Filters" at bounding box center [262, 125] width 62 height 13
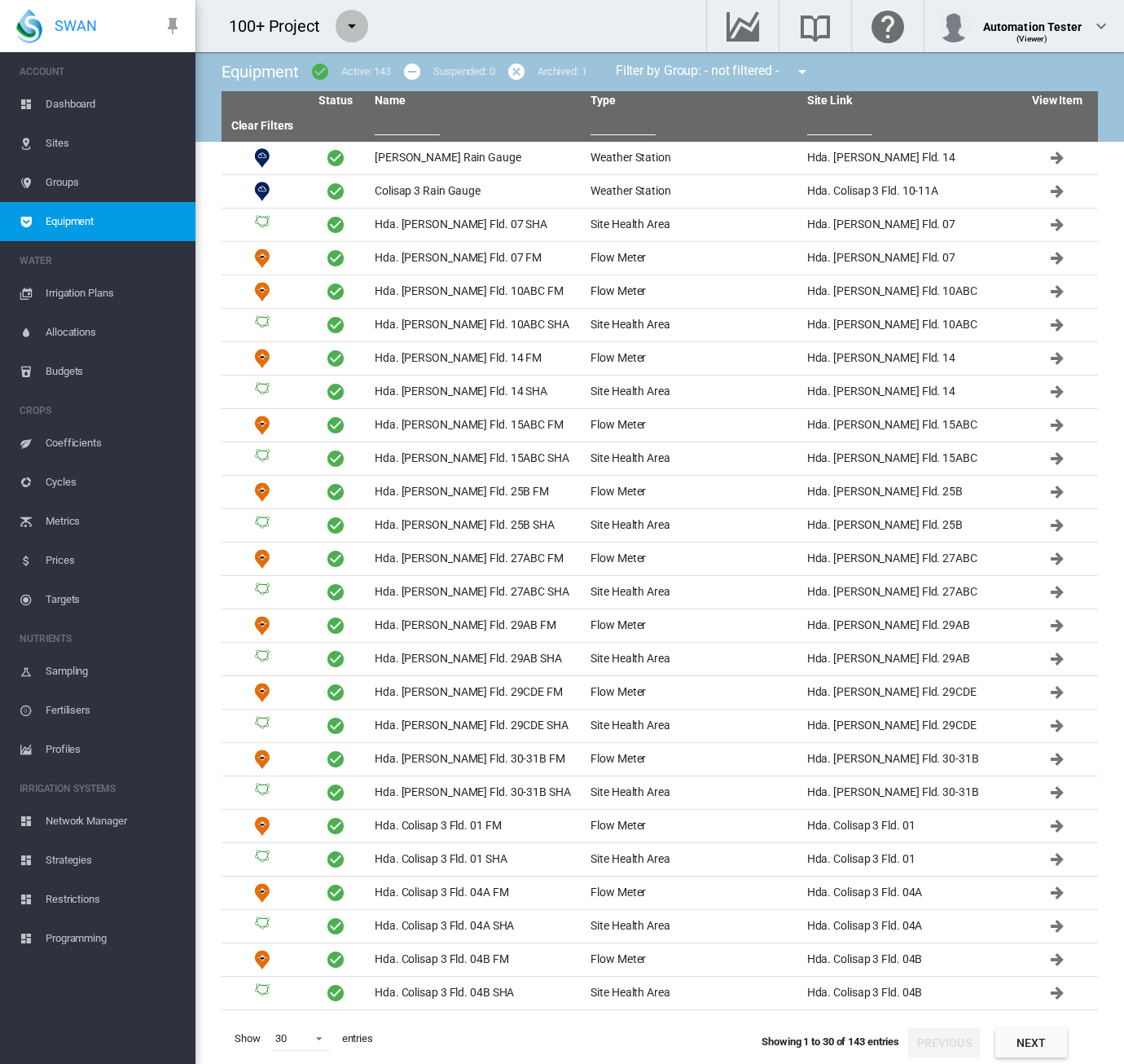
click at [355, 19] on md-icon "icon-menu-down" at bounding box center [352, 26] width 19 height 20
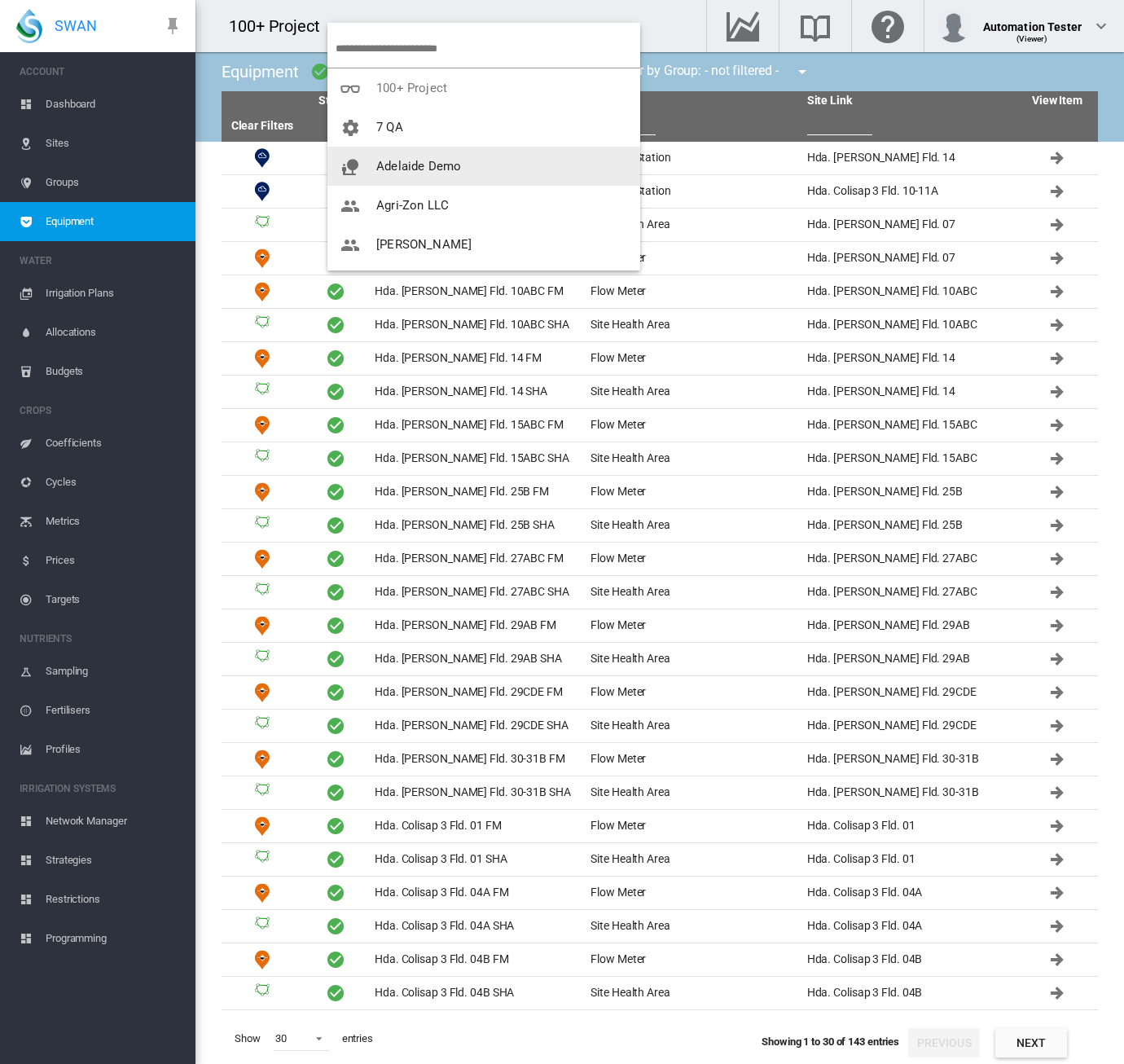
click at [454, 167] on span "Adelaide Demo" at bounding box center [418, 166] width 85 height 15
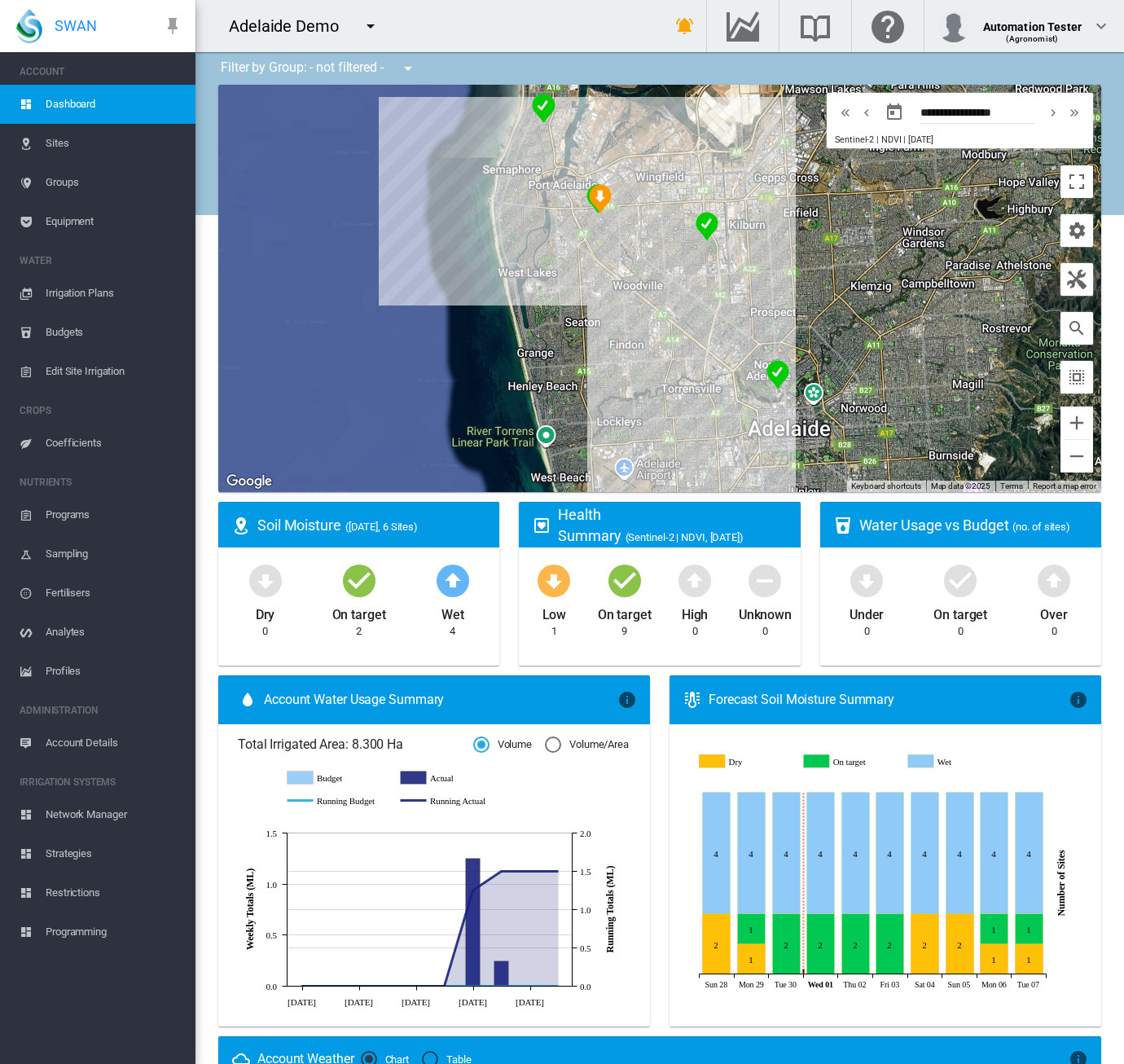
click at [431, 38] on div "Adelaide Demo" at bounding box center [417, 25] width 443 height 52
click at [373, 30] on md-icon "icon-menu-down" at bounding box center [370, 26] width 19 height 20
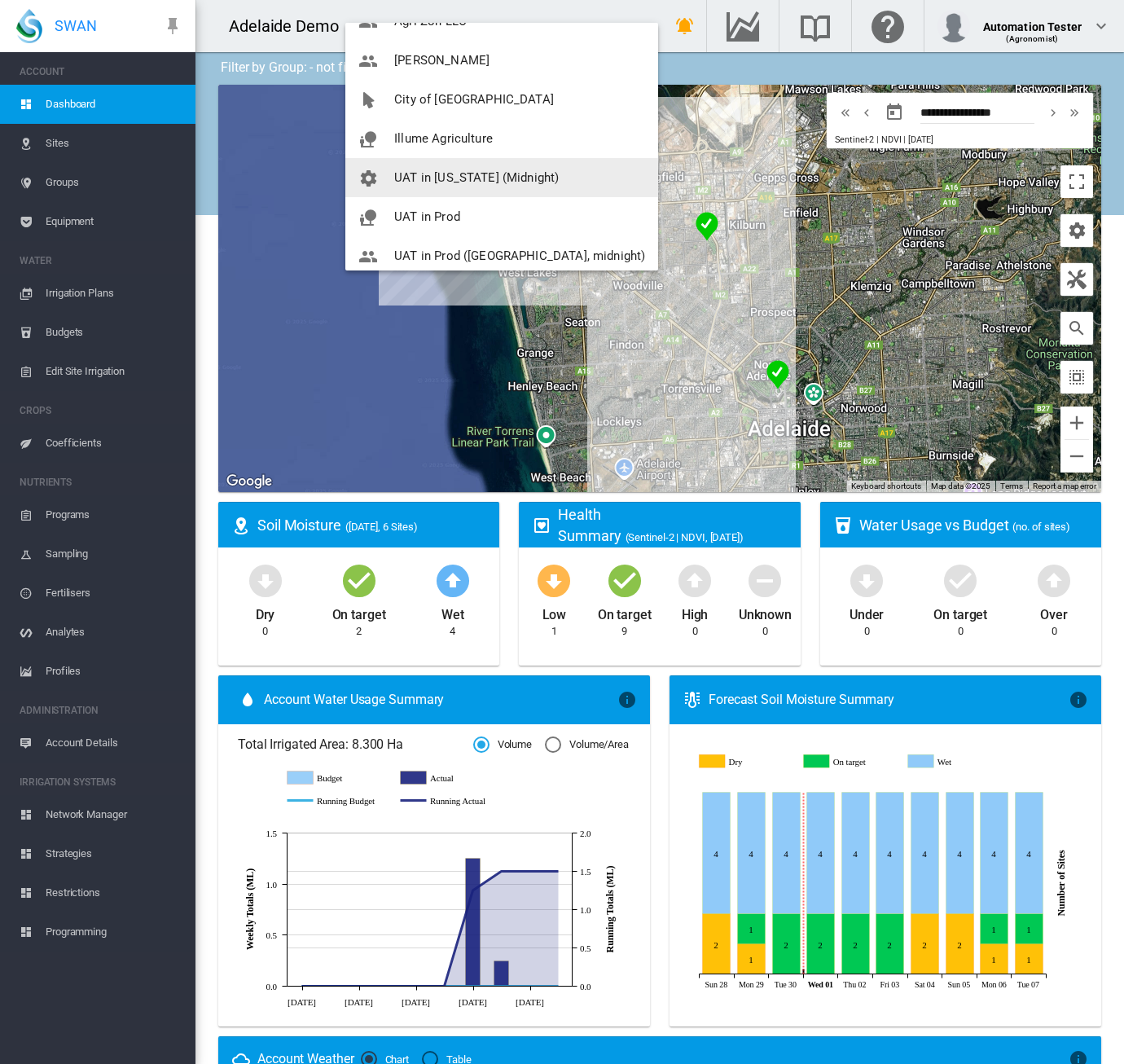
scroll to position [196, 0]
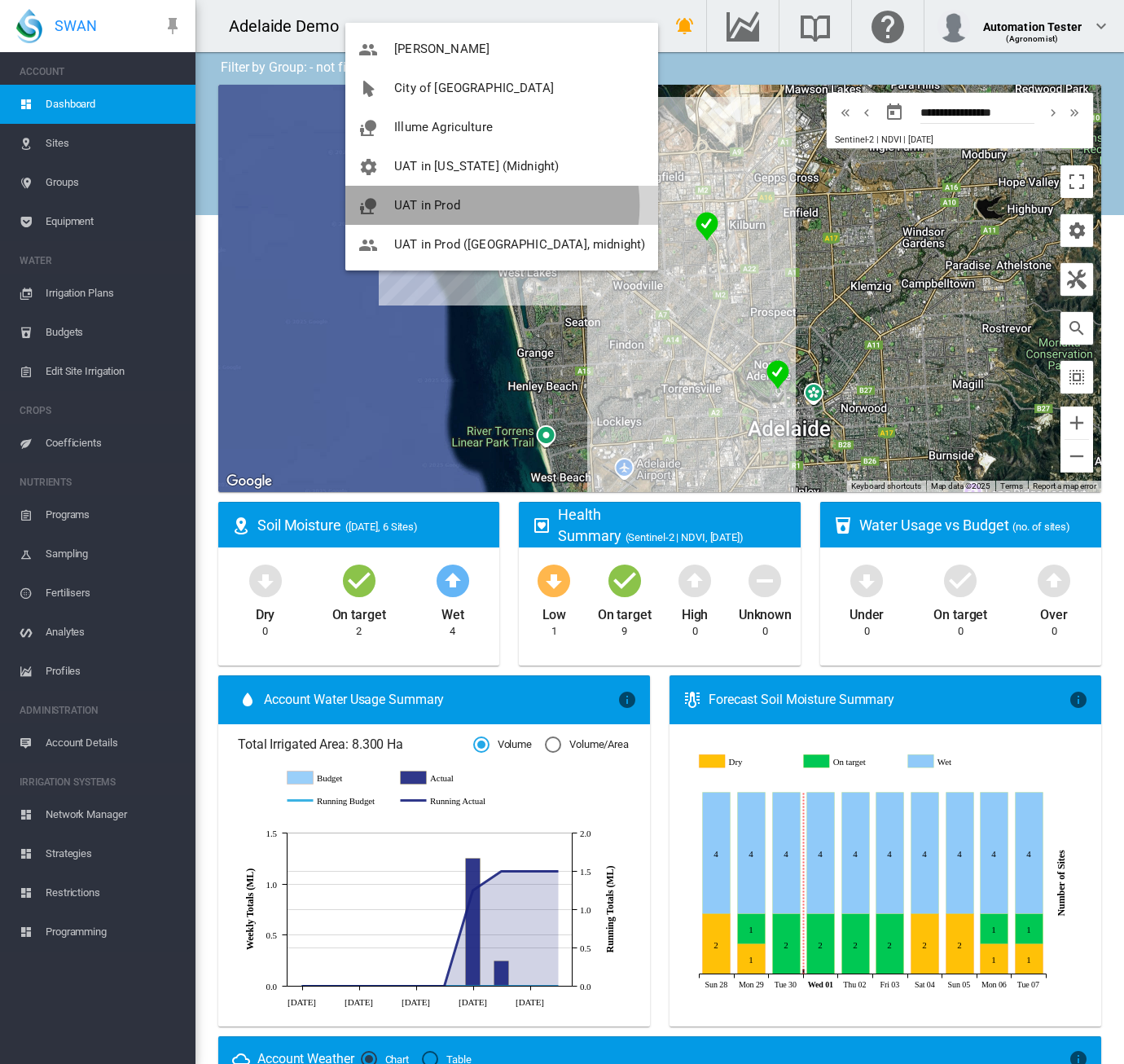
click at [492, 206] on button "UAT in Prod" at bounding box center [501, 206] width 313 height 39
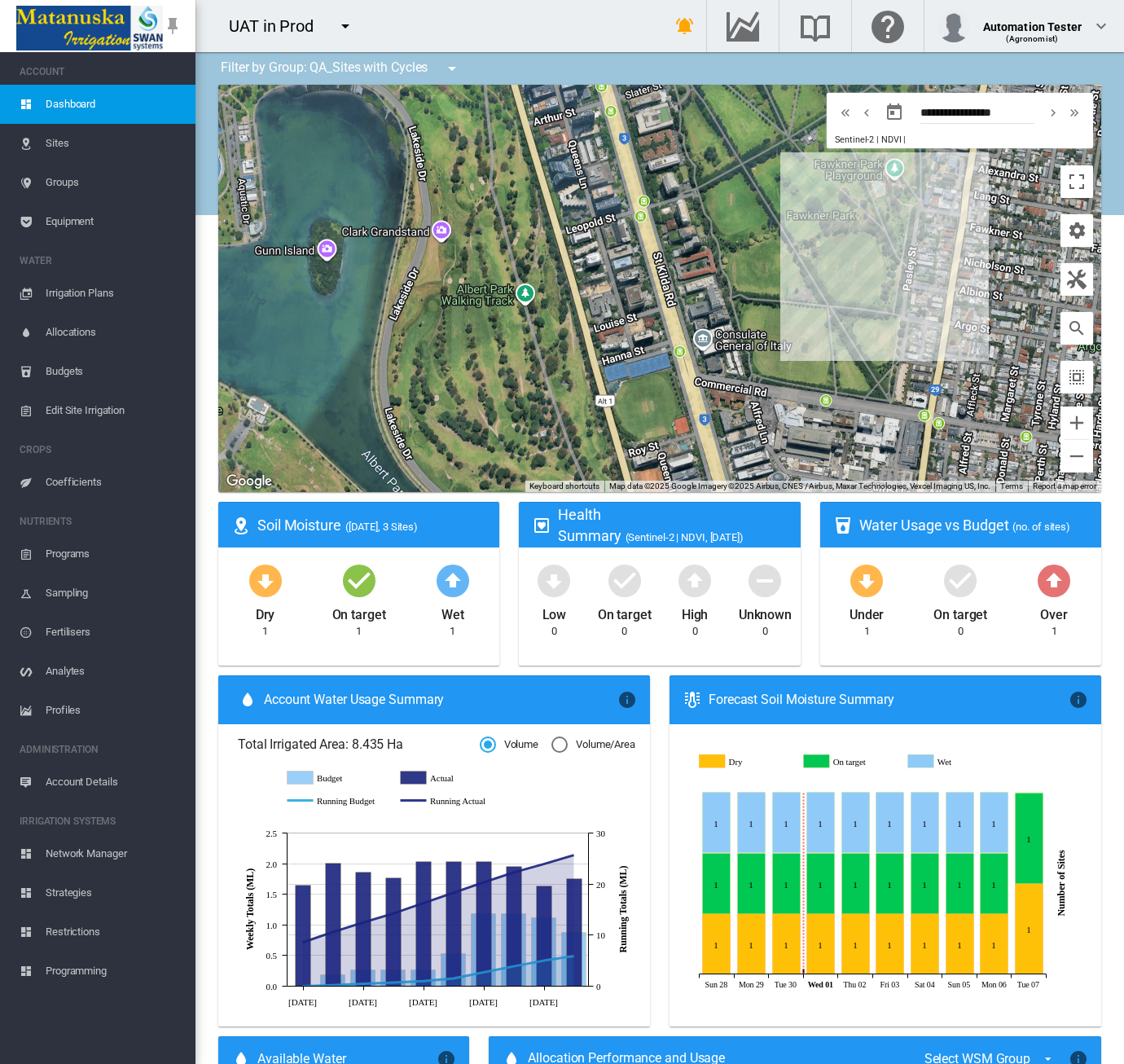
click at [109, 216] on span "Equipment" at bounding box center [114, 221] width 136 height 39
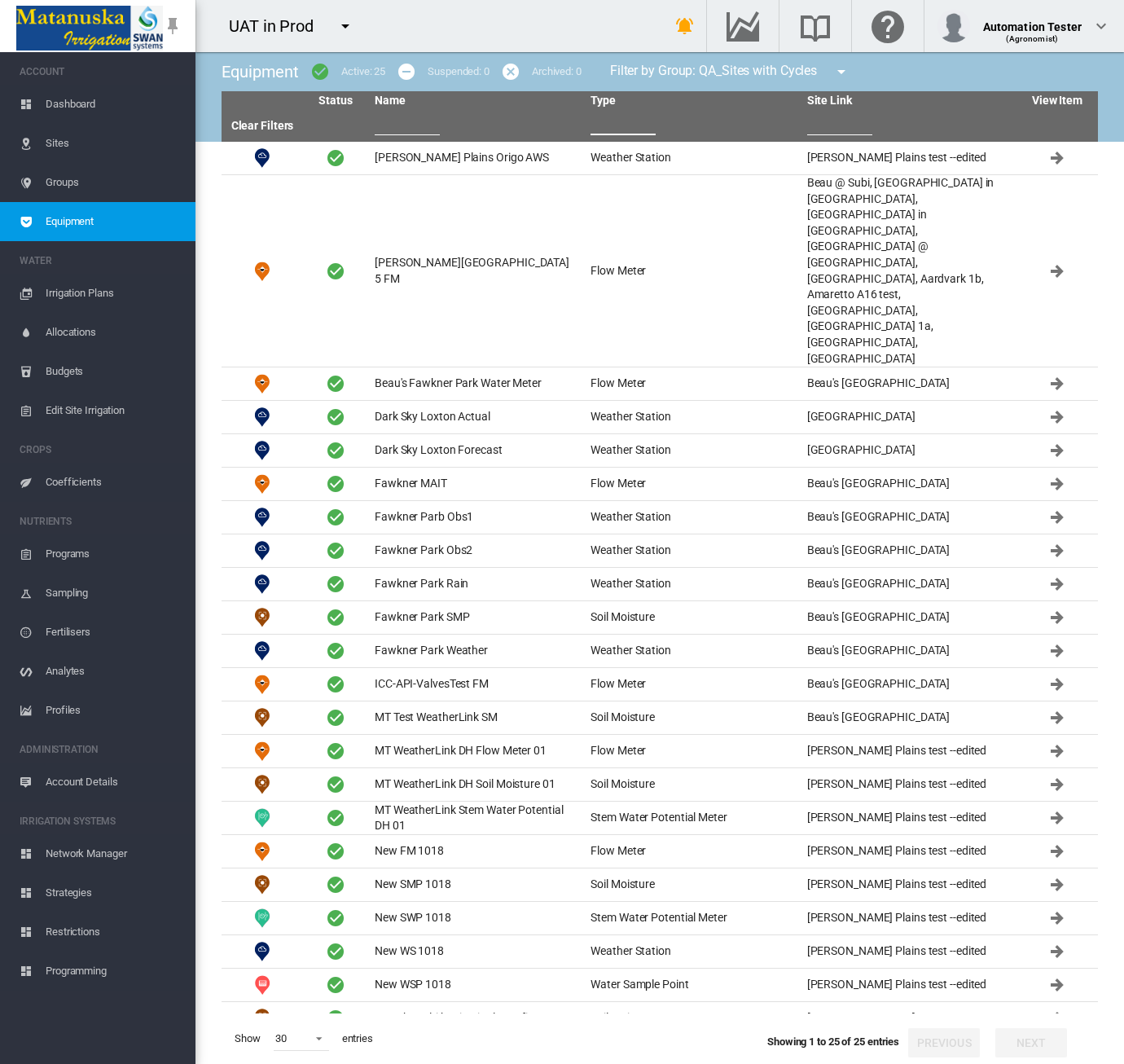
click at [606, 122] on input "text" at bounding box center [623, 123] width 65 height 24
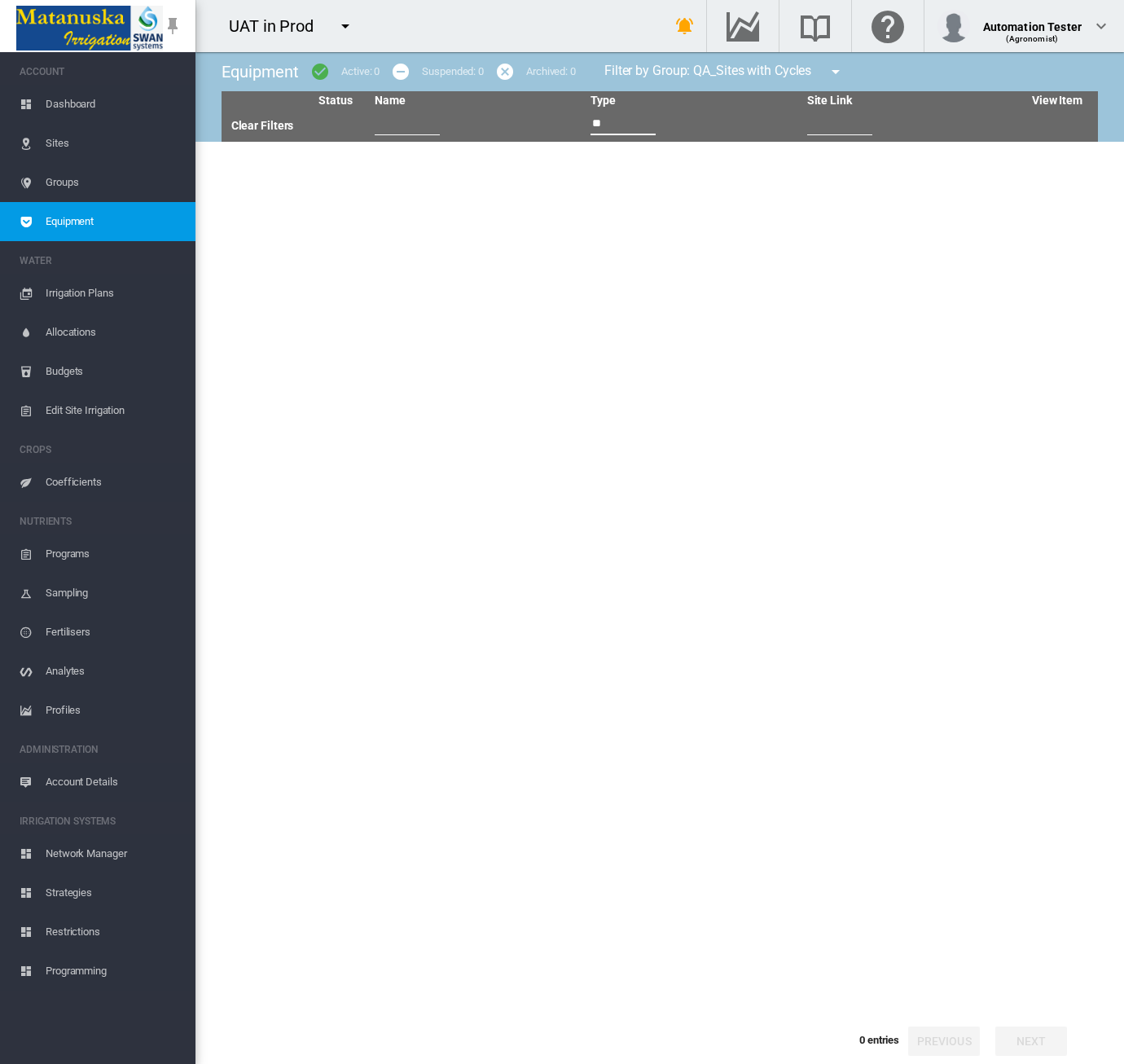
type input "**"
click at [844, 77] on md-icon "icon-menu-down" at bounding box center [835, 72] width 19 height 20
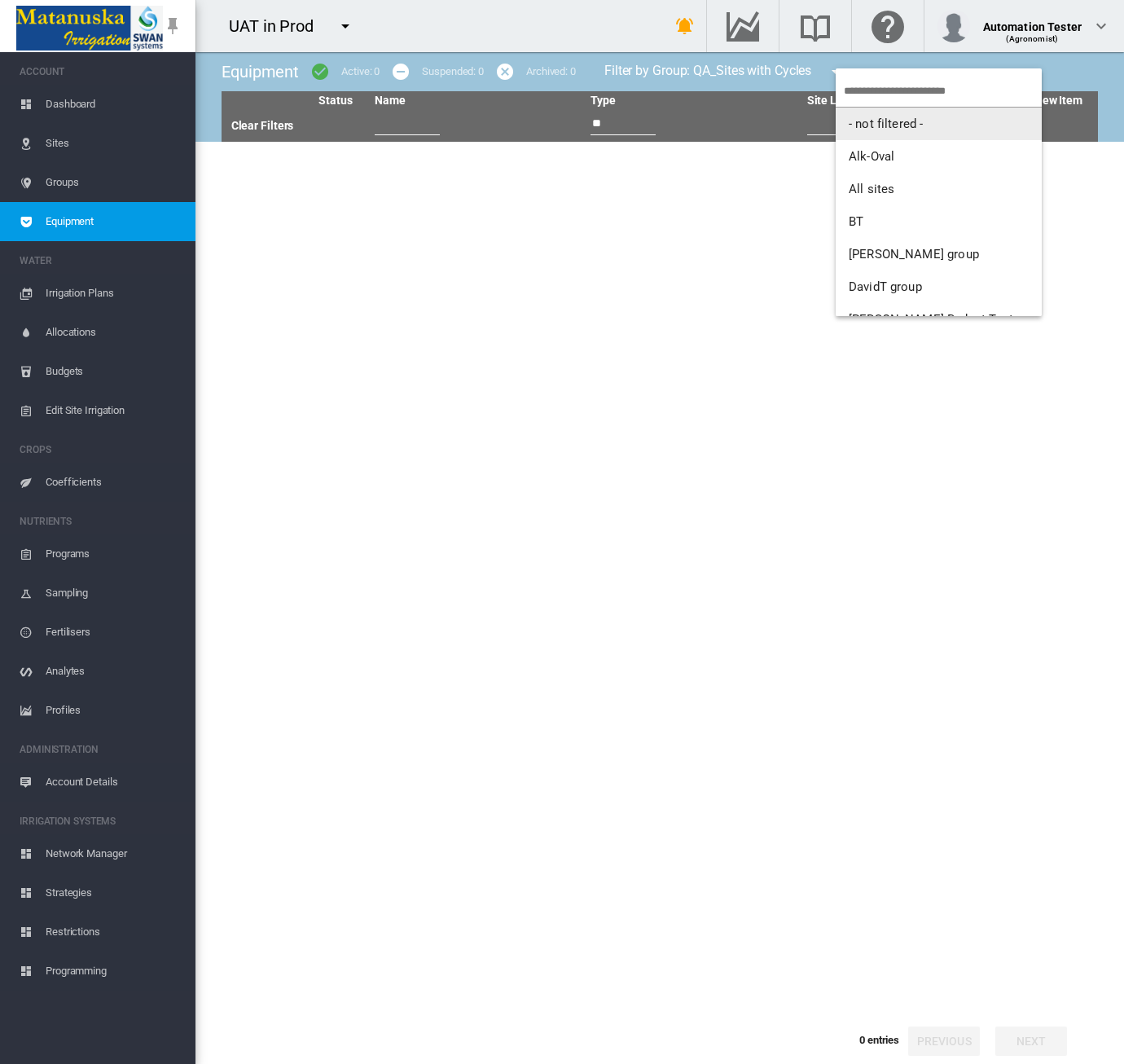
click at [880, 122] on span "- not filtered -" at bounding box center [886, 123] width 74 height 15
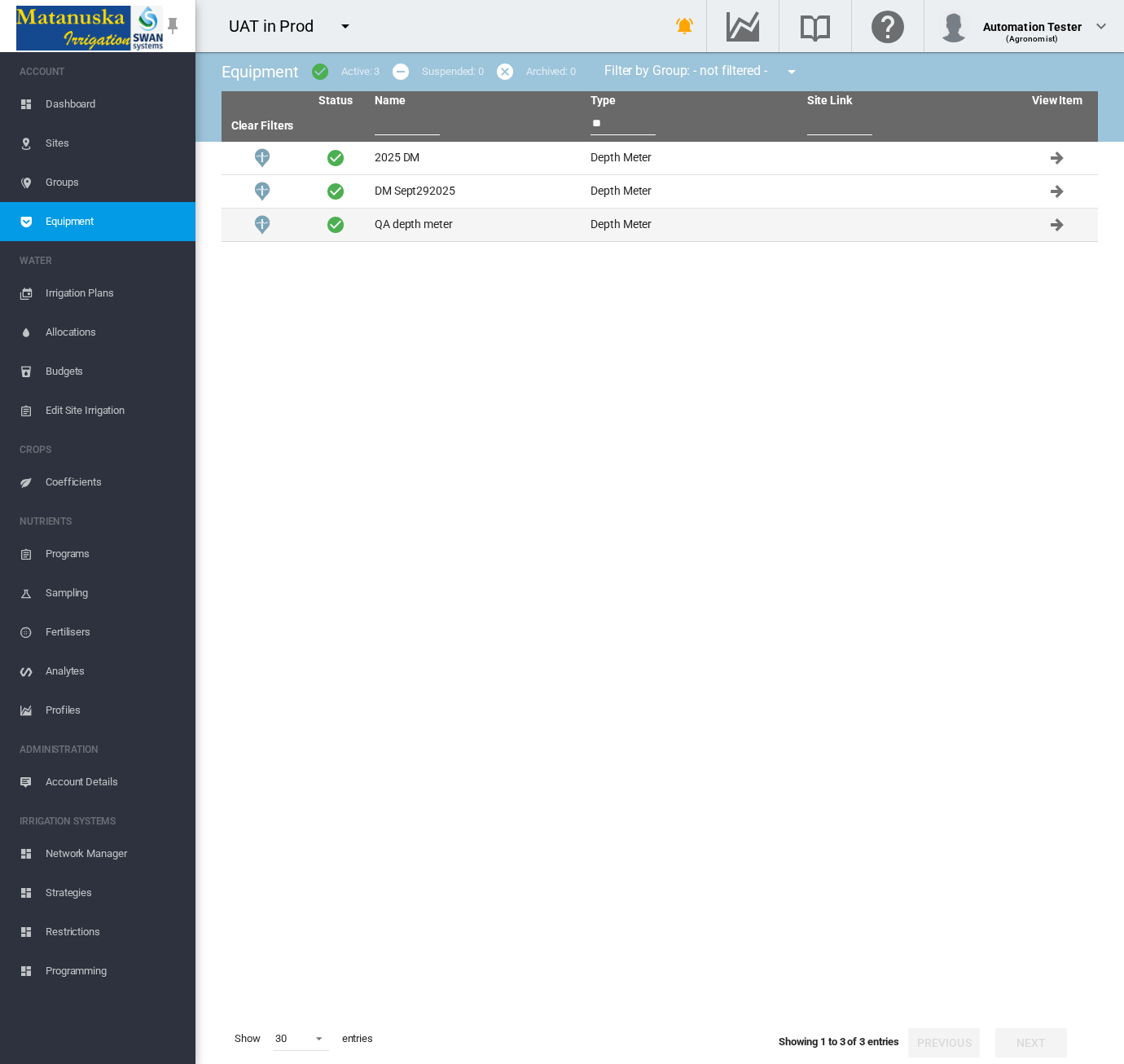
click at [520, 225] on td "QA depth meter" at bounding box center [476, 224] width 215 height 32
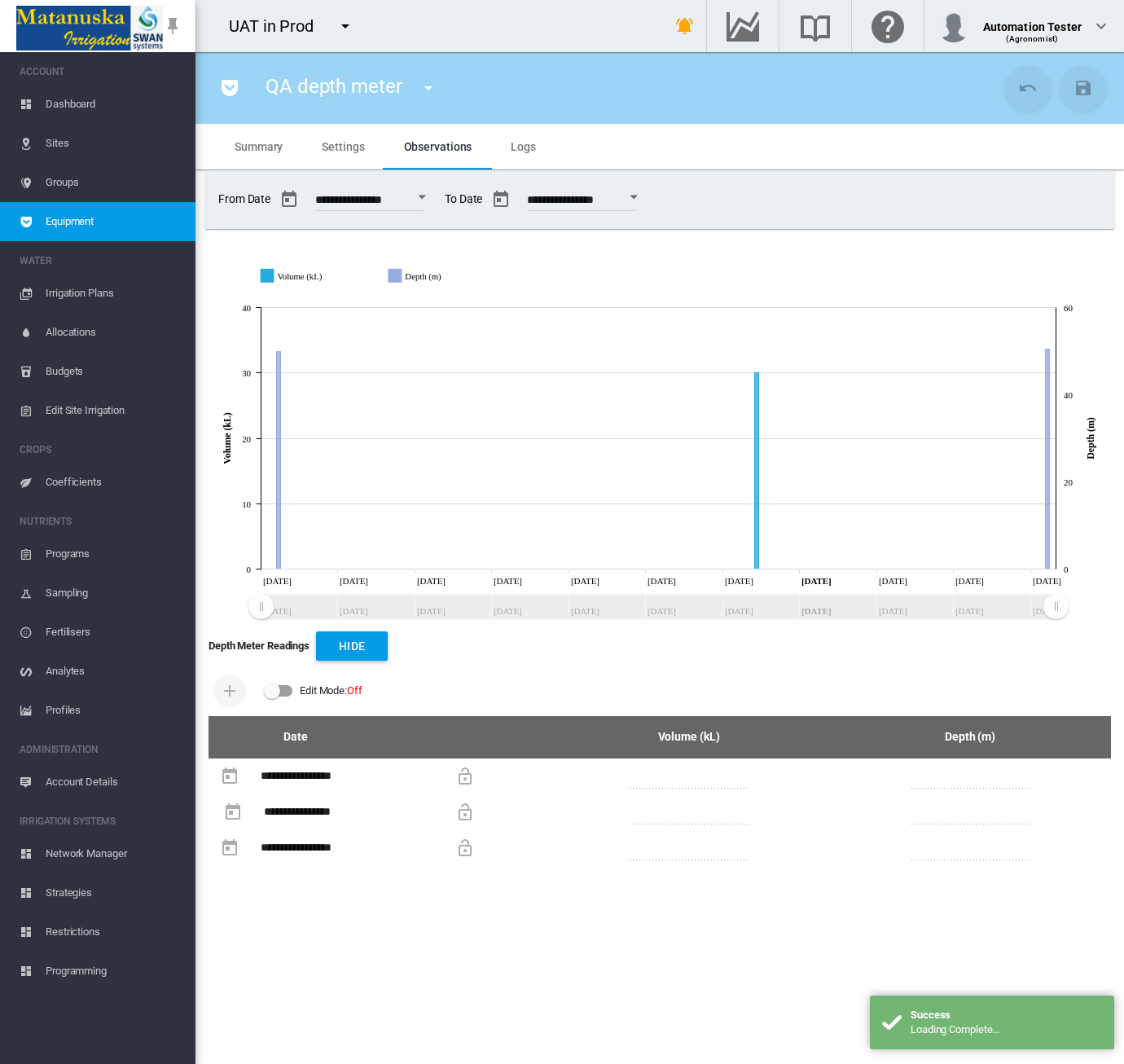
click at [284, 701] on md-switch "Edit Mode: Off" at bounding box center [306, 690] width 111 height 24
click at [218, 695] on button "Add Infrastructure Record" at bounding box center [229, 690] width 32 height 32
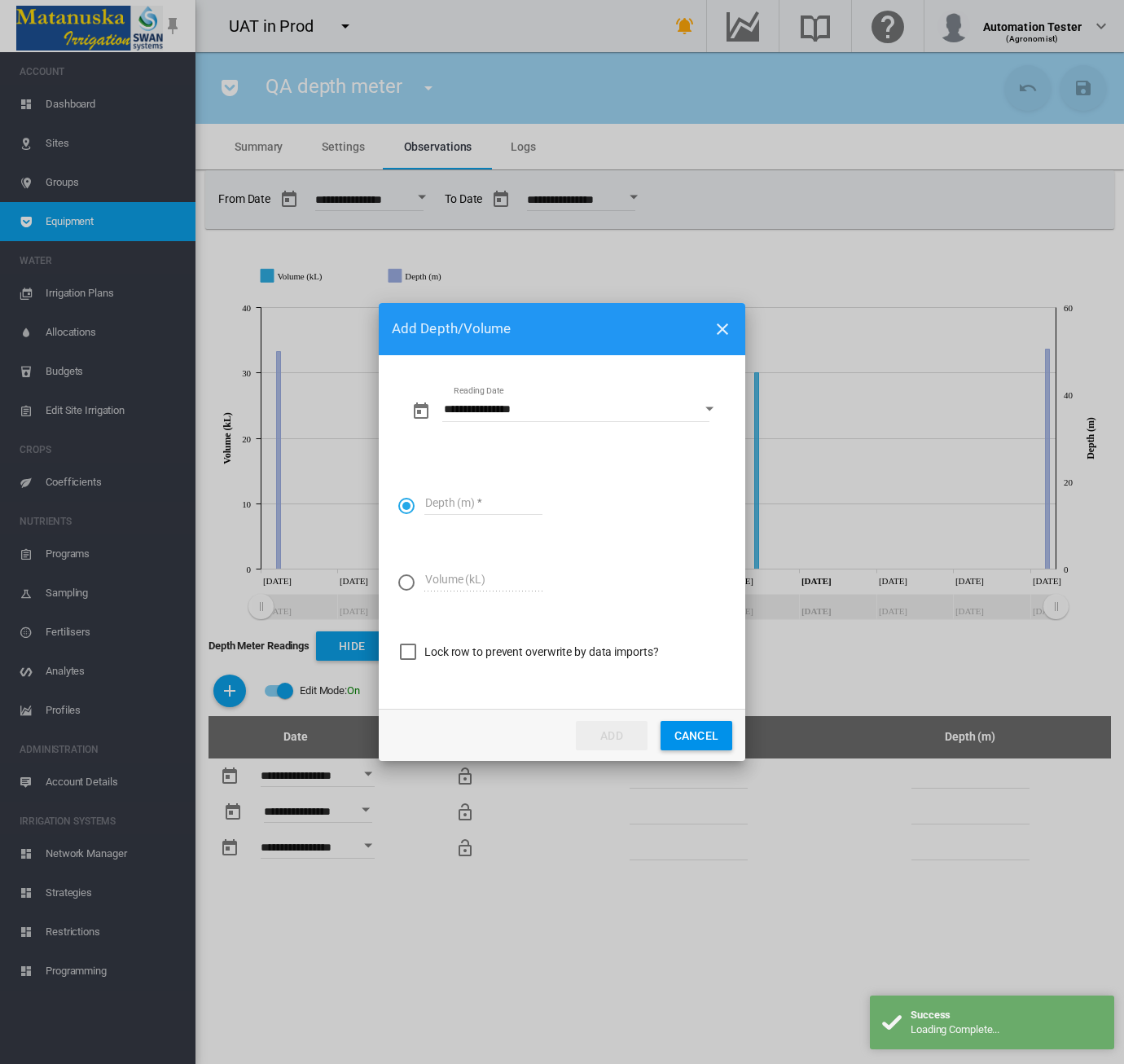
click at [471, 496] on input "Depth (m)" at bounding box center [483, 502] width 118 height 24
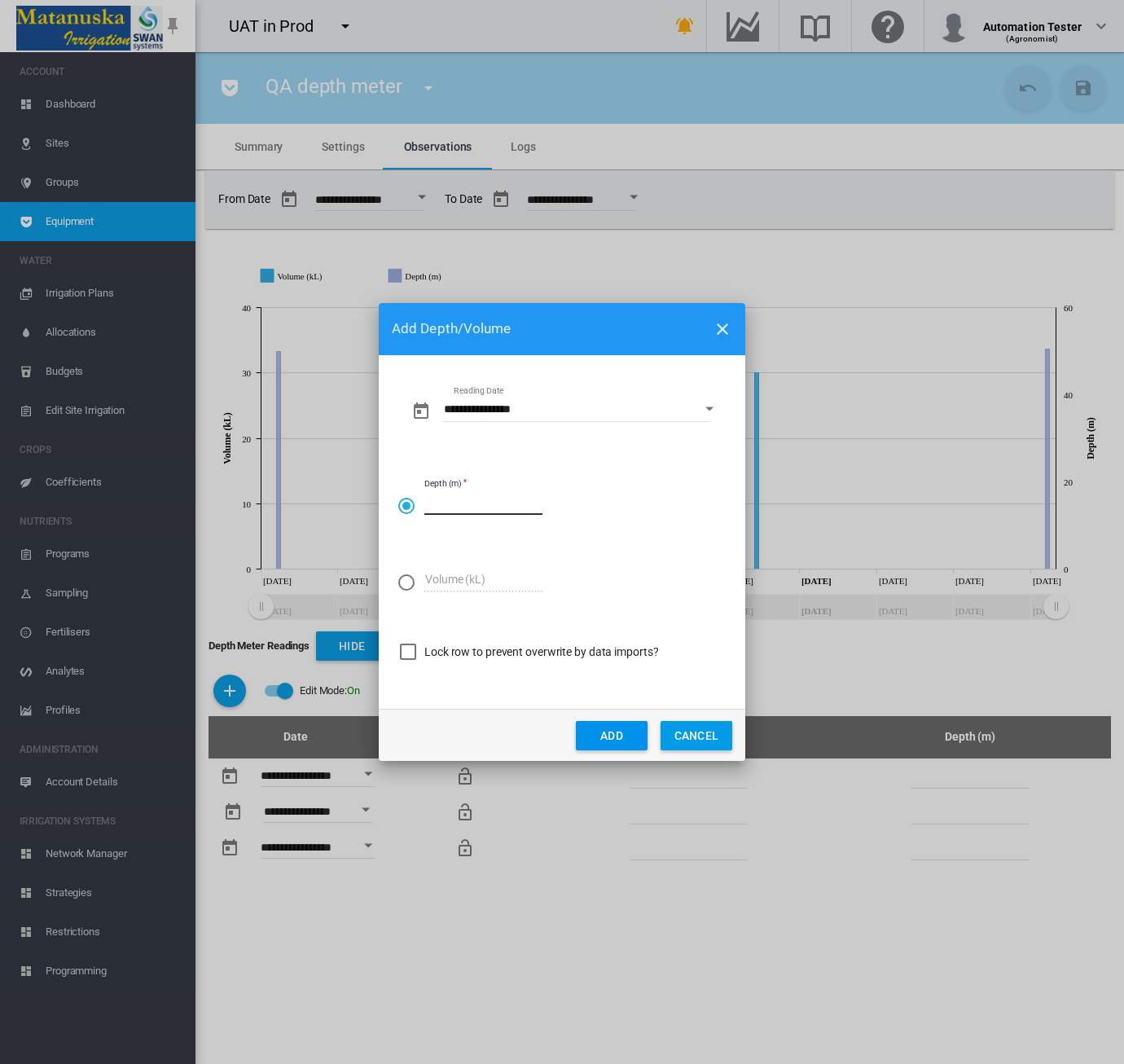
type input "**"
click at [585, 731] on button "Add" at bounding box center [612, 736] width 72 height 29
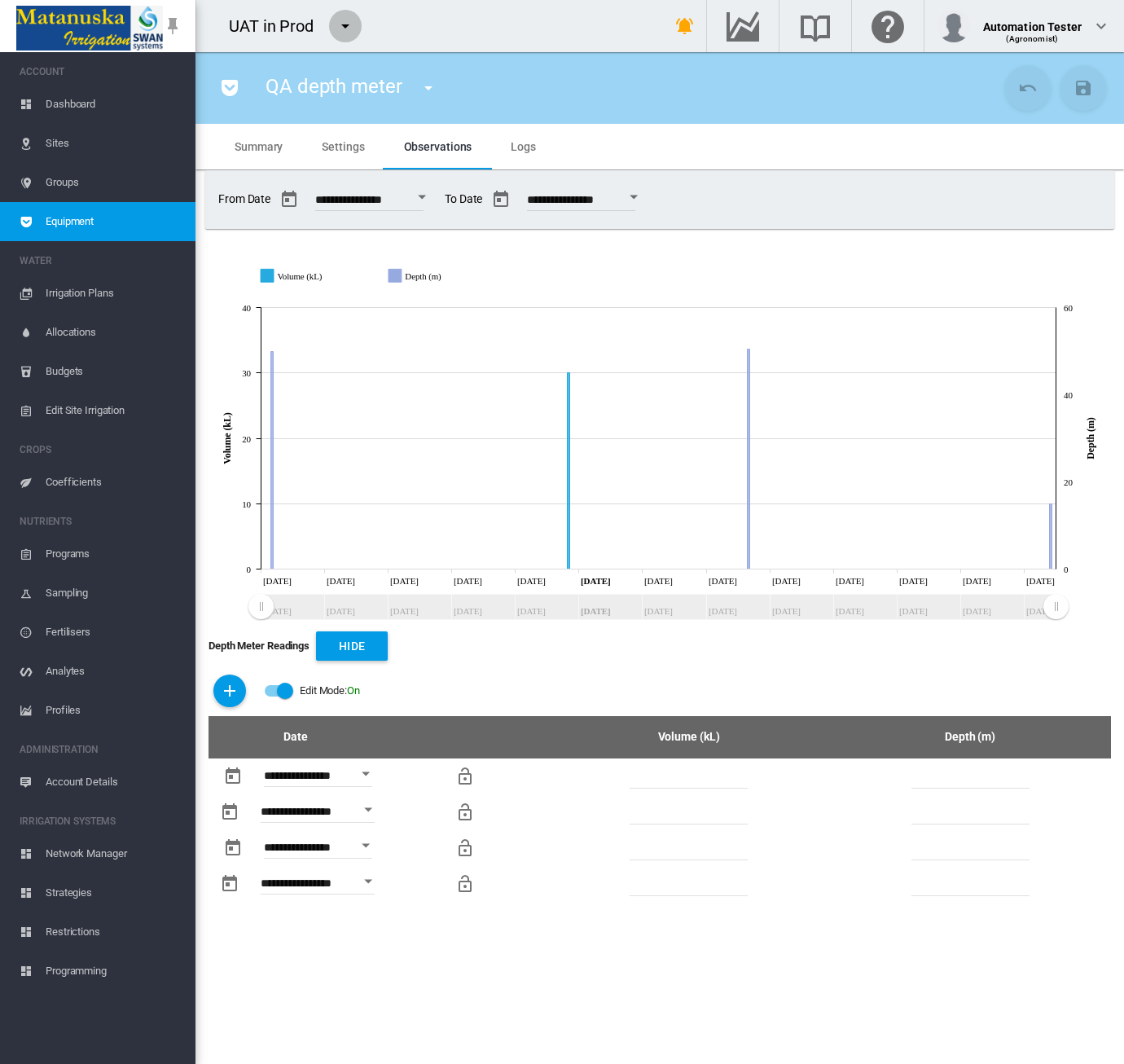
click at [343, 23] on md-icon "icon-menu-down" at bounding box center [345, 26] width 19 height 20
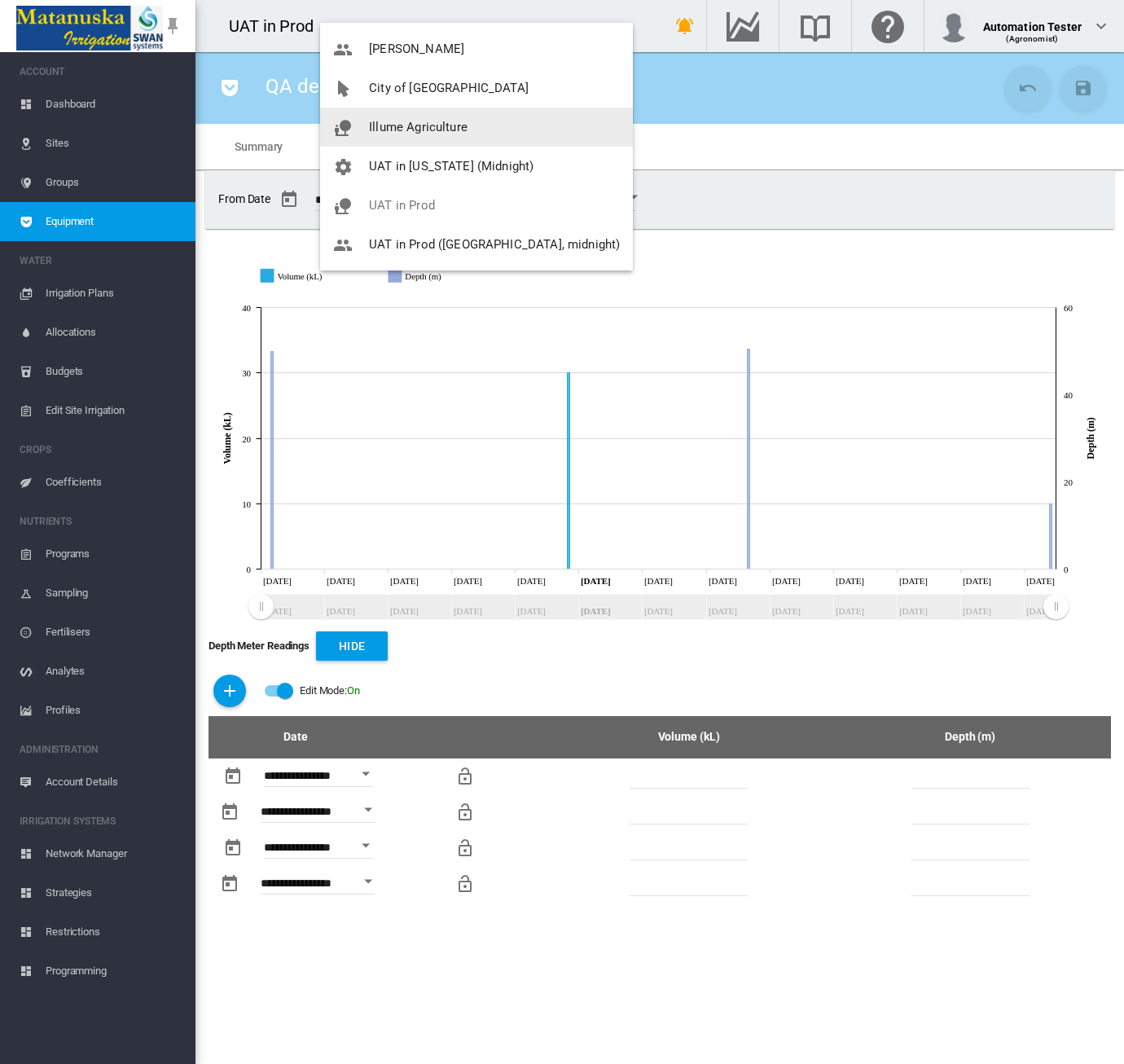
scroll to position [114, 0]
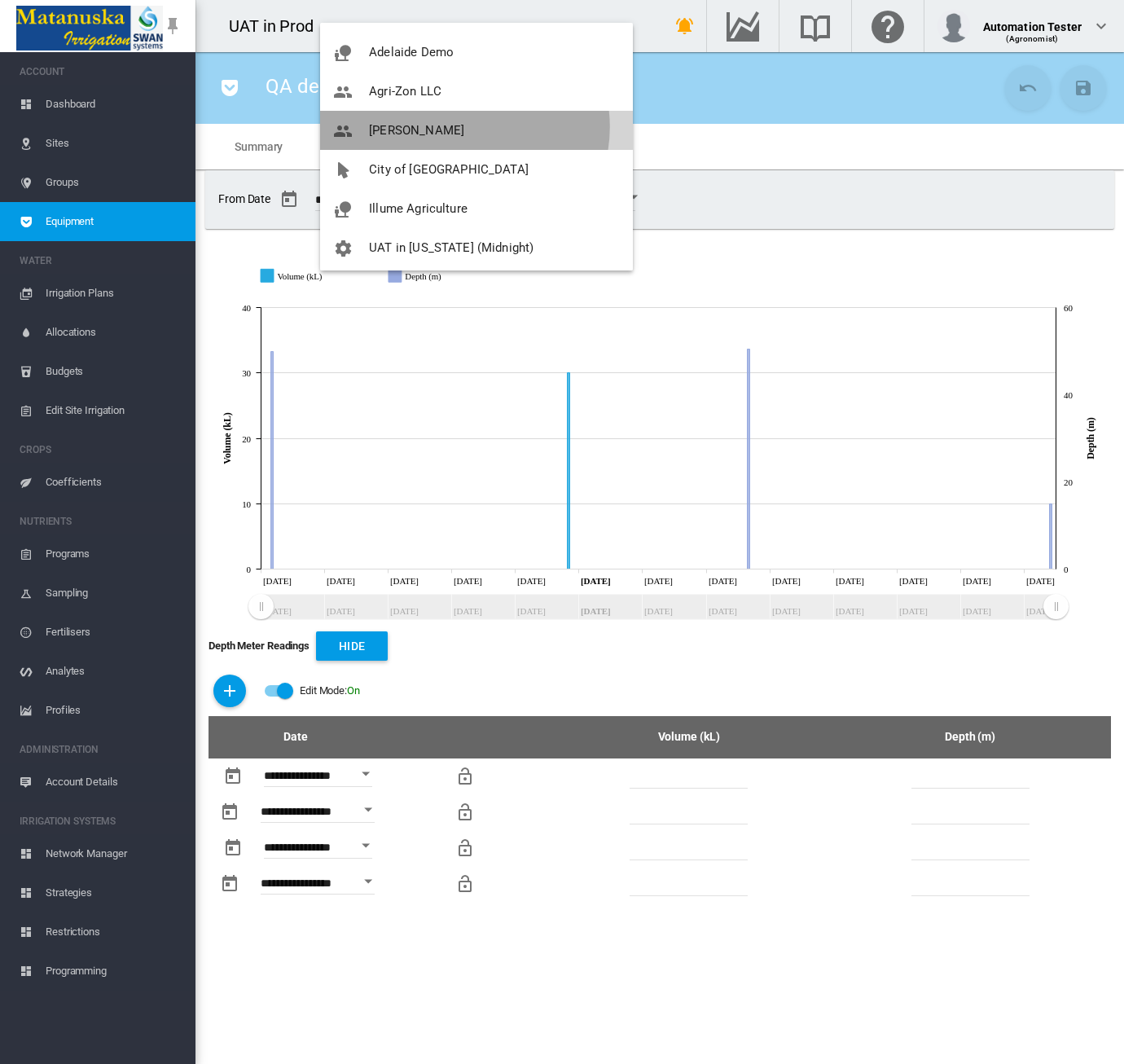
click at [464, 127] on button "[PERSON_NAME]" at bounding box center [476, 131] width 313 height 39
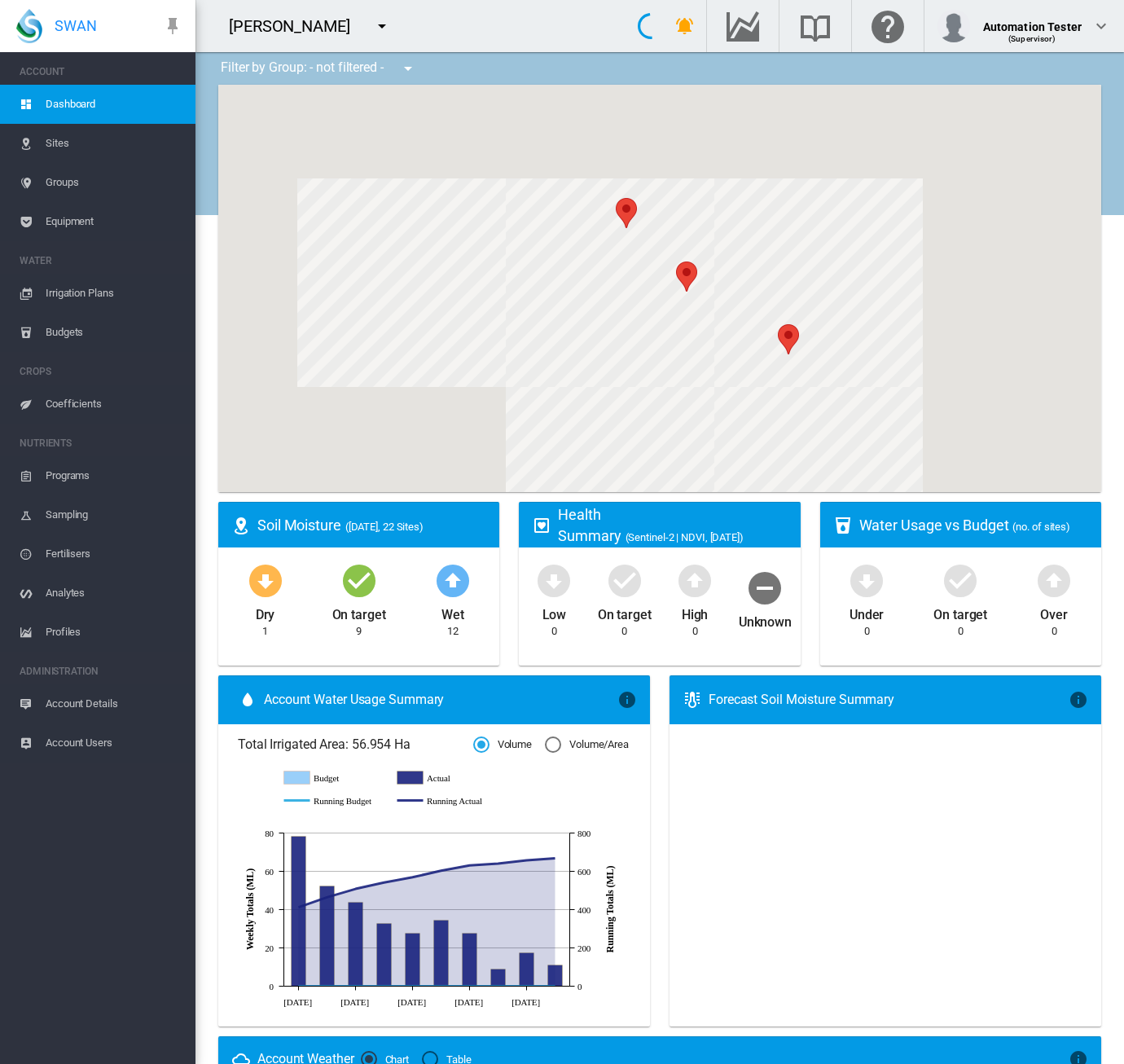
click at [90, 223] on span "Equipment" at bounding box center [114, 221] width 136 height 39
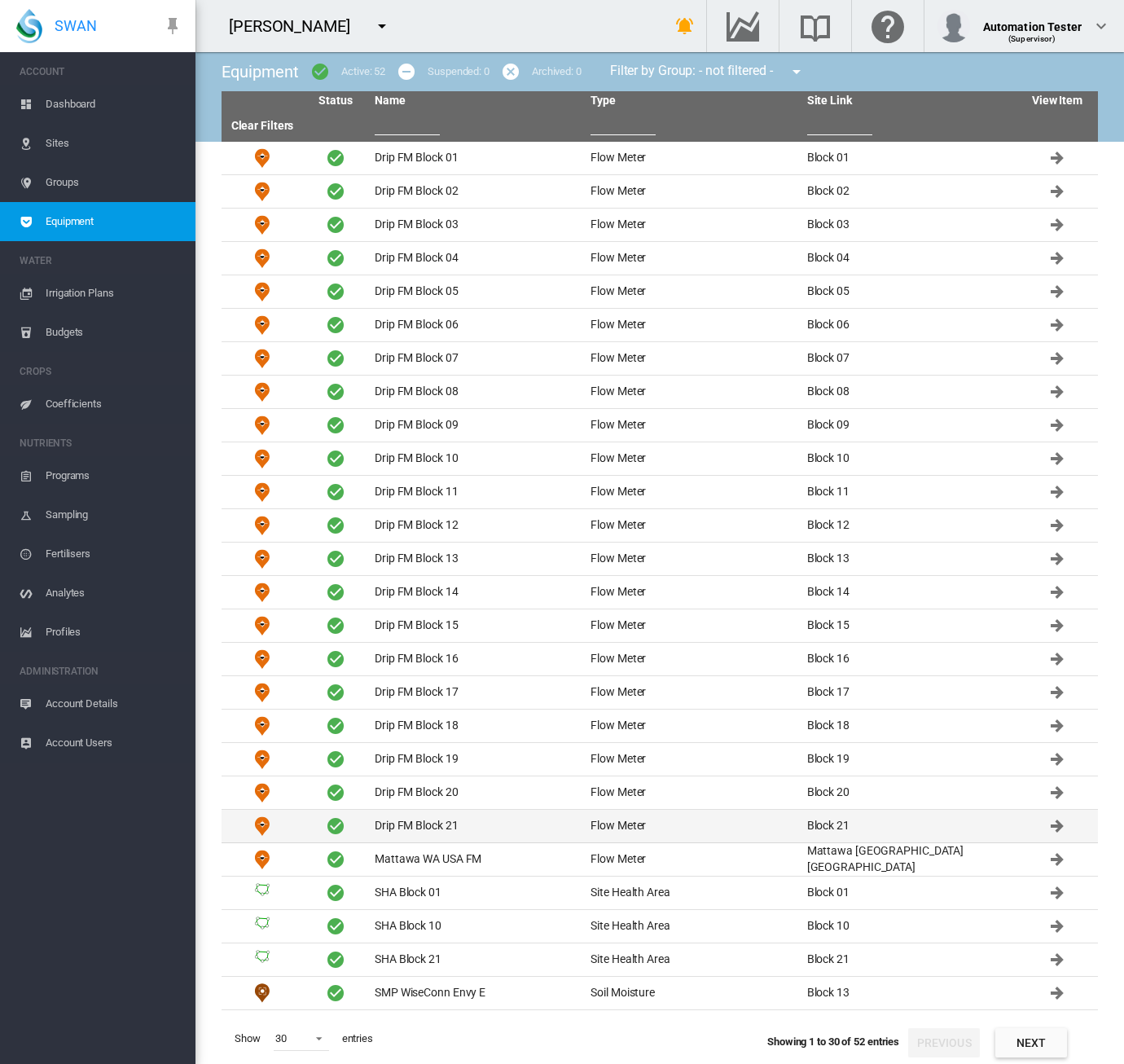
click at [454, 815] on td "Drip FM Block 21" at bounding box center [476, 826] width 215 height 32
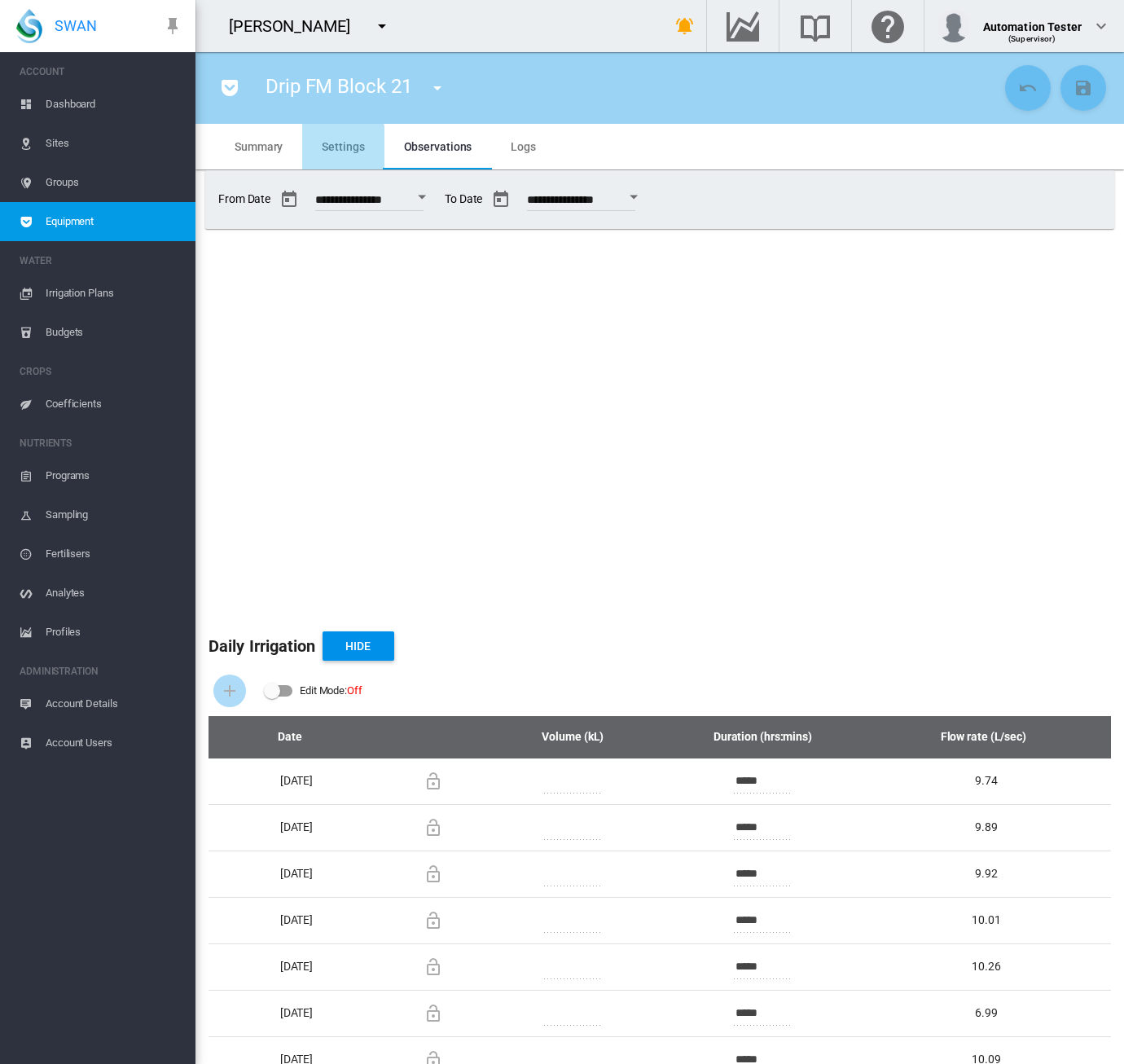
click at [340, 149] on span "Settings" at bounding box center [342, 146] width 42 height 13
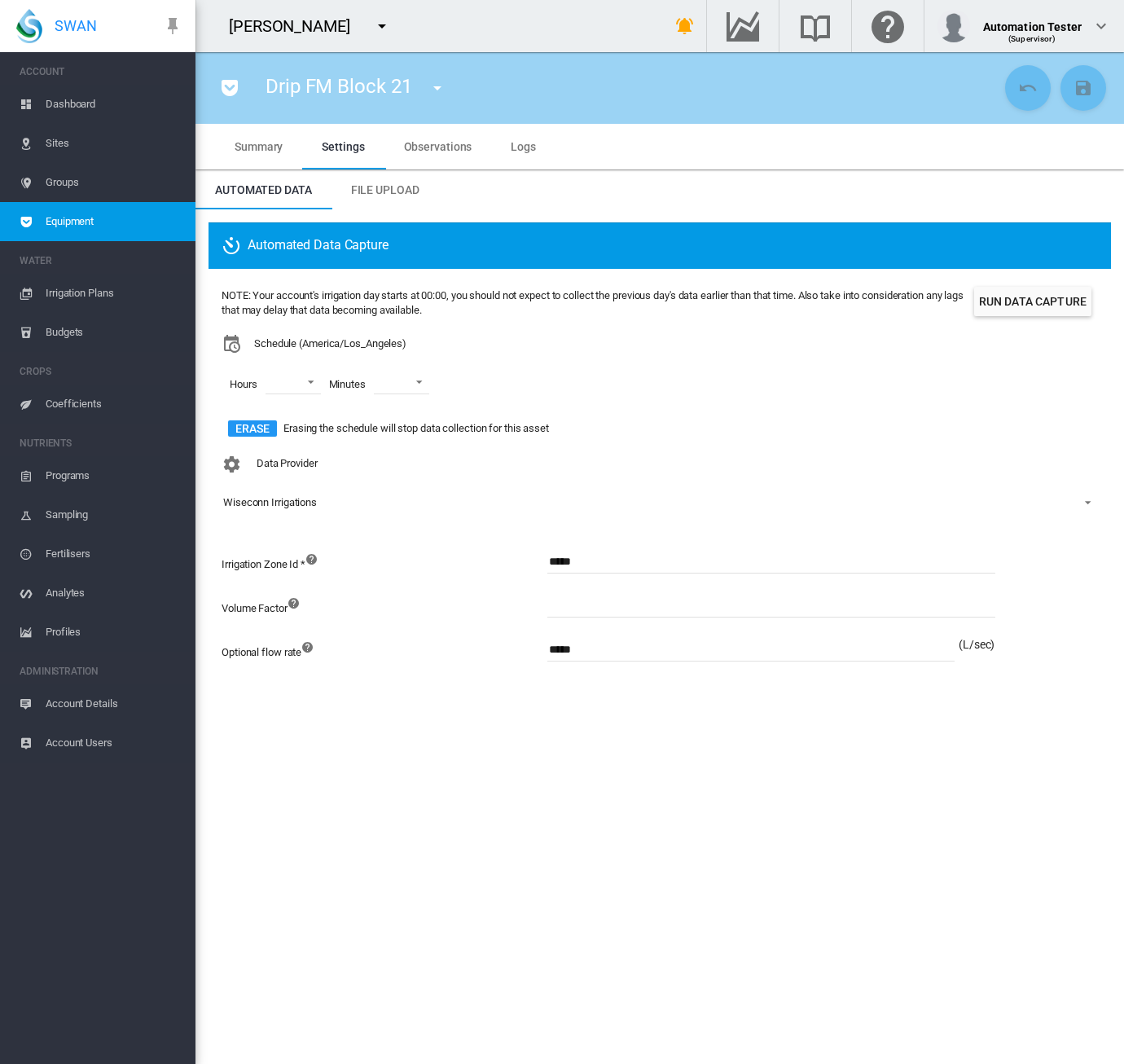
click at [409, 146] on span "Observations" at bounding box center [438, 146] width 68 height 13
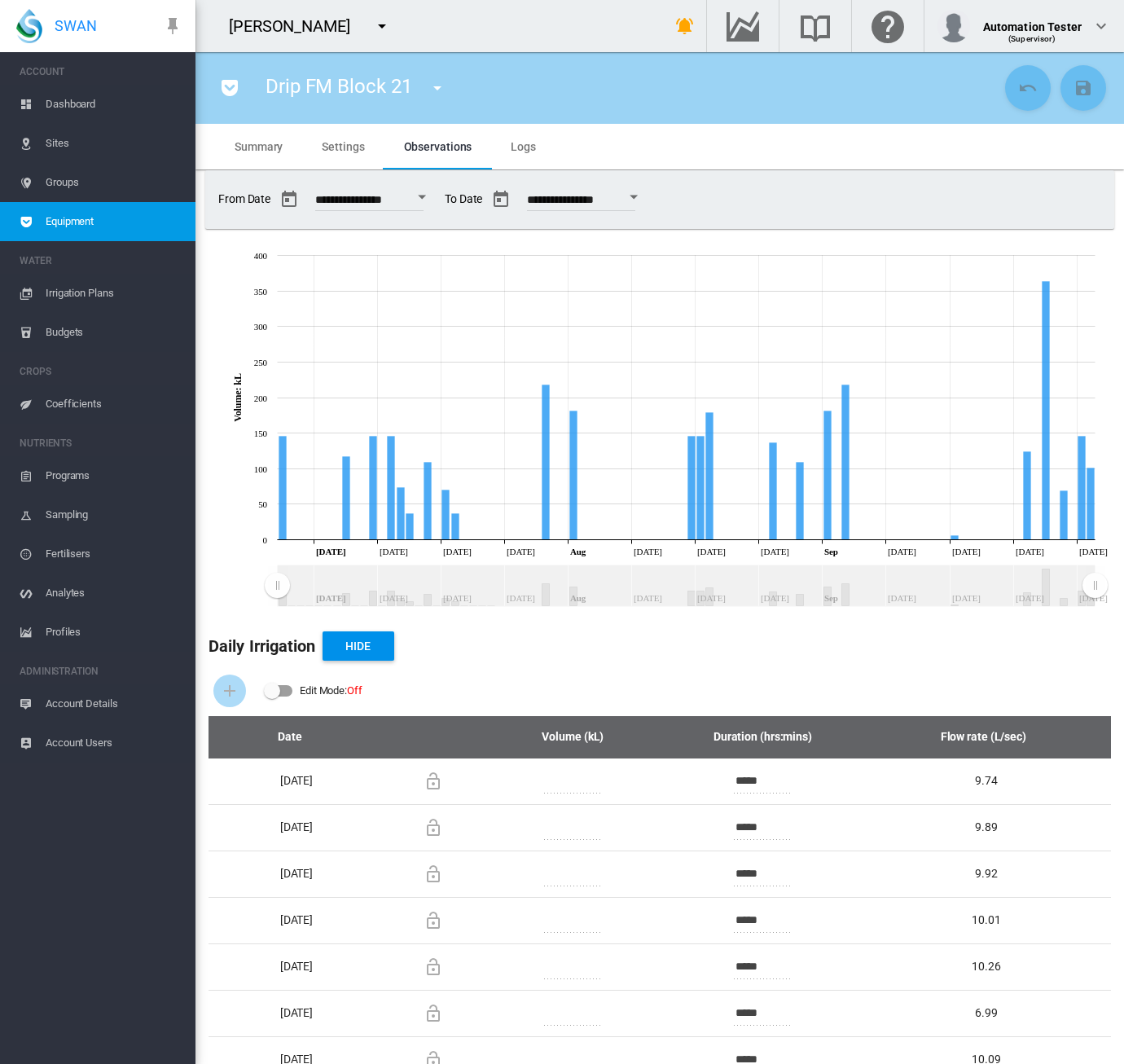
click at [372, 26] on md-icon "icon-menu-down" at bounding box center [382, 26] width 19 height 20
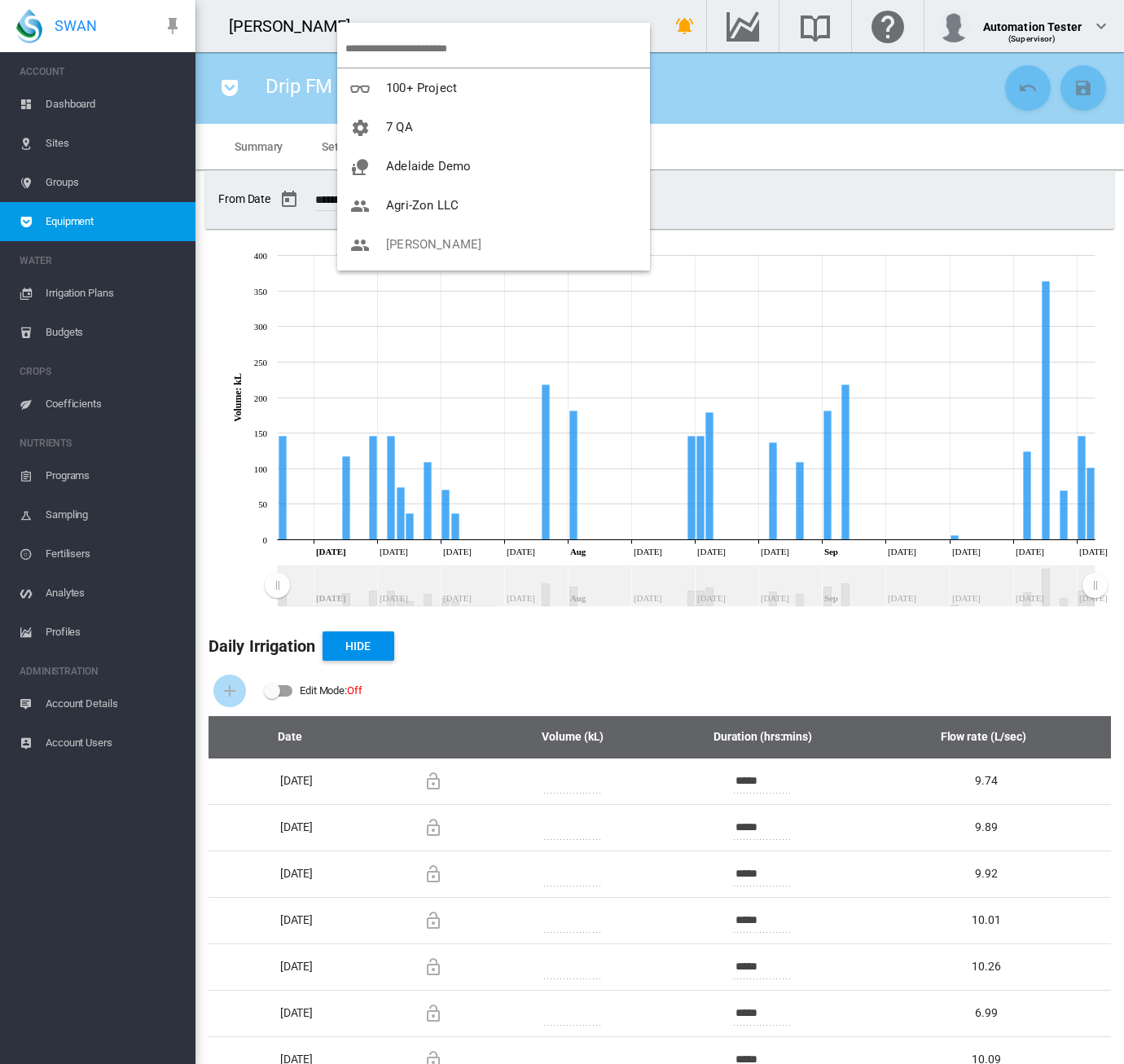
click at [117, 218] on md-backdrop at bounding box center [562, 532] width 1124 height 1064
click at [117, 218] on span "Equipment" at bounding box center [114, 221] width 136 height 39
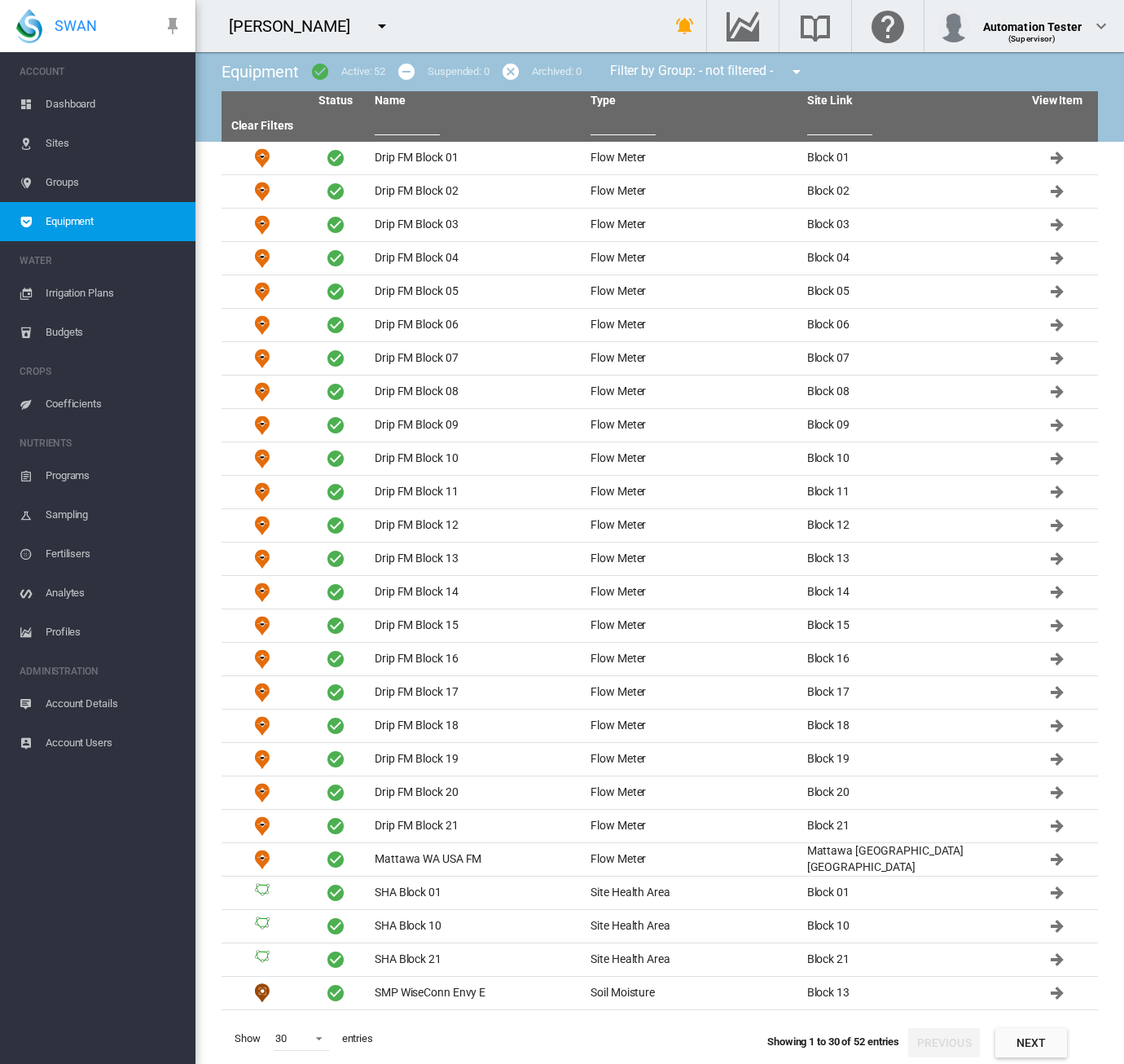
click at [372, 24] on md-icon "icon-menu-down" at bounding box center [382, 26] width 19 height 20
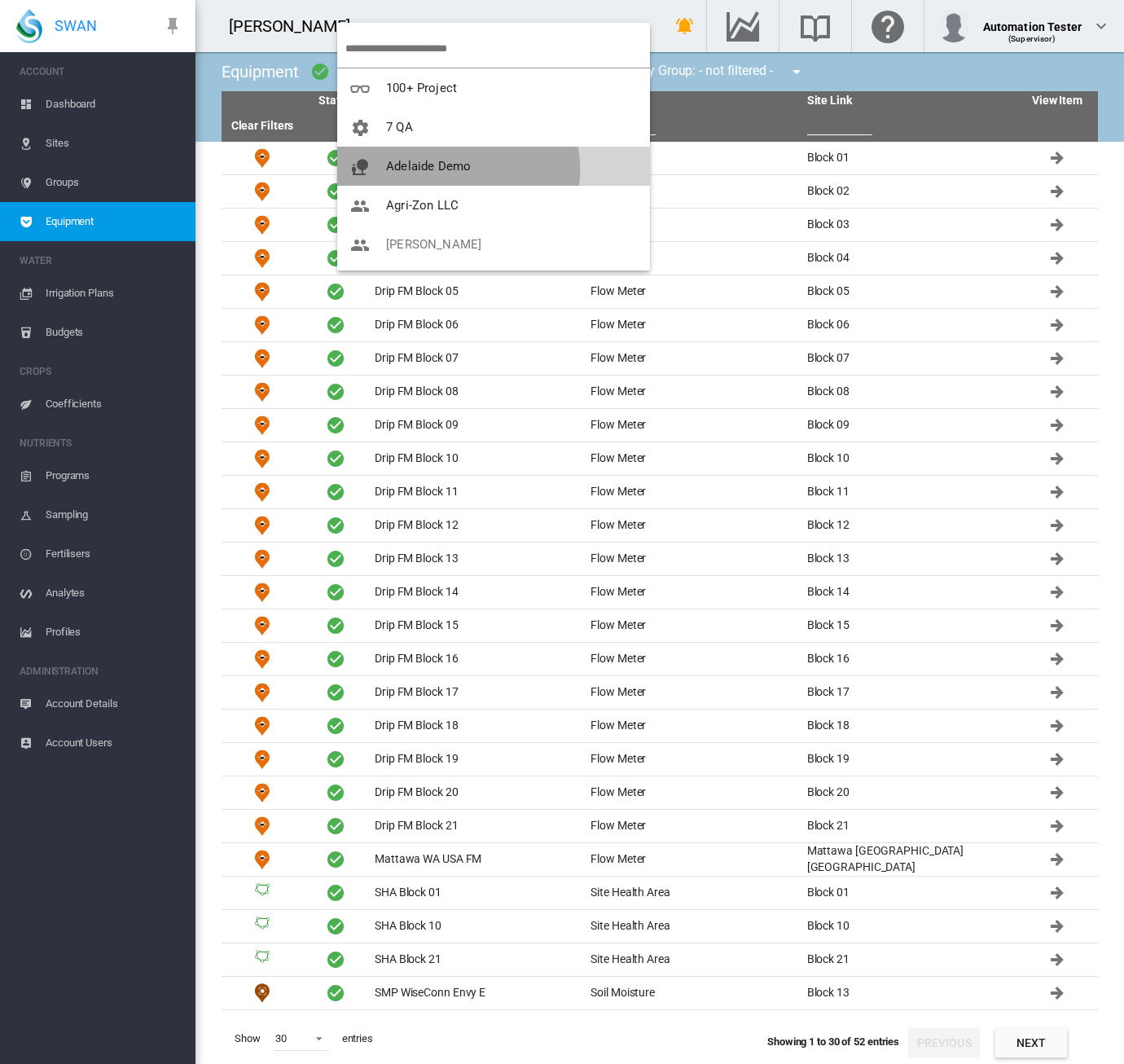
click at [458, 170] on span "Adelaide Demo" at bounding box center [428, 166] width 85 height 15
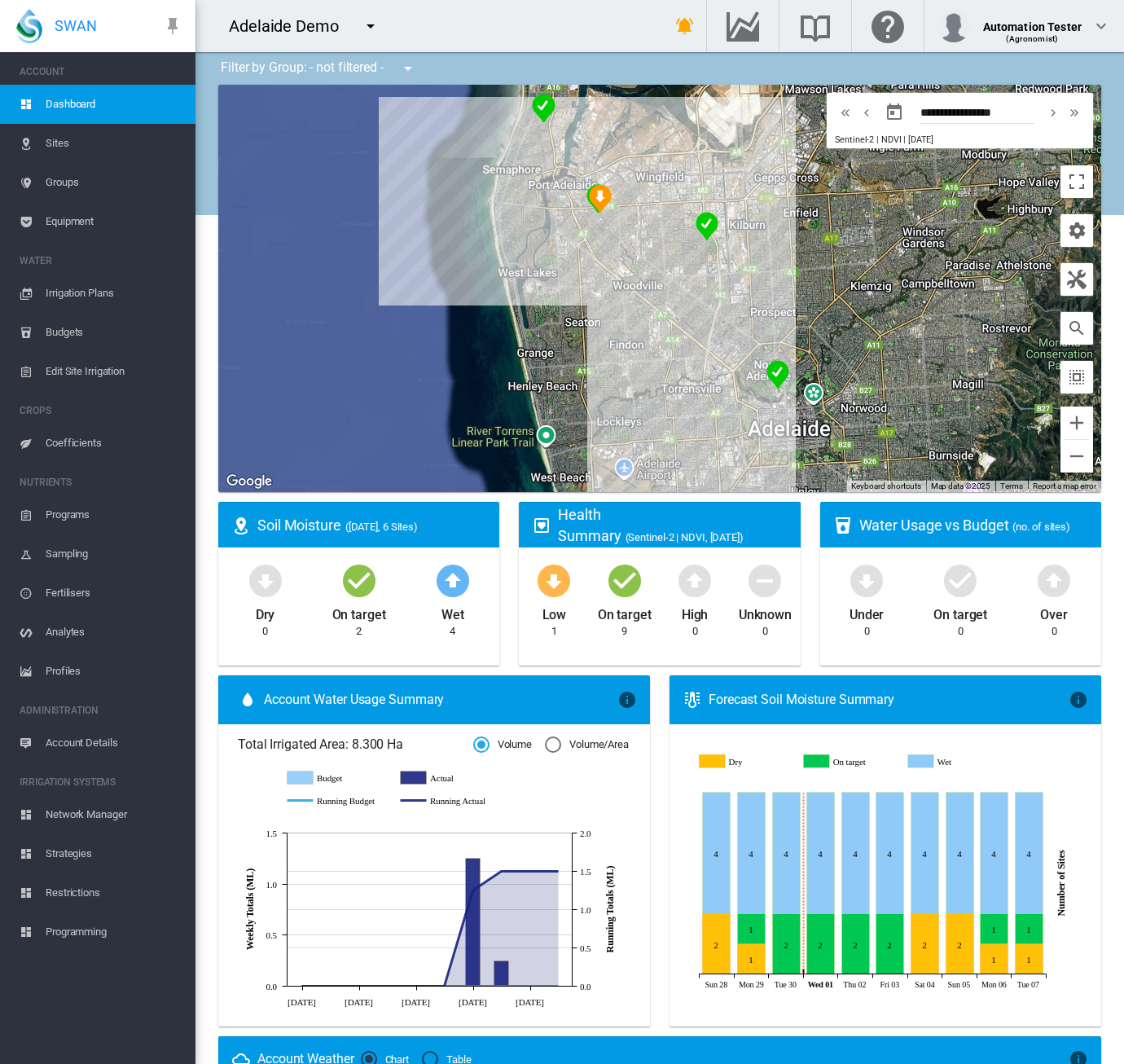
click at [70, 230] on span "Equipment" at bounding box center [114, 221] width 136 height 39
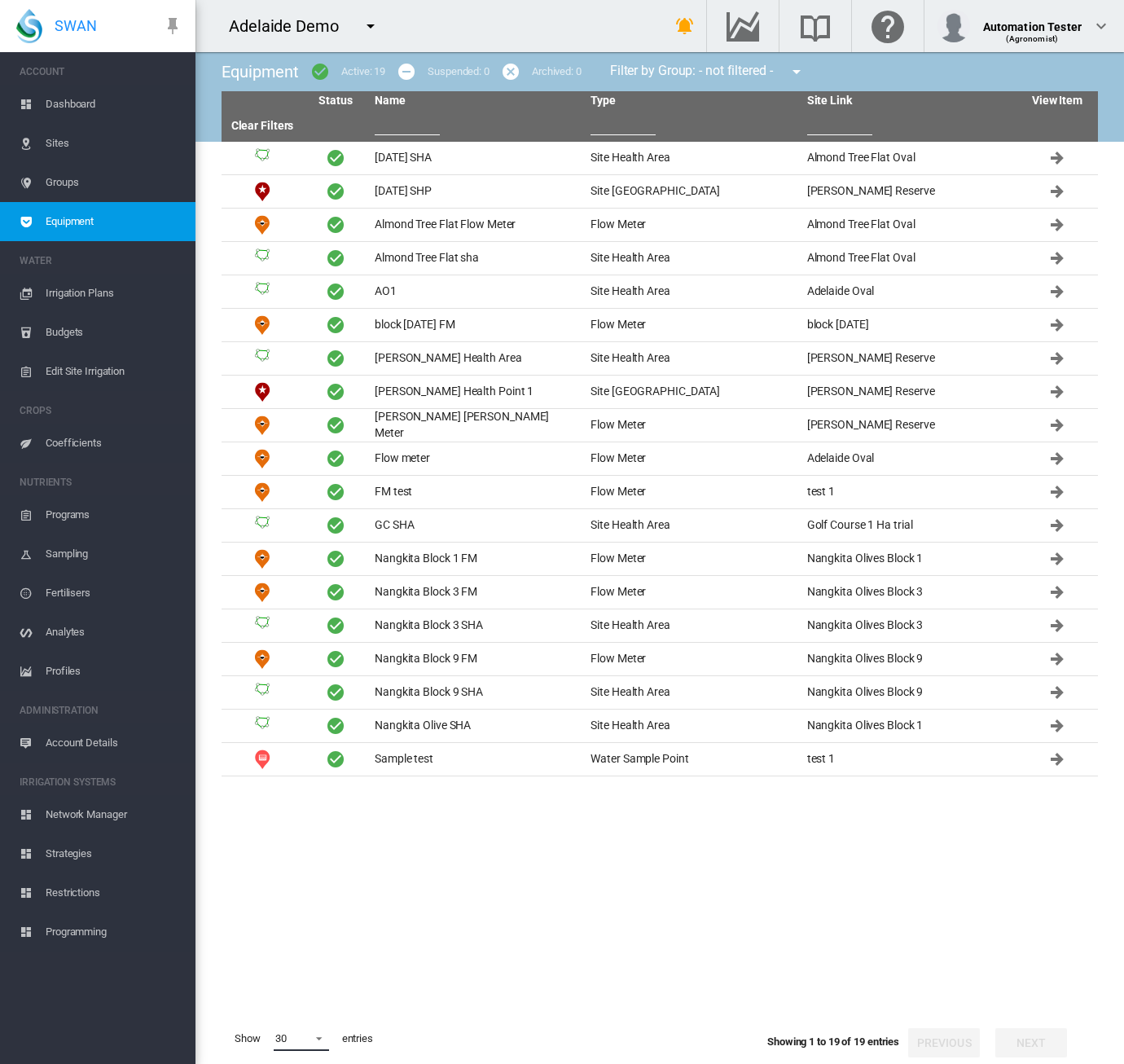
click at [318, 1044] on span at bounding box center [315, 1037] width 19 height 15
drag, startPoint x: 291, startPoint y: 1016, endPoint x: 539, endPoint y: 657, distance: 436.3
click at [291, 1016] on md-option "50" at bounding box center [317, 1024] width 111 height 39
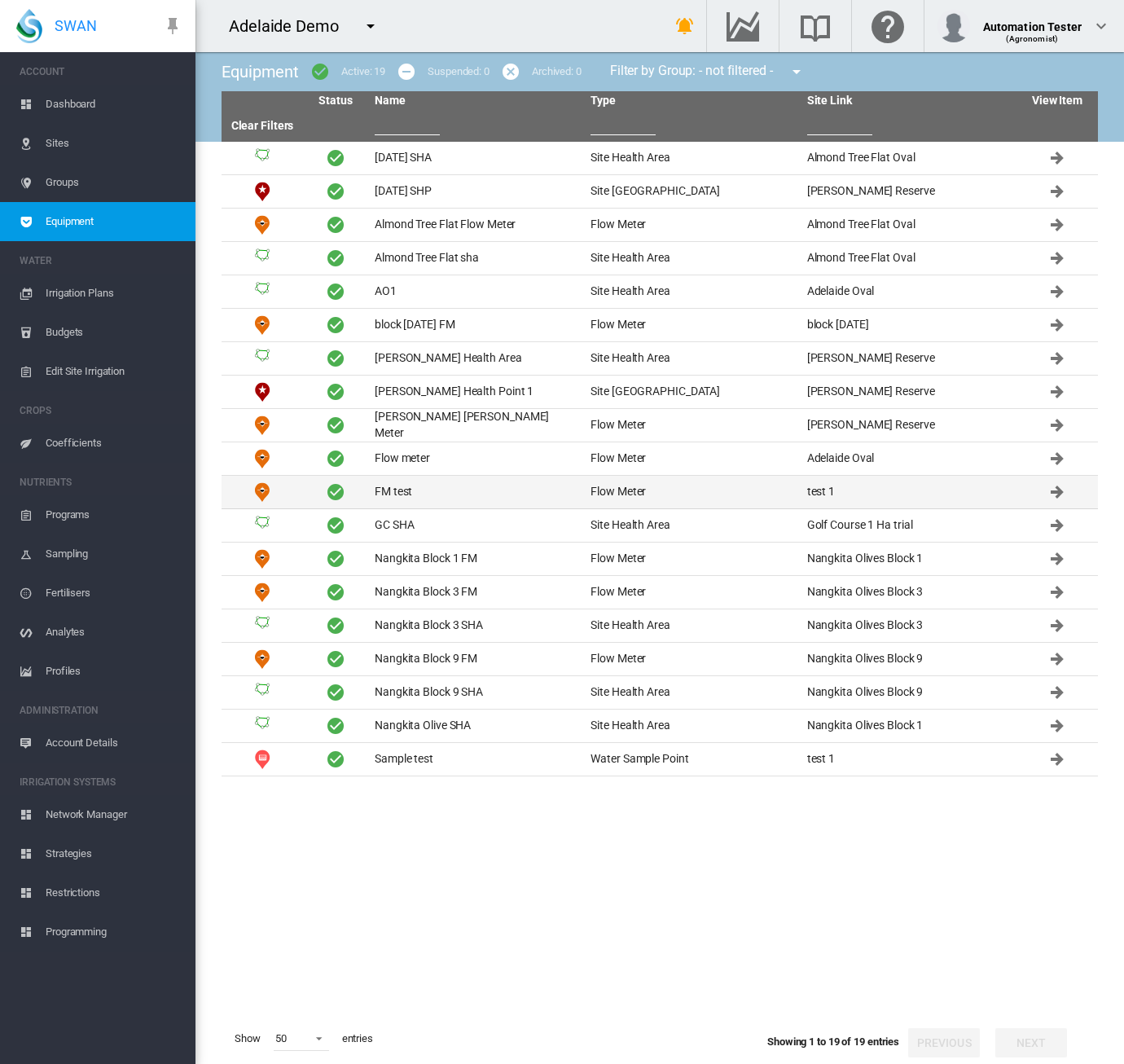
click at [448, 490] on td "FM test" at bounding box center [476, 492] width 215 height 32
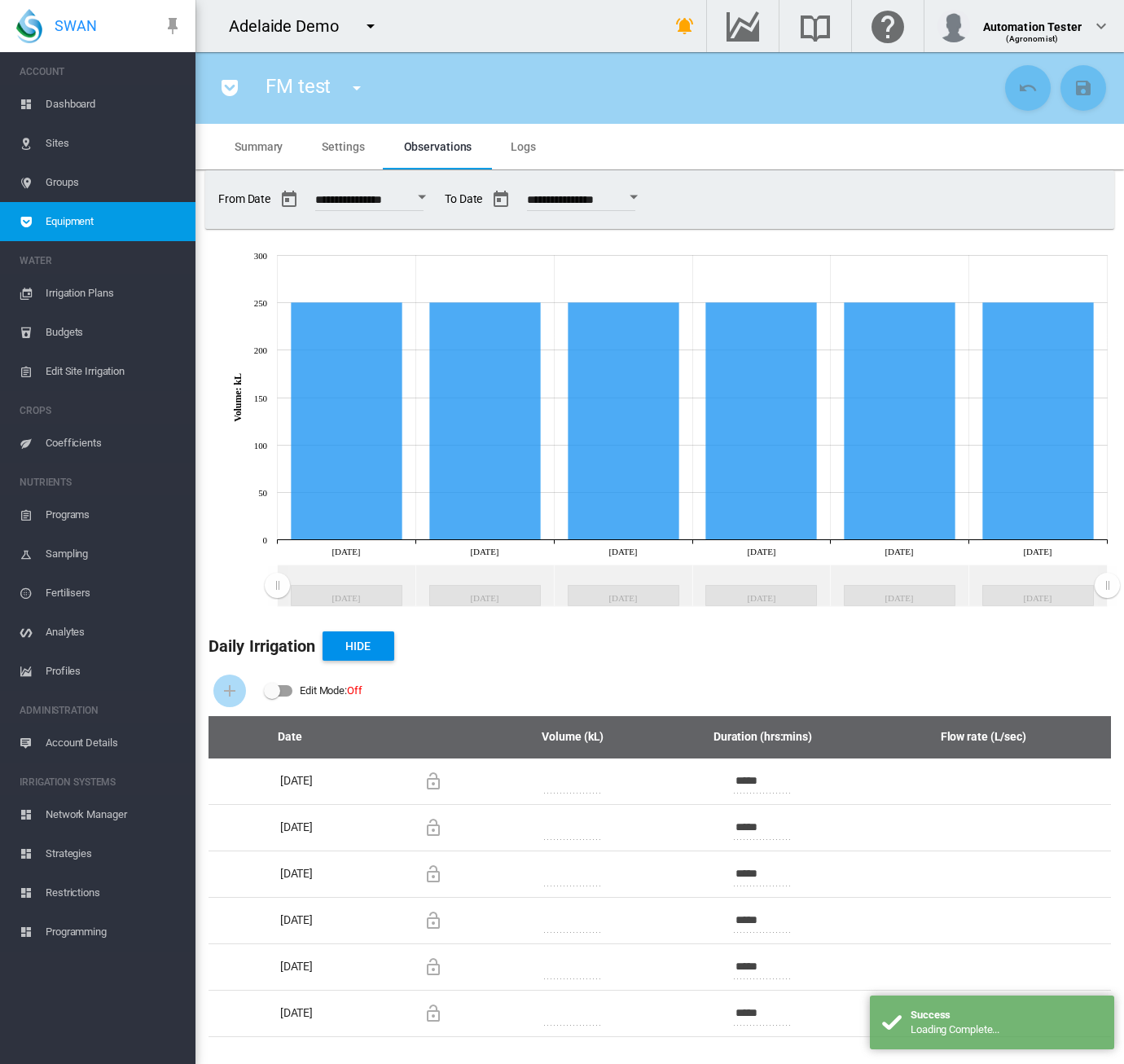
click at [339, 147] on span "Settings" at bounding box center [342, 146] width 42 height 13
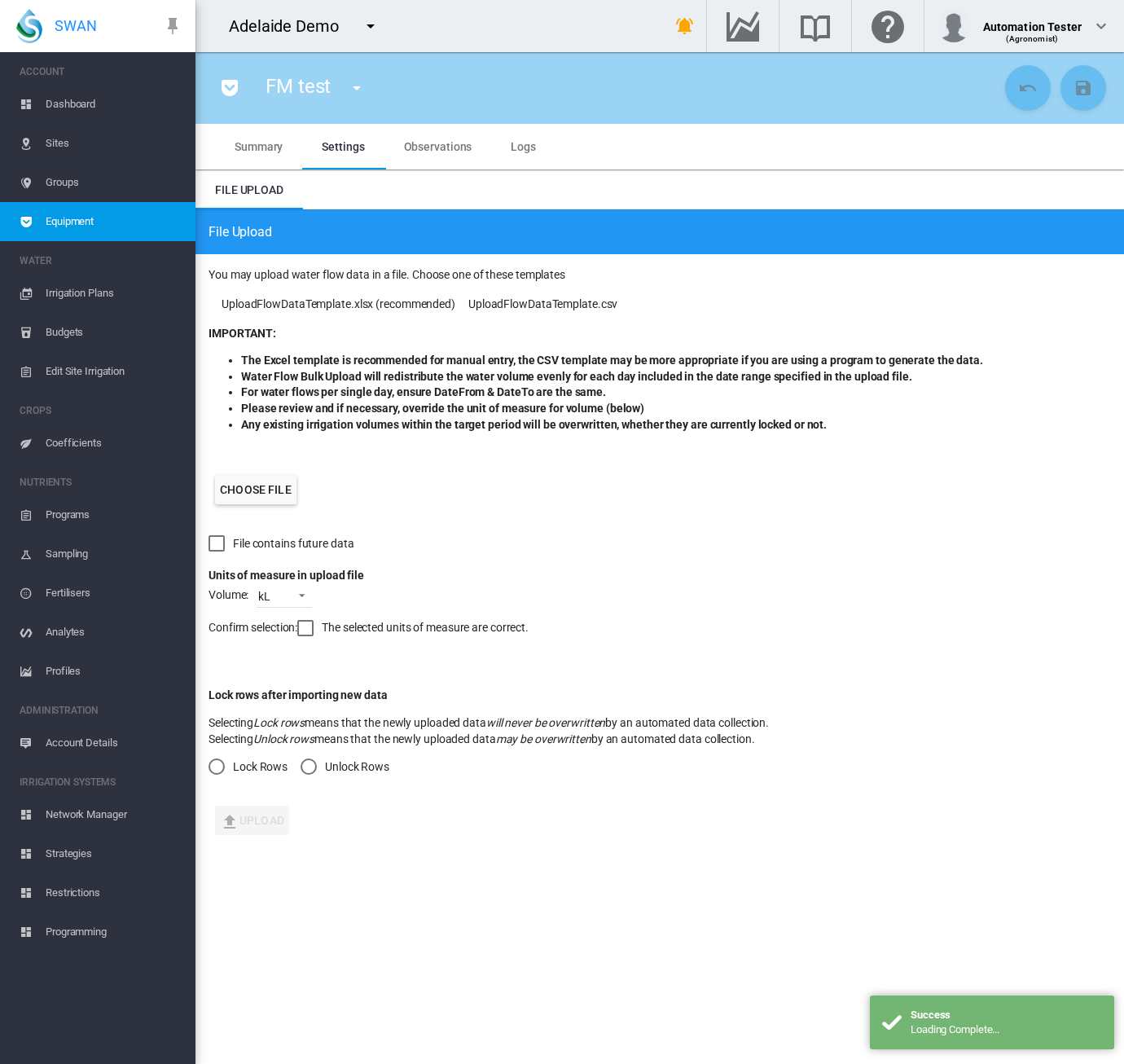
click at [236, 495] on label "Choose file" at bounding box center [256, 490] width 82 height 29
click at [0, 0] on input "Choose file" at bounding box center [0, 0] width 0 height 0
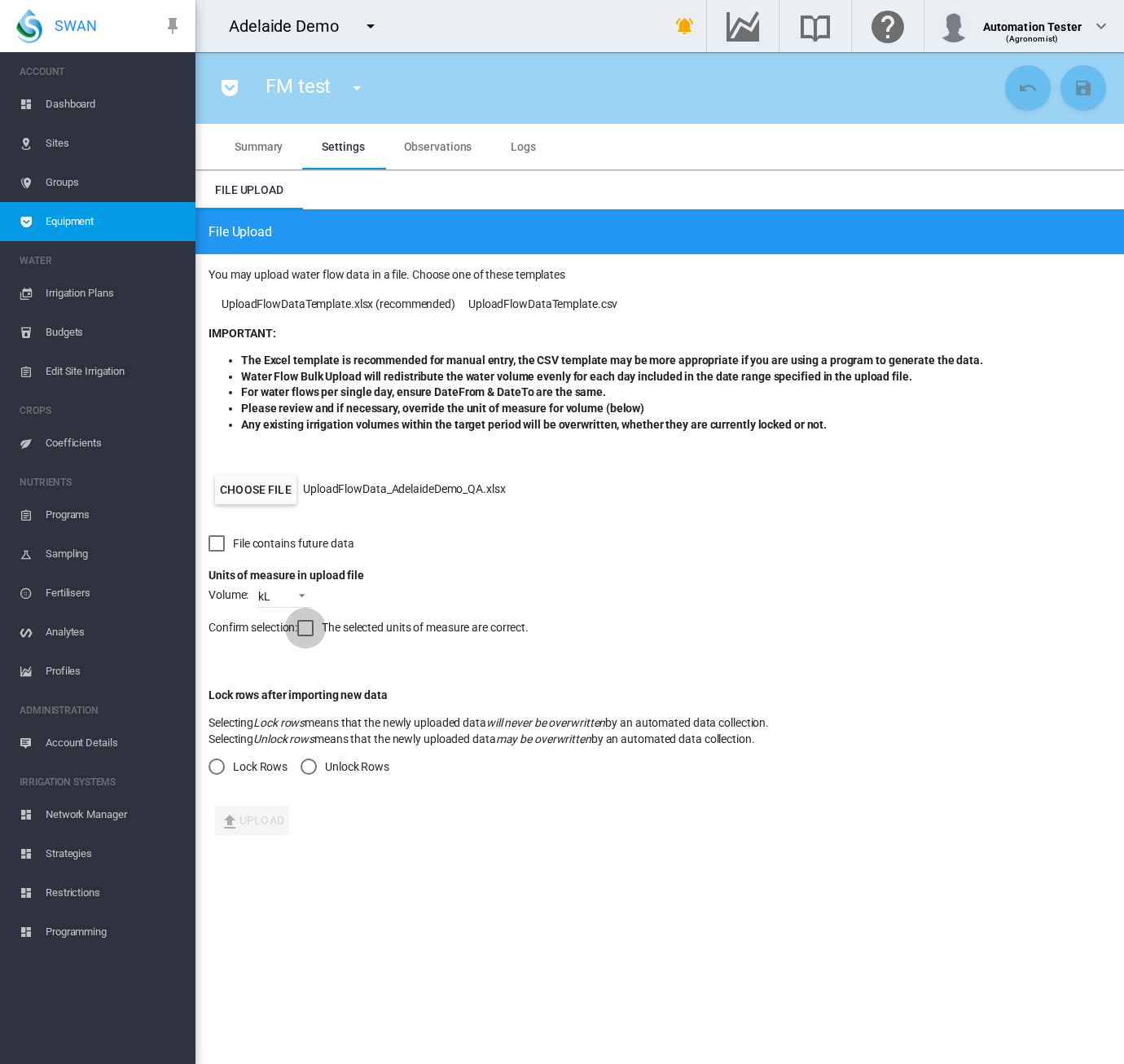
click at [312, 635] on div at bounding box center [305, 628] width 17 height 17
click at [260, 773] on md-radio-button "Lock Rows" at bounding box center [248, 767] width 79 height 17
drag, startPoint x: 259, startPoint y: 809, endPoint x: 337, endPoint y: 815, distance: 78.2
click at [259, 814] on button "Upload" at bounding box center [252, 820] width 74 height 29
click at [416, 149] on span "Observations" at bounding box center [438, 146] width 68 height 13
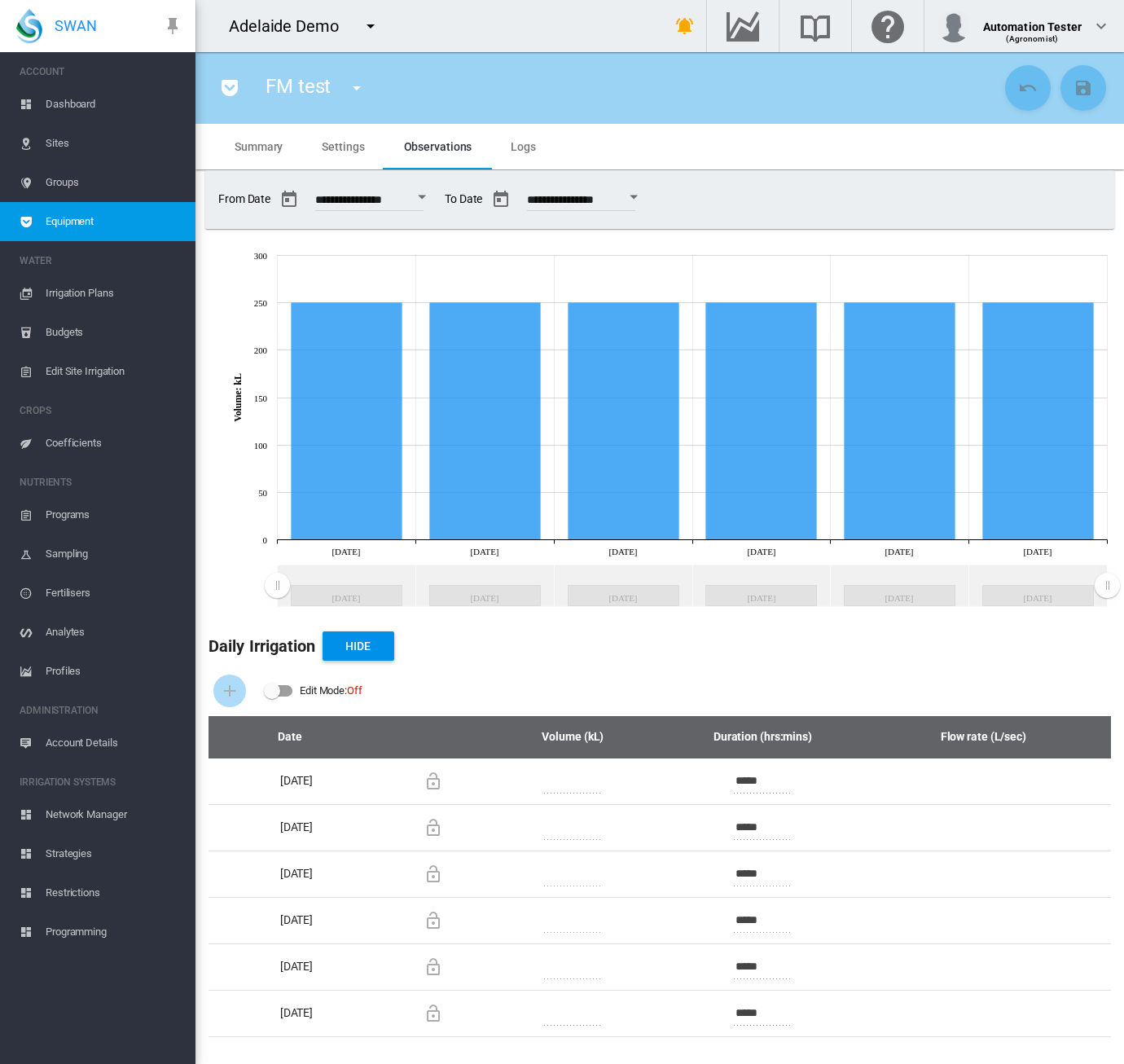
click at [518, 151] on span "Logs" at bounding box center [523, 146] width 25 height 13
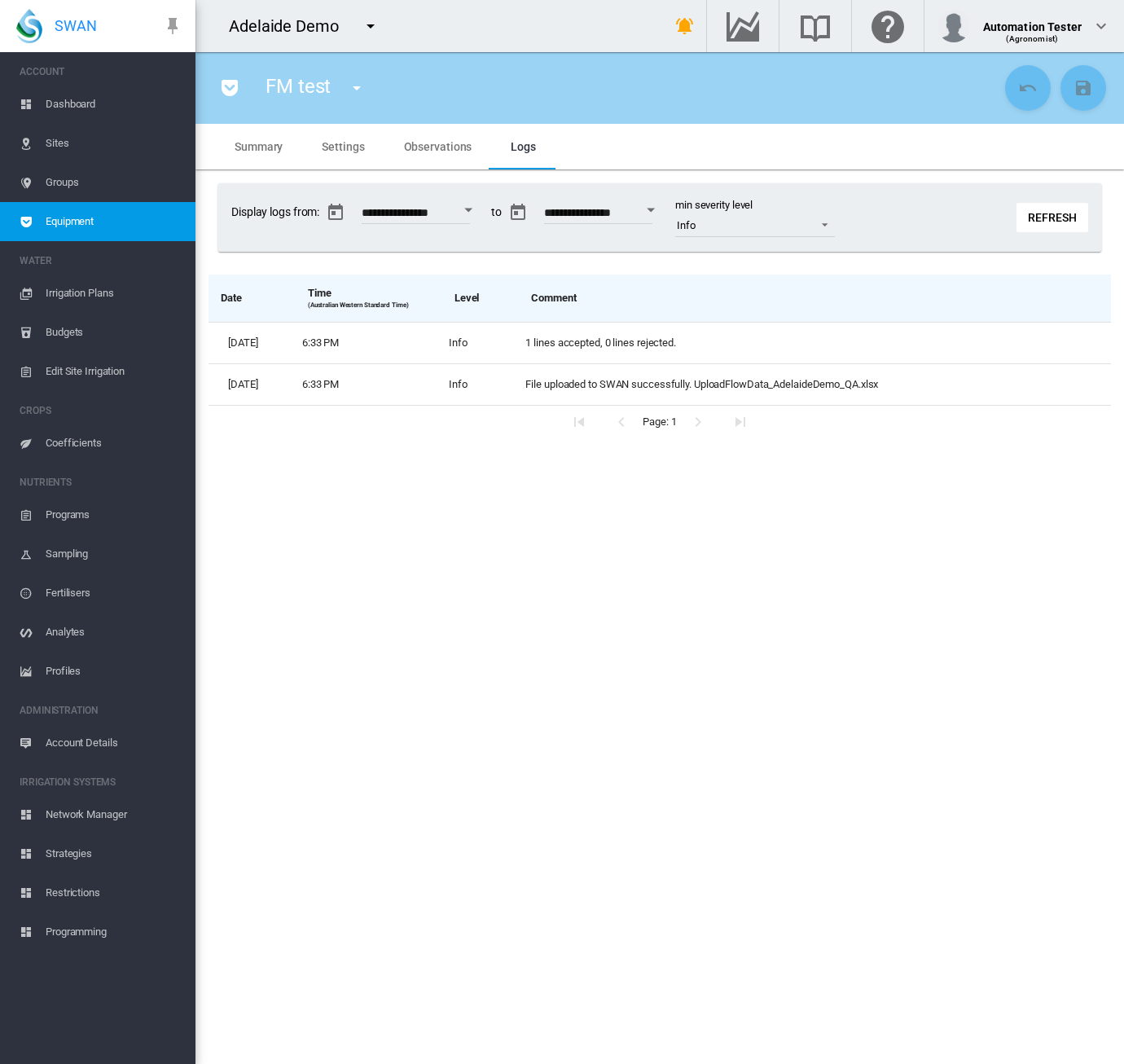
click at [1053, 222] on button "Refresh" at bounding box center [1053, 217] width 72 height 29
click at [448, 154] on md-tab-item "Observations" at bounding box center [438, 146] width 107 height 46
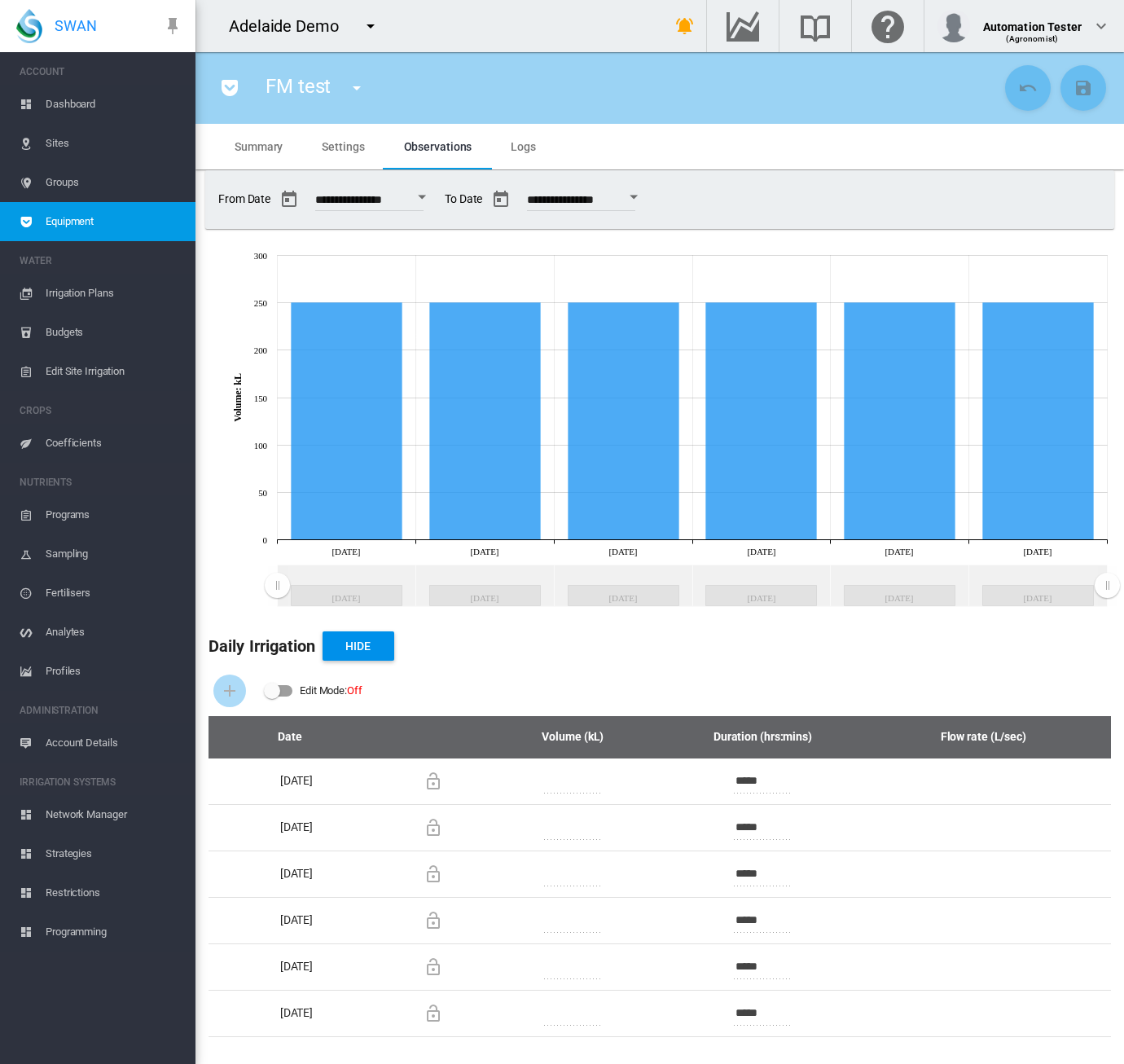
click at [429, 198] on button "Open calendar" at bounding box center [422, 197] width 29 height 29
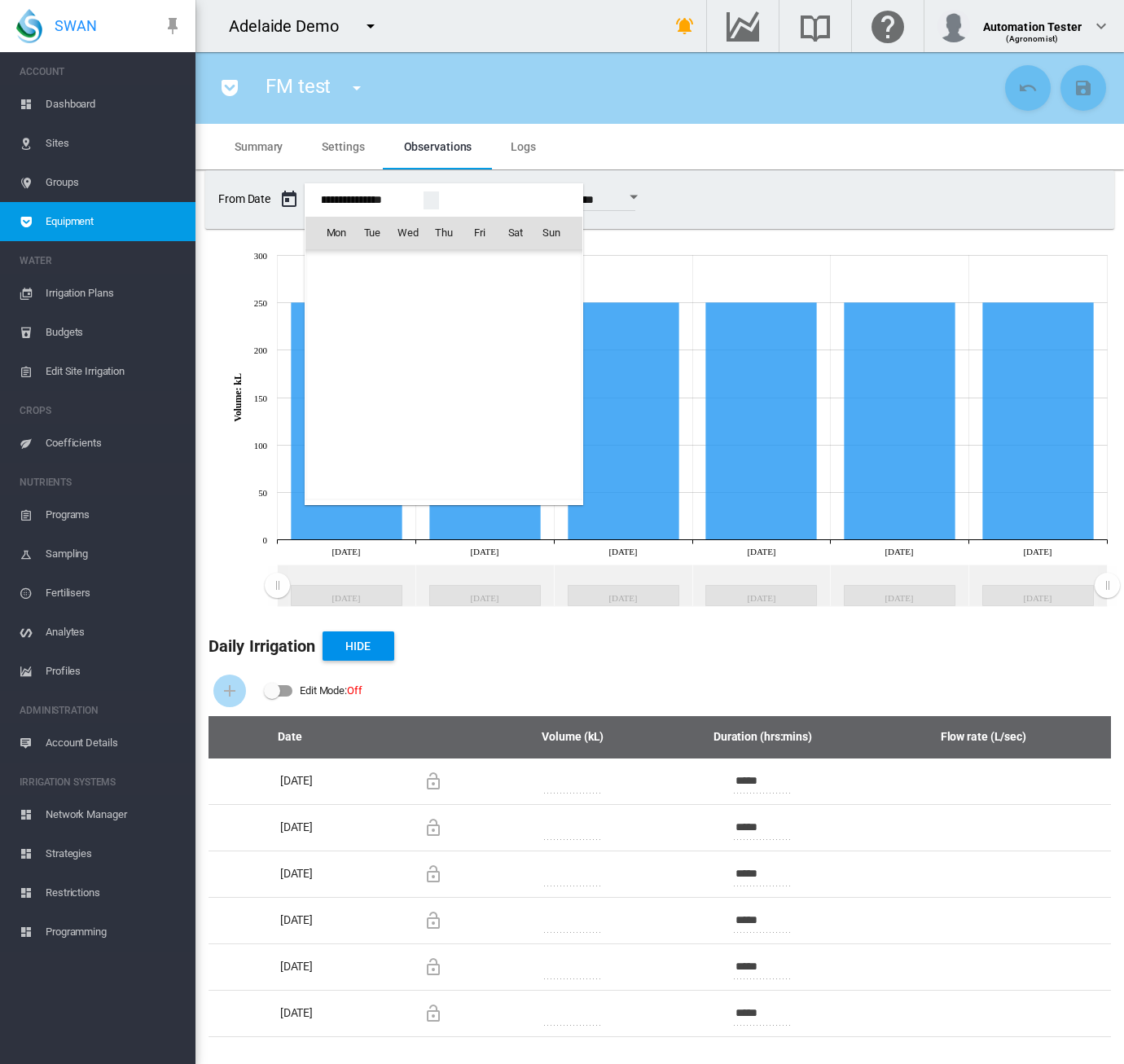
scroll to position [40169, 0]
click at [445, 447] on span "31" at bounding box center [444, 447] width 32 height 32
type input "**********"
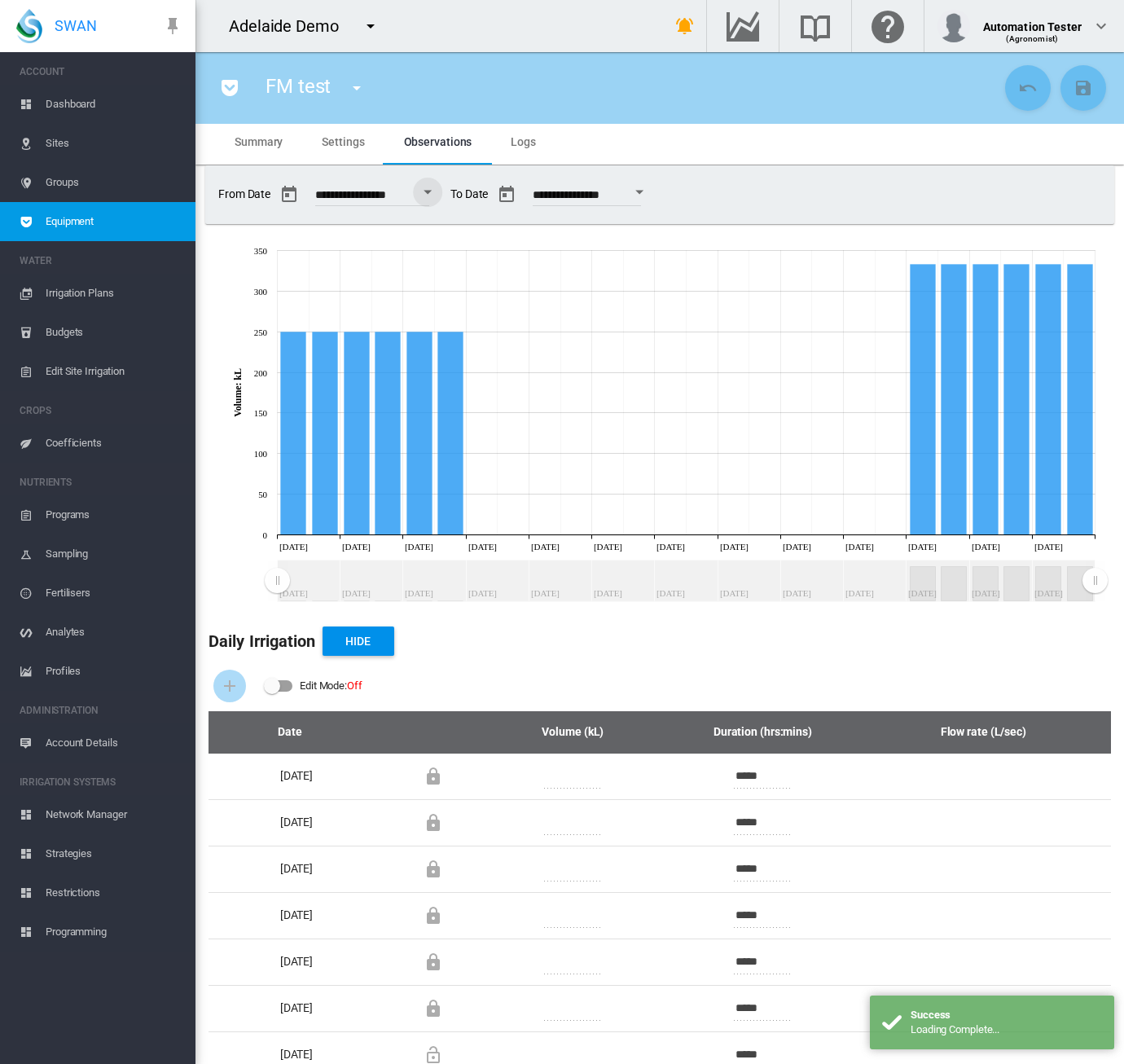
scroll to position [0, 0]
